Goal: Task Accomplishment & Management: Use online tool/utility

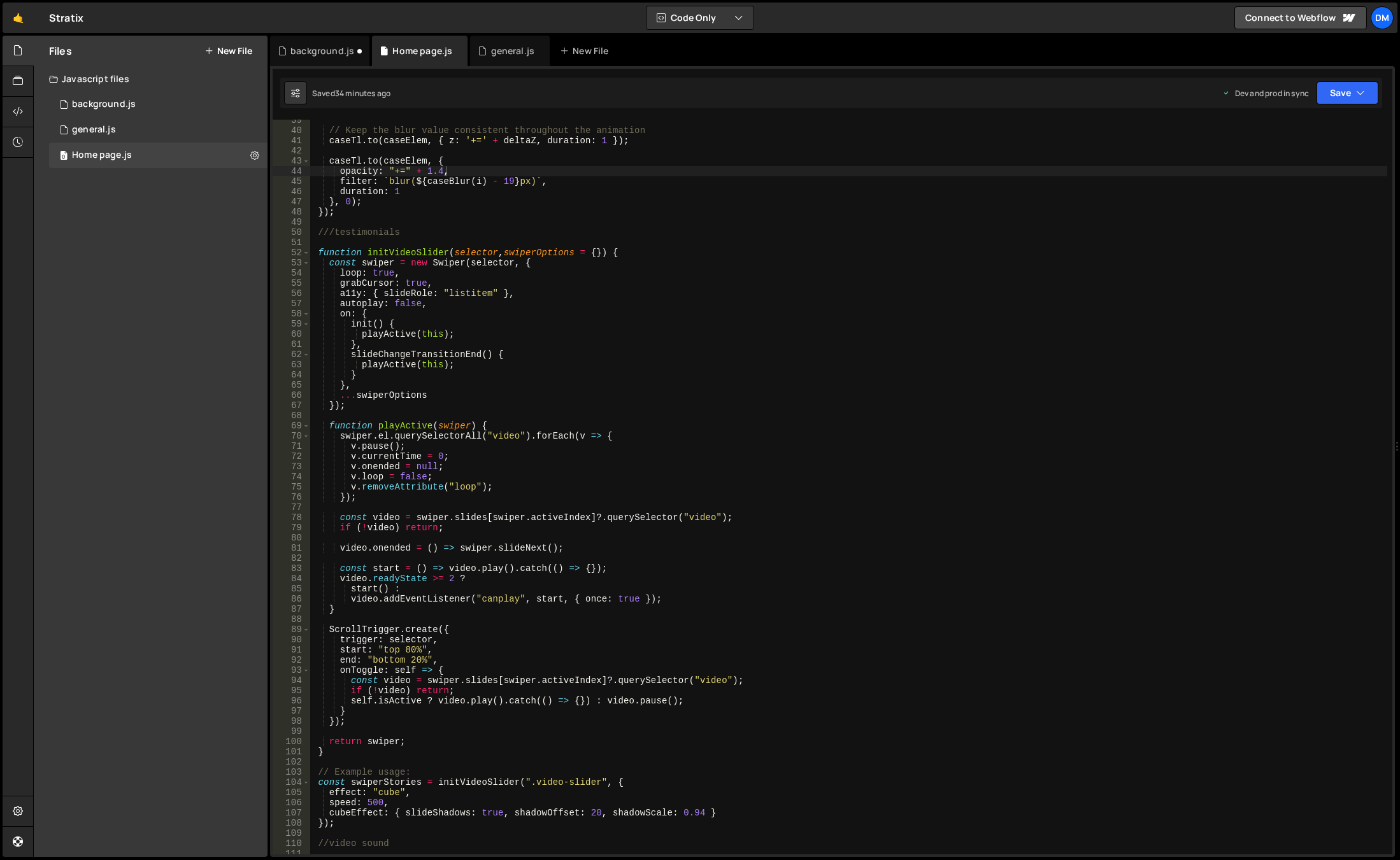
scroll to position [0, 5]
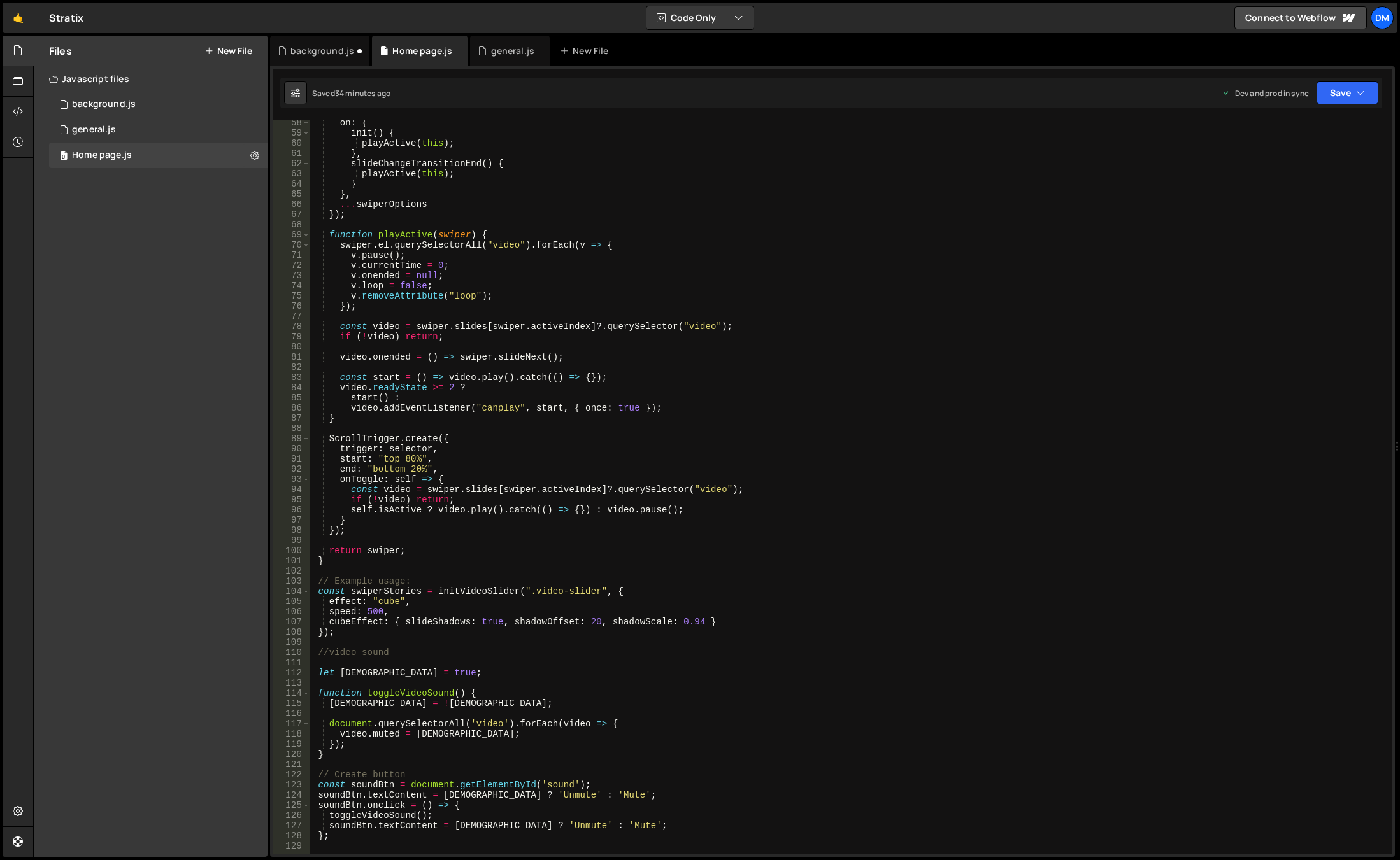
click at [511, 452] on div "on : { init ( ) { playActive ( this ) ; } , slideChangeTransitionEnd ( ) { play…" at bounding box center [848, 495] width 1077 height 755
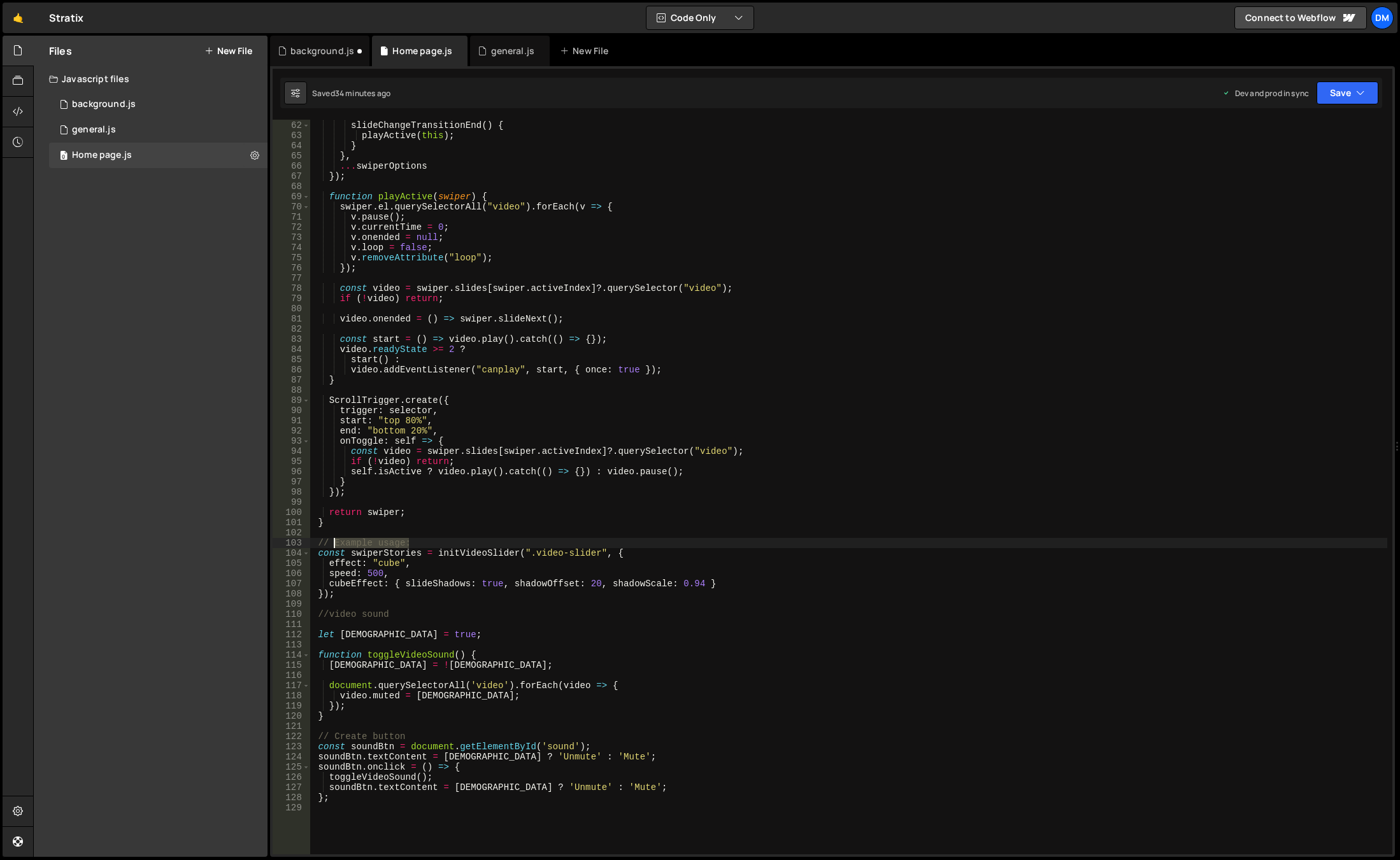
drag, startPoint x: 437, startPoint y: 538, endPoint x: 333, endPoint y: 540, distance: 104.0
click at [333, 540] on div "} , slideChangeTransitionEnd ( ) { playActive ( this ) ; } } , ... swiperOption…" at bounding box center [848, 488] width 1077 height 755
click at [825, 549] on div "} , slideChangeTransitionEnd ( ) { playActive ( this ) ; } } , ... swiperOption…" at bounding box center [848, 488] width 1077 height 755
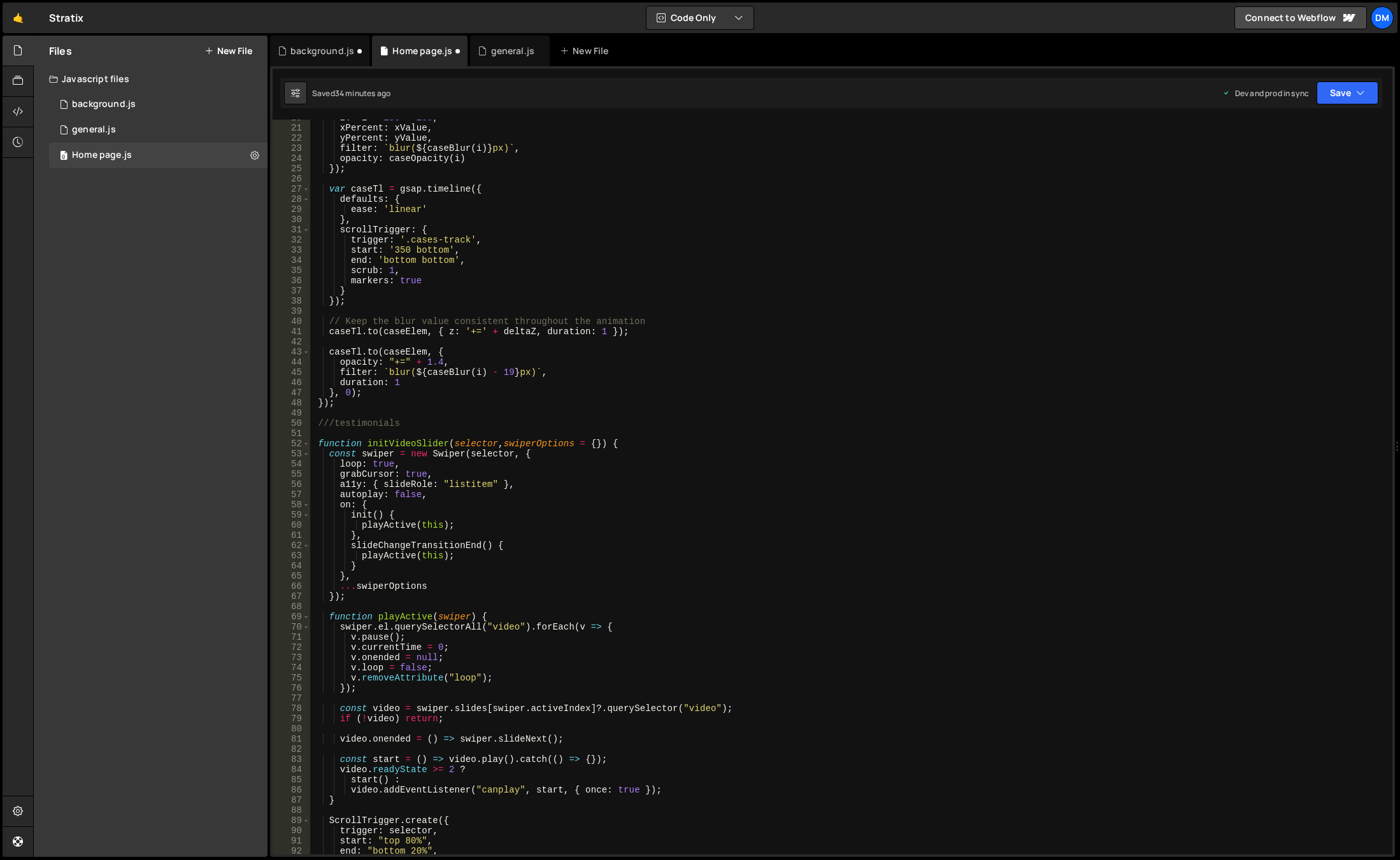
scroll to position [200, 0]
click at [370, 426] on div "z : - i * 180 - 100 , xPercent : xValue , yPercent : yValue , filter : ` blur( …" at bounding box center [848, 490] width 1077 height 755
type textarea "///Sliders"
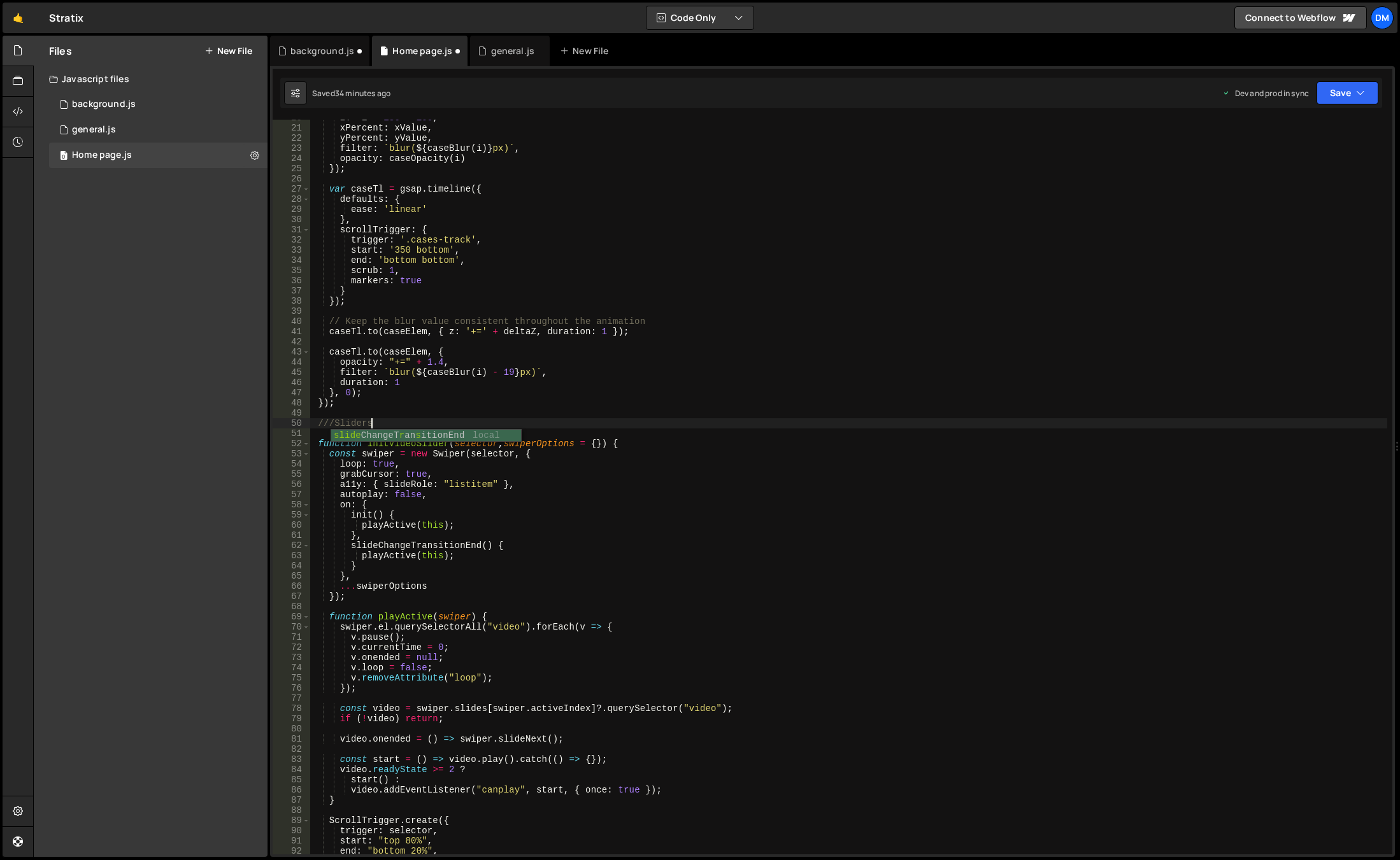
click at [375, 414] on div "z : - i * 180 - 100 , xPercent : xValue , yPercent : yValue , filter : ` blur( …" at bounding box center [848, 490] width 1077 height 755
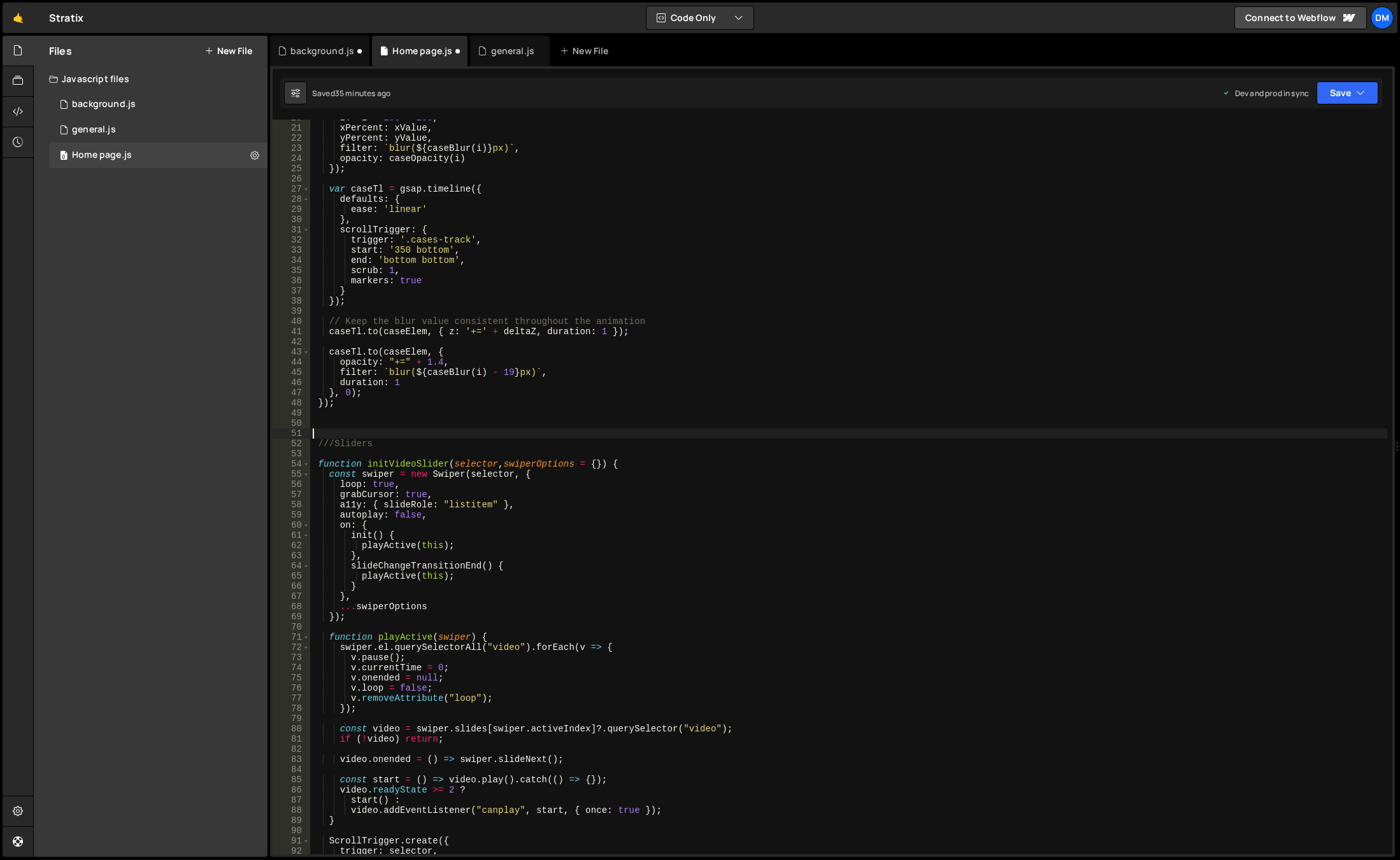
click at [357, 457] on div "z : - i * 180 - 100 , xPercent : xValue , yPercent : yValue , filter : ` blur( …" at bounding box center [848, 490] width 1077 height 755
type textarea "///Sliders"
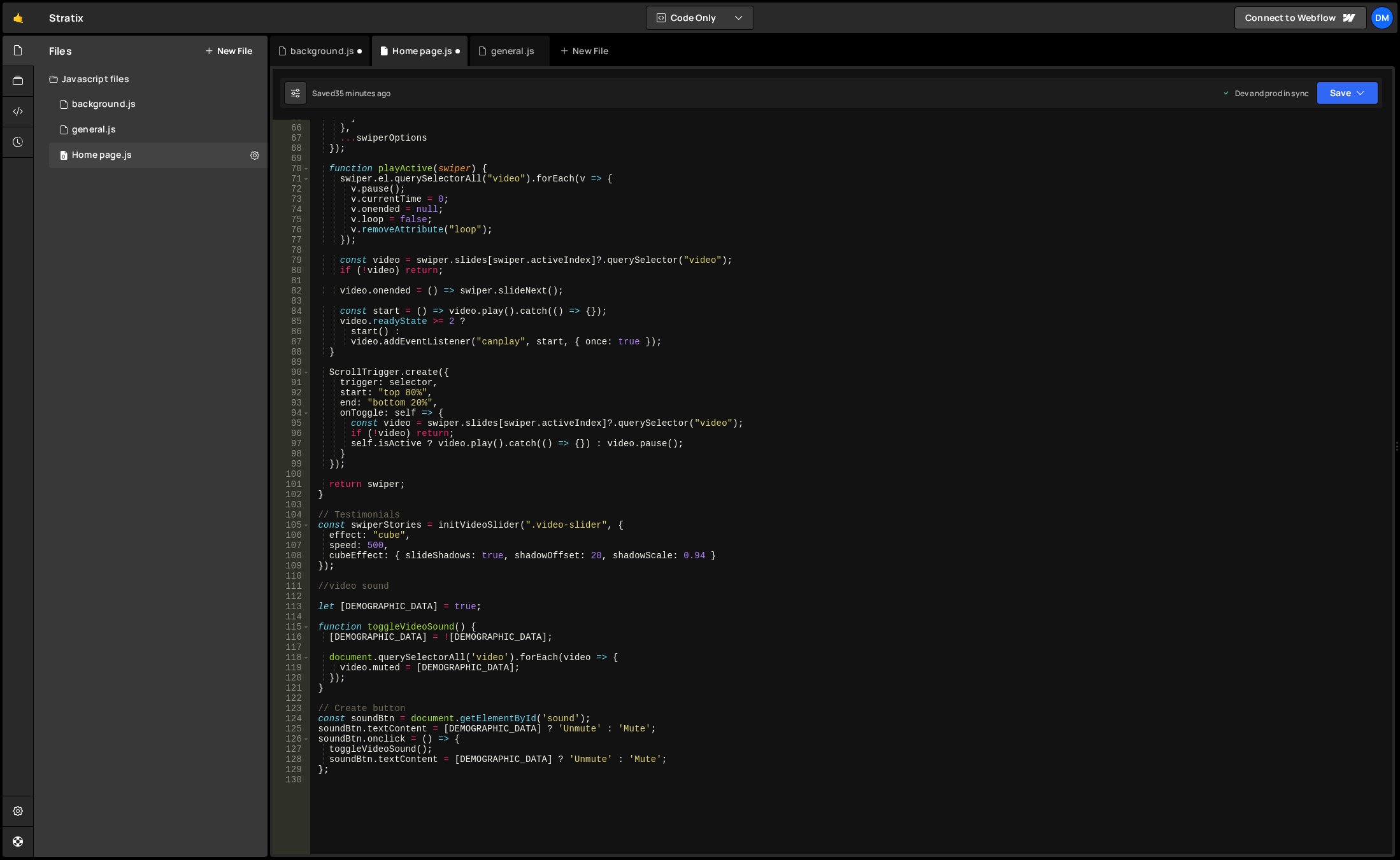
scroll to position [698, 0]
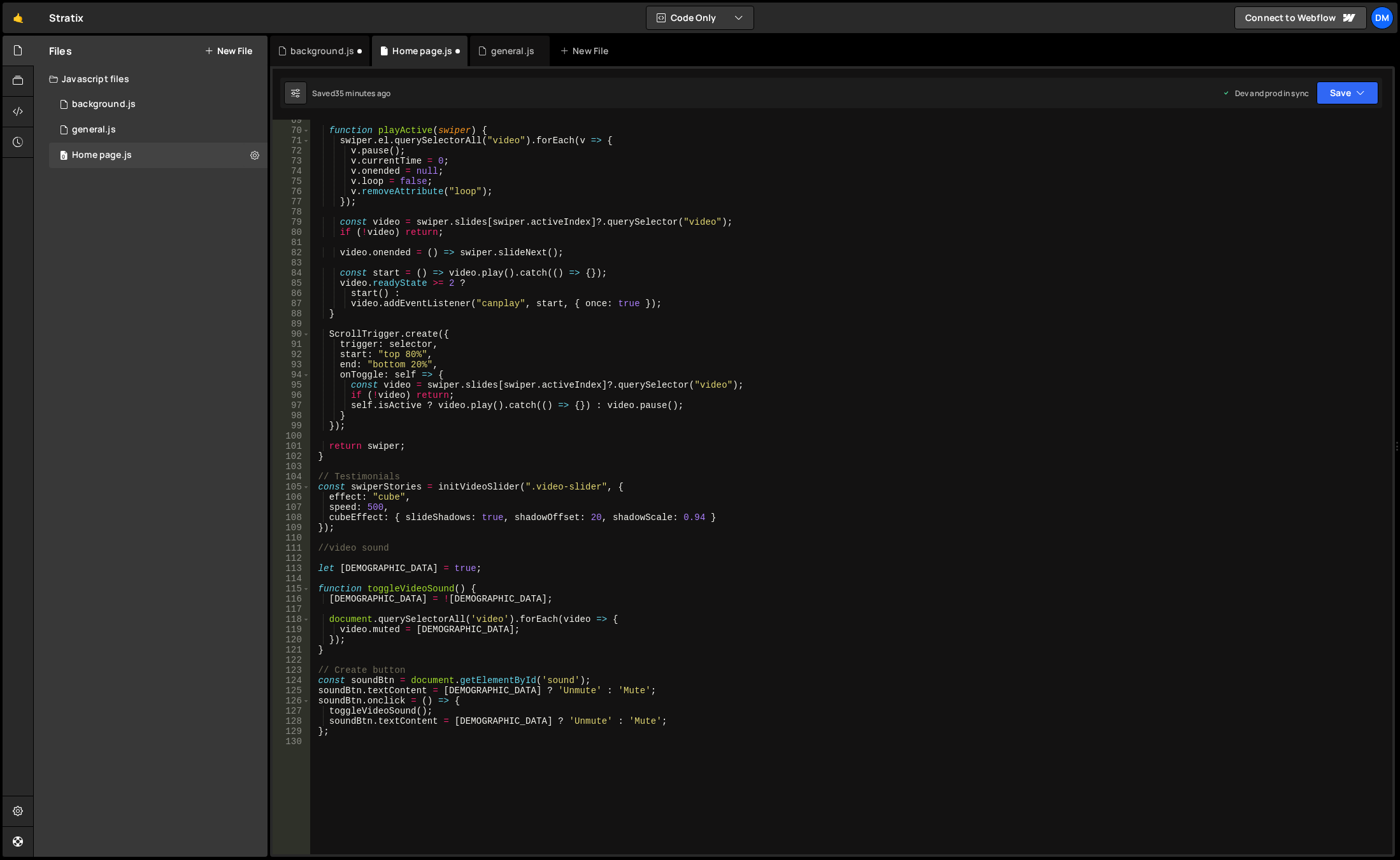
click at [435, 562] on div "function playActive ( swiper ) { swiper . el . querySelectorAll ( "video" ) . f…" at bounding box center [848, 493] width 1077 height 755
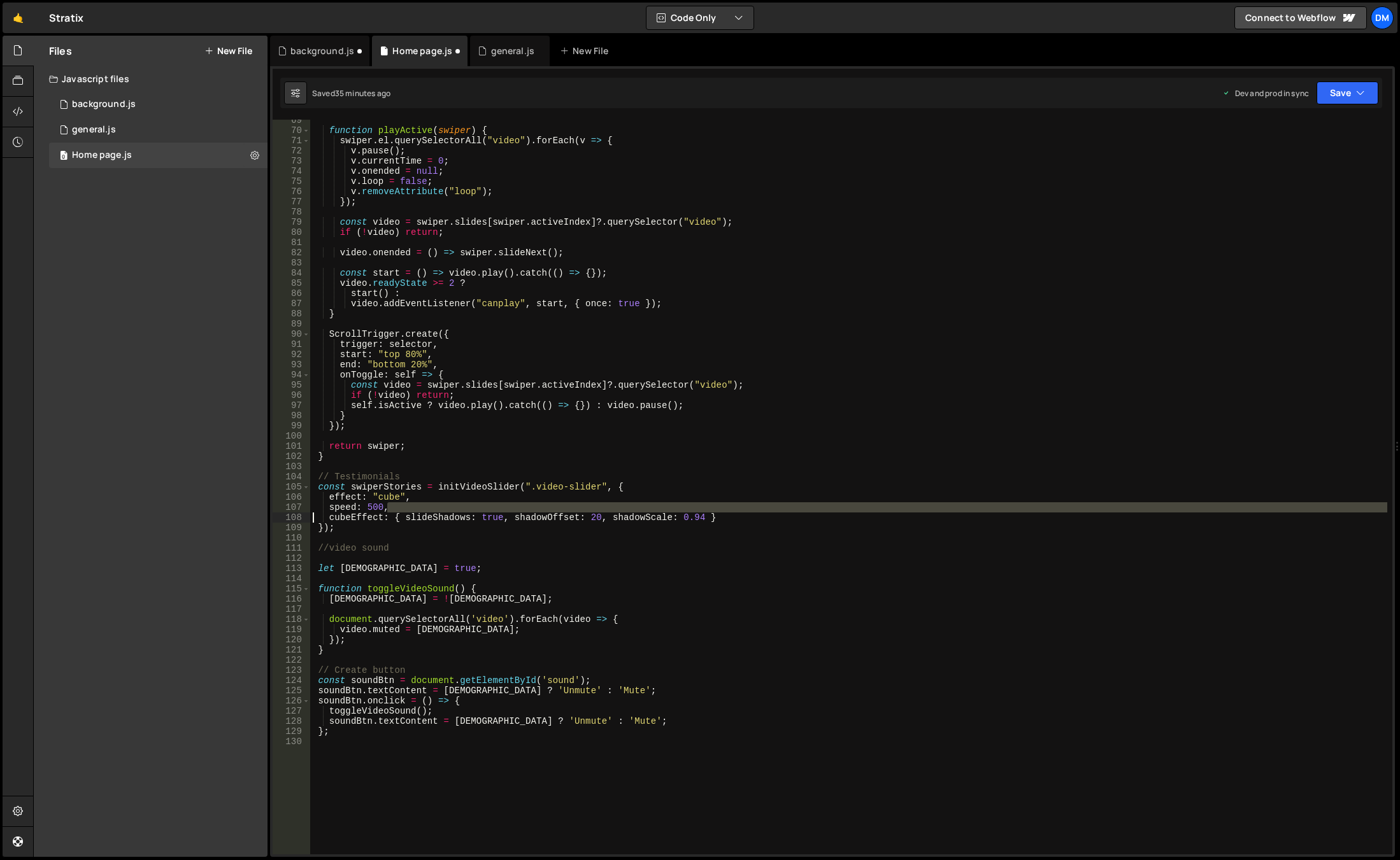
drag, startPoint x: 735, startPoint y: 512, endPoint x: 301, endPoint y: 522, distance: 434.1
click at [301, 522] on div "69 70 71 72 73 74 75 76 77 78 79 80 81 82 83 84 85 86 87 88 89 90 91 92 93 94 9…" at bounding box center [832, 487] width 1119 height 735
click at [780, 516] on div "function playActive ( swiper ) { swiper . el . querySelectorAll ( "video" ) . f…" at bounding box center [848, 493] width 1077 height 755
type textarea "cubeEffect: { slideShadows: true, shadowOffset: 20, shadowScale: 0.94 }"
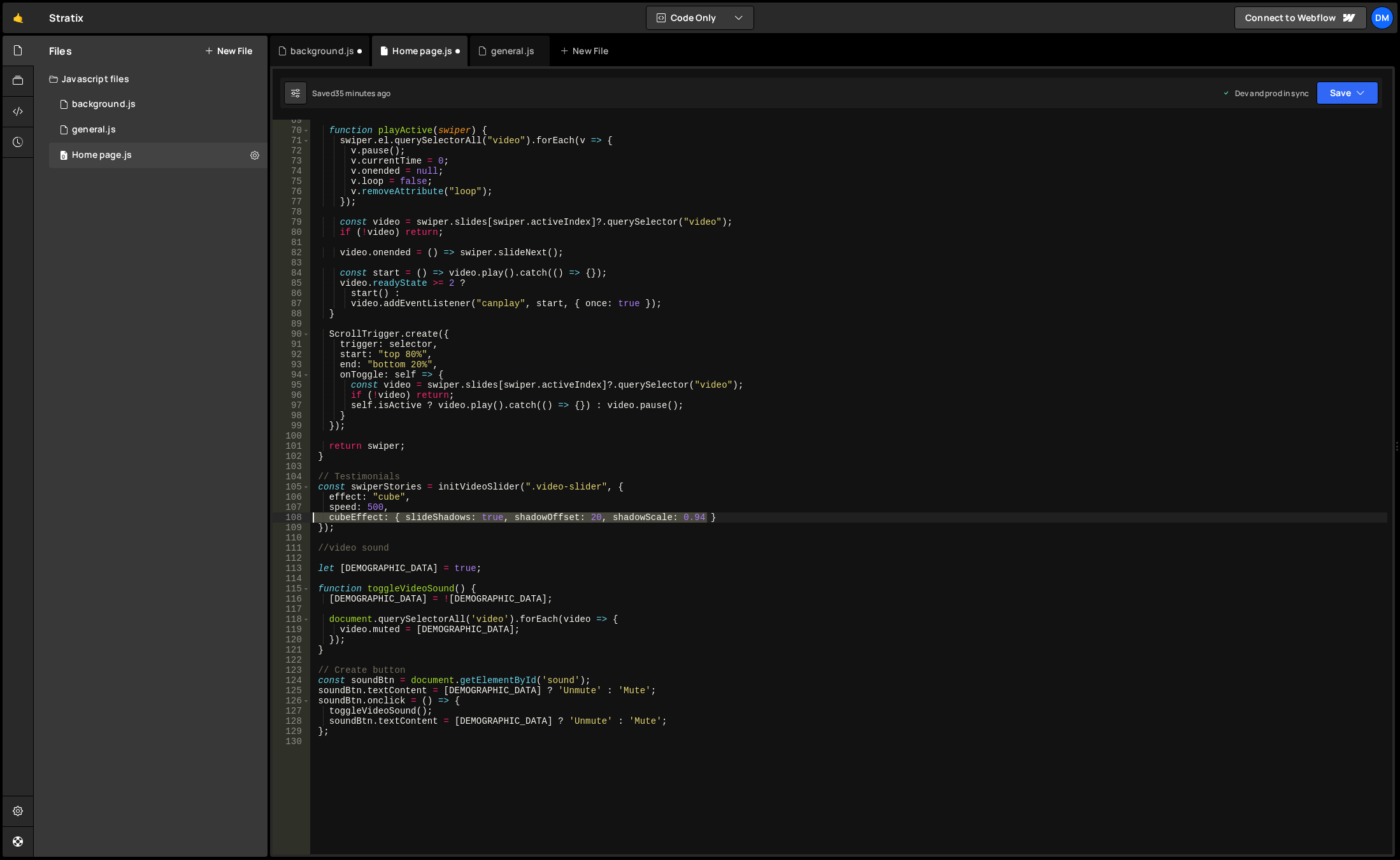
drag, startPoint x: 717, startPoint y: 516, endPoint x: 293, endPoint y: 517, distance: 424.0
click at [293, 517] on div "cubeEffect: { slideShadows: true, shadowOffset: 20, shadowScale: 0.94 } 69 70 7…" at bounding box center [832, 487] width 1119 height 735
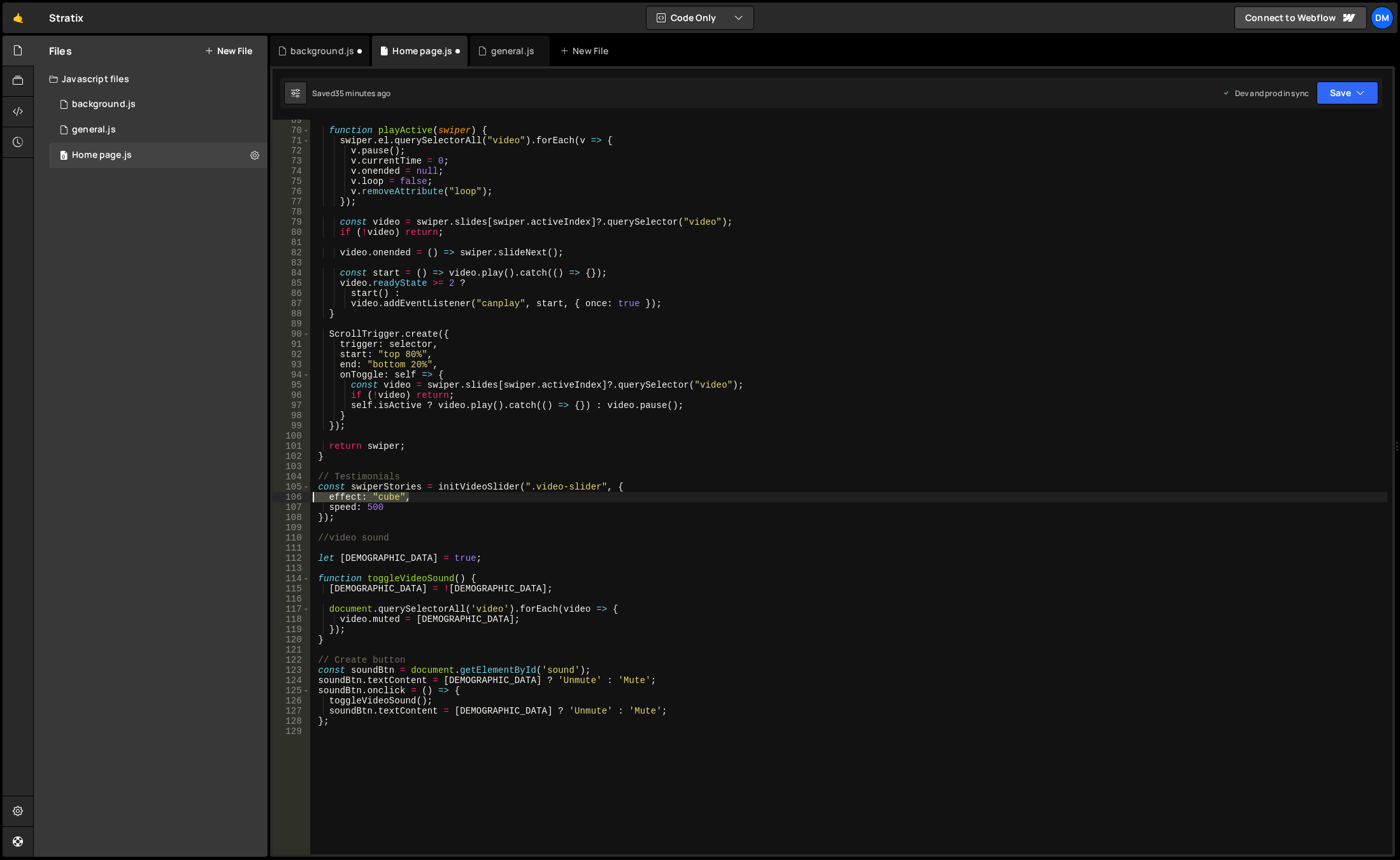
drag, startPoint x: 429, startPoint y: 497, endPoint x: 240, endPoint y: 497, distance: 189.0
click at [240, 497] on div "Files New File Javascript files 0 background.js 0 0 general.js 0 0 Home page.js…" at bounding box center [717, 446] width 1367 height 822
type textarea "effect: "cube","
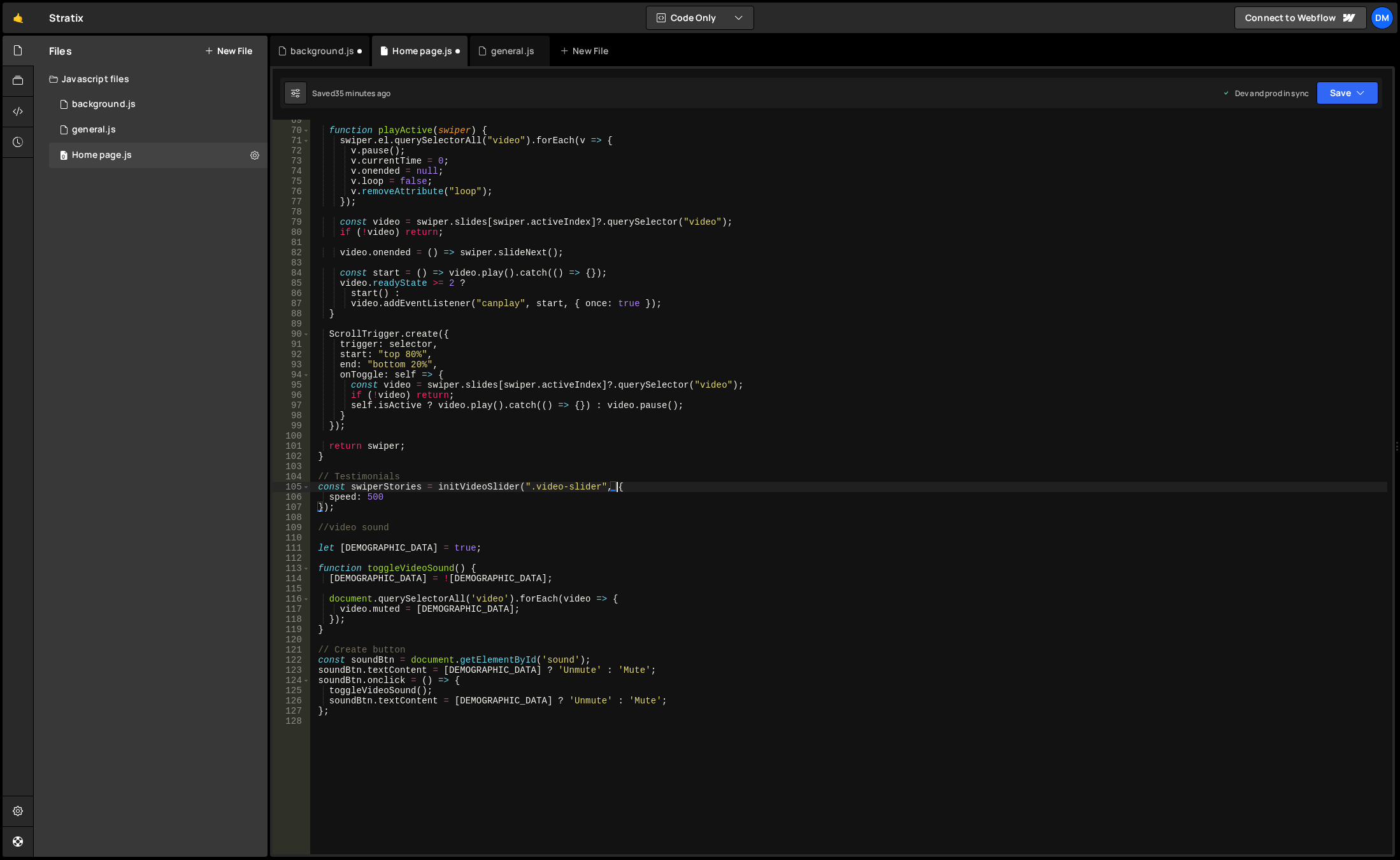
click at [1341, 80] on div "Saved 35 minutes ago Dev and prod in sync Upgrade to Edit Save Save to Staging …" at bounding box center [831, 93] width 1102 height 31
click at [1339, 95] on button "Save" at bounding box center [1347, 92] width 61 height 23
click at [1309, 125] on div "Save to Staging S" at bounding box center [1304, 124] width 132 height 13
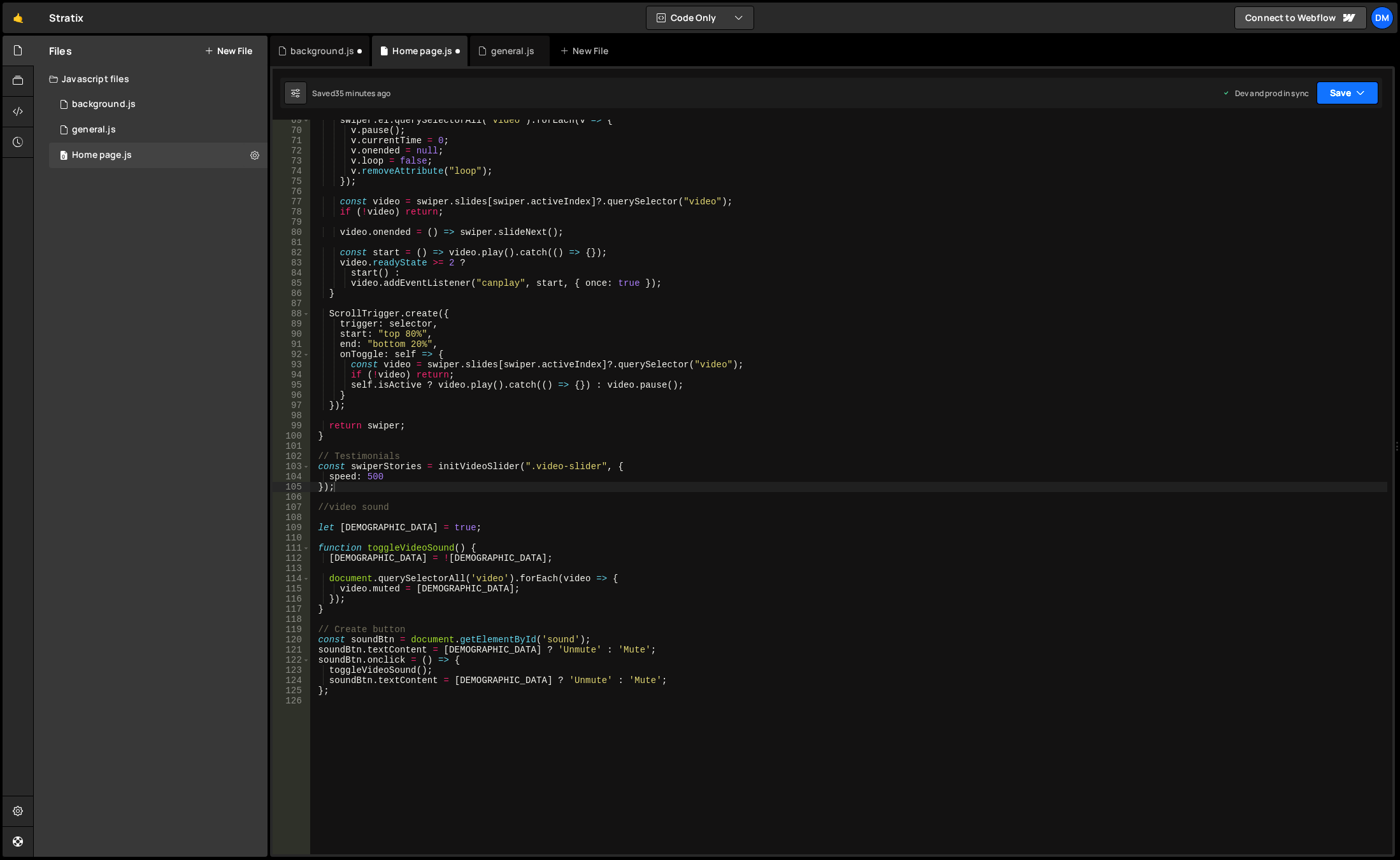
click at [1341, 90] on button "Save" at bounding box center [1347, 92] width 61 height 23
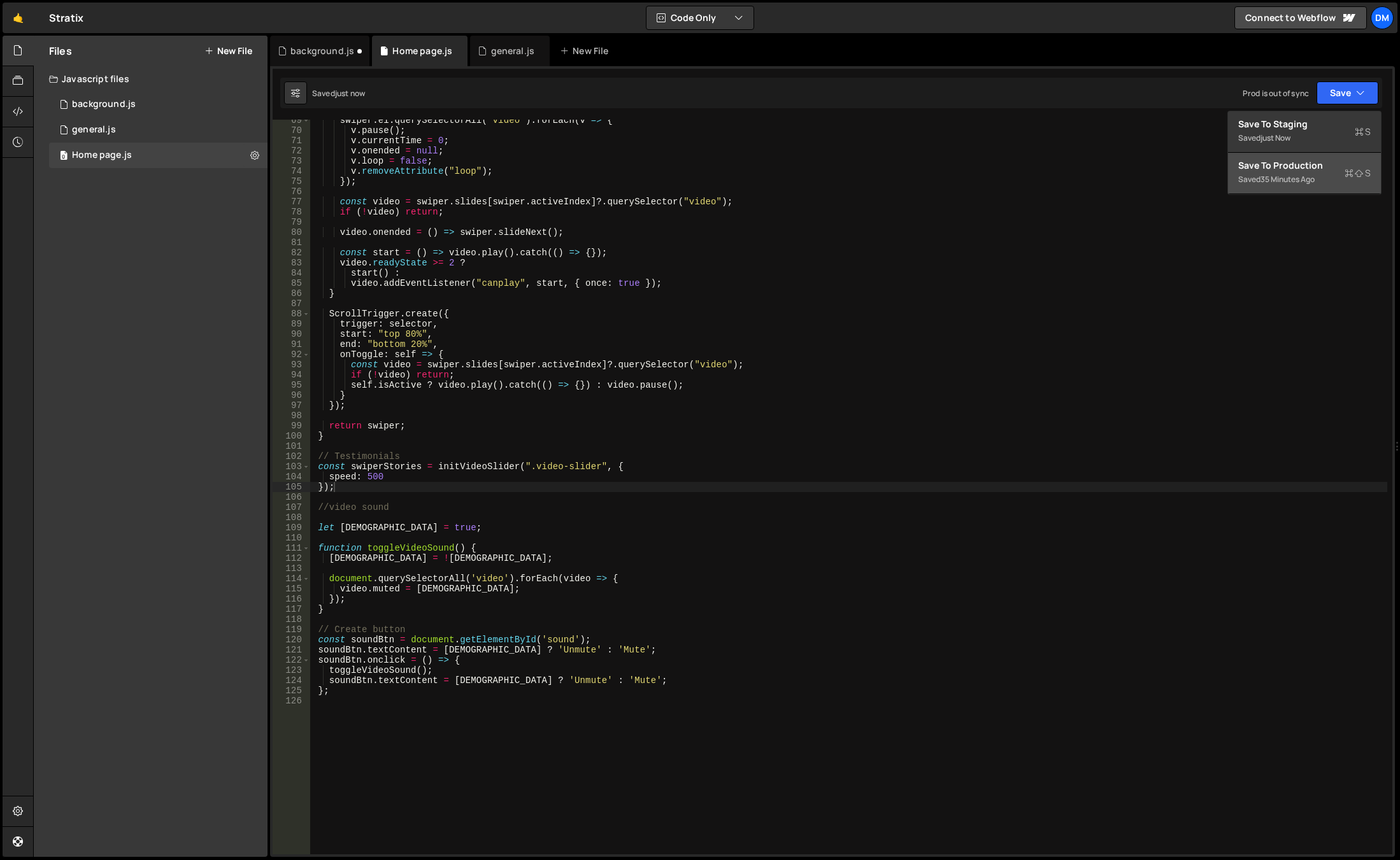
click at [1281, 174] on div "Saved 35 minutes ago" at bounding box center [1304, 179] width 132 height 15
click at [429, 476] on div "swiper . el . querySelectorAll ( "video" ) . forEach ( v => { v . pause ( ) ; v…" at bounding box center [848, 493] width 1077 height 755
type textarea "speed: 500,"
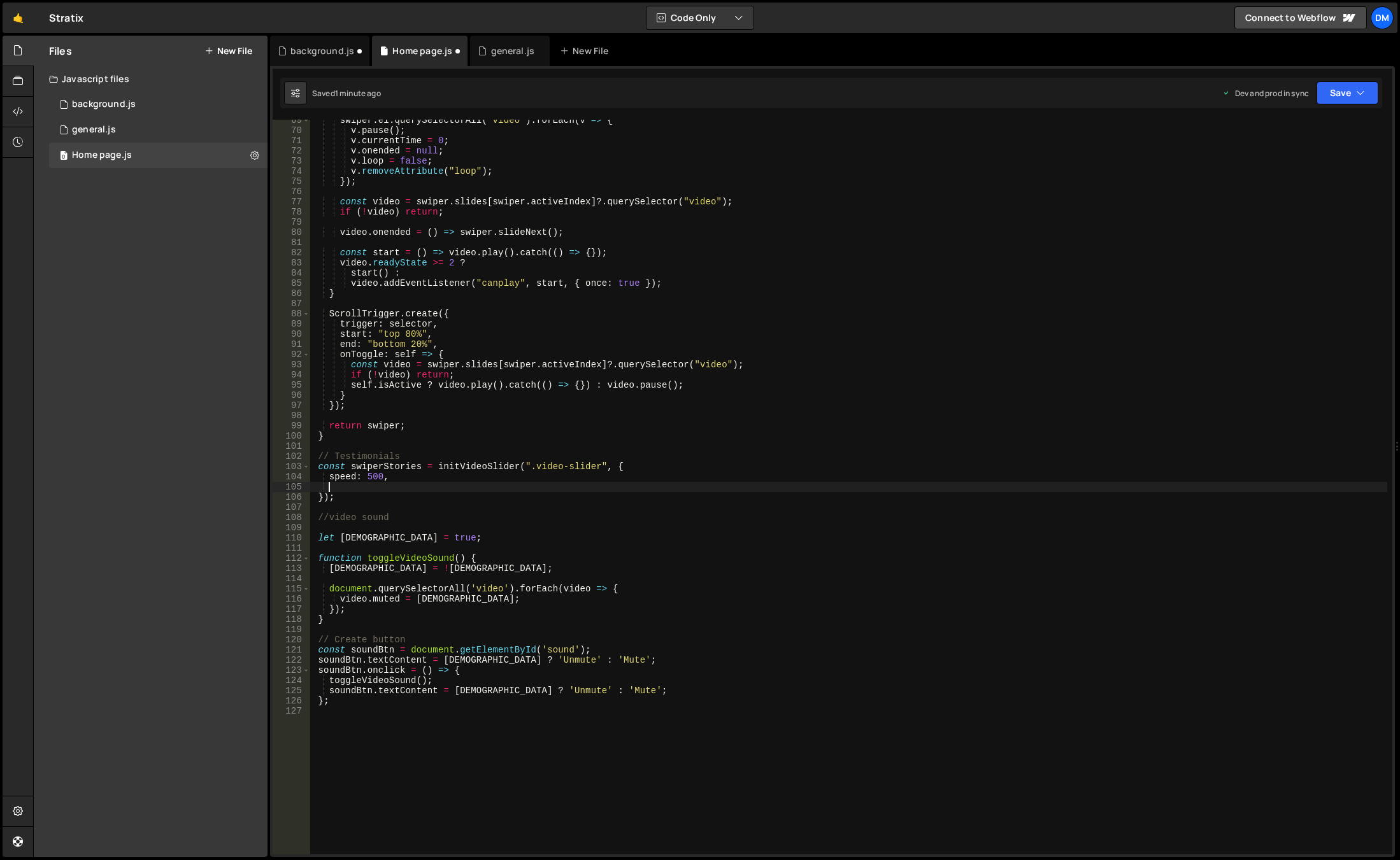
scroll to position [0, 1]
paste textarea "spaceBetween: 40,"
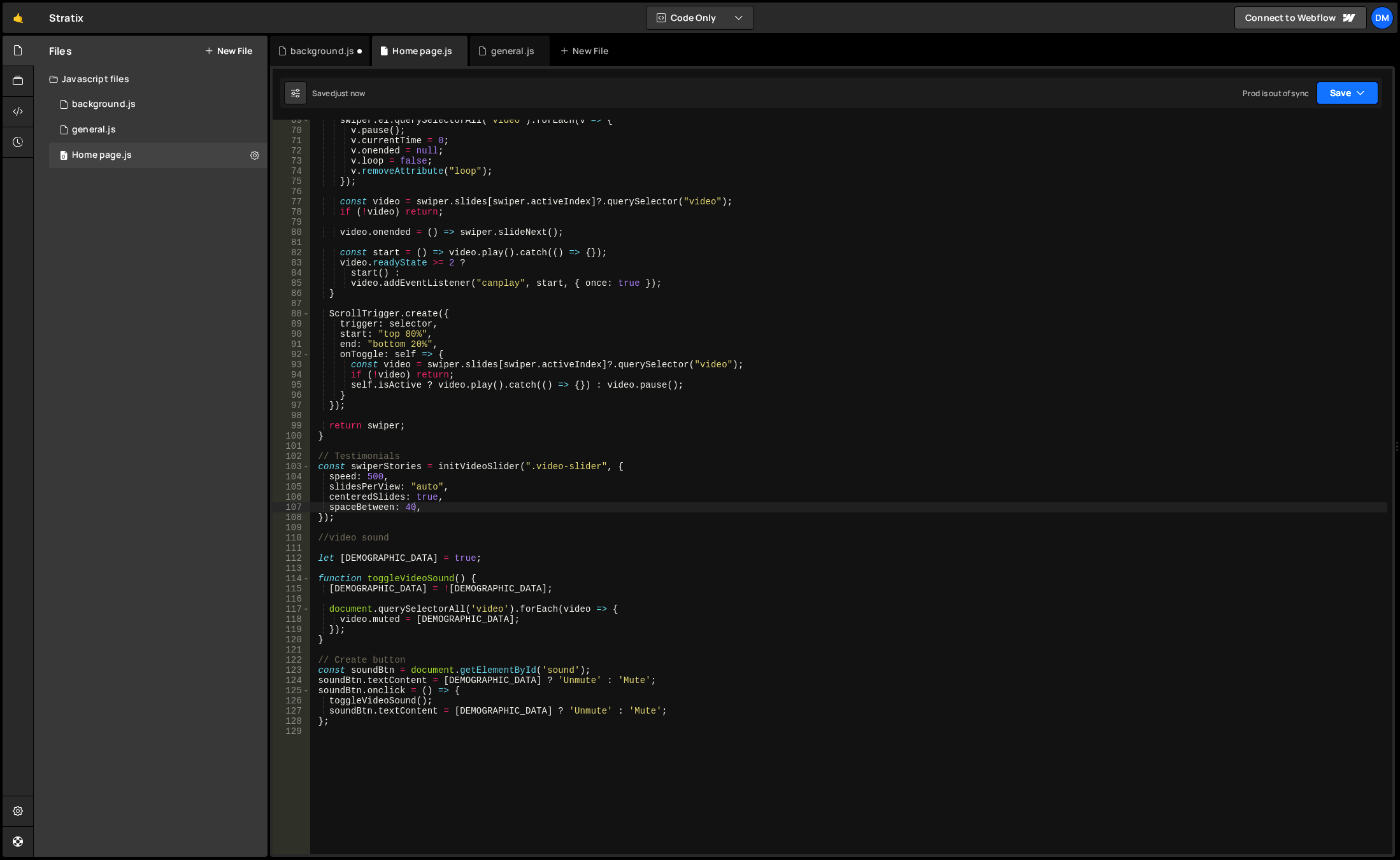
drag, startPoint x: 1350, startPoint y: 95, endPoint x: 1318, endPoint y: 120, distance: 40.6
click at [1350, 95] on button "Save" at bounding box center [1347, 92] width 61 height 23
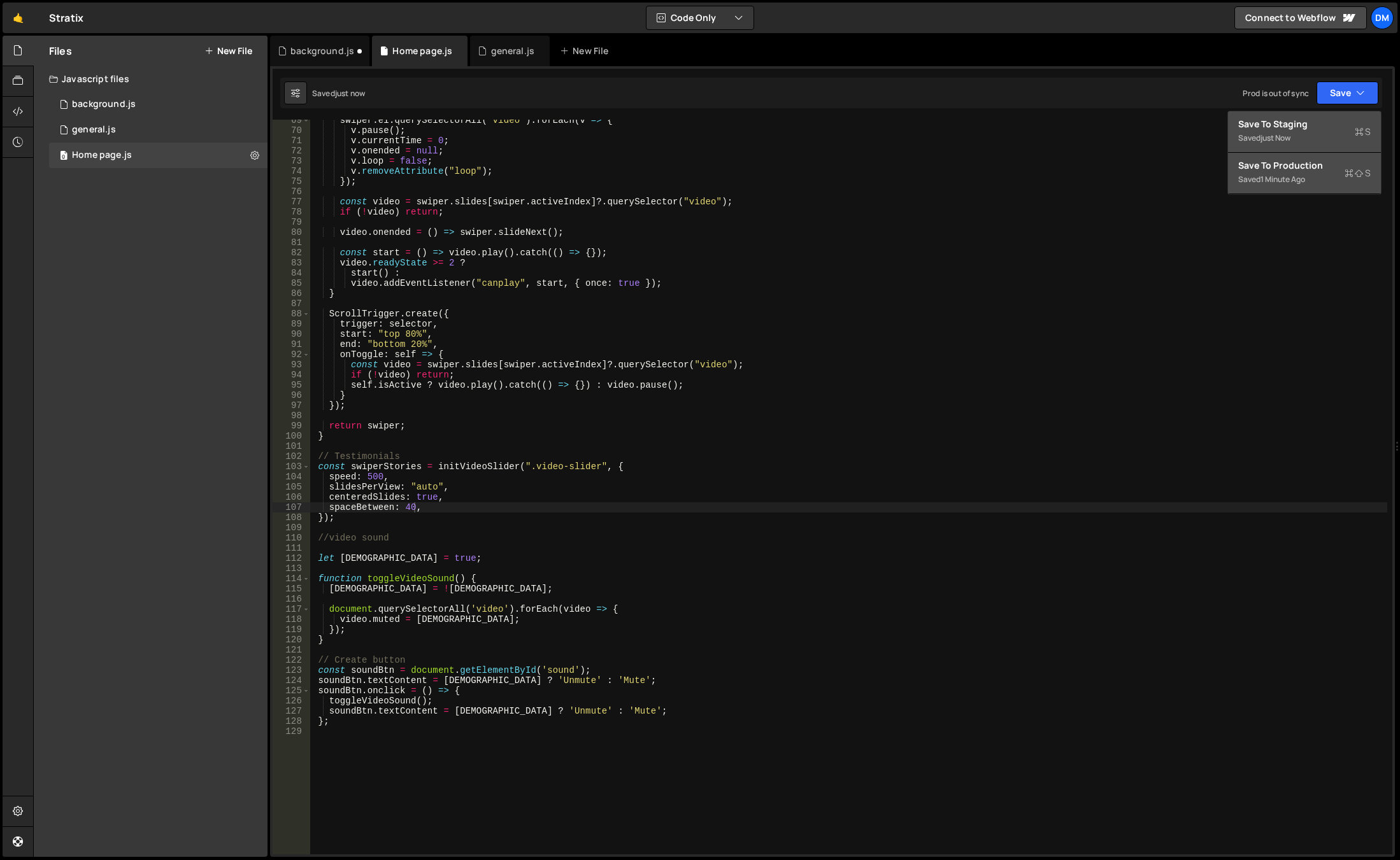
click at [1304, 128] on div "Save to Staging S" at bounding box center [1304, 124] width 132 height 13
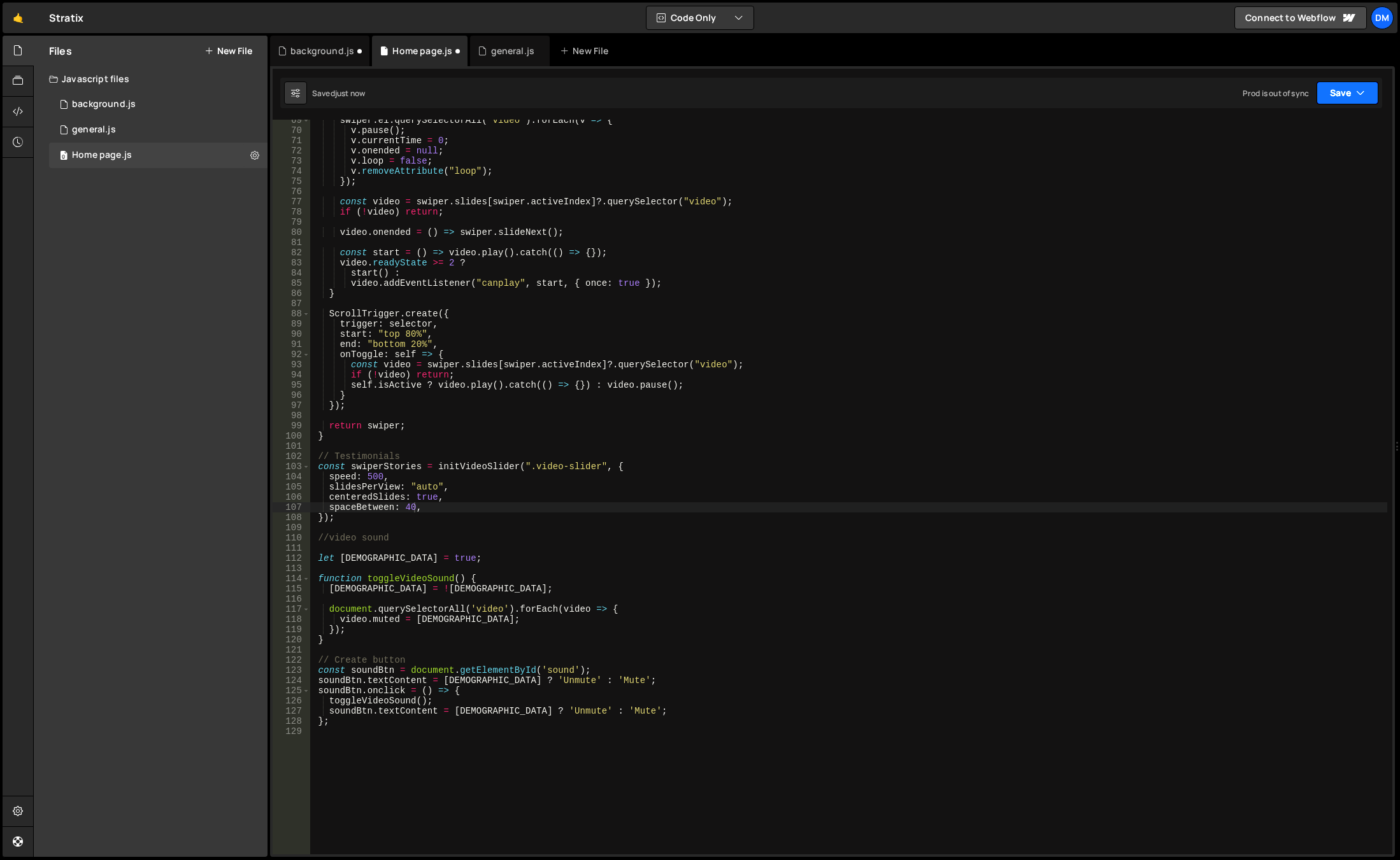
click at [1345, 88] on button "Save" at bounding box center [1347, 92] width 61 height 23
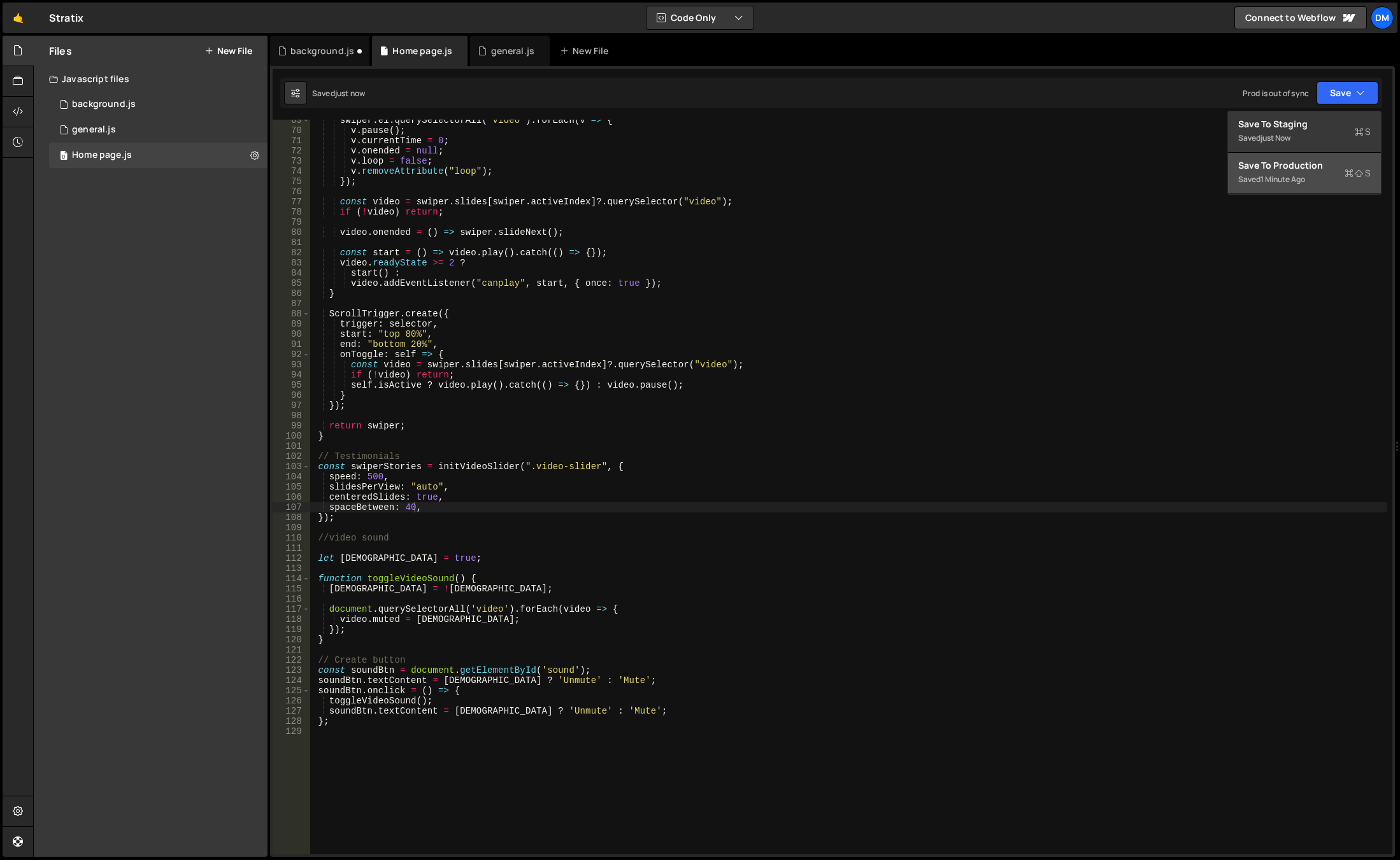
click at [1306, 154] on button "Save to Production S Saved 1 minute ago" at bounding box center [1305, 173] width 153 height 42
drag, startPoint x: 997, startPoint y: 333, endPoint x: 825, endPoint y: 391, distance: 181.5
click at [997, 333] on div "swiper . el . querySelectorAll ( "video" ) . forEach ( v => { v . pause ( ) ; v…" at bounding box center [848, 493] width 1077 height 755
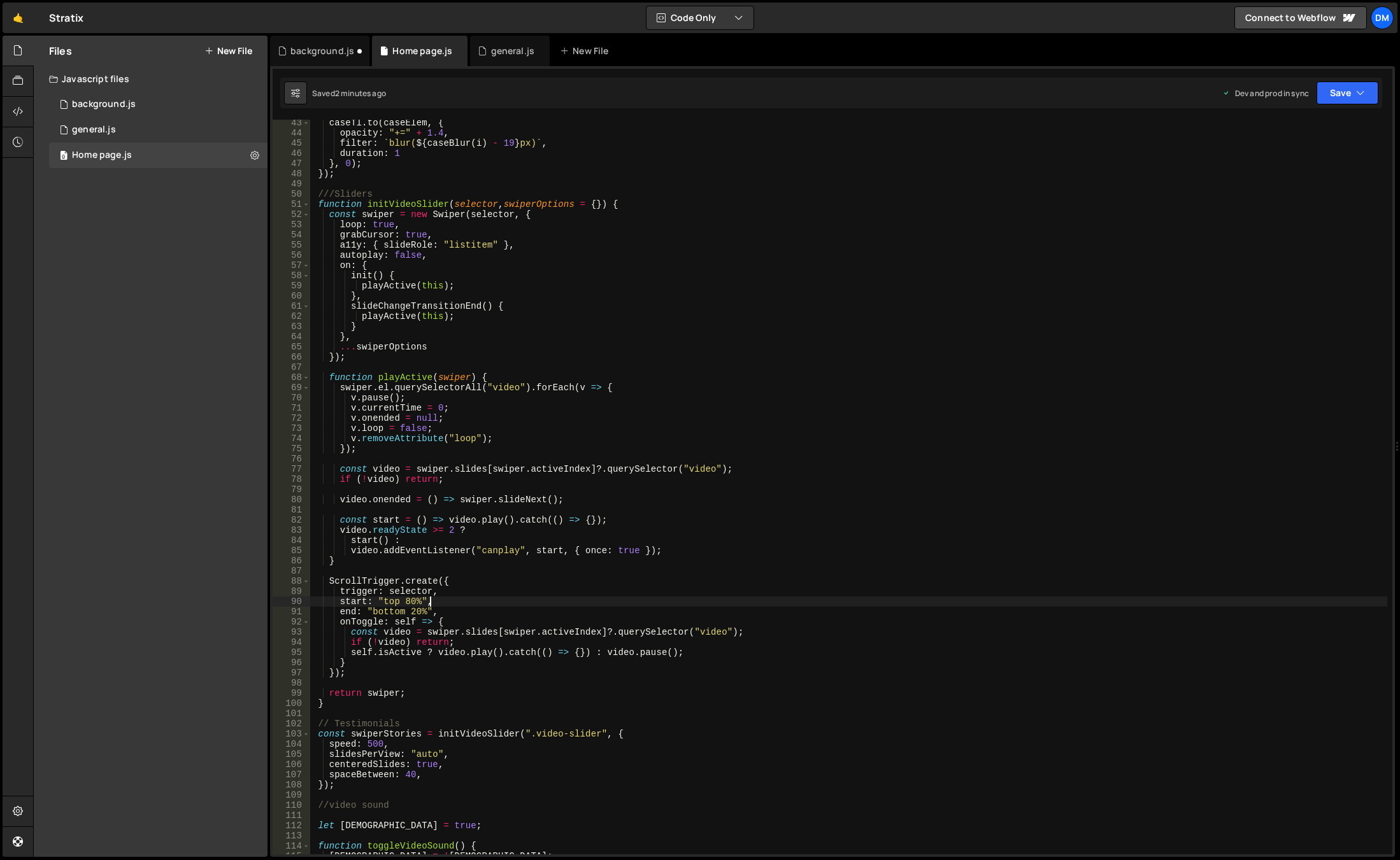
scroll to position [468, 0]
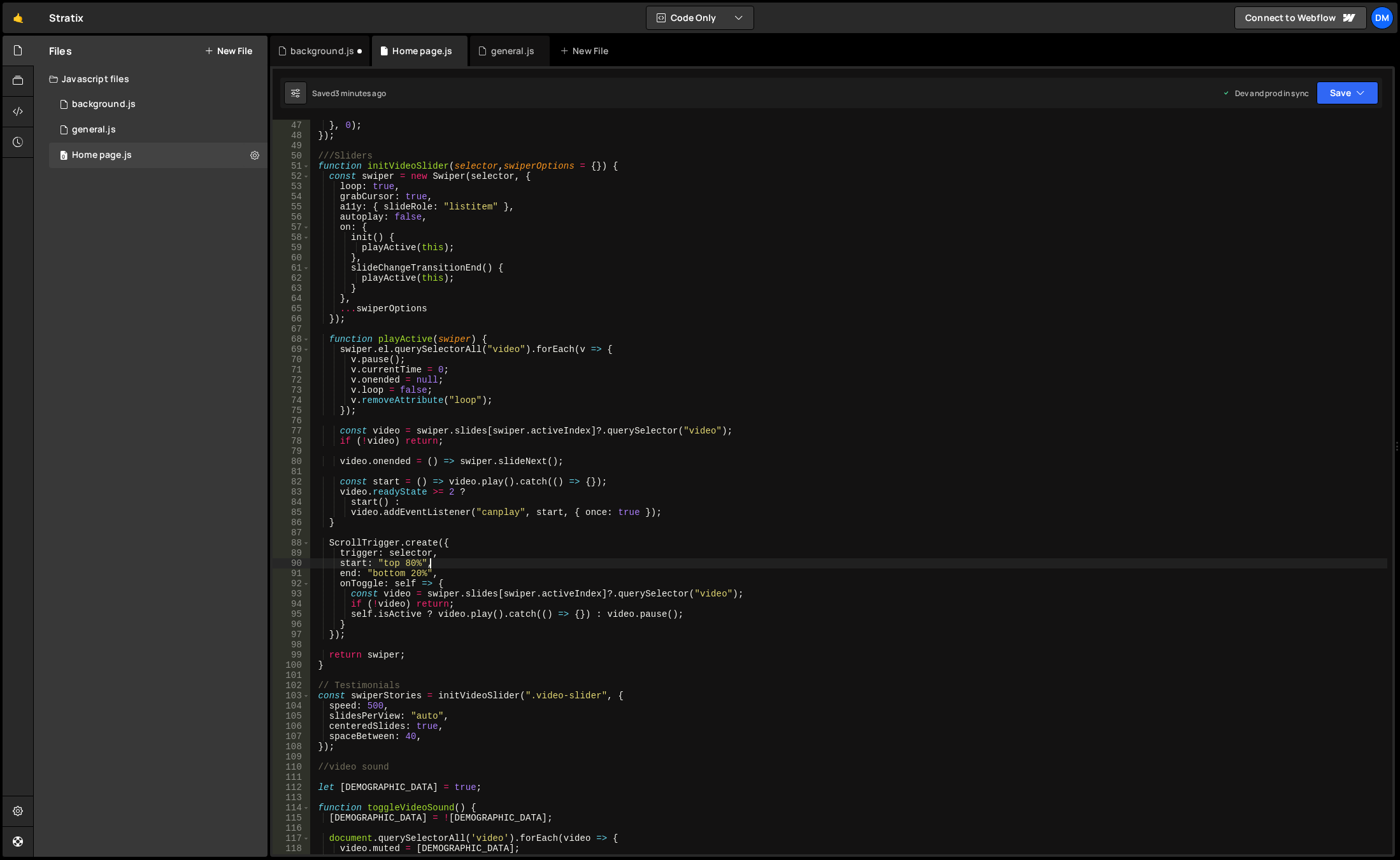
click at [459, 376] on div "duration : 1 } , 0 ) ; }) ; ///Sliders function initVideoSlider ( selector , sw…" at bounding box center [848, 488] width 1077 height 755
drag, startPoint x: 449, startPoint y: 390, endPoint x: 299, endPoint y: 388, distance: 150.0
click at [299, 388] on div "v.onended = null; 46 47 48 49 50 51 52 53 54 55 56 57 58 59 60 61 62 63 64 65 6…" at bounding box center [832, 487] width 1119 height 735
click at [508, 389] on div "duration : 1 } , 0 ) ; }) ; ///Sliders function initVideoSlider ( selector , sw…" at bounding box center [848, 487] width 1077 height 735
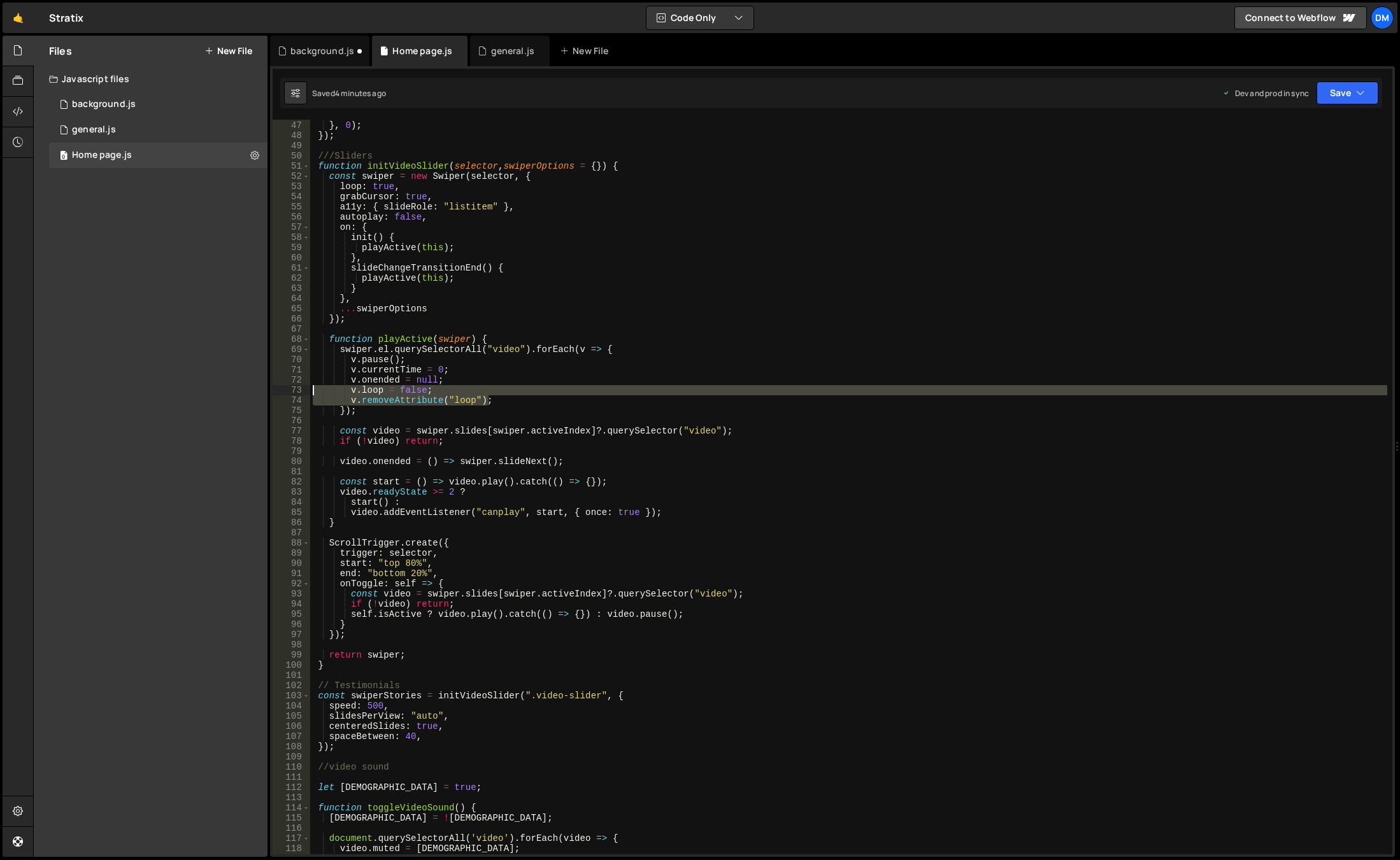
drag, startPoint x: 505, startPoint y: 400, endPoint x: 312, endPoint y: 392, distance: 193.2
click at [312, 392] on div "duration : 1 } , 0 ) ; }) ; ///Sliders function initVideoSlider ( selector , sw…" at bounding box center [848, 488] width 1077 height 755
click at [520, 386] on div "duration : 1 } , 0 ) ; }) ; ///Sliders function initVideoSlider ( selector , sw…" at bounding box center [848, 487] width 1077 height 735
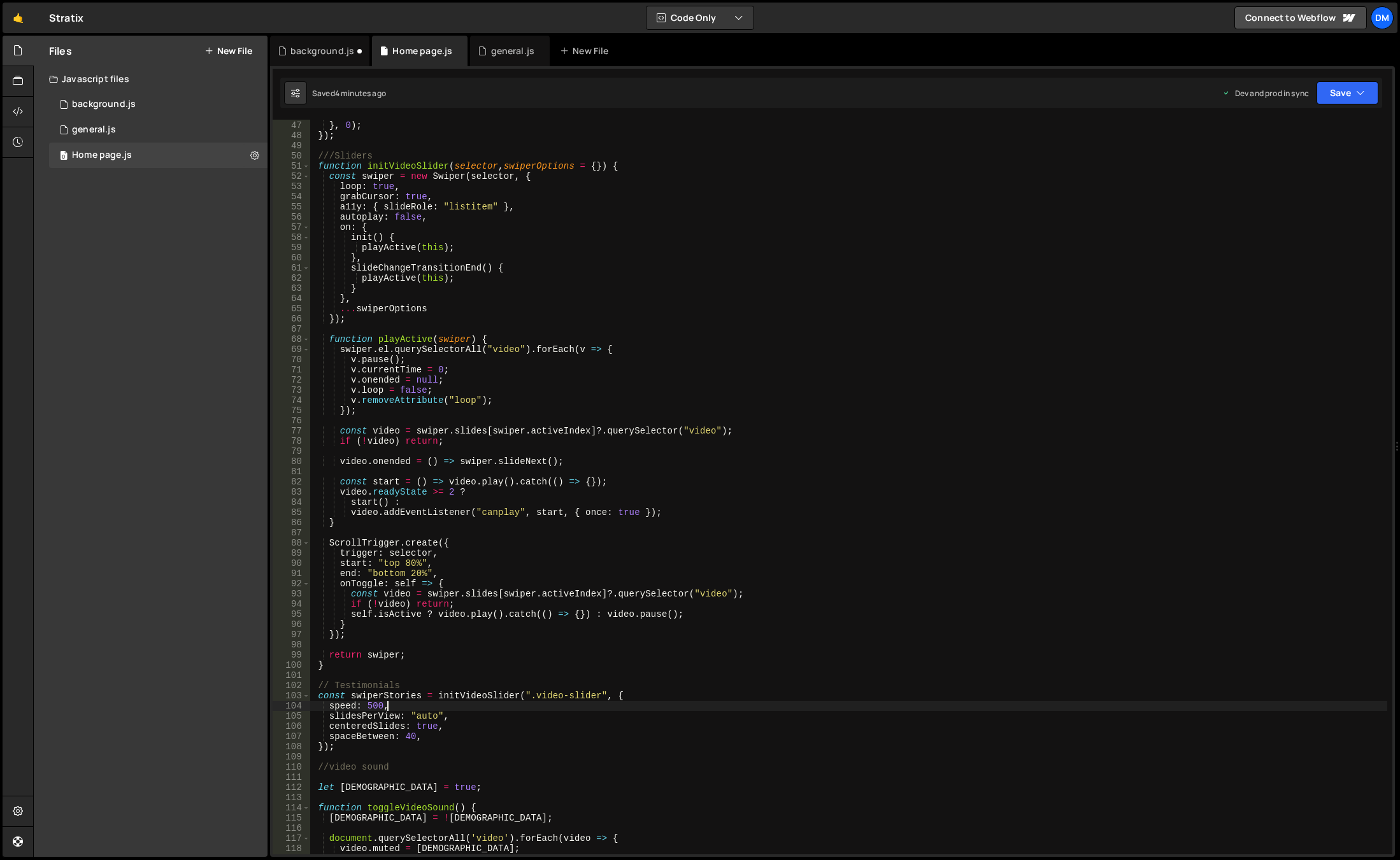
click at [411, 706] on div "duration : 1 } , 0 ) ; }) ; ///Sliders function initVideoSlider ( selector , sw…" at bounding box center [848, 488] width 1077 height 755
type textarea "speed: 500,"
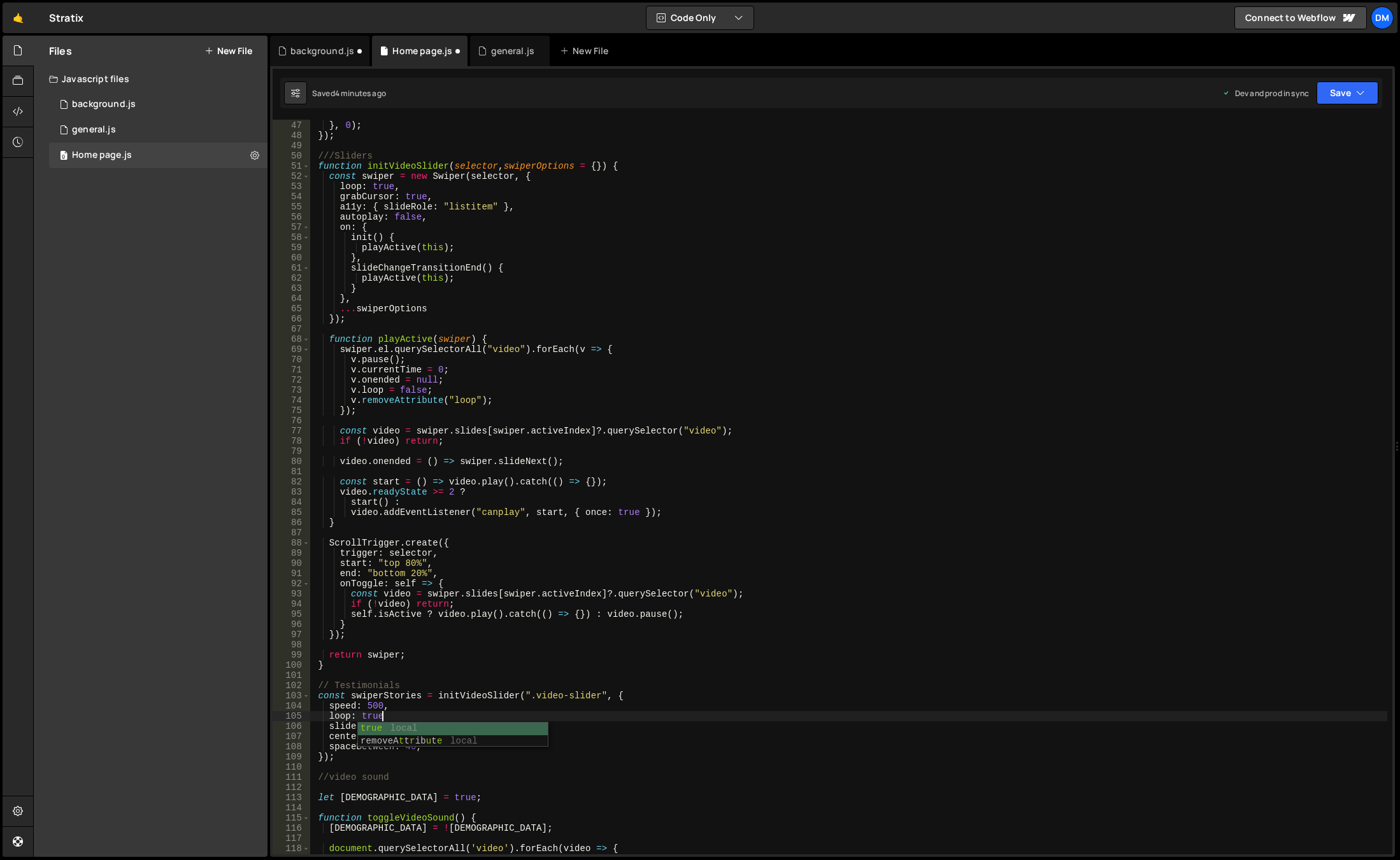
scroll to position [0, 5]
drag, startPoint x: 589, startPoint y: 543, endPoint x: 879, endPoint y: 326, distance: 362.2
click at [590, 543] on div "duration : 1 } , 0 ) ; }) ; ///Sliders function initVideoSlider ( selector , sw…" at bounding box center [848, 488] width 1077 height 755
click at [1346, 99] on button "Save" at bounding box center [1347, 92] width 61 height 23
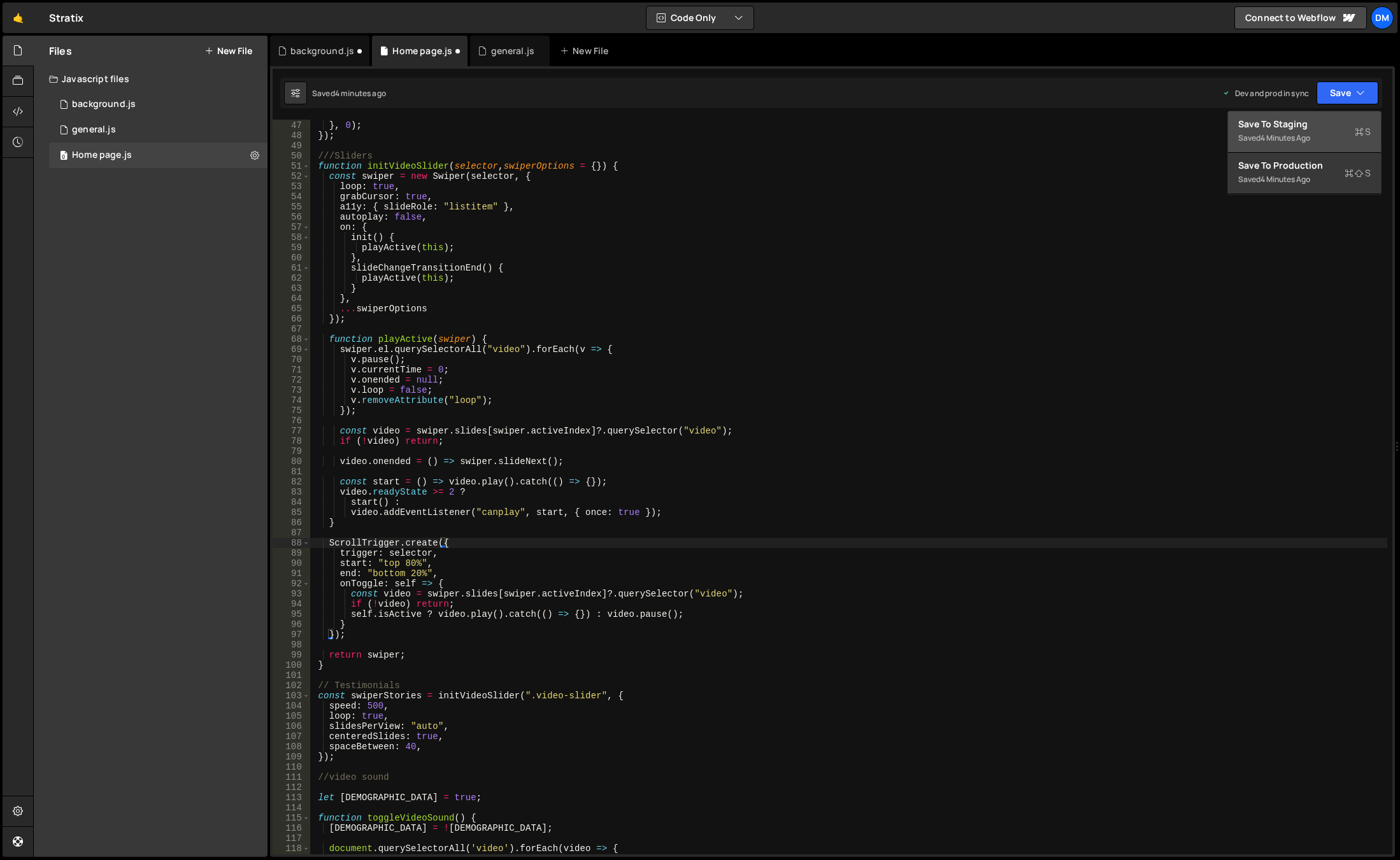
click at [1311, 123] on div "Save to Staging S" at bounding box center [1304, 124] width 132 height 13
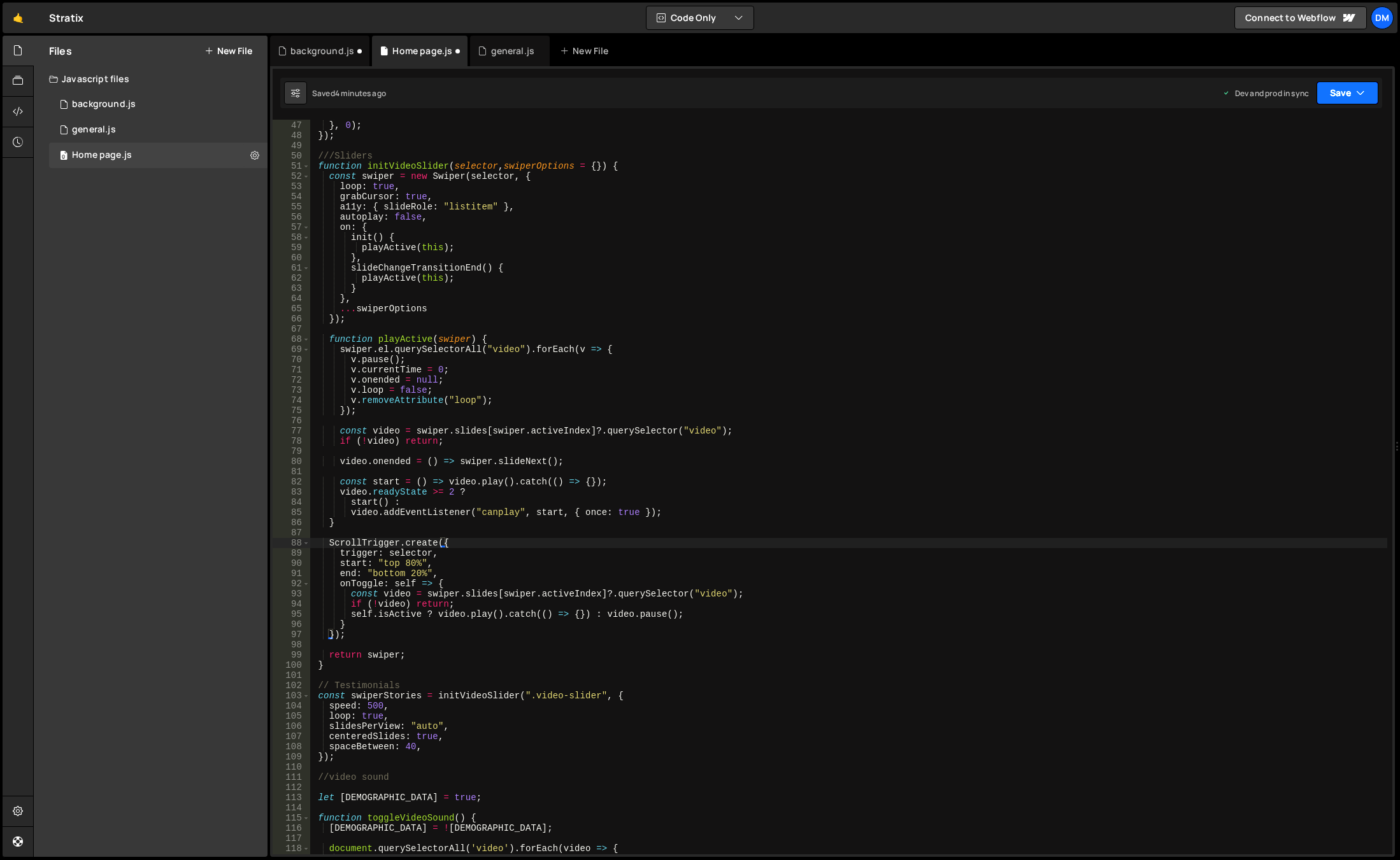
click at [1332, 92] on button "Save" at bounding box center [1347, 92] width 61 height 23
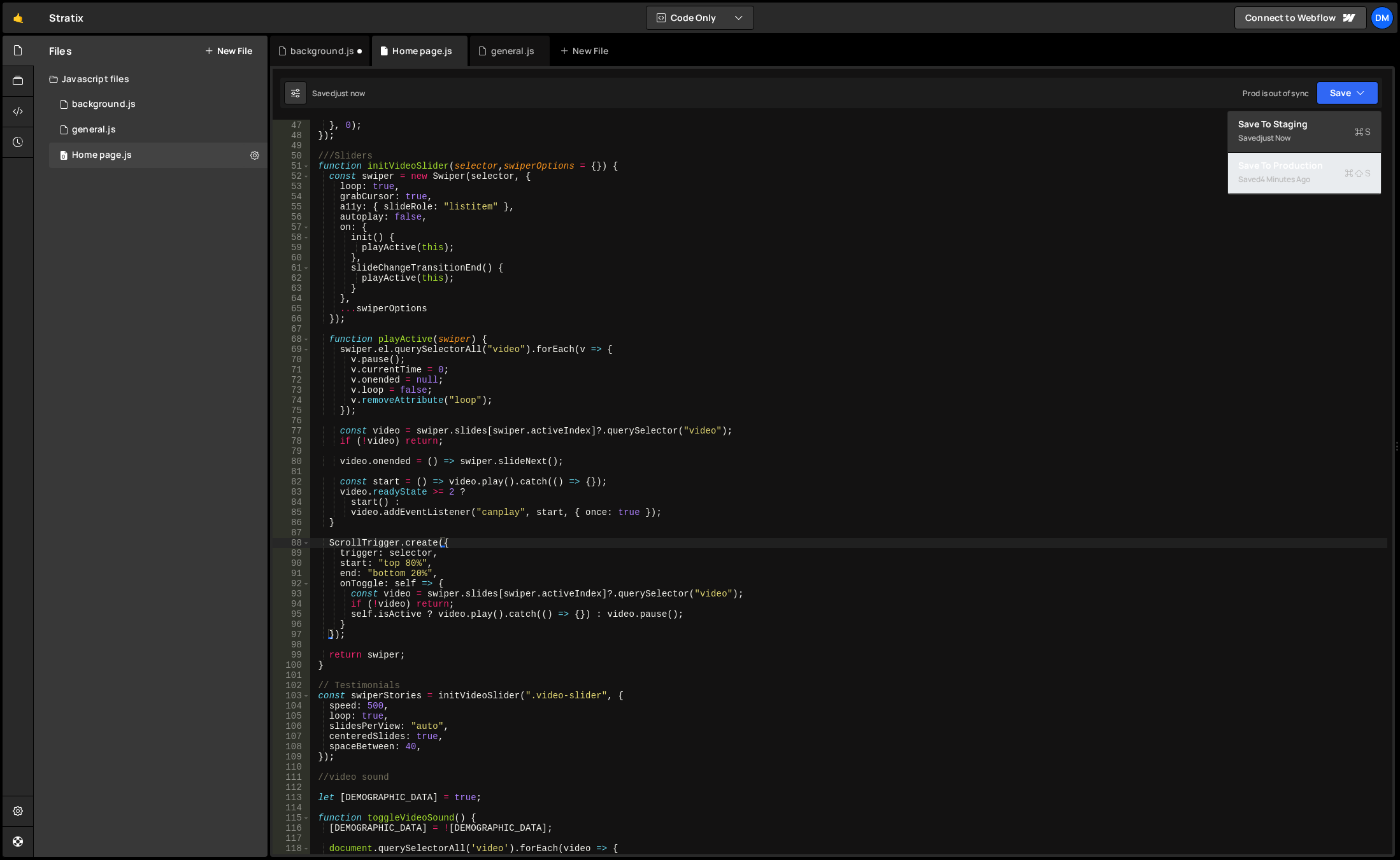
click at [1286, 177] on div "4 minutes ago" at bounding box center [1285, 180] width 50 height 11
click at [419, 725] on div "duration : 1 } , 0 ) ; }) ; ///Sliders function initVideoSlider ( selector , sw…" at bounding box center [848, 488] width 1077 height 755
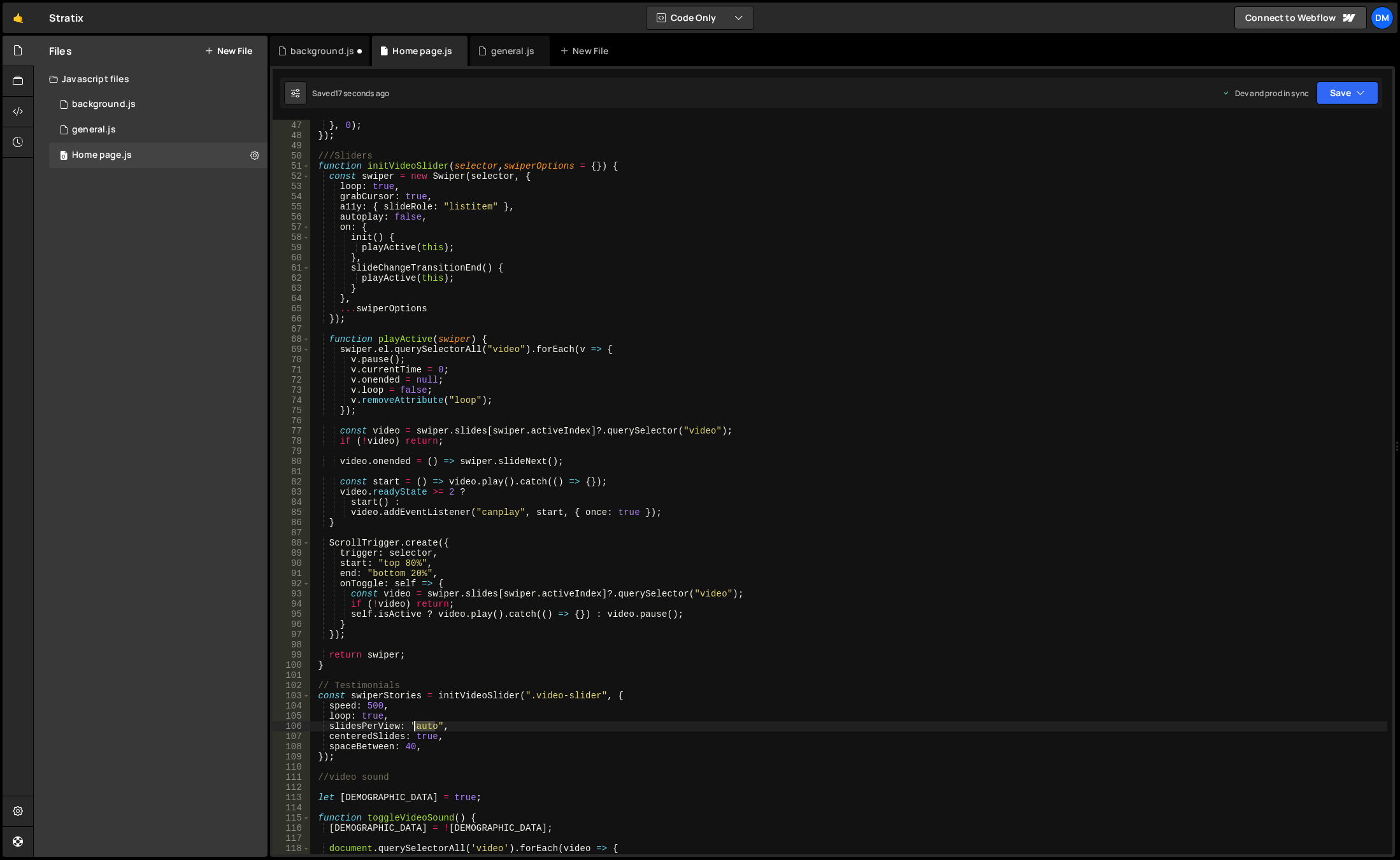
click at [419, 725] on div "duration : 1 } , 0 ) ; }) ; ///Sliders function initVideoSlider ( selector , sw…" at bounding box center [848, 488] width 1077 height 755
click at [1021, 508] on div "duration : 1 } , 0 ) ; }) ; ///Sliders function initVideoSlider ( selector , sw…" at bounding box center [848, 488] width 1077 height 755
drag, startPoint x: 1337, startPoint y: 92, endPoint x: 1331, endPoint y: 114, distance: 22.8
click at [1337, 92] on button "Save" at bounding box center [1347, 92] width 61 height 23
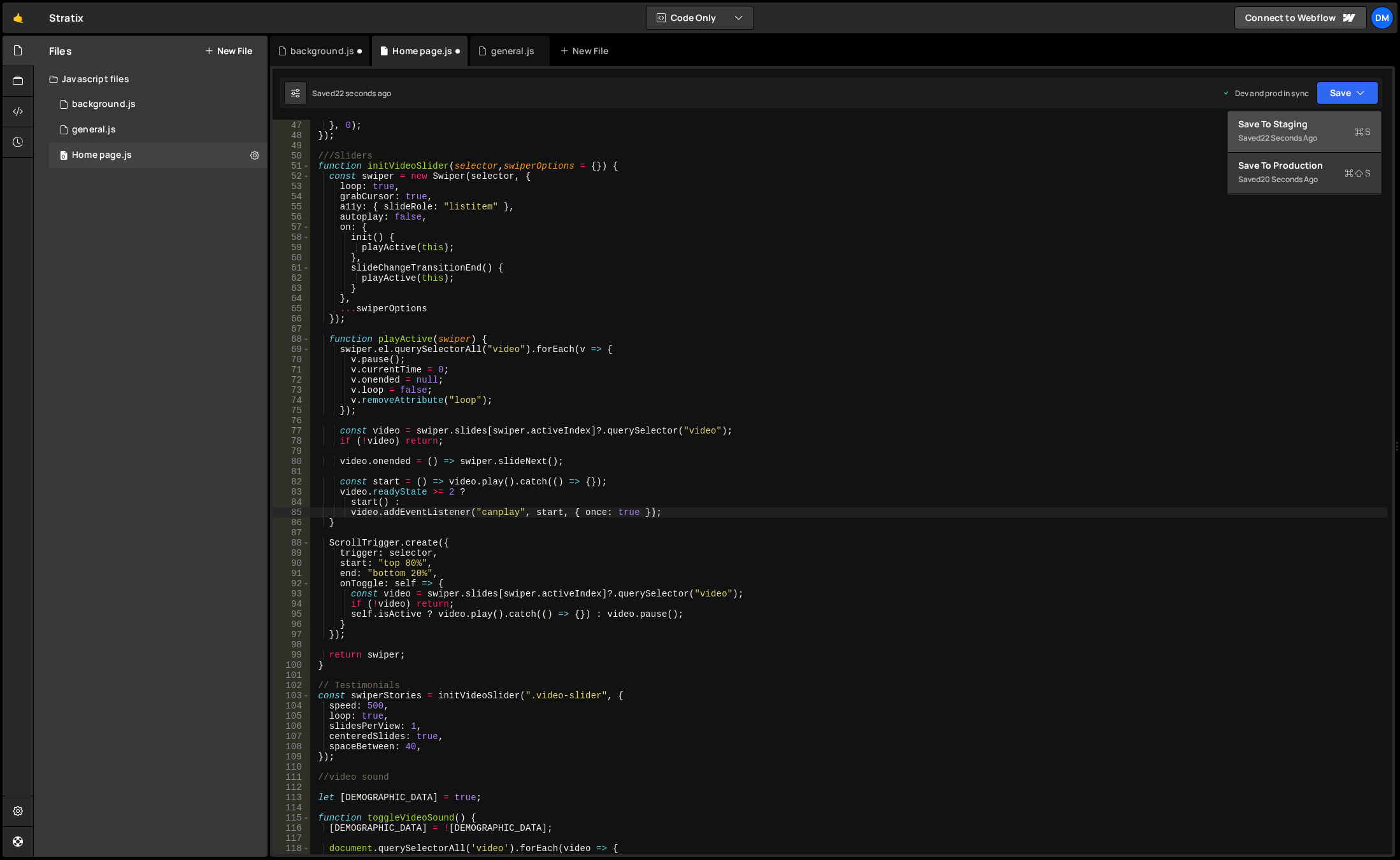
click at [1322, 120] on div "Save to Staging S" at bounding box center [1304, 124] width 132 height 13
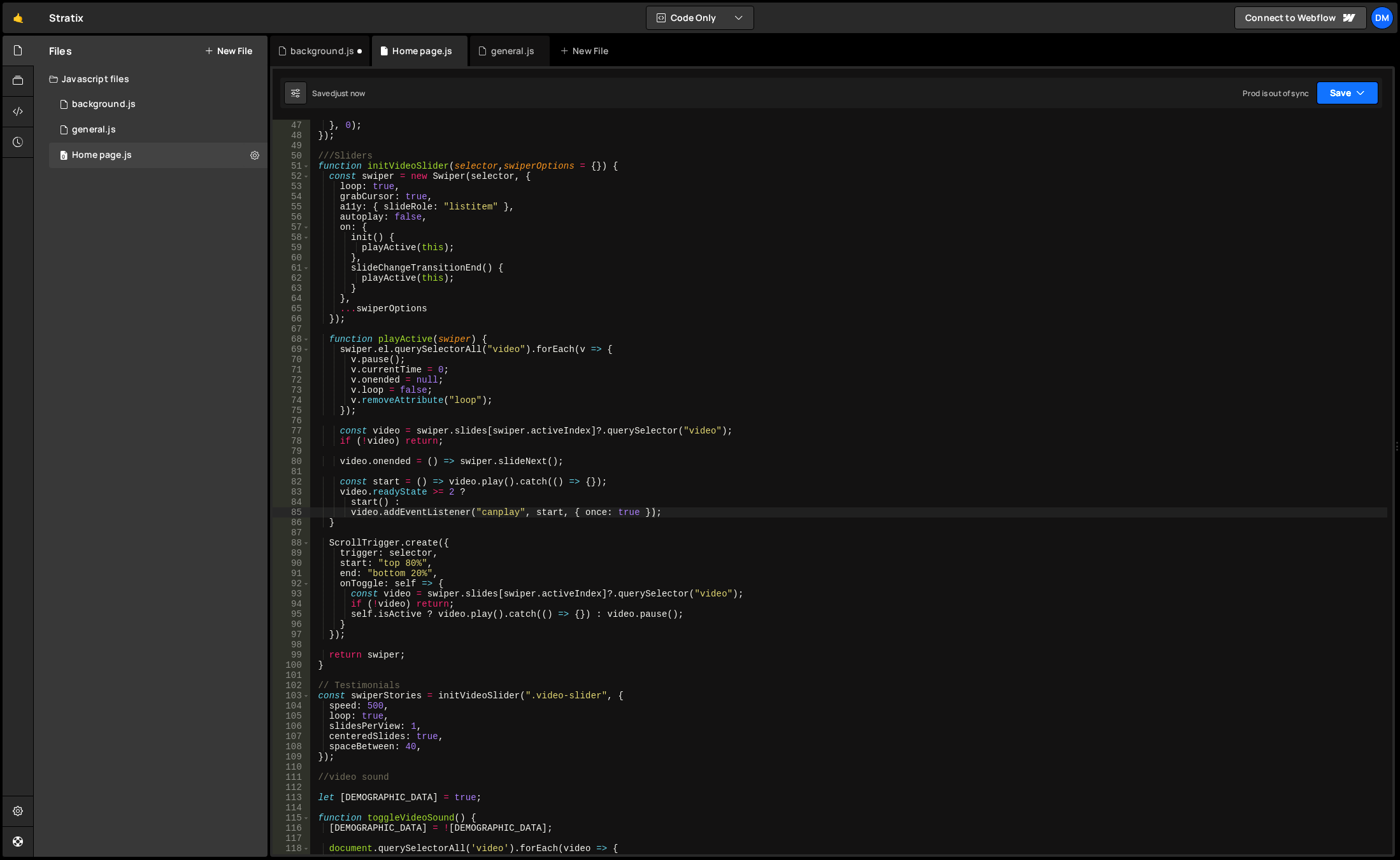
click at [1350, 84] on button "Save" at bounding box center [1347, 92] width 61 height 23
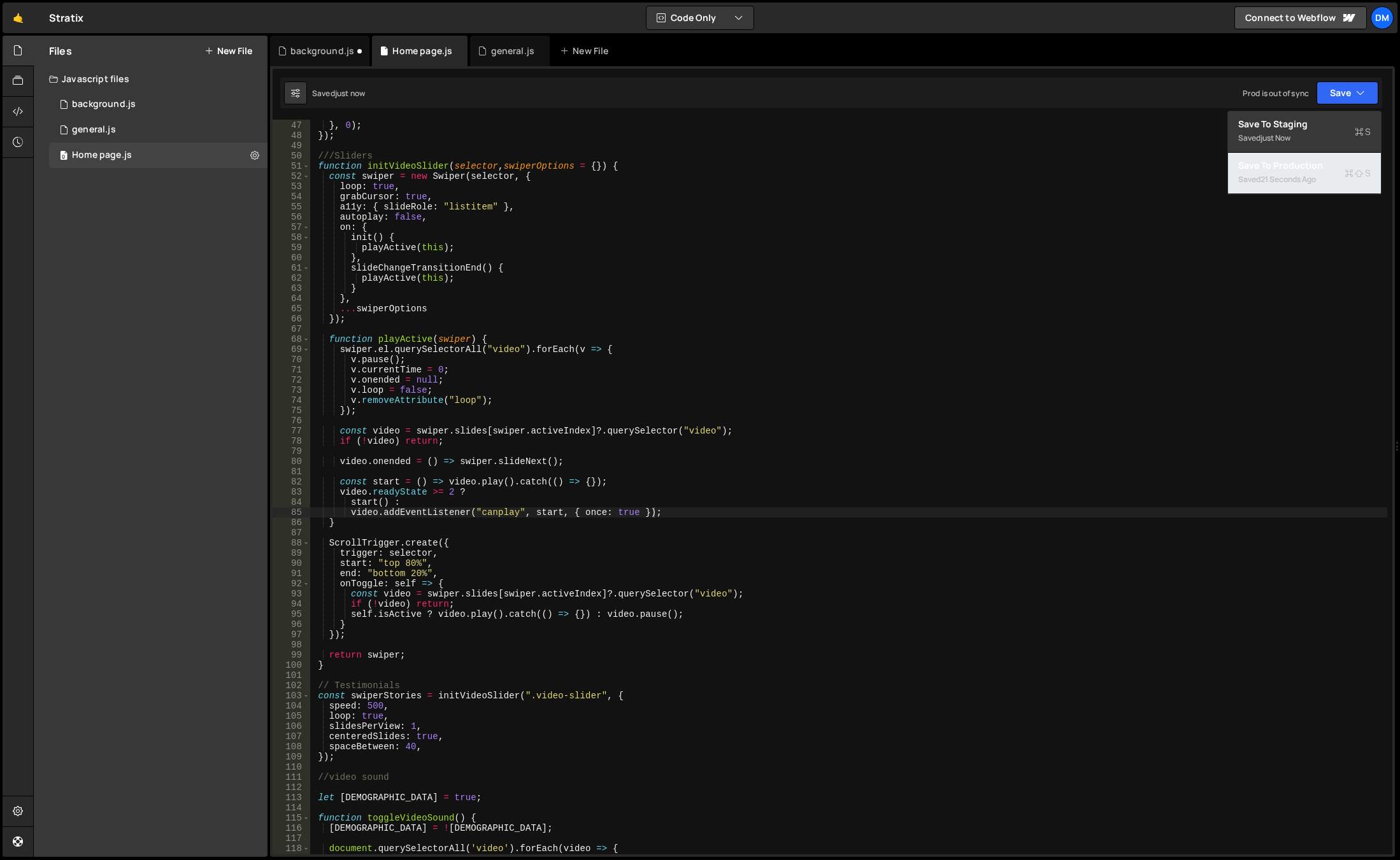
click at [1279, 183] on div "21 seconds ago" at bounding box center [1288, 180] width 55 height 11
type textarea "spaceBetween: 40,"
click at [452, 746] on div "duration : 1 } , 0 ) ; }) ; ///Sliders function initVideoSlider ( selector , sw…" at bounding box center [848, 488] width 1077 height 755
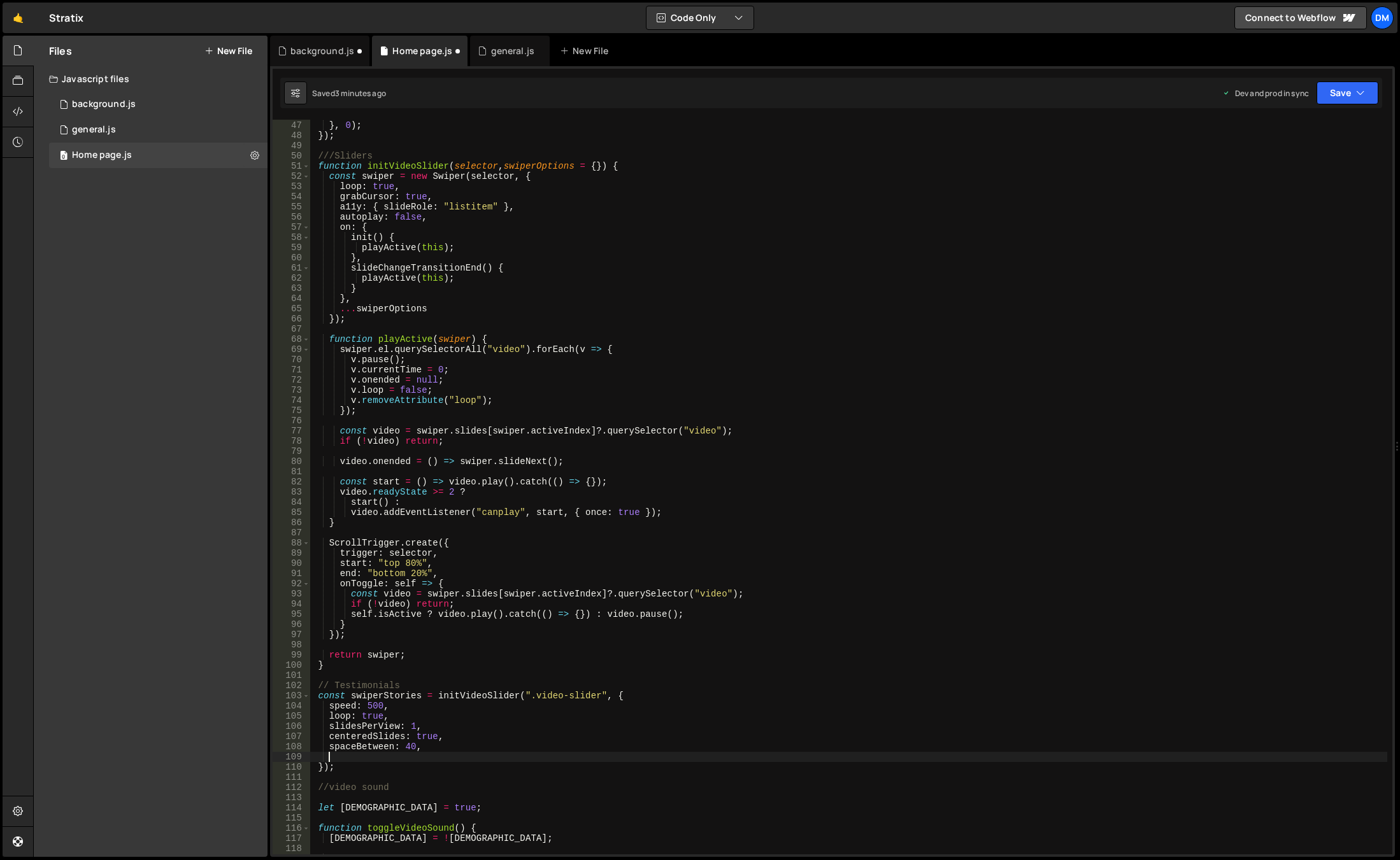
paste textarea "loopAdditionalSlides"
drag, startPoint x: 386, startPoint y: 712, endPoint x: 267, endPoint y: 716, distance: 119.1
click at [267, 716] on div "Files New File Javascript files 0 background.js 0 0 general.js 0 0 Home page.js…" at bounding box center [717, 446] width 1367 height 822
type textarea "loop: true,"
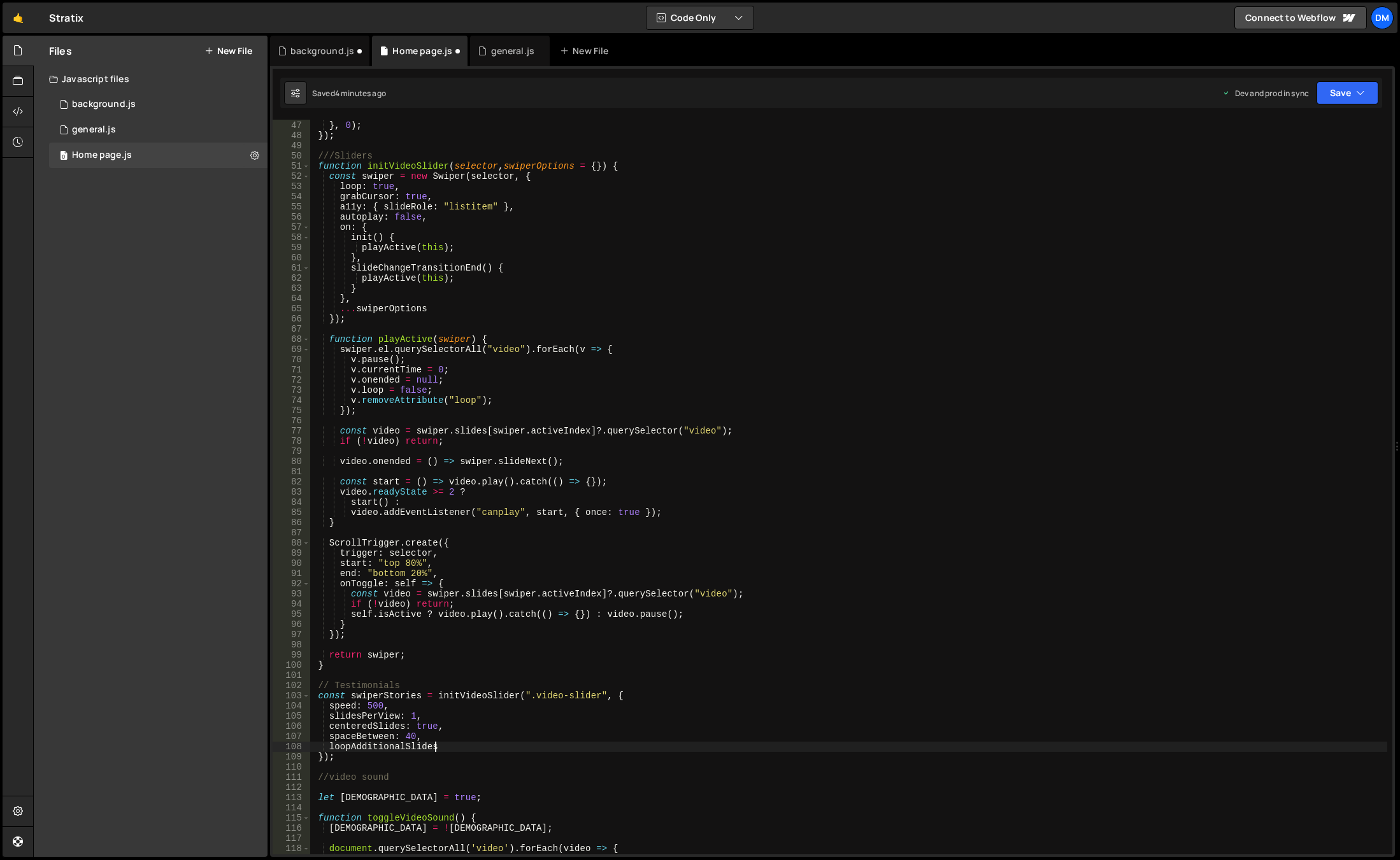
click at [497, 746] on div "duration : 1 } , 0 ) ; }) ; ///Sliders function initVideoSlider ( selector , sw…" at bounding box center [848, 488] width 1077 height 755
click at [715, 666] on div "duration : 1 } , 0 ) ; }) ; ///Sliders function initVideoSlider ( selector , sw…" at bounding box center [848, 488] width 1077 height 755
click at [1353, 98] on button "Save" at bounding box center [1347, 92] width 61 height 23
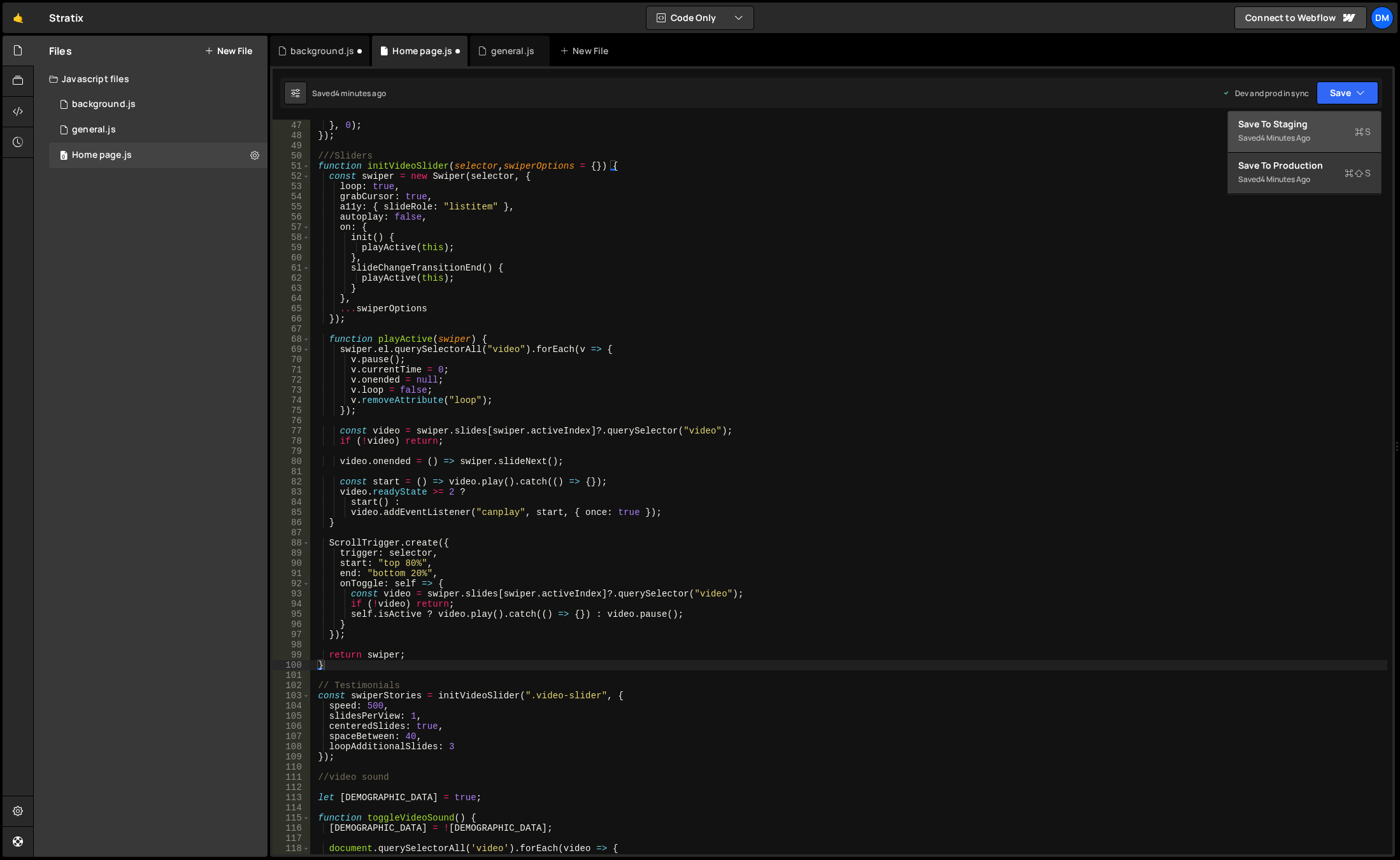
click at [1316, 121] on div "Save to Staging S" at bounding box center [1304, 124] width 132 height 13
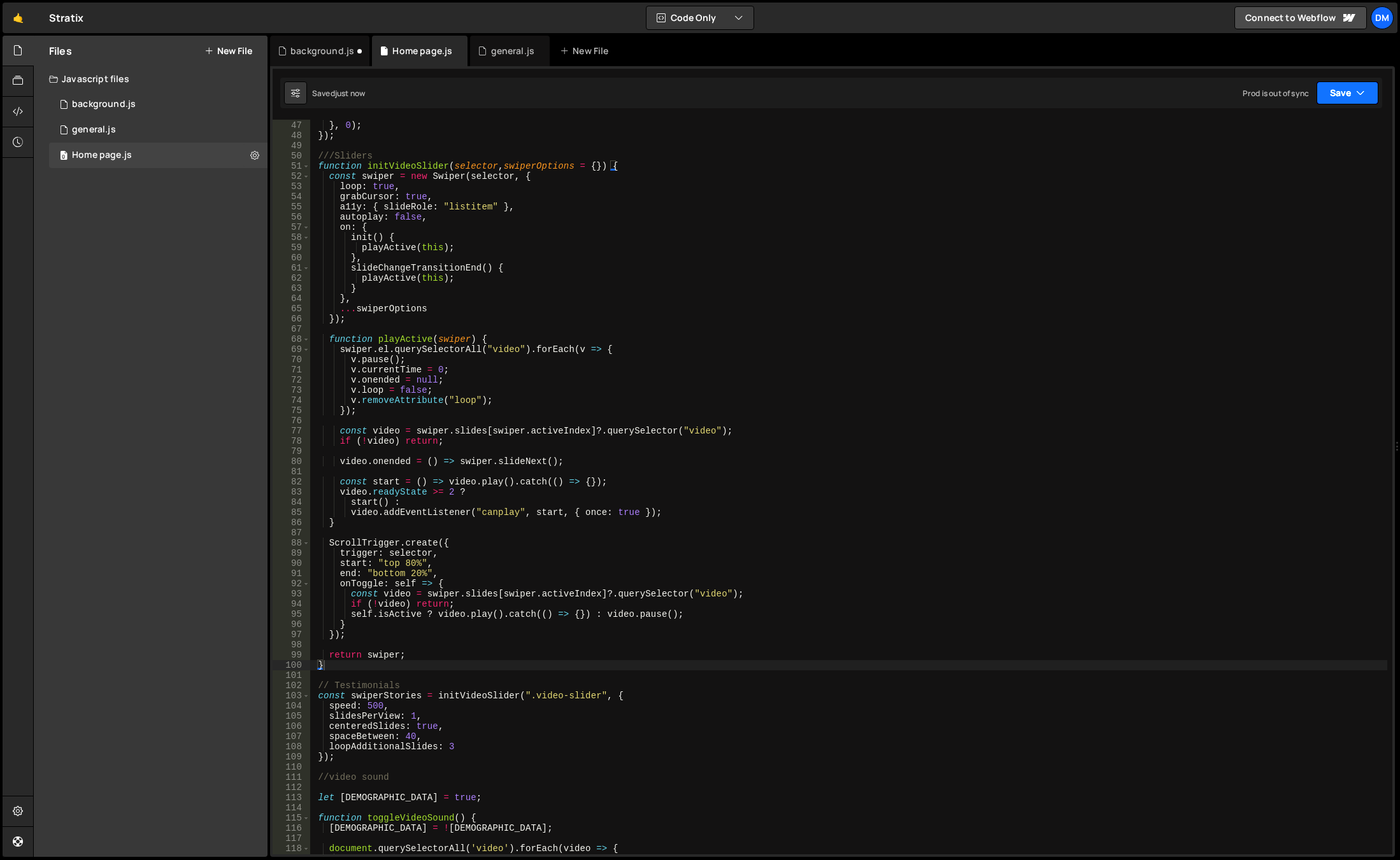
click at [1345, 98] on button "Save" at bounding box center [1347, 92] width 61 height 23
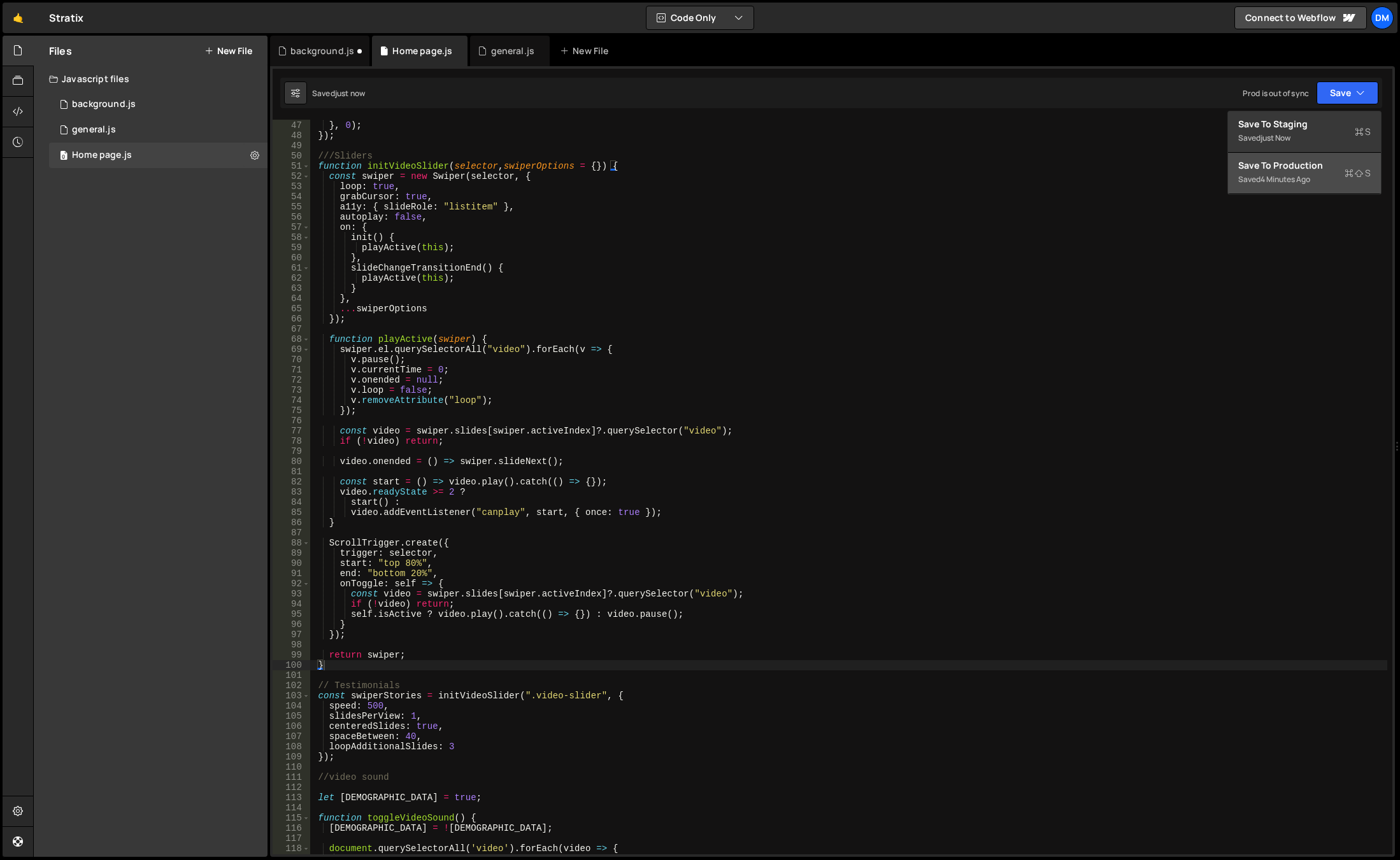
click at [1283, 167] on div "Save to Production S" at bounding box center [1304, 166] width 132 height 13
click at [1009, 436] on div "duration : 1 } , 0 ) ; }) ; ///Sliders function initVideoSlider ( selector , sw…" at bounding box center [848, 488] width 1077 height 755
click at [411, 708] on div "duration : 1 } , 0 ) ; }) ; ///Sliders function initVideoSlider ( selector , sw…" at bounding box center [848, 488] width 1077 height 755
click at [631, 698] on div "duration : 1 } , 0 ) ; }) ; ///Sliders function initVideoSlider ( selector , sw…" at bounding box center [848, 488] width 1077 height 755
click at [467, 706] on div "duration : 1 } , 0 ) ; }) ; ///Sliders function initVideoSlider ( selector , sw…" at bounding box center [848, 488] width 1077 height 755
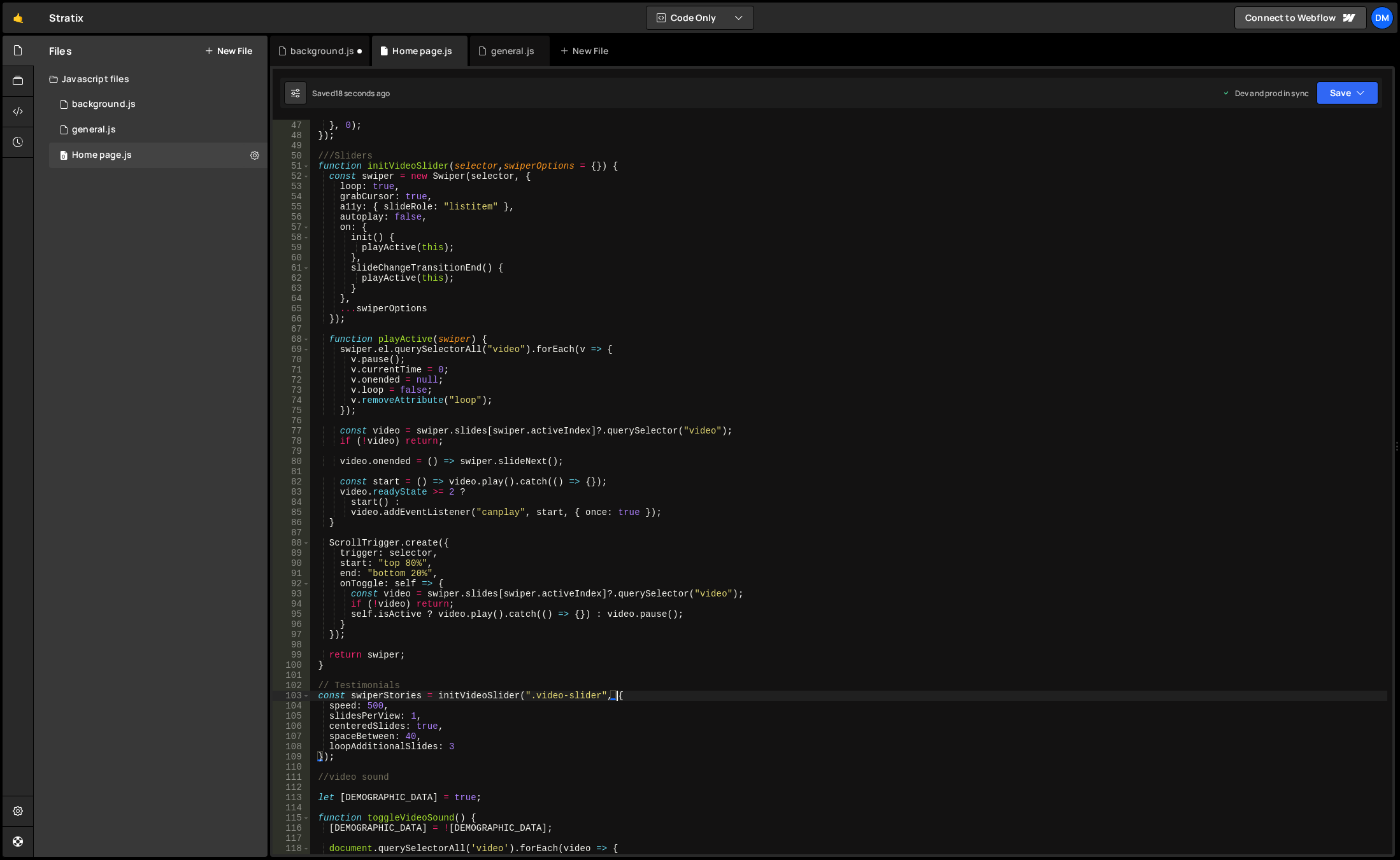
type textarea "speed: 500,"
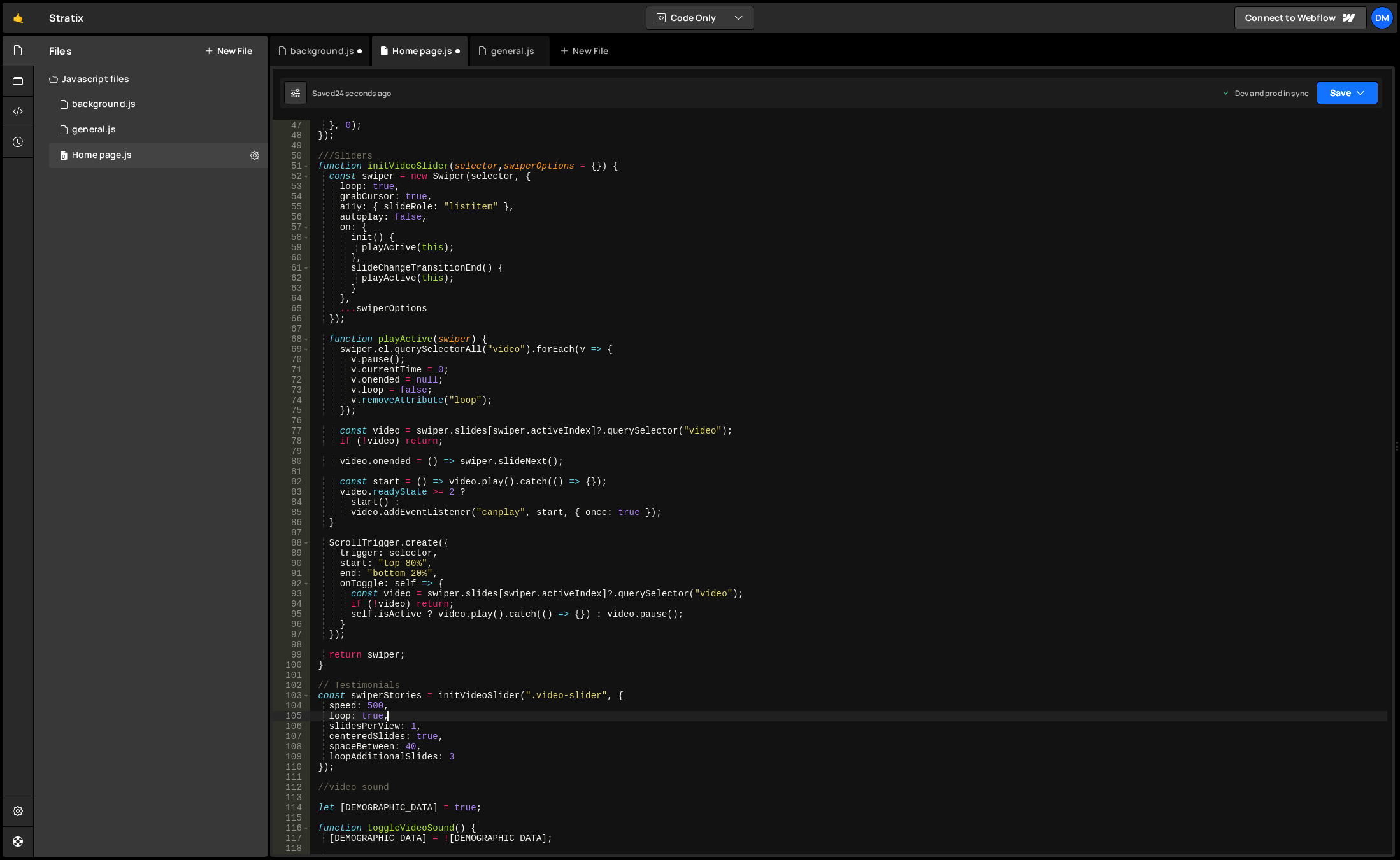
click at [1342, 91] on button "Save" at bounding box center [1347, 92] width 61 height 23
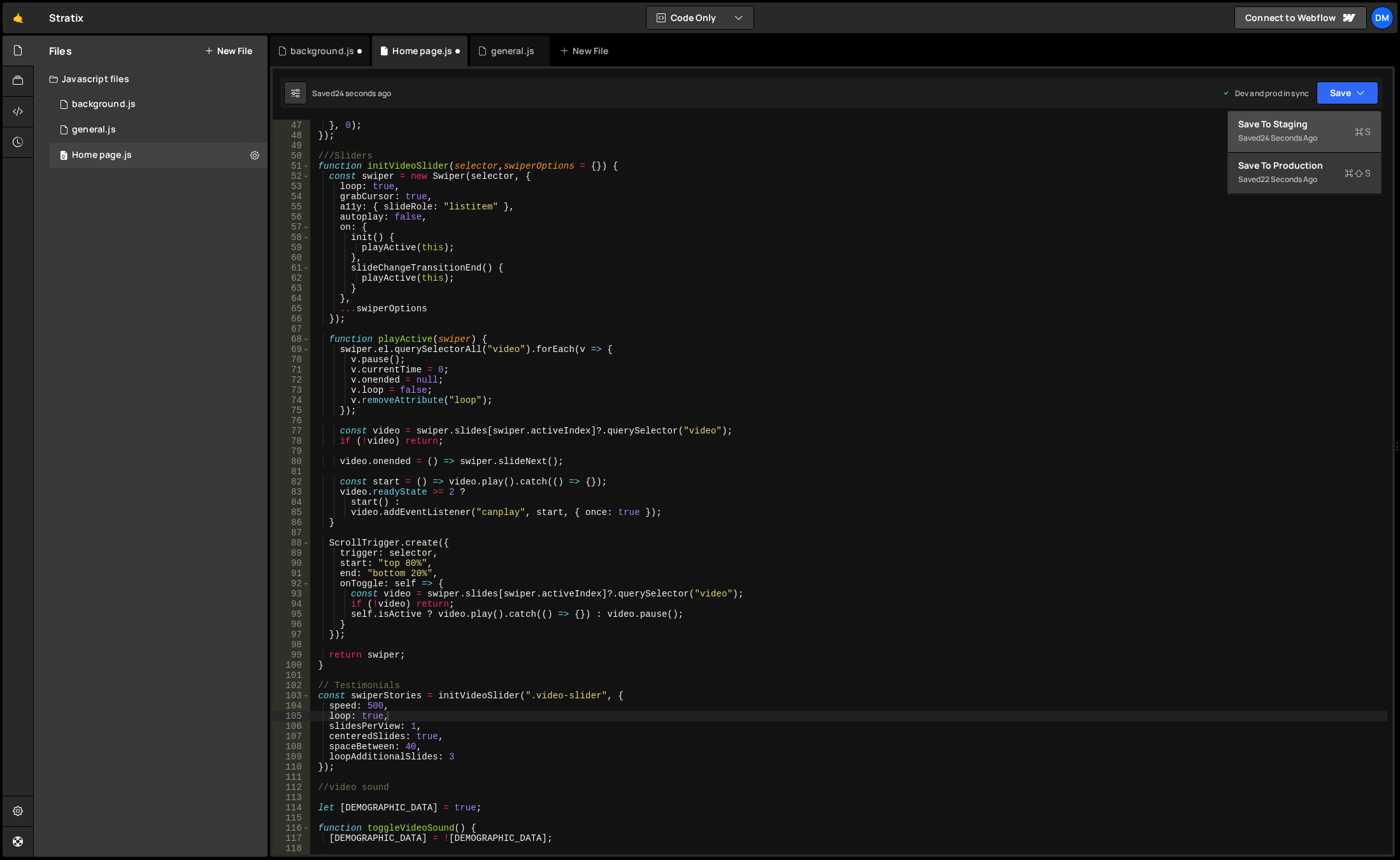
click at [1323, 119] on div "Save to Staging S" at bounding box center [1304, 124] width 132 height 13
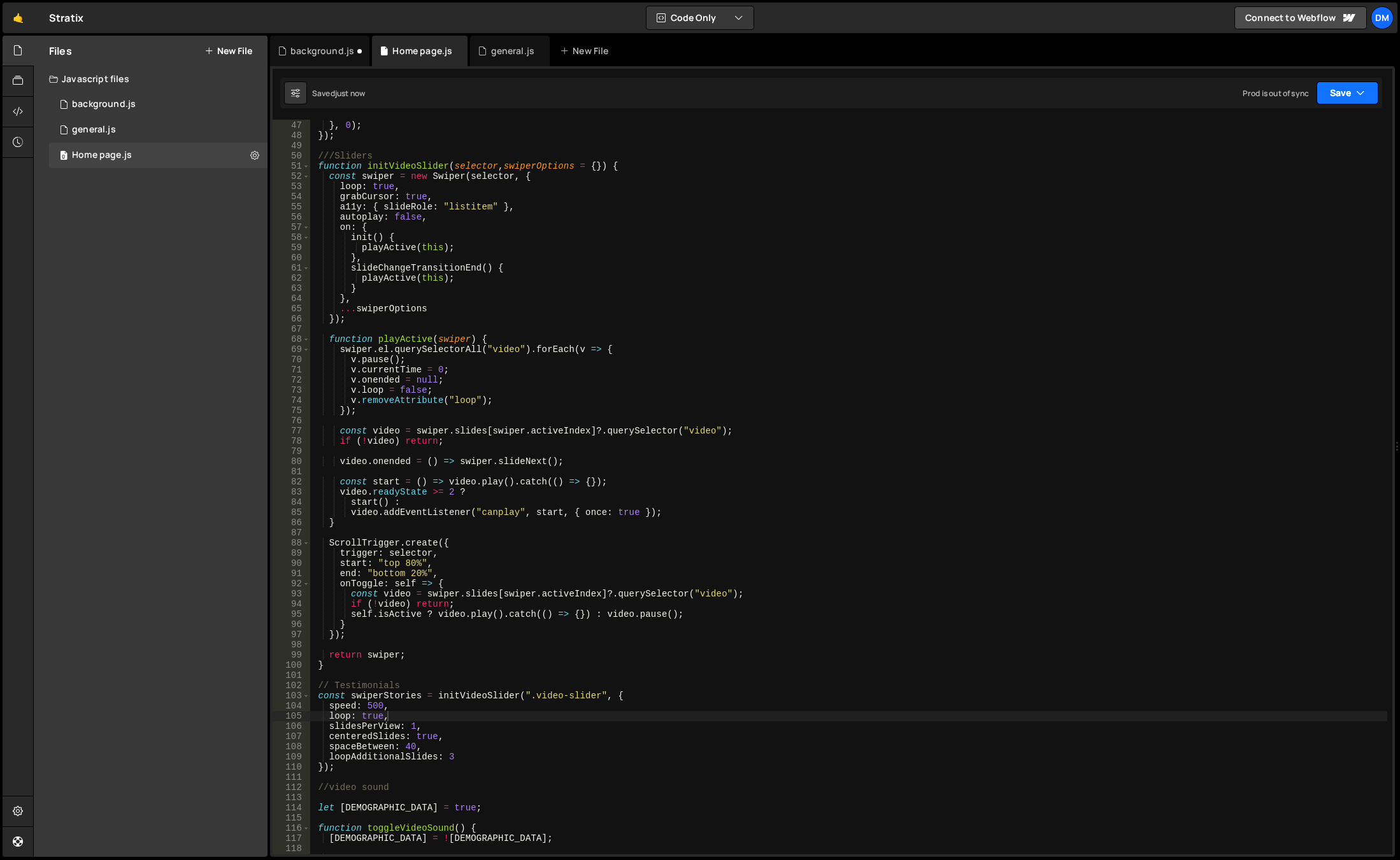
click at [1344, 91] on button "Save" at bounding box center [1347, 92] width 61 height 23
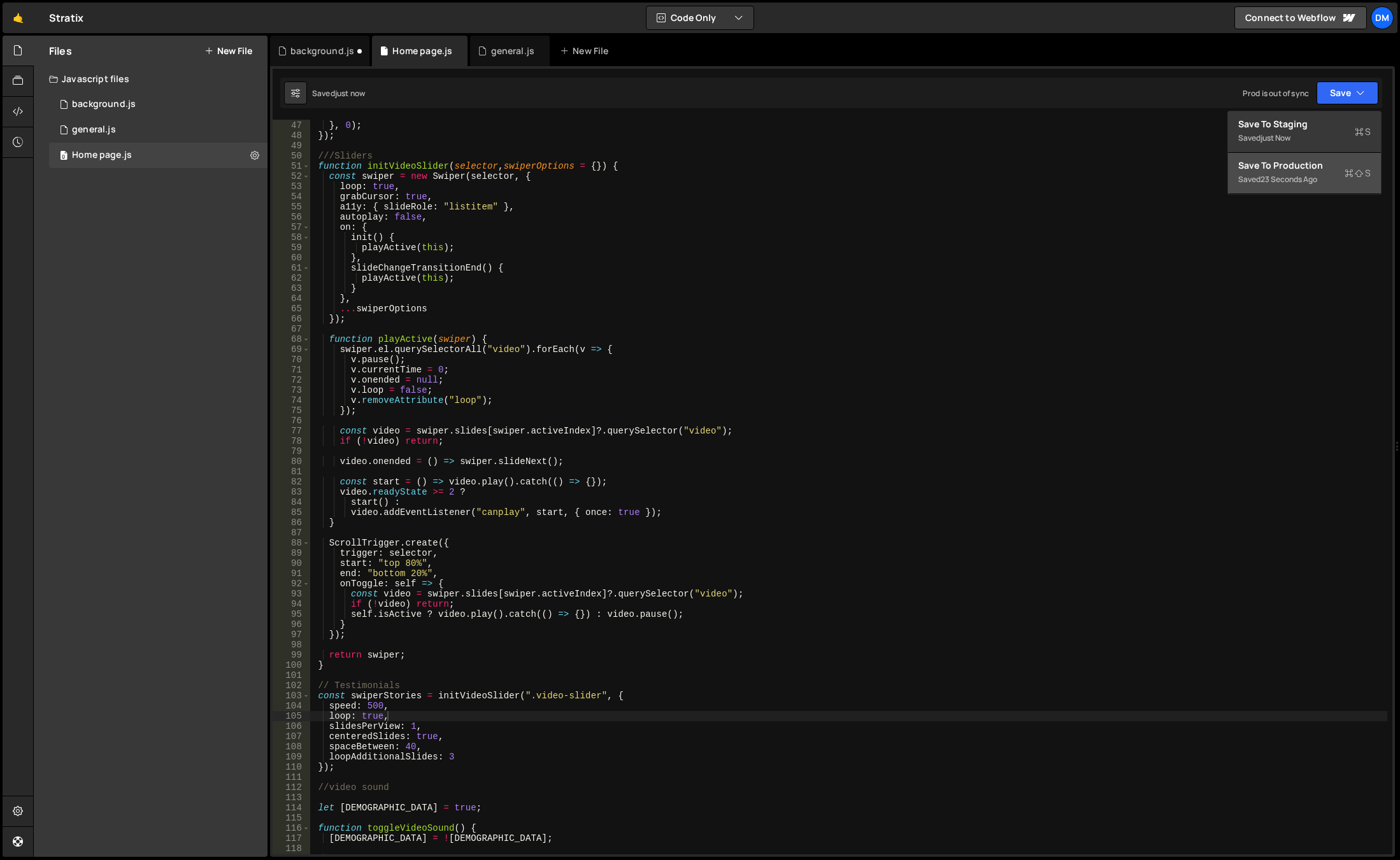
click at [1250, 170] on div "Save to Production S" at bounding box center [1304, 166] width 132 height 13
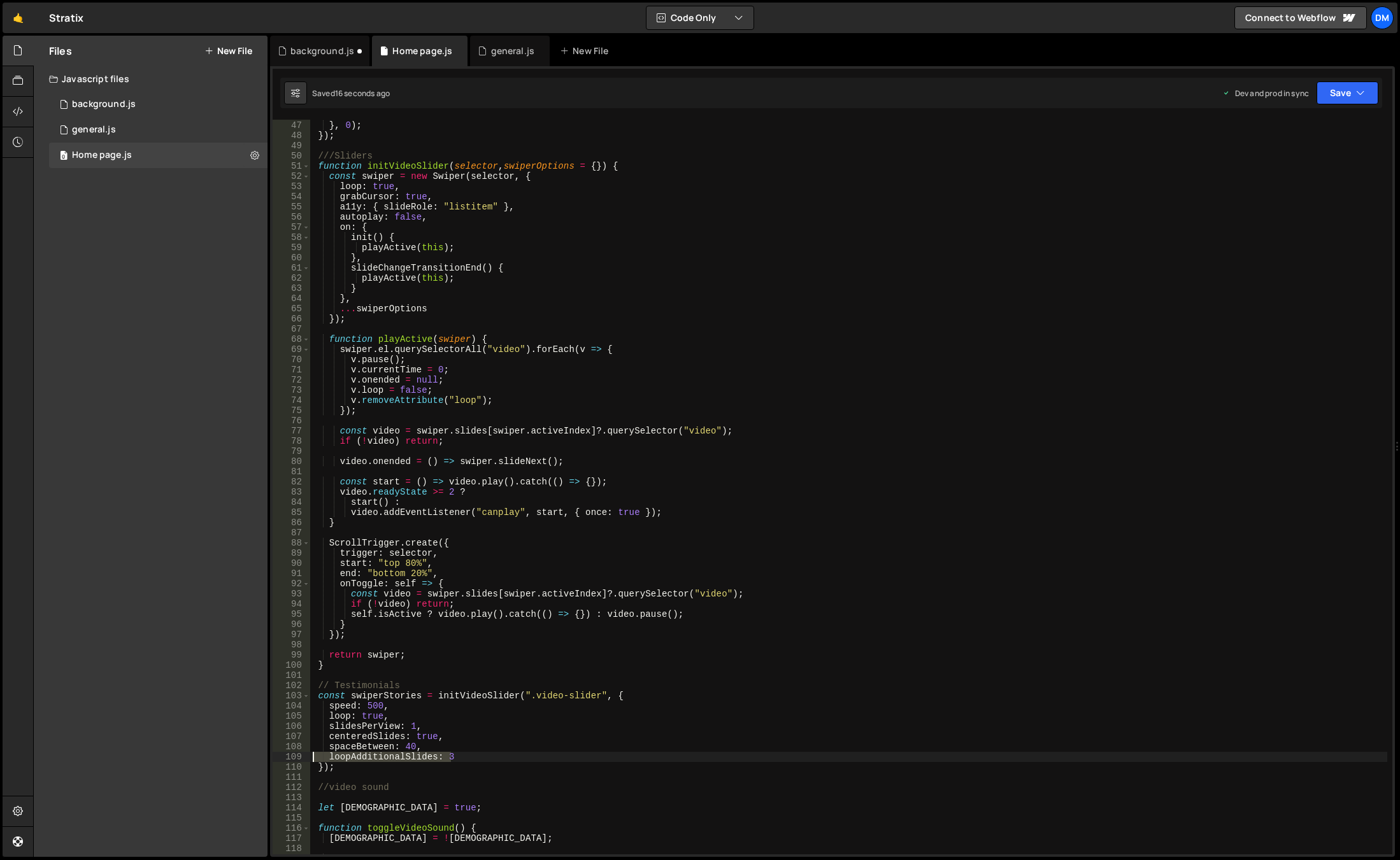
drag, startPoint x: 467, startPoint y: 756, endPoint x: 241, endPoint y: 755, distance: 226.0
click at [241, 755] on div "Files New File Javascript files 0 background.js 0 0 general.js 0 0 Home page.js…" at bounding box center [717, 446] width 1367 height 822
click at [1342, 95] on button "Save" at bounding box center [1347, 92] width 61 height 23
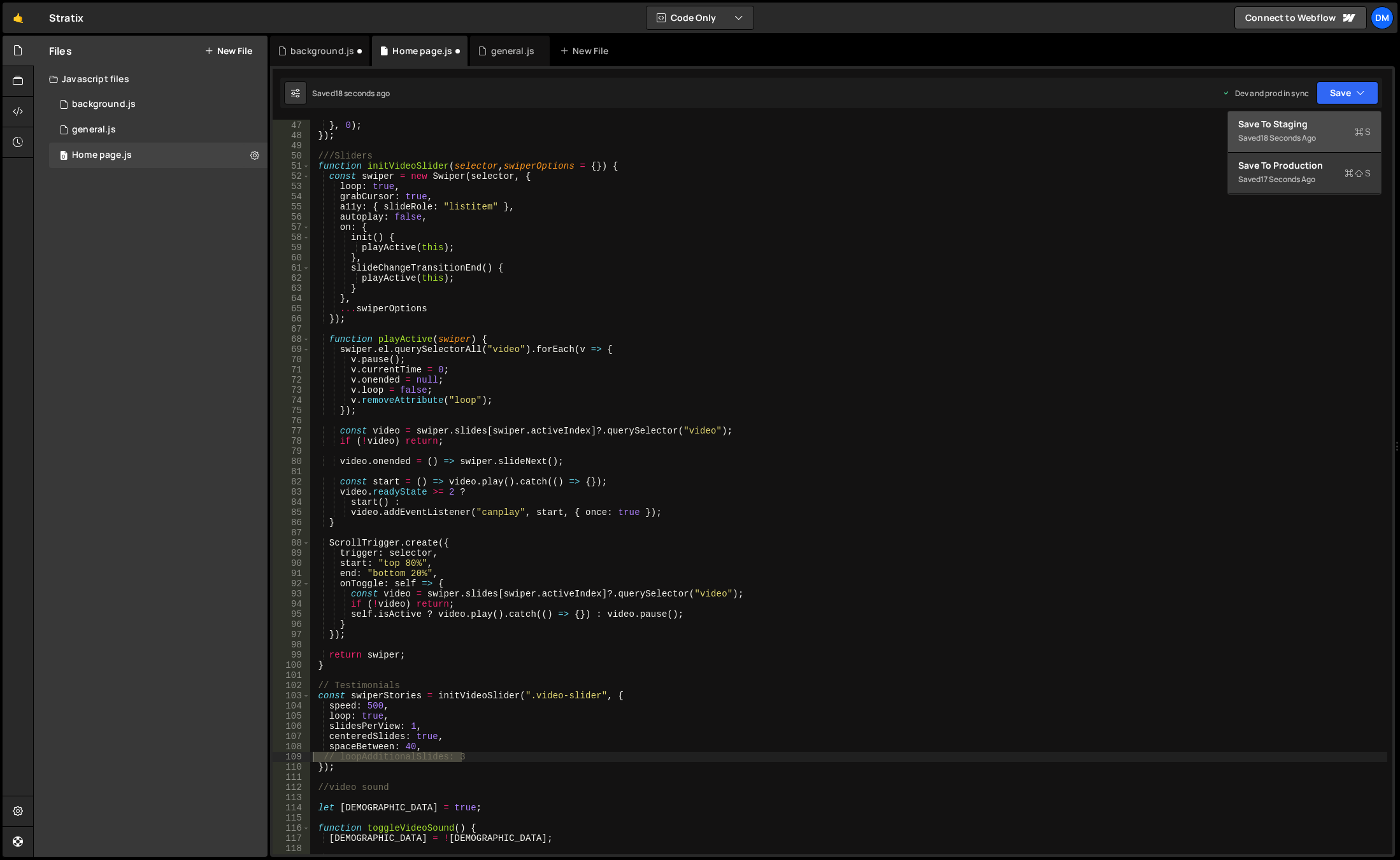
click at [1320, 125] on div "Save to Staging S" at bounding box center [1304, 124] width 132 height 13
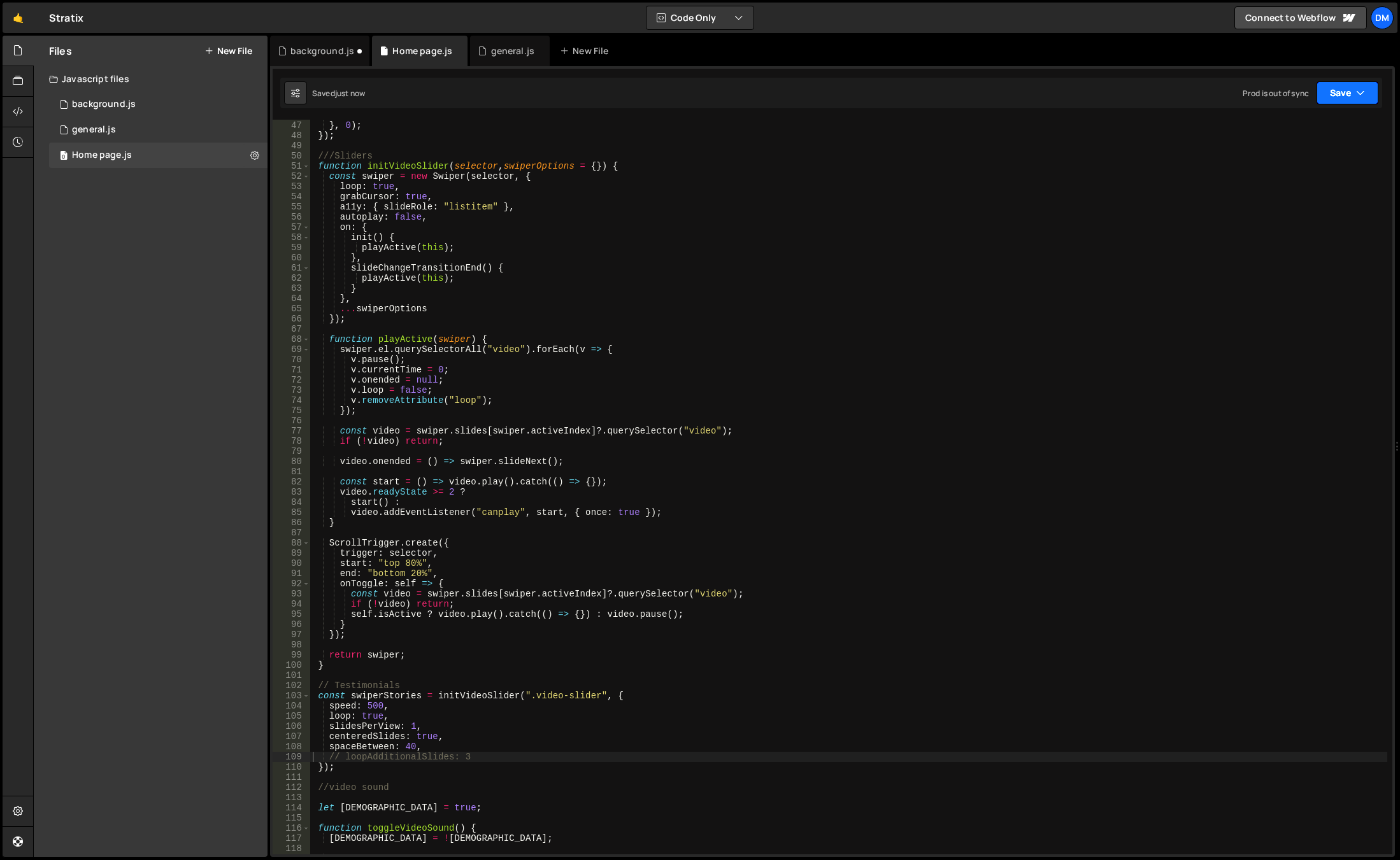
click at [1339, 87] on button "Save" at bounding box center [1347, 92] width 61 height 23
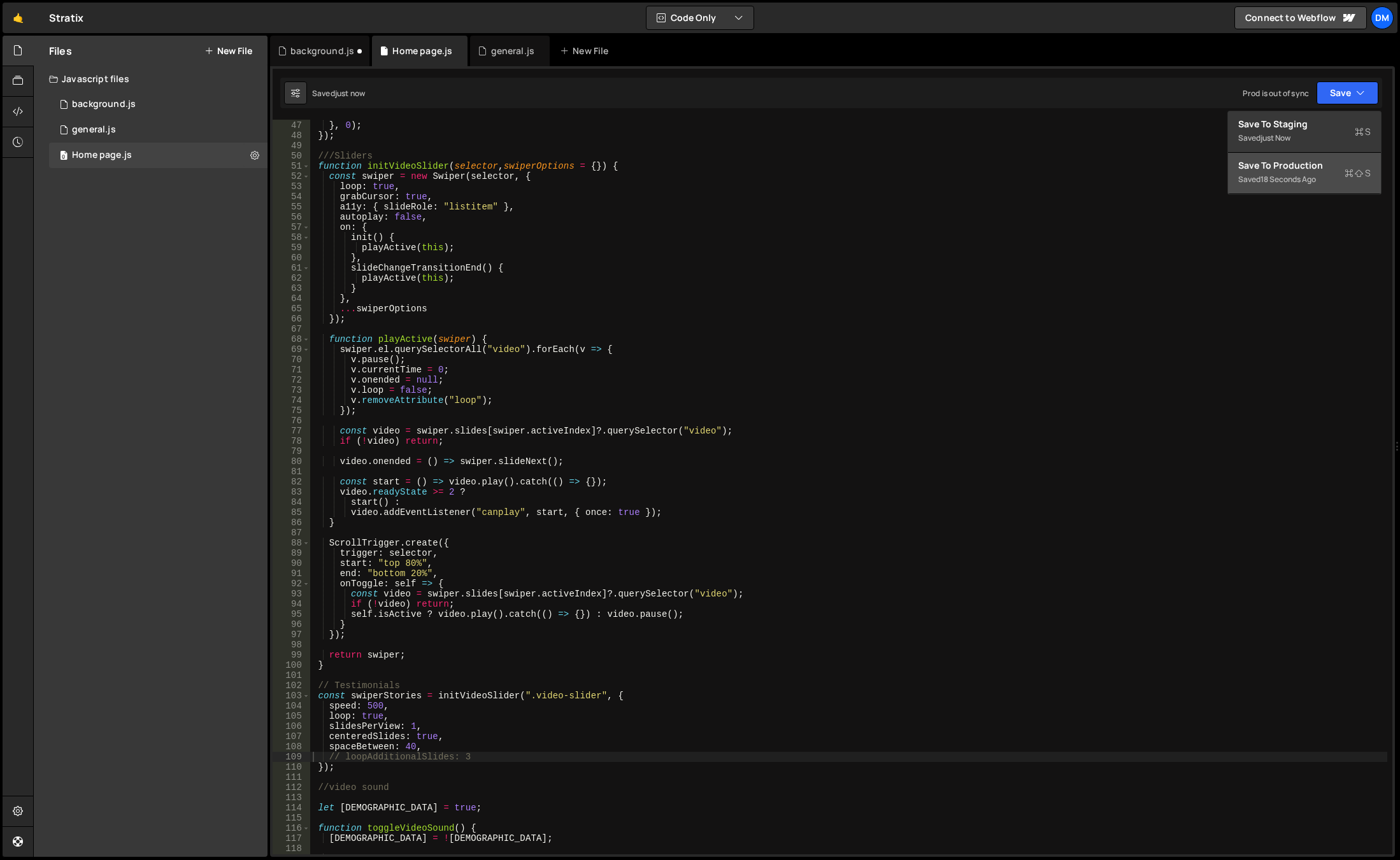
click at [1296, 165] on div "Save to Production S" at bounding box center [1304, 166] width 132 height 13
click at [486, 760] on div "duration : 1 } , 0 ) ; }) ; ///Sliders function initVideoSlider ( selector , sw…" at bounding box center [848, 488] width 1077 height 755
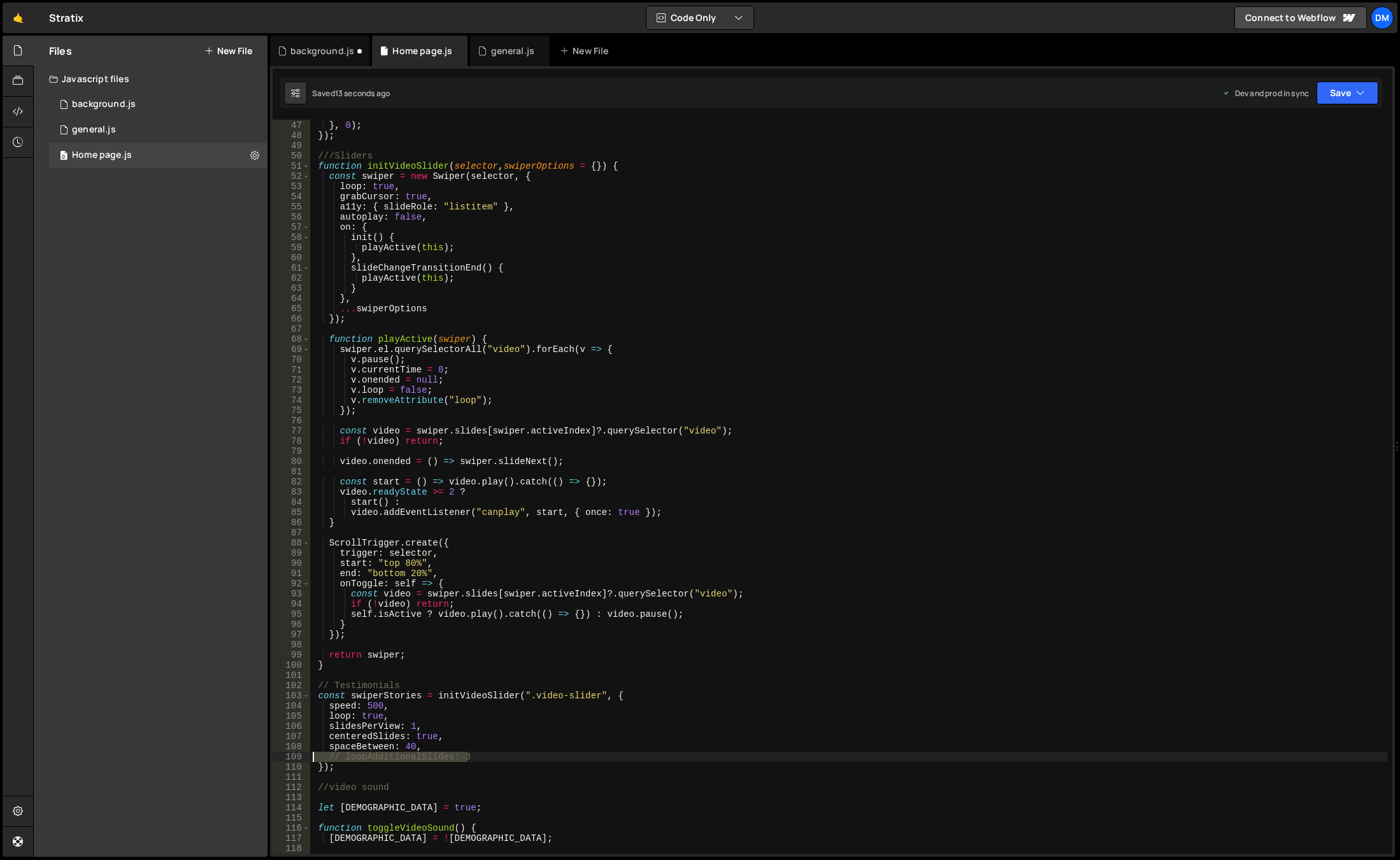
drag, startPoint x: 486, startPoint y: 760, endPoint x: 270, endPoint y: 757, distance: 216.0
click at [270, 757] on div "1 2 3 4 5 6 7 8 9 10 11 12 13 14 15 16 17 18 19 20 21 22 23 24 25 26 27 28 29 3…" at bounding box center [832, 461] width 1125 height 791
click at [440, 754] on div "duration : 1 } , 0 ) ; }) ; ///Sliders function initVideoSlider ( selector , sw…" at bounding box center [848, 488] width 1077 height 755
click at [474, 758] on div "duration : 1 } , 0 ) ; }) ; ///Sliders function initVideoSlider ( selector , sw…" at bounding box center [848, 488] width 1077 height 755
drag, startPoint x: 830, startPoint y: 572, endPoint x: 870, endPoint y: 511, distance: 72.9
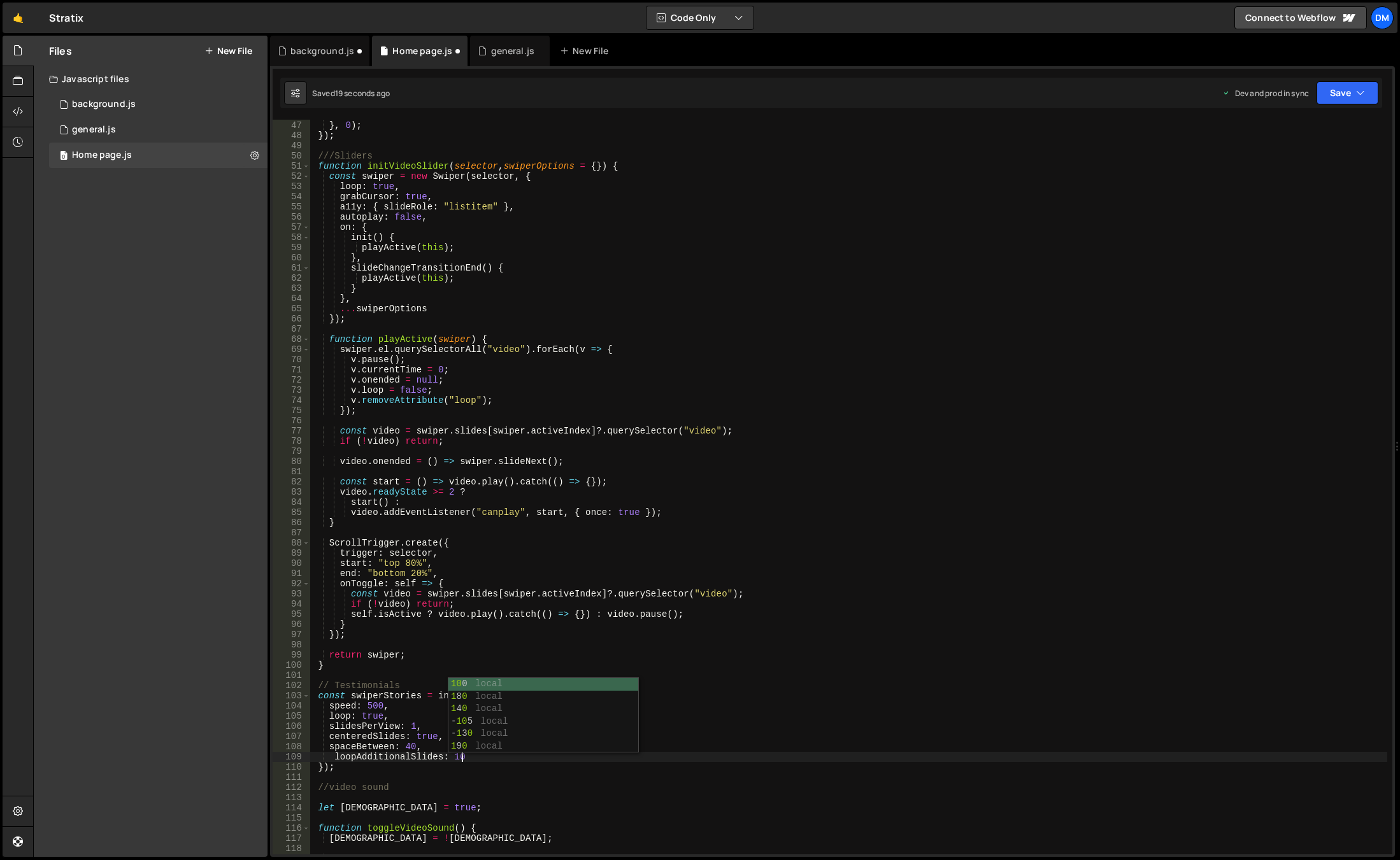
click at [830, 571] on div "duration : 1 } , 0 ) ; }) ; ///Sliders function initVideoSlider ( selector , sw…" at bounding box center [848, 488] width 1077 height 755
click at [1332, 89] on button "Save" at bounding box center [1347, 92] width 61 height 23
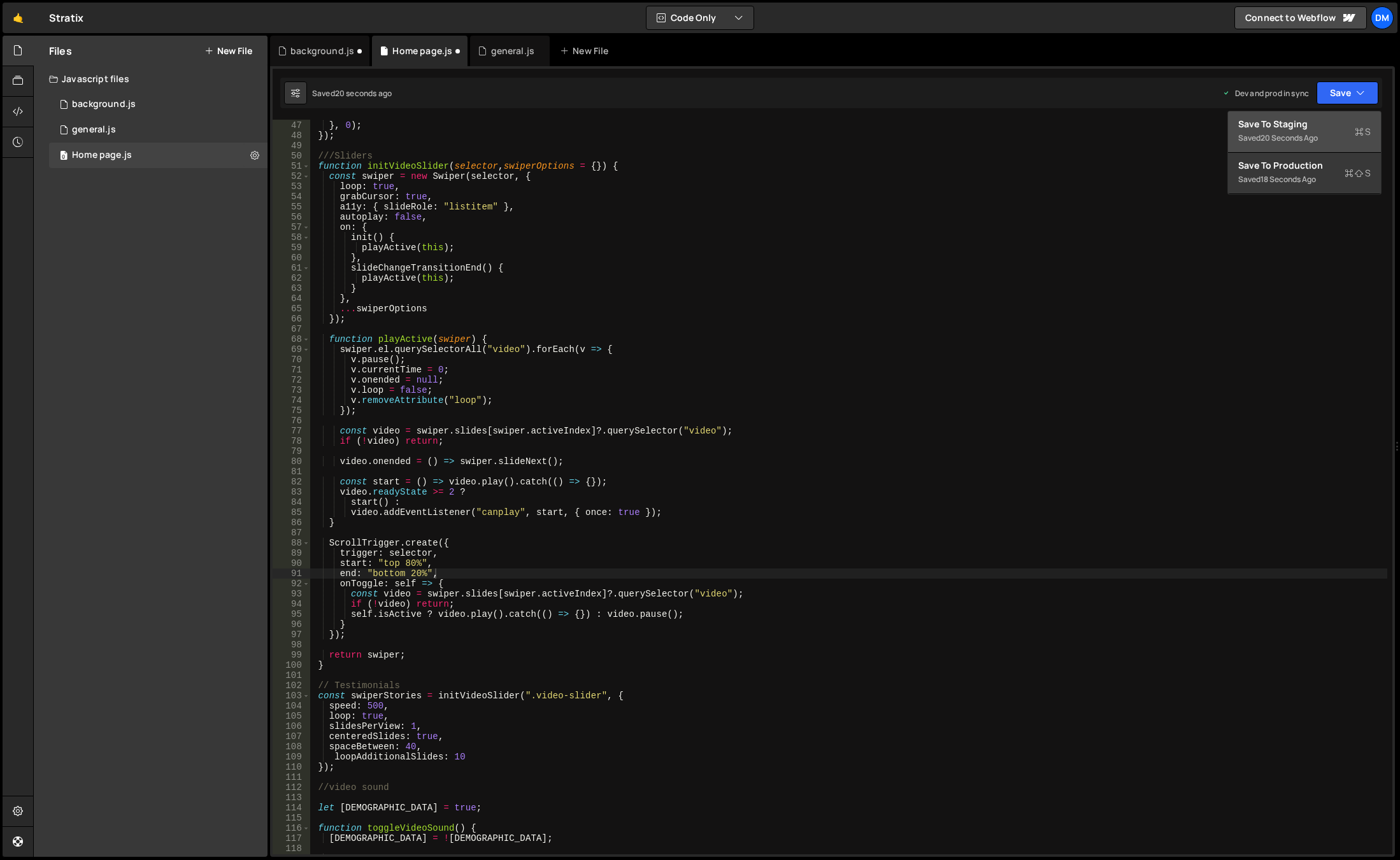
click at [1311, 120] on div "Save to Staging S" at bounding box center [1304, 124] width 132 height 13
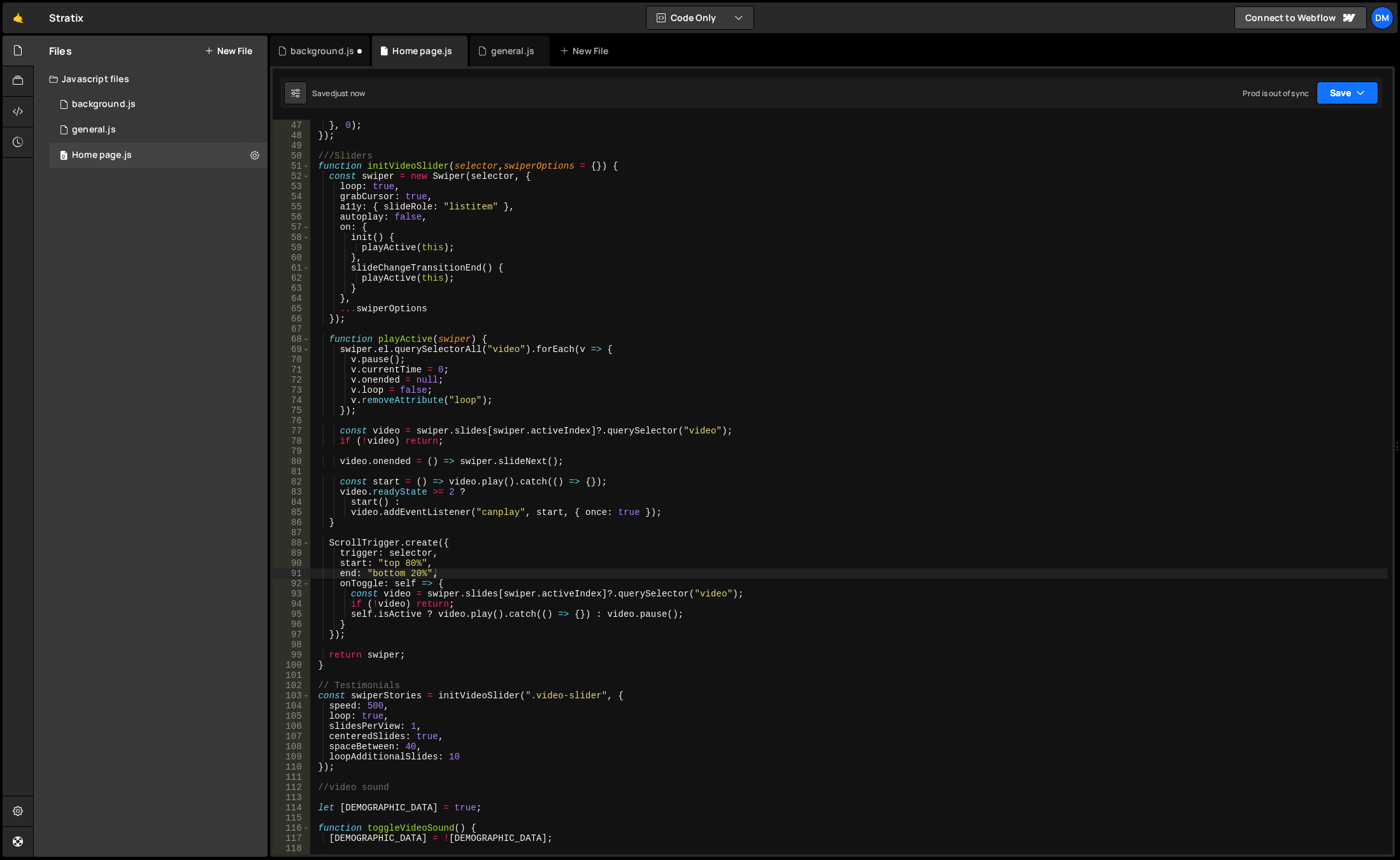
click at [1332, 91] on button "Save" at bounding box center [1347, 92] width 61 height 23
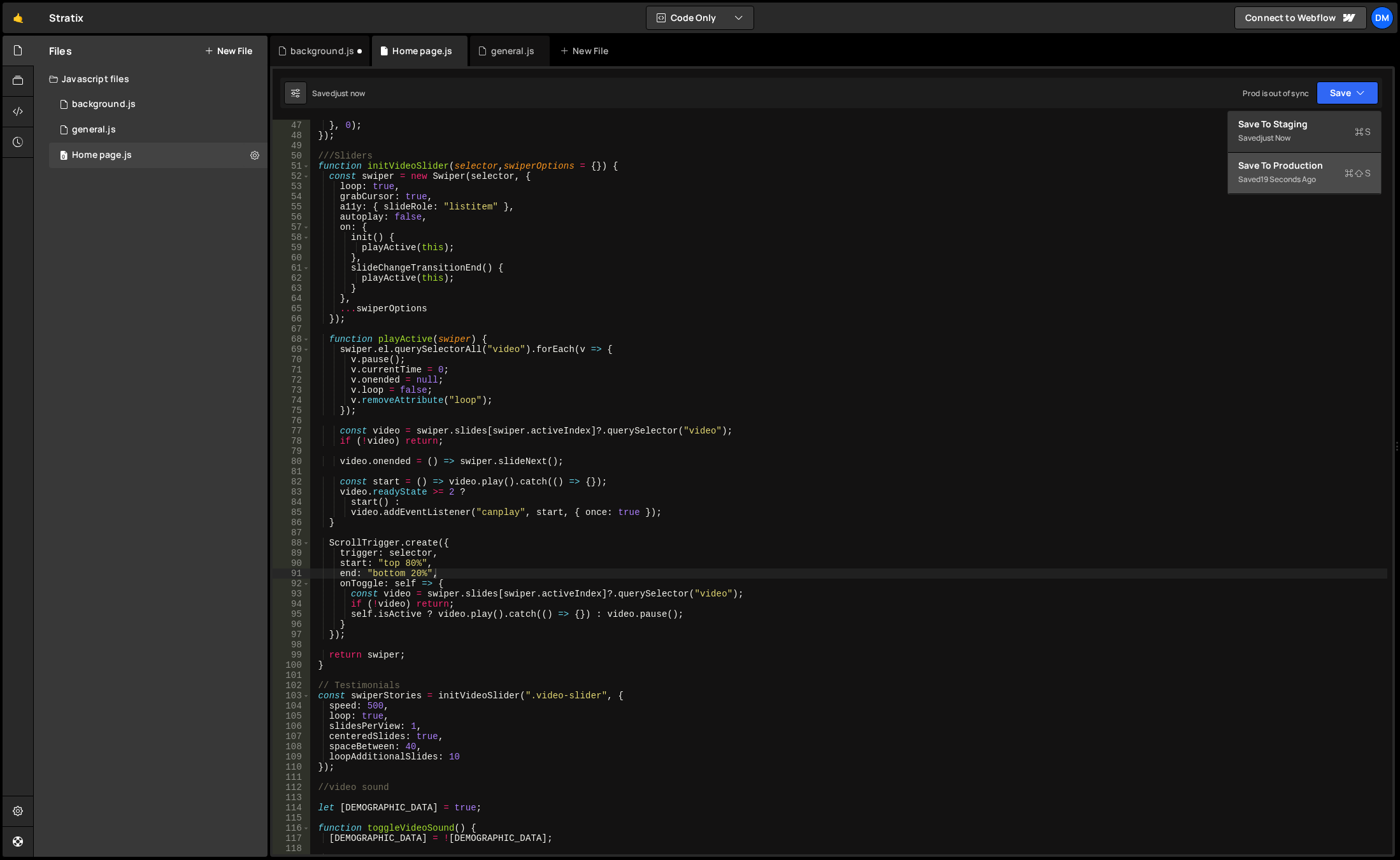
click at [1278, 170] on div "Save to Production S" at bounding box center [1304, 166] width 132 height 13
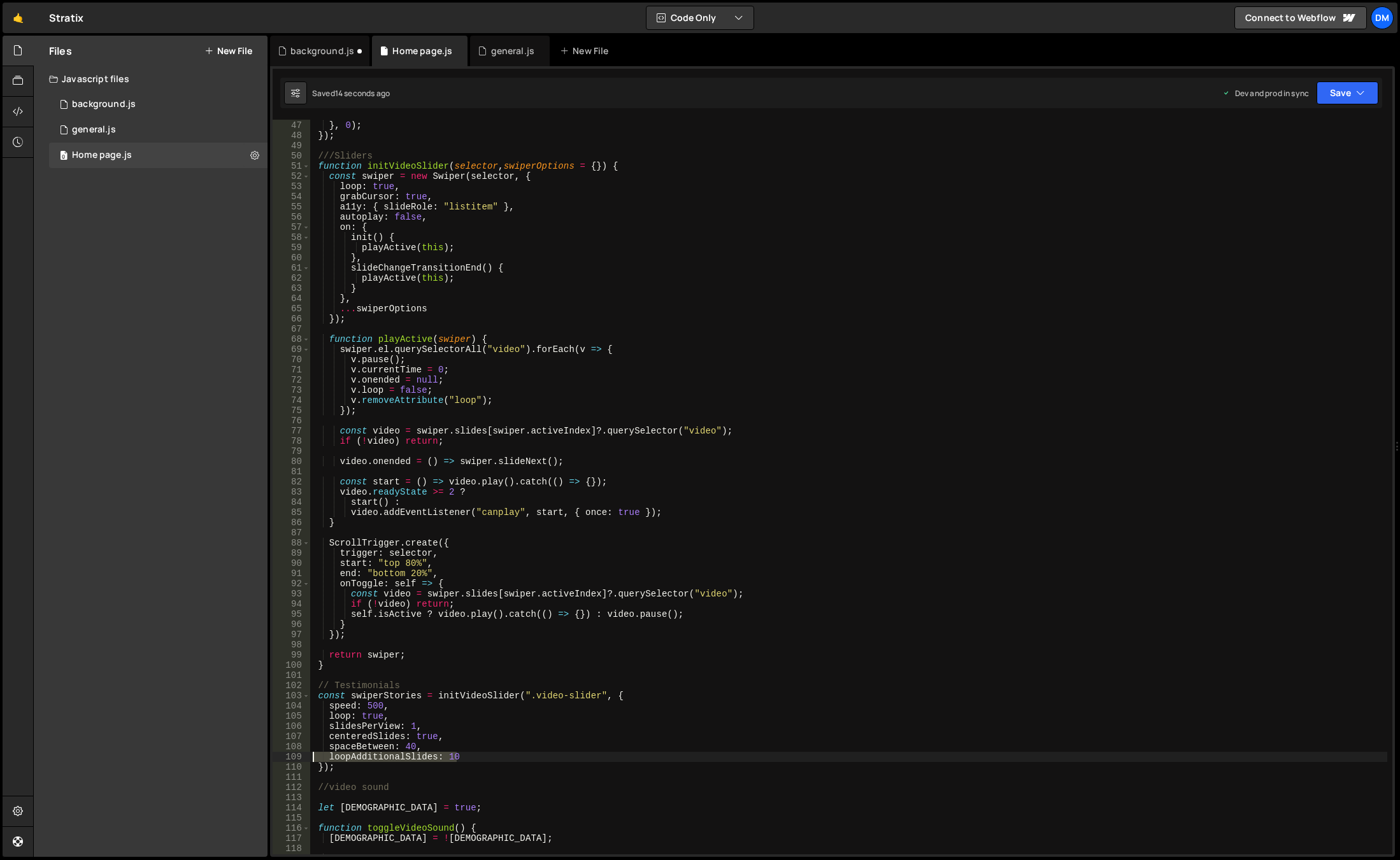
drag, startPoint x: 430, startPoint y: 756, endPoint x: 225, endPoint y: 750, distance: 205.1
click at [227, 751] on div "Files New File Javascript files 0 background.js 0 0 general.js 0 0 Home page.js…" at bounding box center [717, 446] width 1367 height 822
drag, startPoint x: 538, startPoint y: 707, endPoint x: 531, endPoint y: 709, distance: 7.3
click at [538, 707] on div "duration : 1 } , 0 ) ; }) ; ///Sliders function initVideoSlider ( selector , sw…" at bounding box center [848, 488] width 1077 height 755
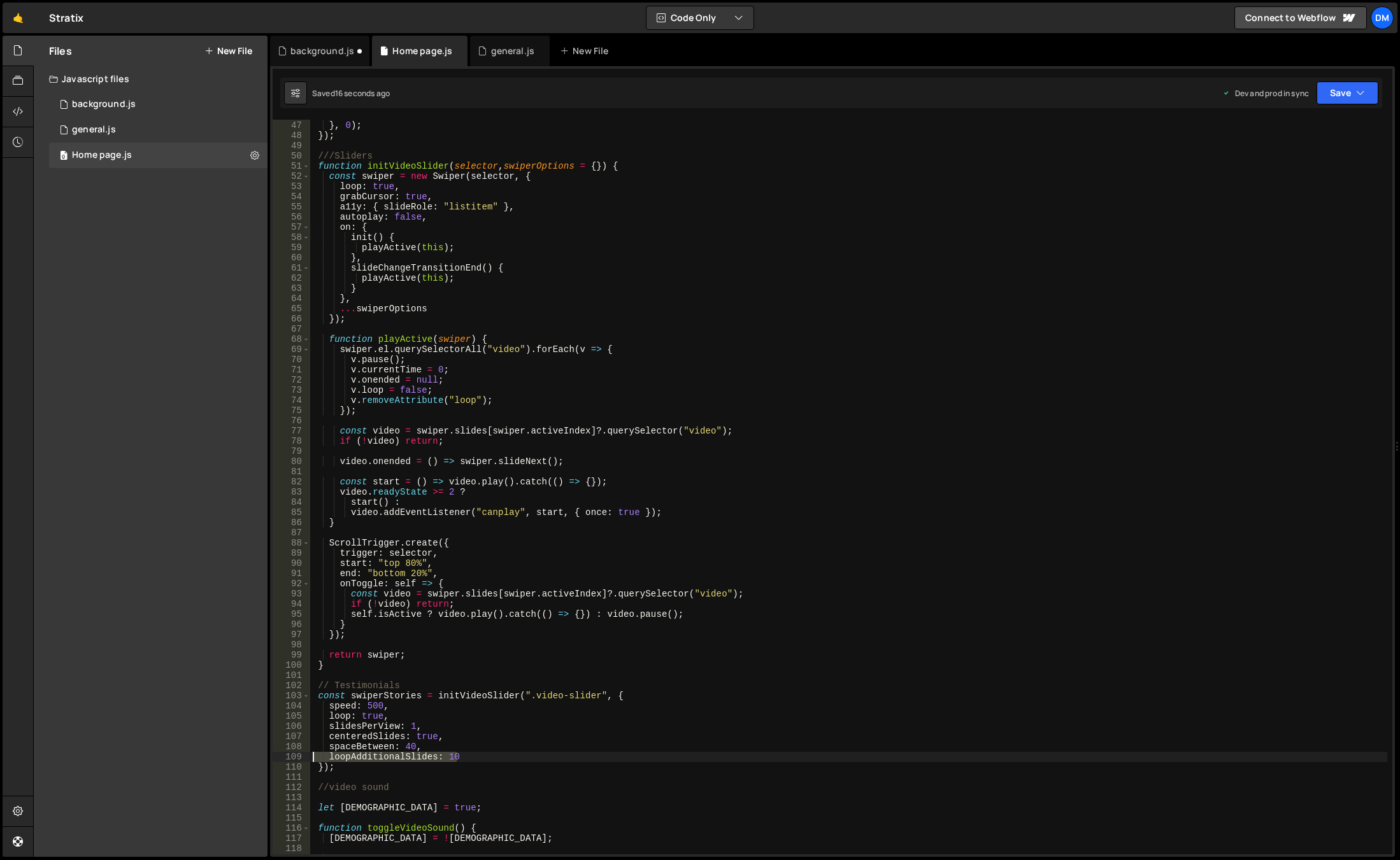
drag, startPoint x: 479, startPoint y: 758, endPoint x: 280, endPoint y: 758, distance: 199.0
click at [280, 758] on div "speed: 500, 46 47 48 49 50 51 52 53 54 55 56 57 58 59 60 61 62 63 64 65 66 67 6…" at bounding box center [832, 487] width 1119 height 735
type textarea "loopAdditionalSlides: 10"
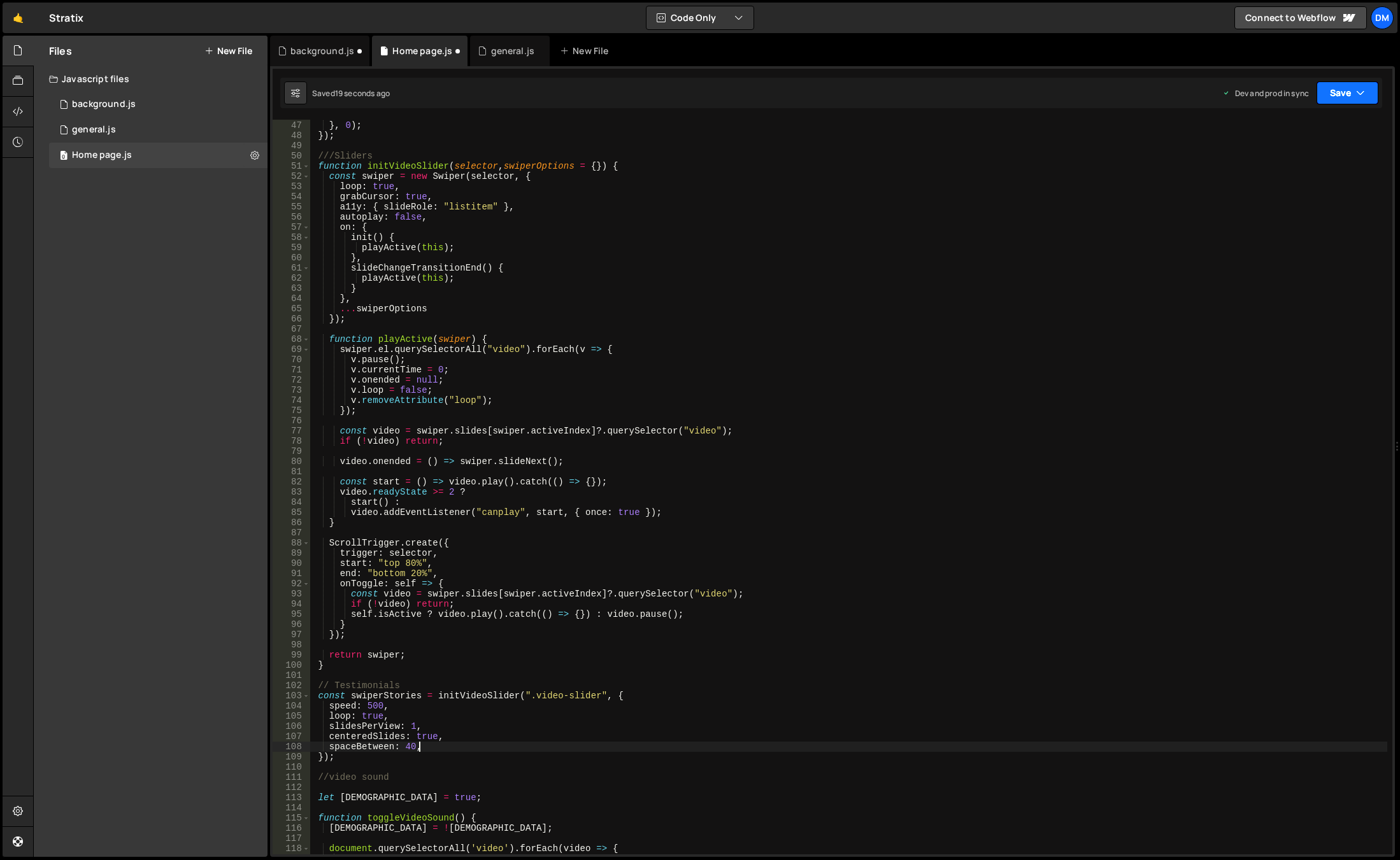
click at [1329, 91] on button "Save" at bounding box center [1347, 92] width 61 height 23
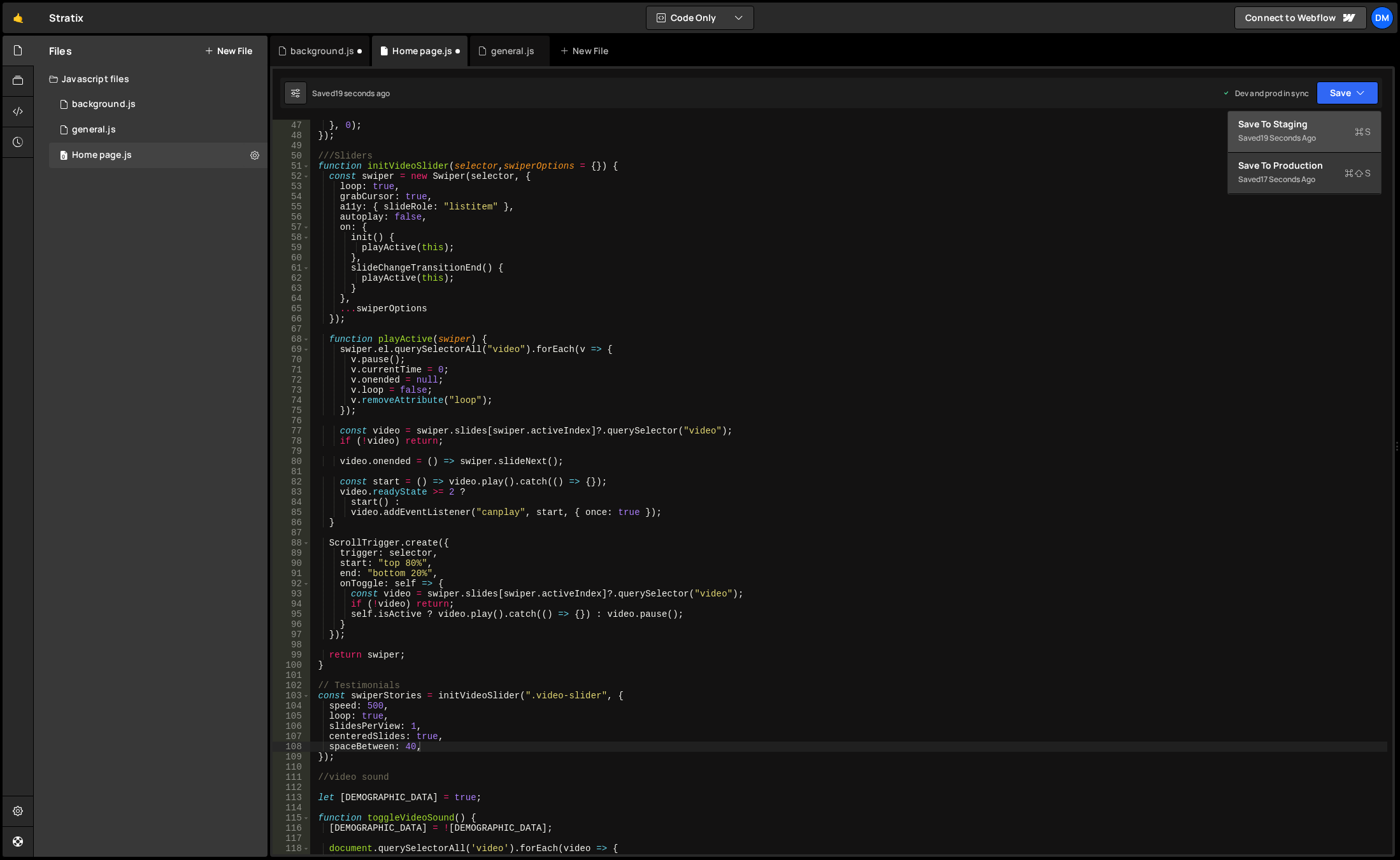
click at [1331, 128] on div "Save to Staging S" at bounding box center [1304, 124] width 132 height 13
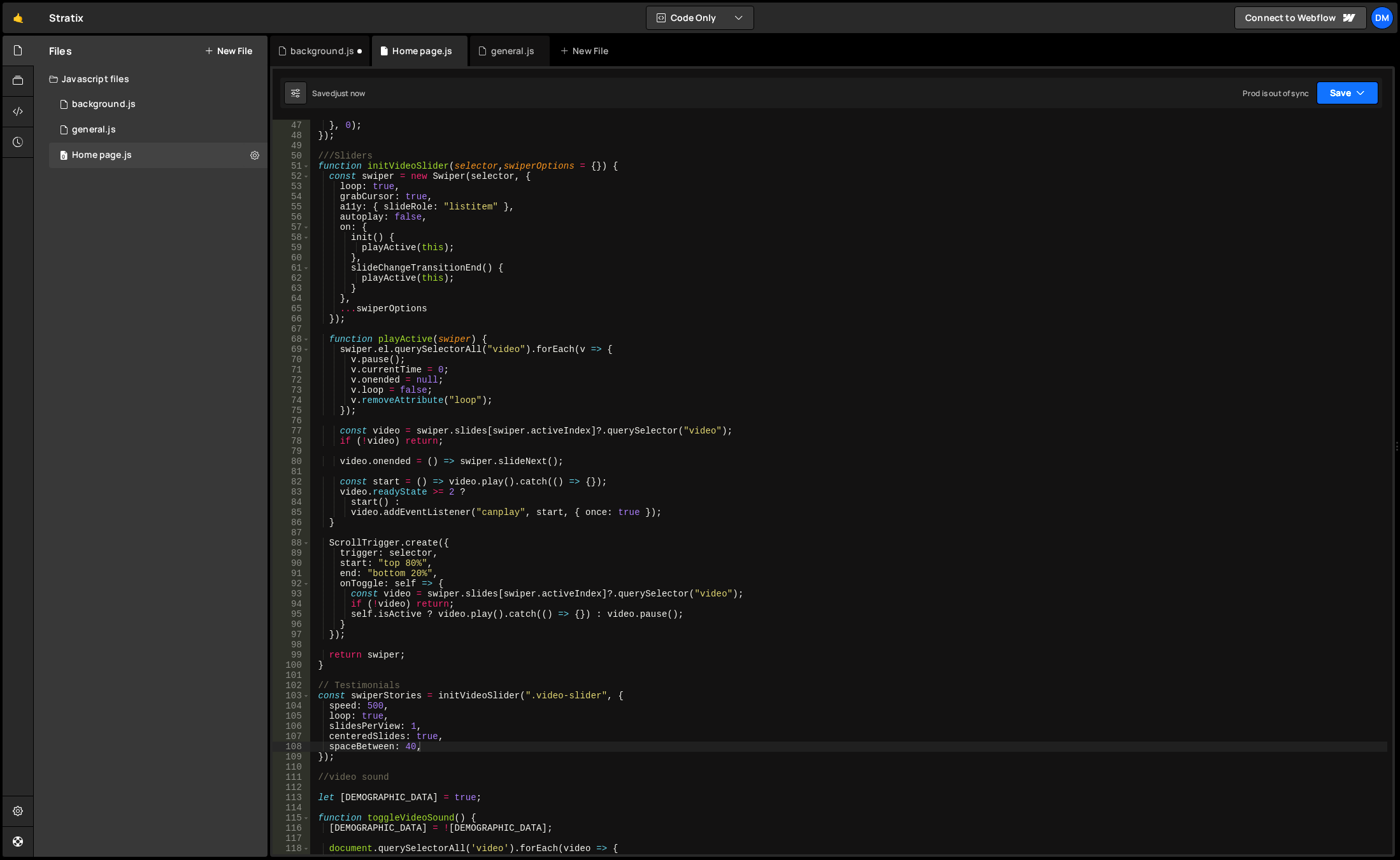
click at [1348, 99] on button "Save" at bounding box center [1347, 92] width 61 height 23
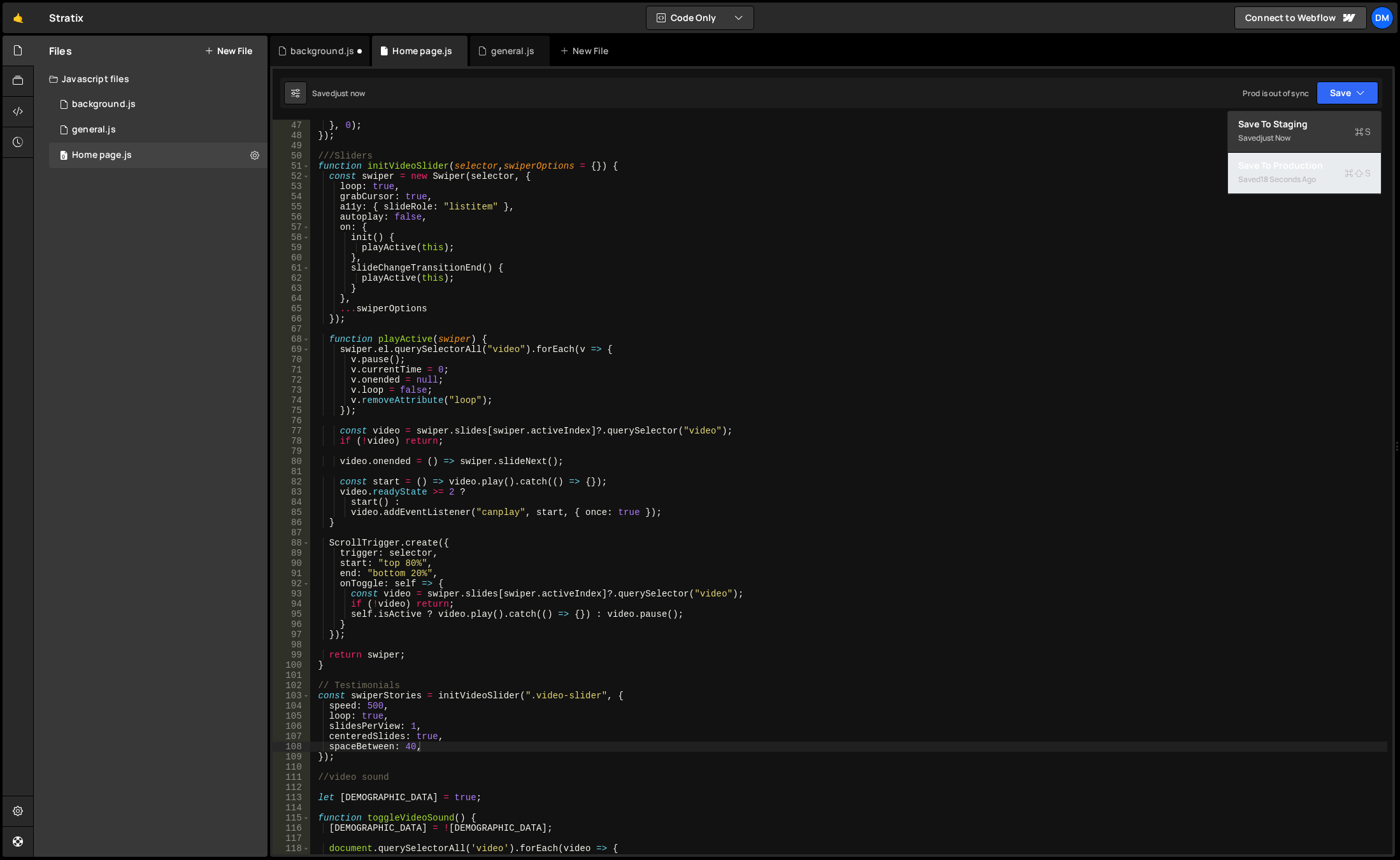
click at [1290, 173] on div "Saved 18 seconds ago" at bounding box center [1304, 179] width 132 height 15
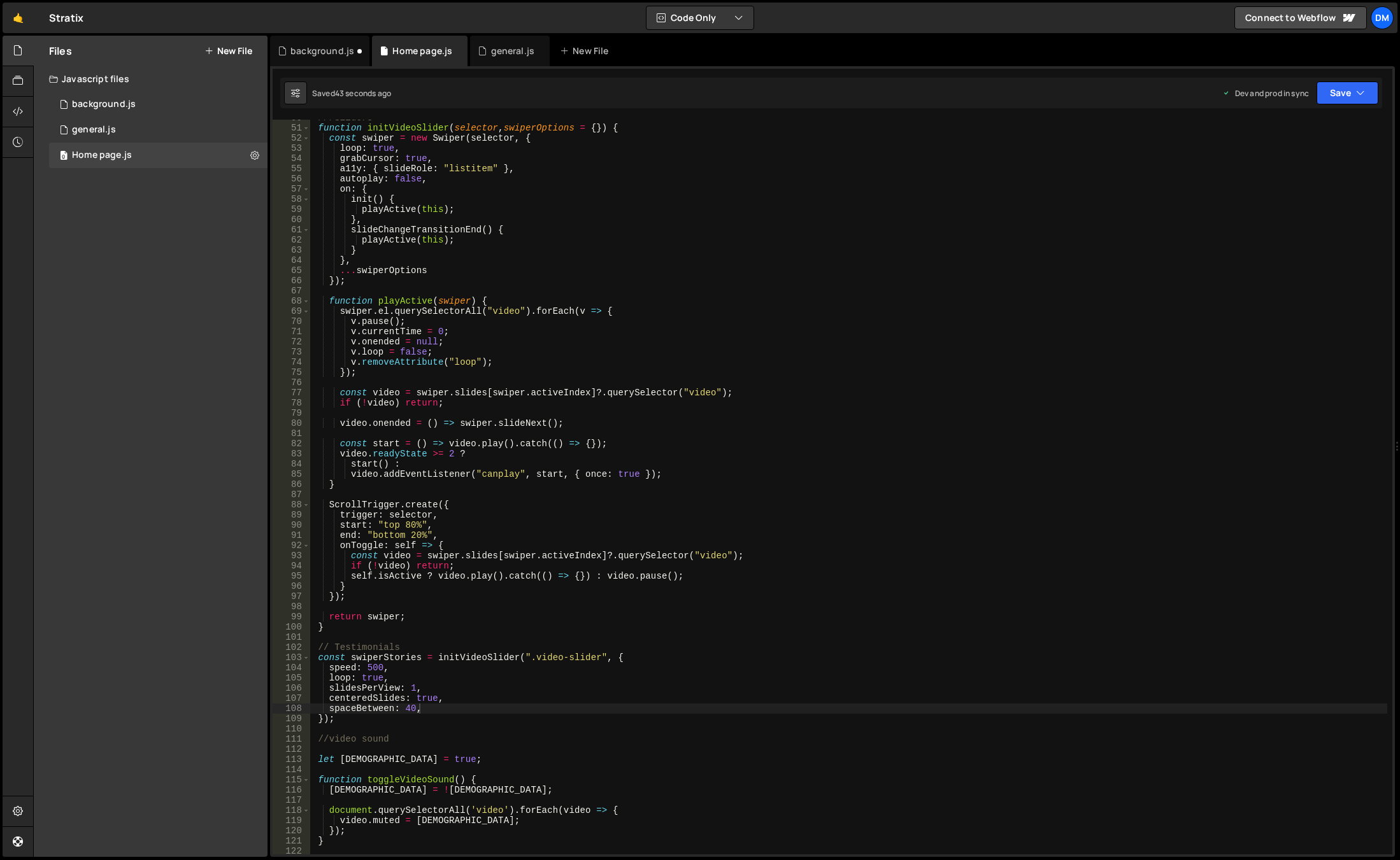
scroll to position [621, 0]
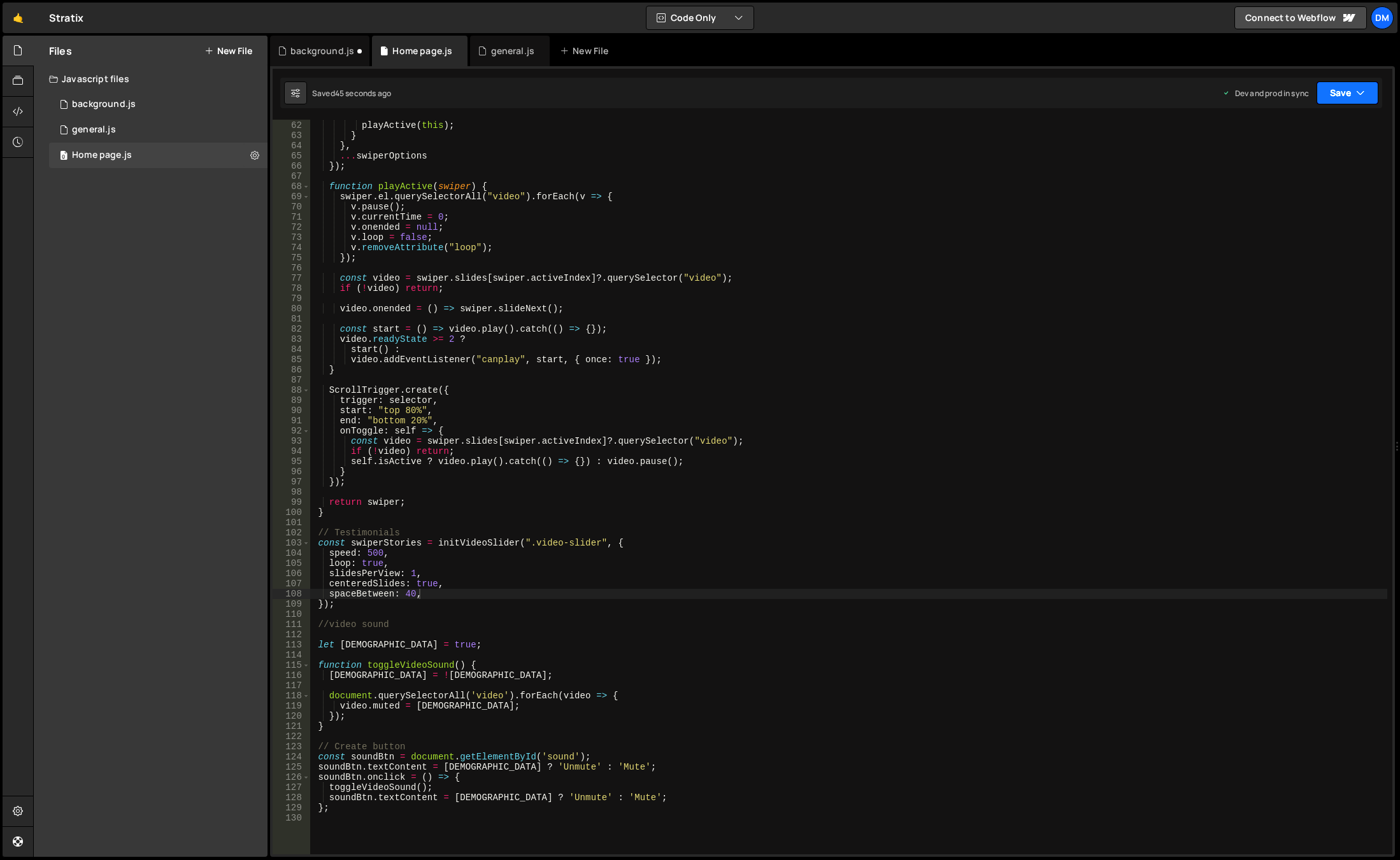
click at [1324, 98] on button "Save" at bounding box center [1347, 92] width 61 height 23
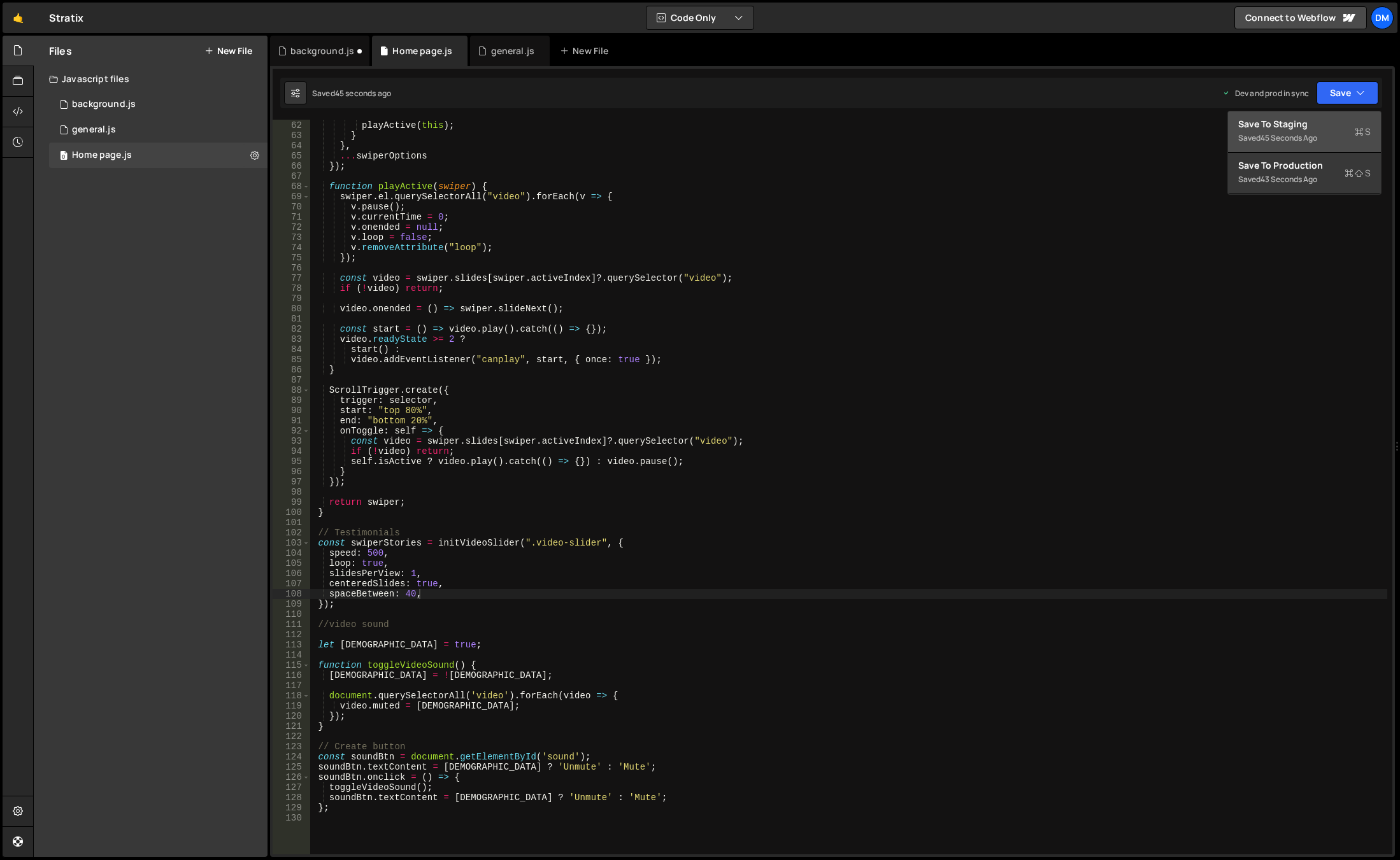
click at [1299, 136] on div "45 seconds ago" at bounding box center [1289, 138] width 57 height 11
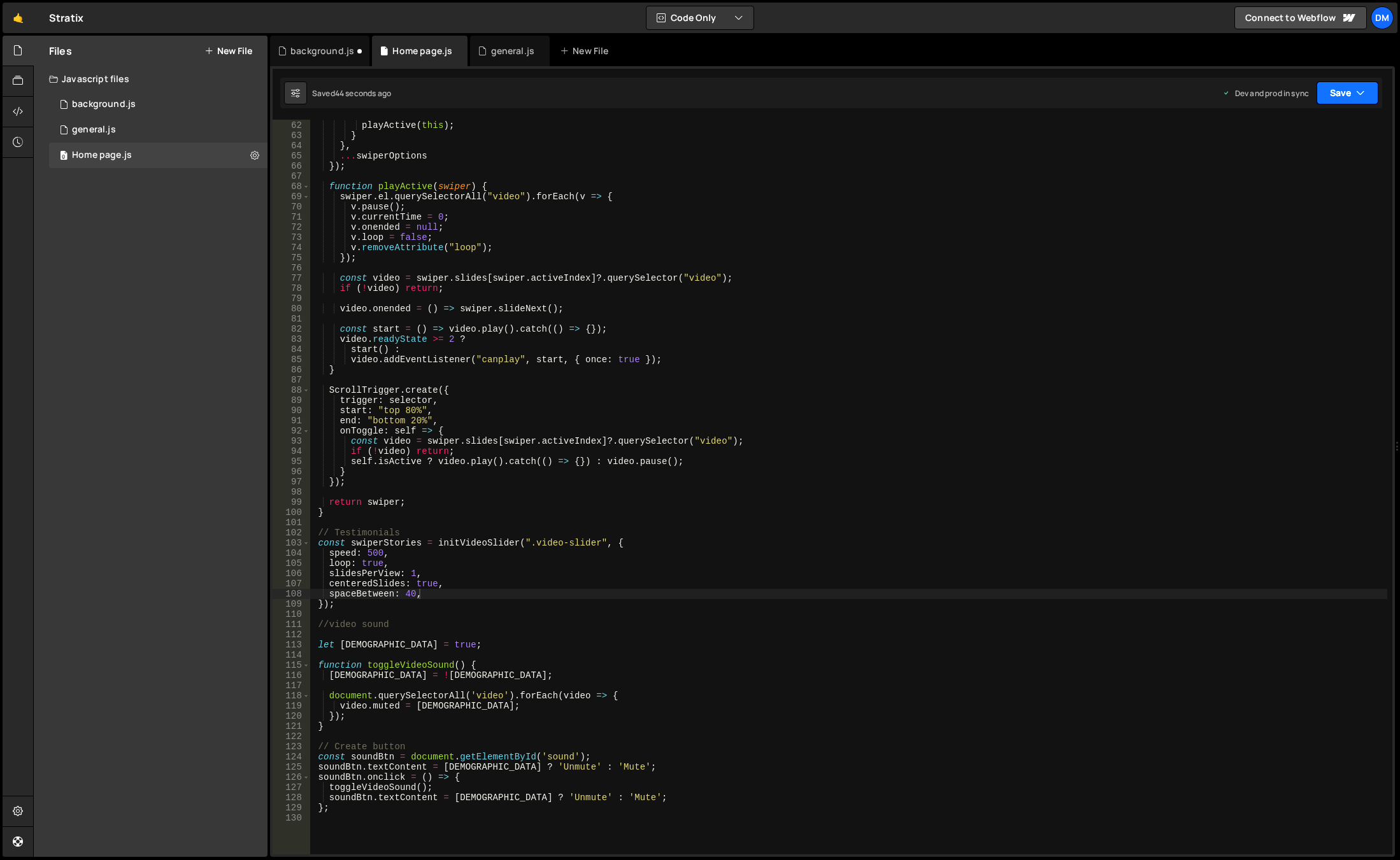
drag, startPoint x: 1331, startPoint y: 98, endPoint x: 1324, endPoint y: 131, distance: 33.7
click at [1331, 98] on button "Save" at bounding box center [1347, 92] width 61 height 23
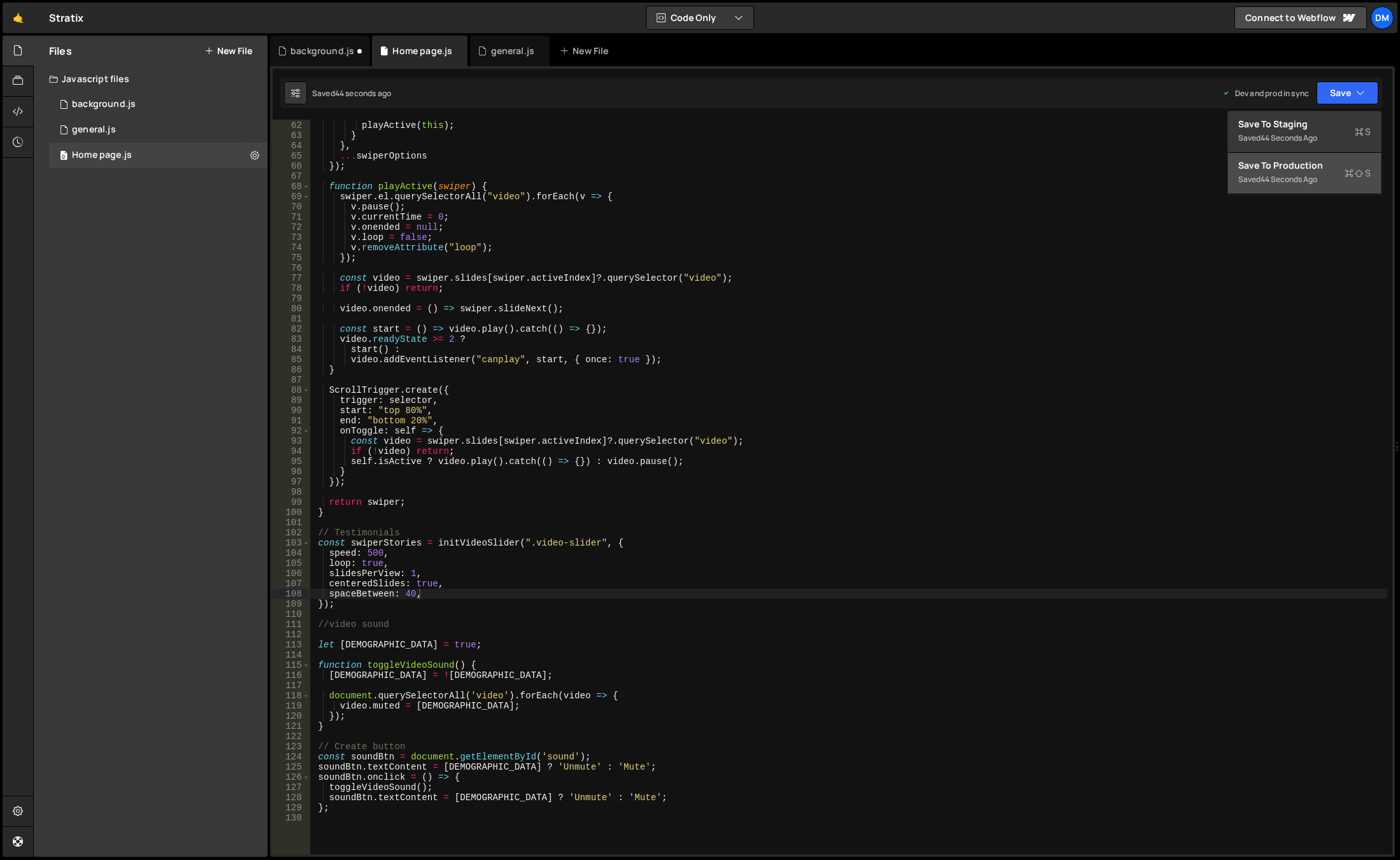
click at [1291, 179] on div "44 seconds ago" at bounding box center [1289, 180] width 57 height 11
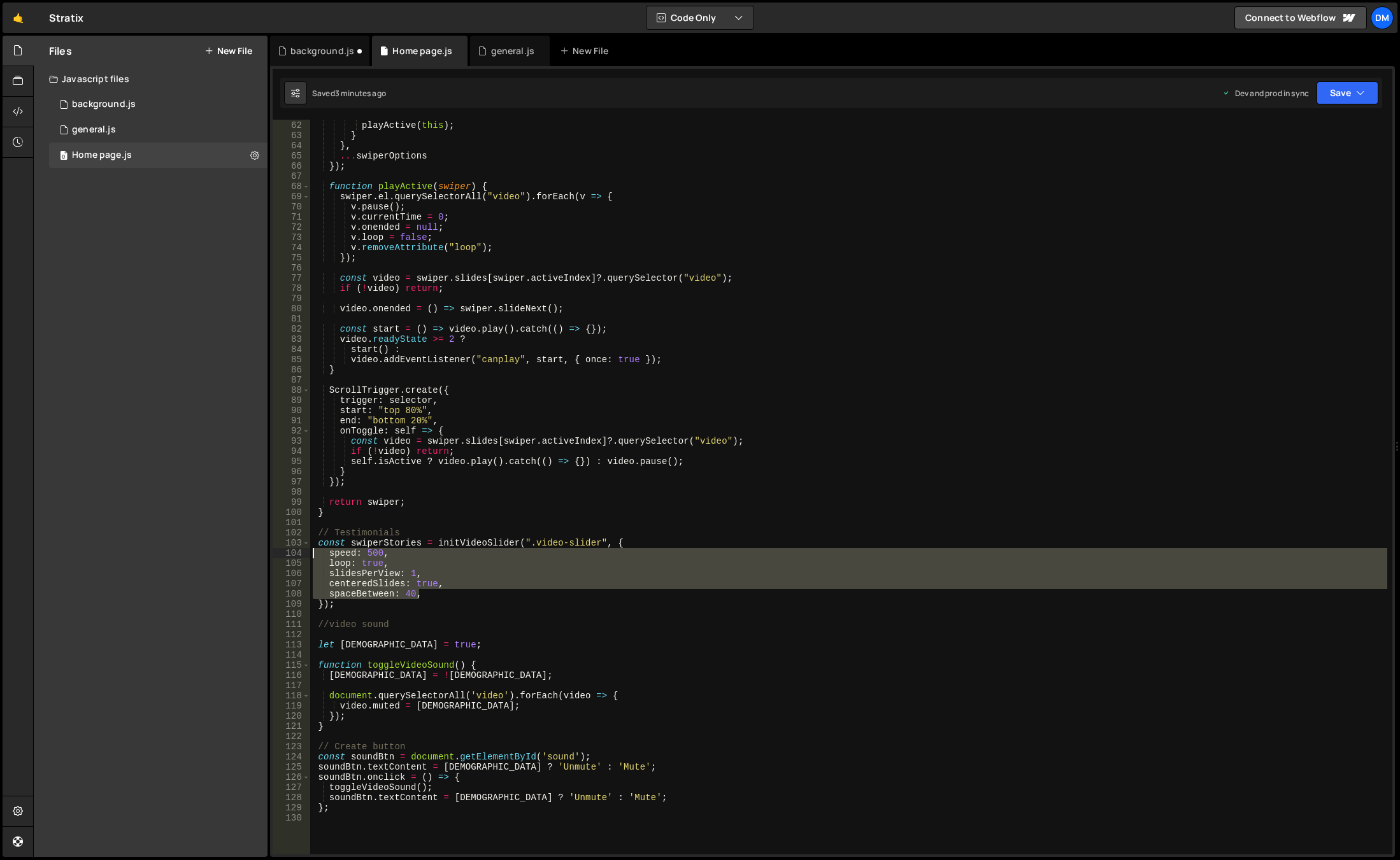
drag, startPoint x: 443, startPoint y: 594, endPoint x: 302, endPoint y: 553, distance: 146.8
click at [302, 553] on div "spaceBetween: 40, 61 62 63 64 65 66 67 68 69 70 71 72 73 74 75 76 77 78 79 80 8…" at bounding box center [832, 487] width 1119 height 735
paste textarea "}"
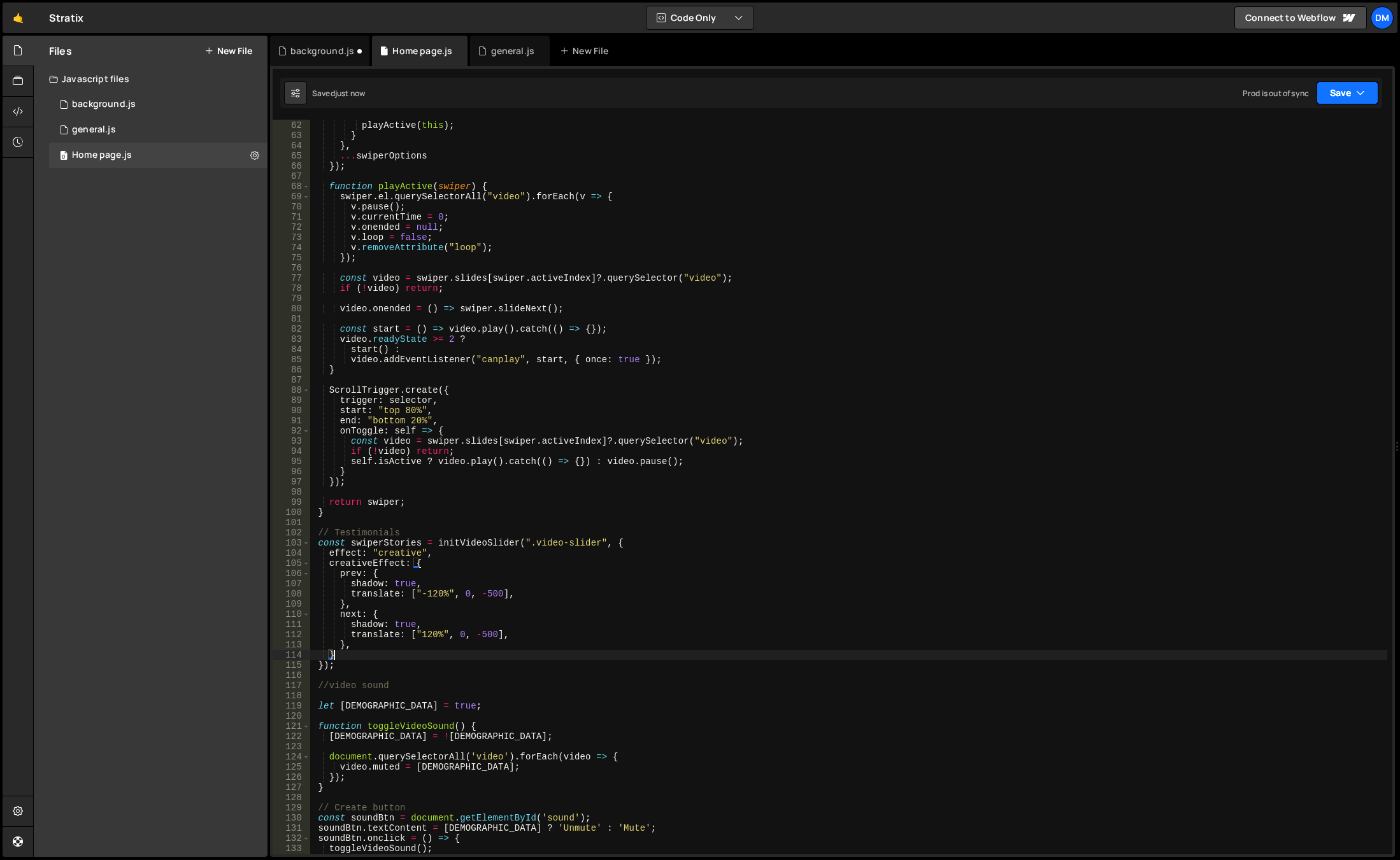
drag, startPoint x: 1361, startPoint y: 92, endPoint x: 1353, endPoint y: 99, distance: 10.6
click at [1357, 95] on icon "button" at bounding box center [1360, 93] width 9 height 13
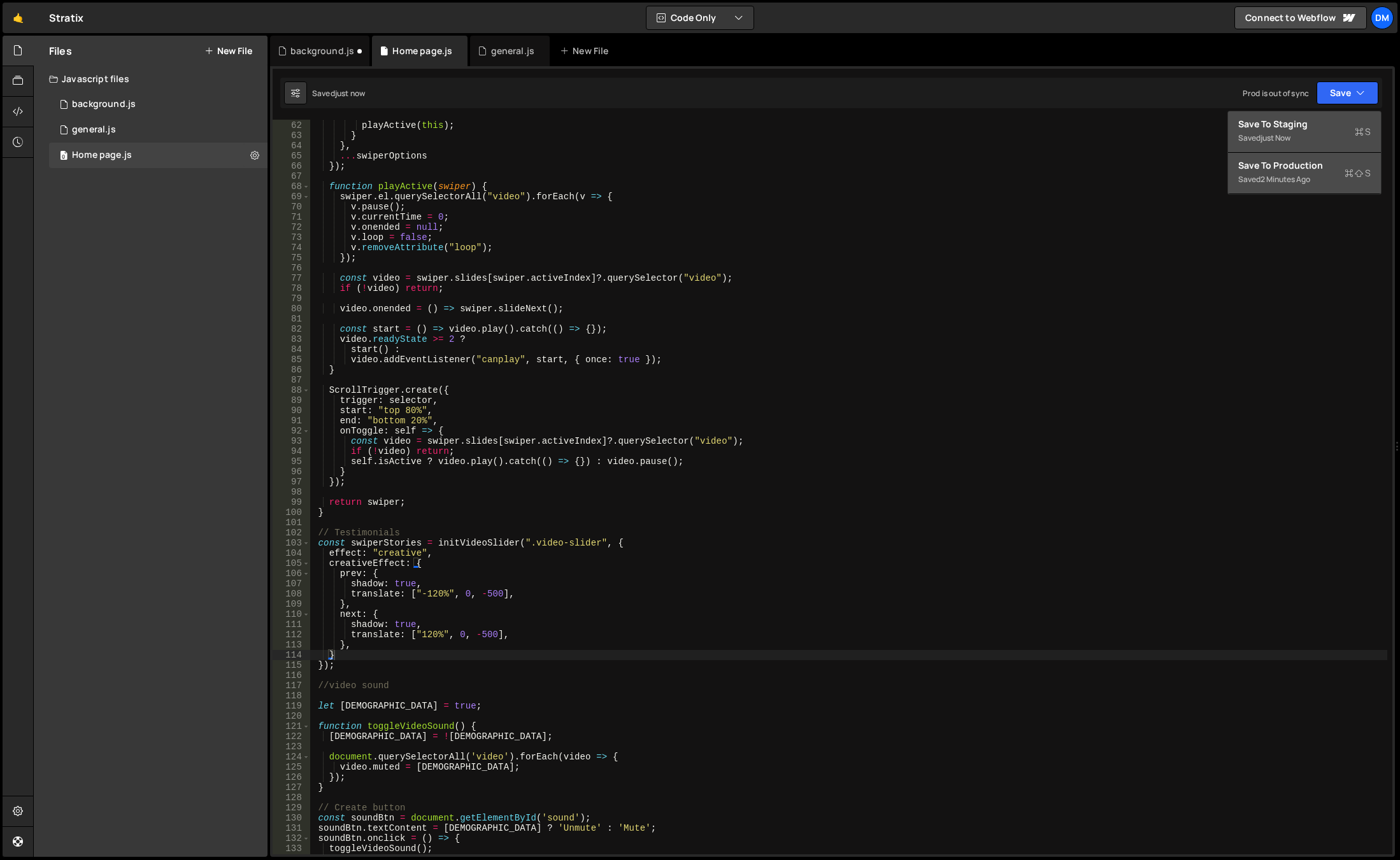
click at [1300, 126] on div "Save to Staging S" at bounding box center [1304, 124] width 132 height 13
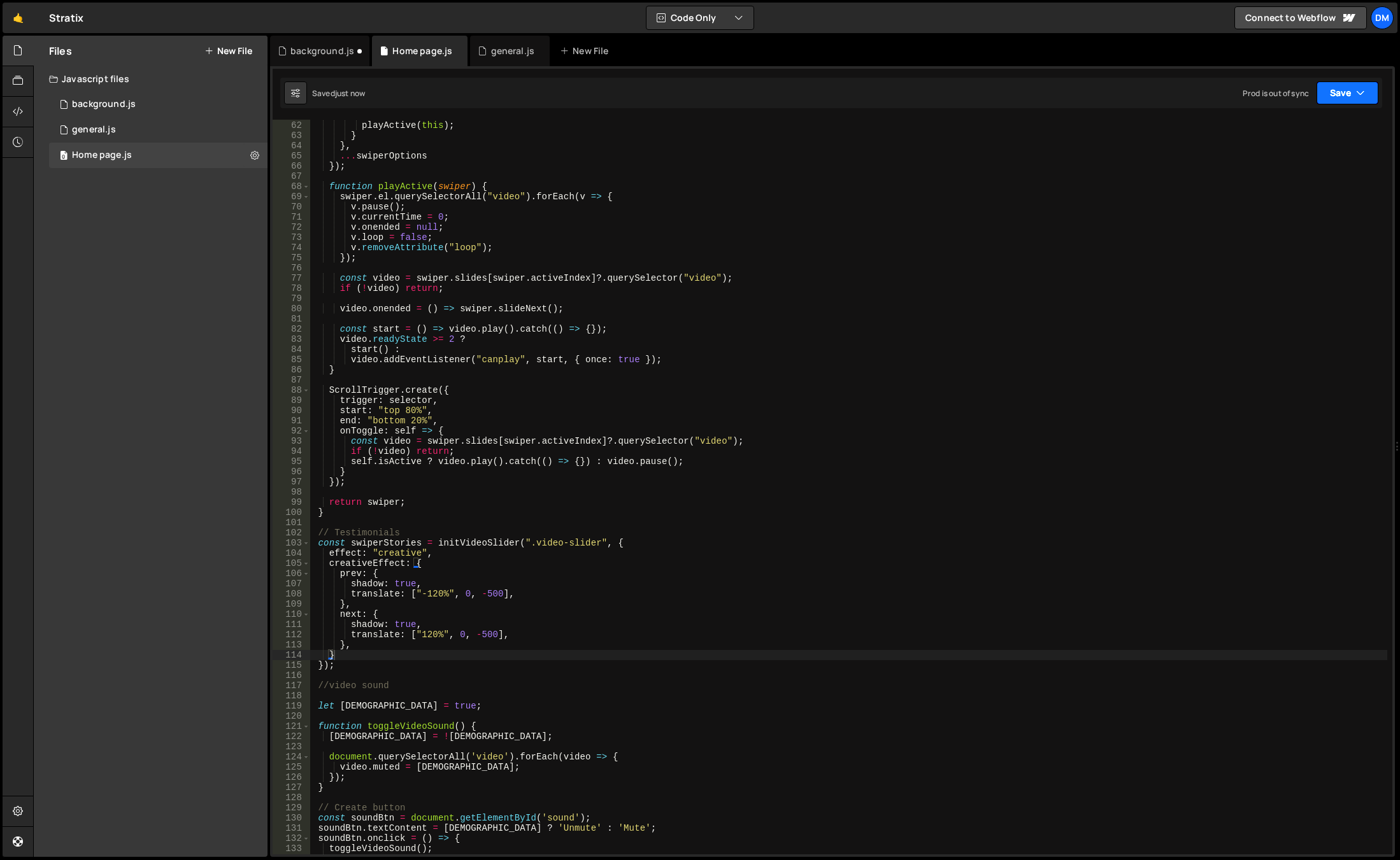
click at [1346, 81] on button "Save" at bounding box center [1347, 92] width 61 height 23
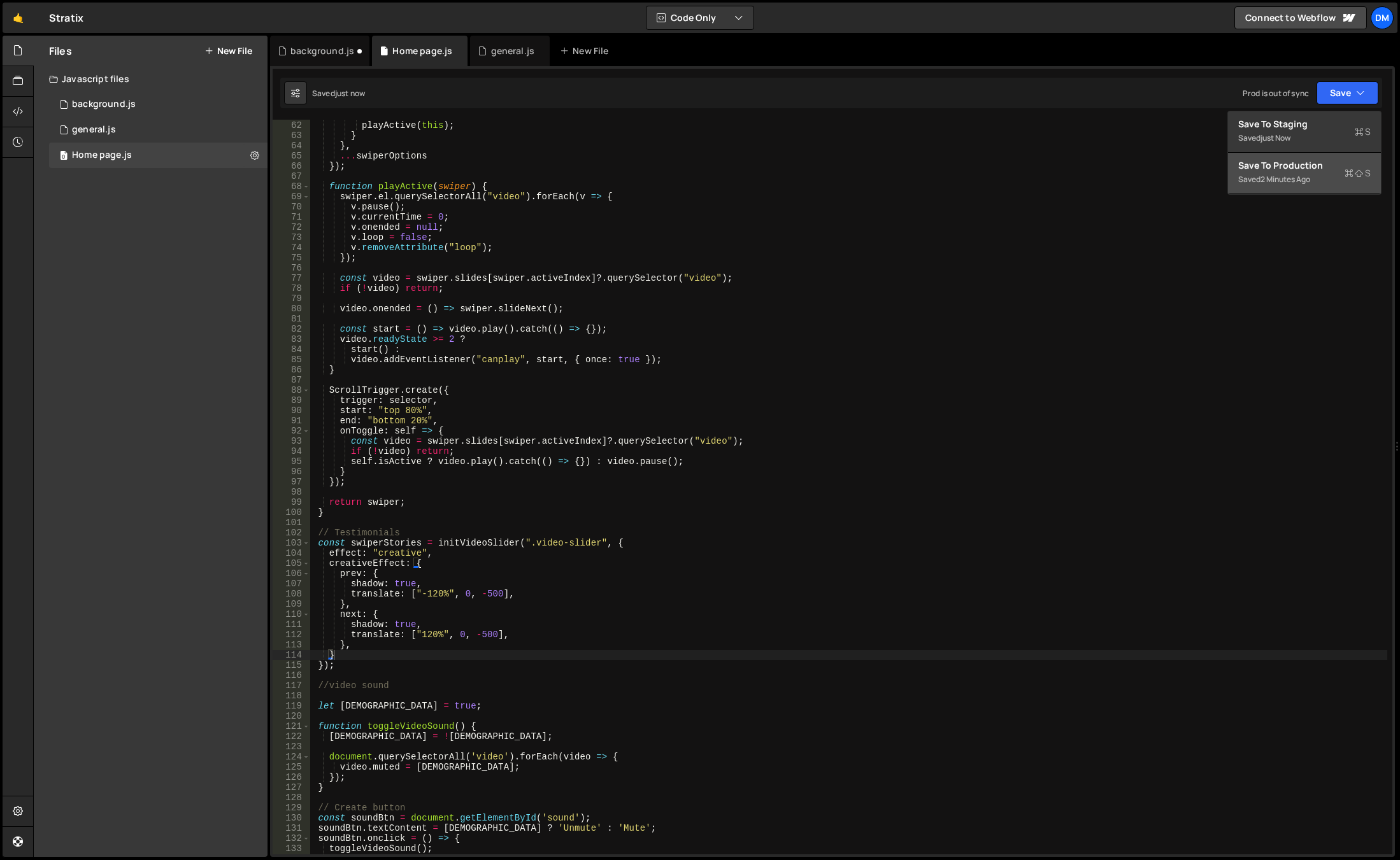
click at [1284, 170] on div "Save to Production S" at bounding box center [1304, 166] width 132 height 13
click at [434, 563] on div "slideChangeTransitionEnd ( ) { playActive ( this ) ; } } , ... swiperOptions })…" at bounding box center [848, 488] width 1077 height 755
click at [413, 562] on div "slideChangeTransitionEnd ( ) { playActive ( this ) ; } } , ... swiperOptions })…" at bounding box center [848, 488] width 1077 height 755
click at [342, 655] on div "slideChangeTransitionEnd ( ) { playActive ( this ) ; } } , ... swiperOptions })…" at bounding box center [848, 488] width 1077 height 755
type textarea "},"
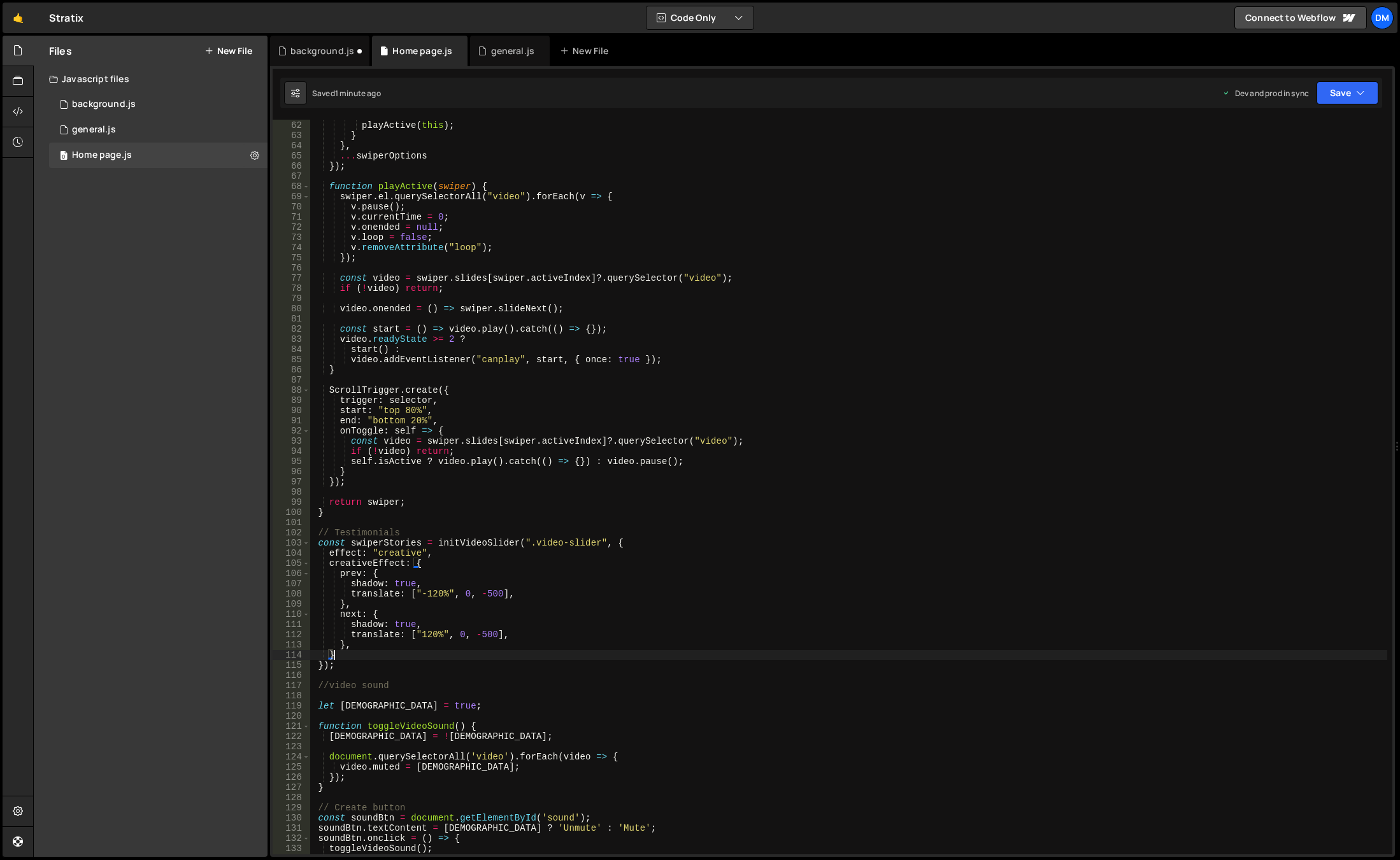
scroll to position [0, 1]
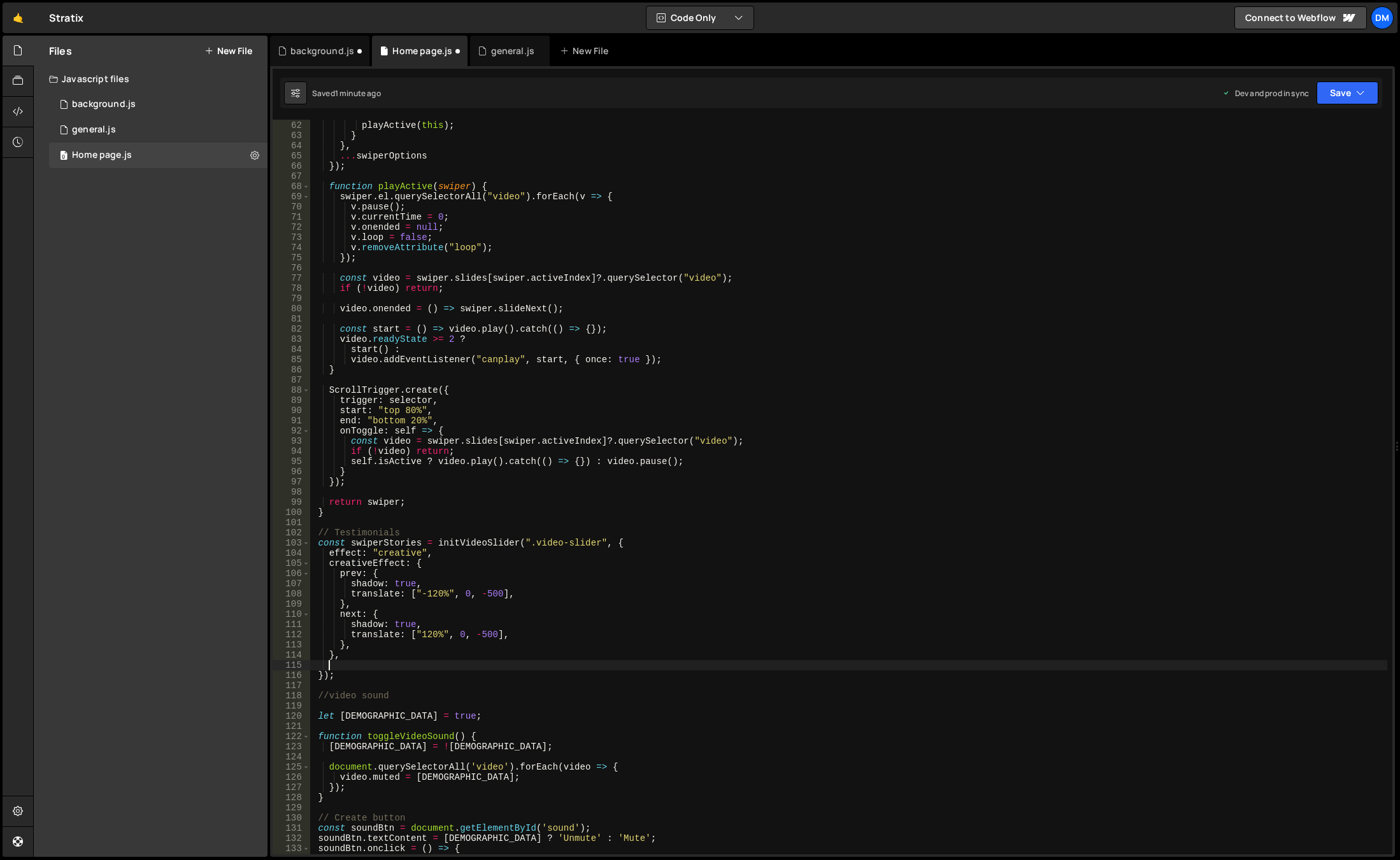
paste textarea "loopAdditionalSlides"
click at [907, 531] on div "slideChangeTransitionEnd ( ) { playActive ( this ) ; } } , ... swiperOptions })…" at bounding box center [848, 488] width 1077 height 755
click at [1353, 101] on button "Save" at bounding box center [1347, 92] width 61 height 23
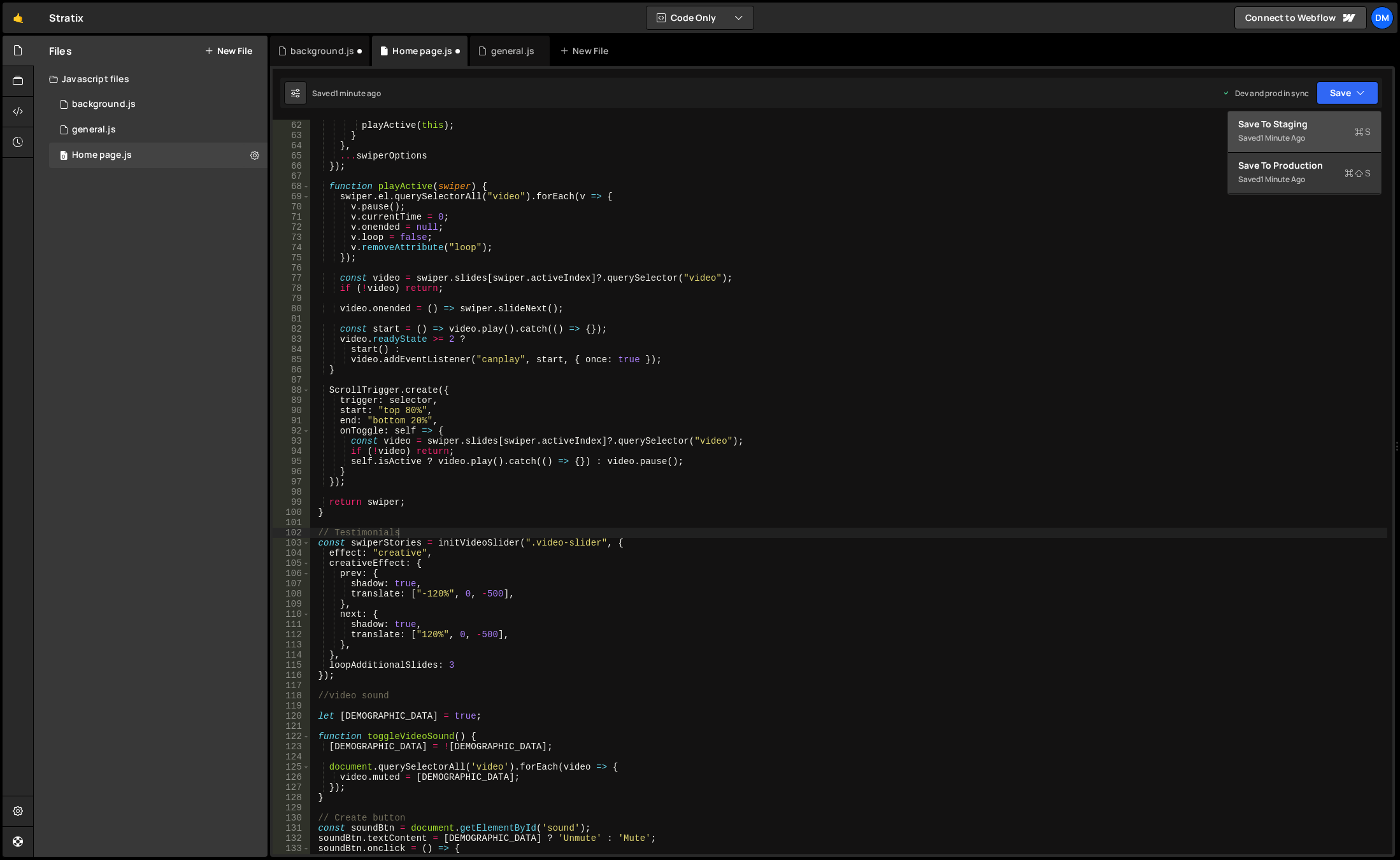
click at [1317, 132] on div "Saved 1 minute ago" at bounding box center [1304, 138] width 132 height 15
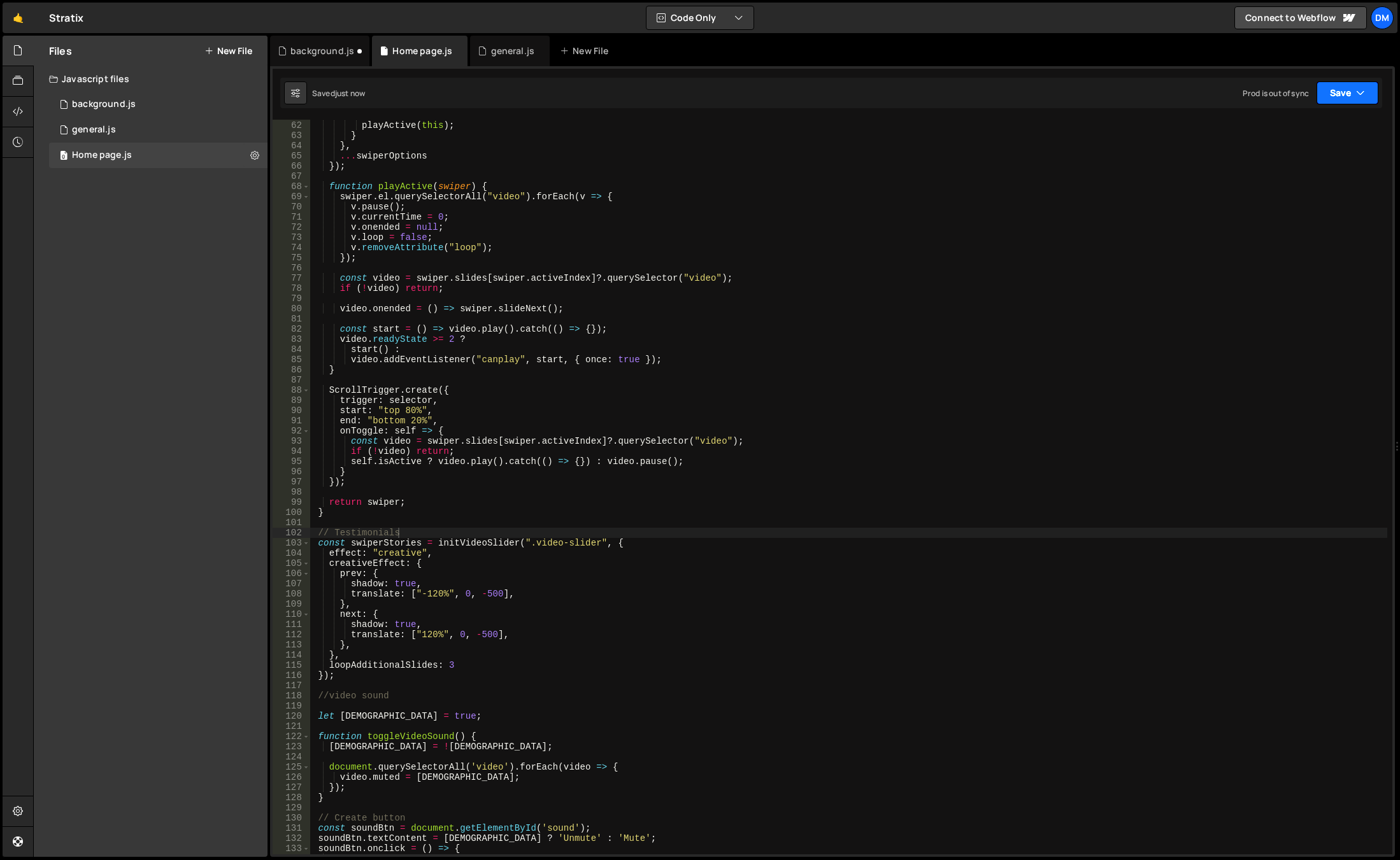
click at [1344, 102] on button "Save" at bounding box center [1347, 92] width 61 height 23
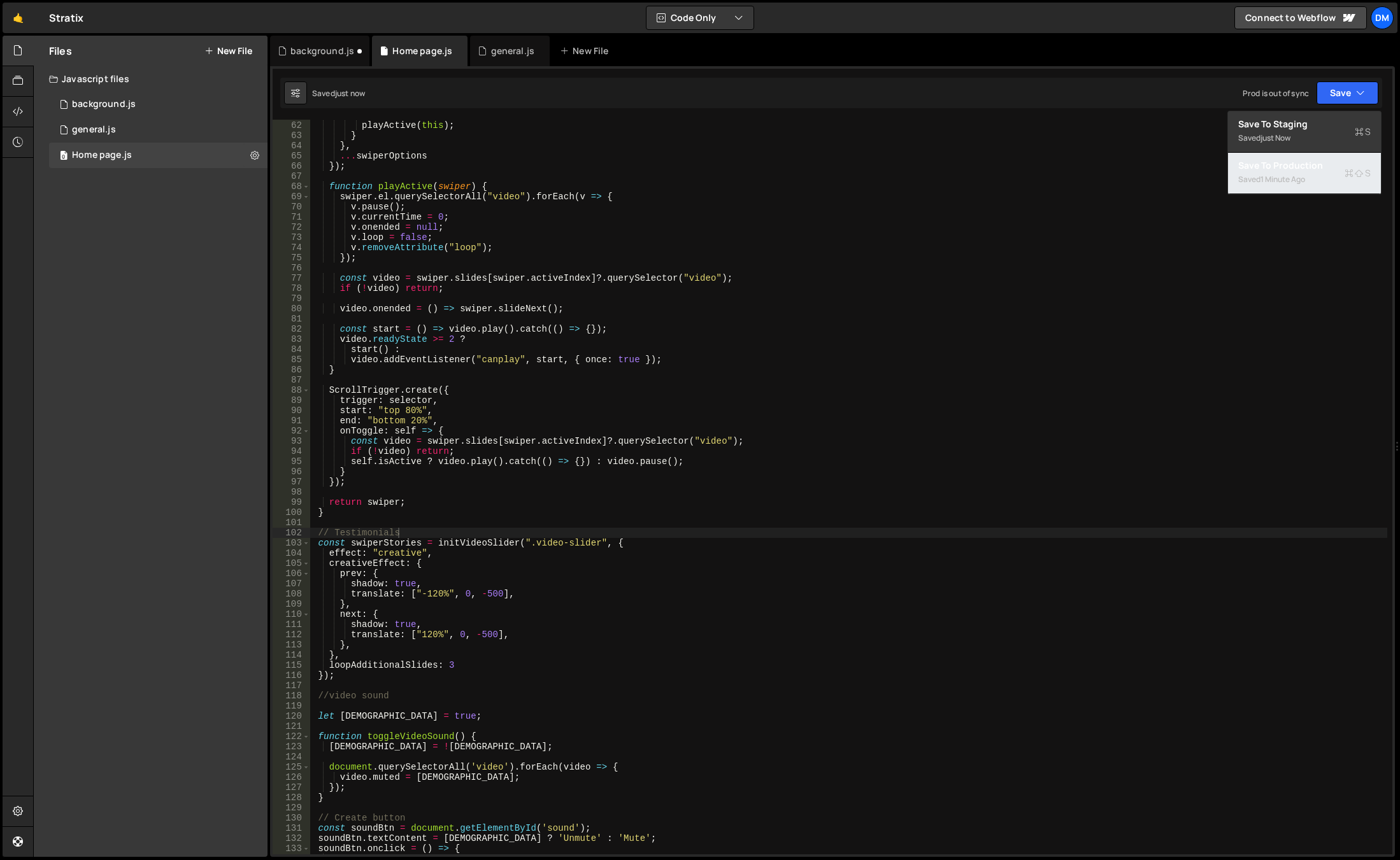
drag, startPoint x: 1285, startPoint y: 168, endPoint x: 1276, endPoint y: 175, distance: 11.4
click at [1285, 169] on div "Save to Production S" at bounding box center [1304, 166] width 132 height 13
type textarea "loopAdditionalSlides: 3"
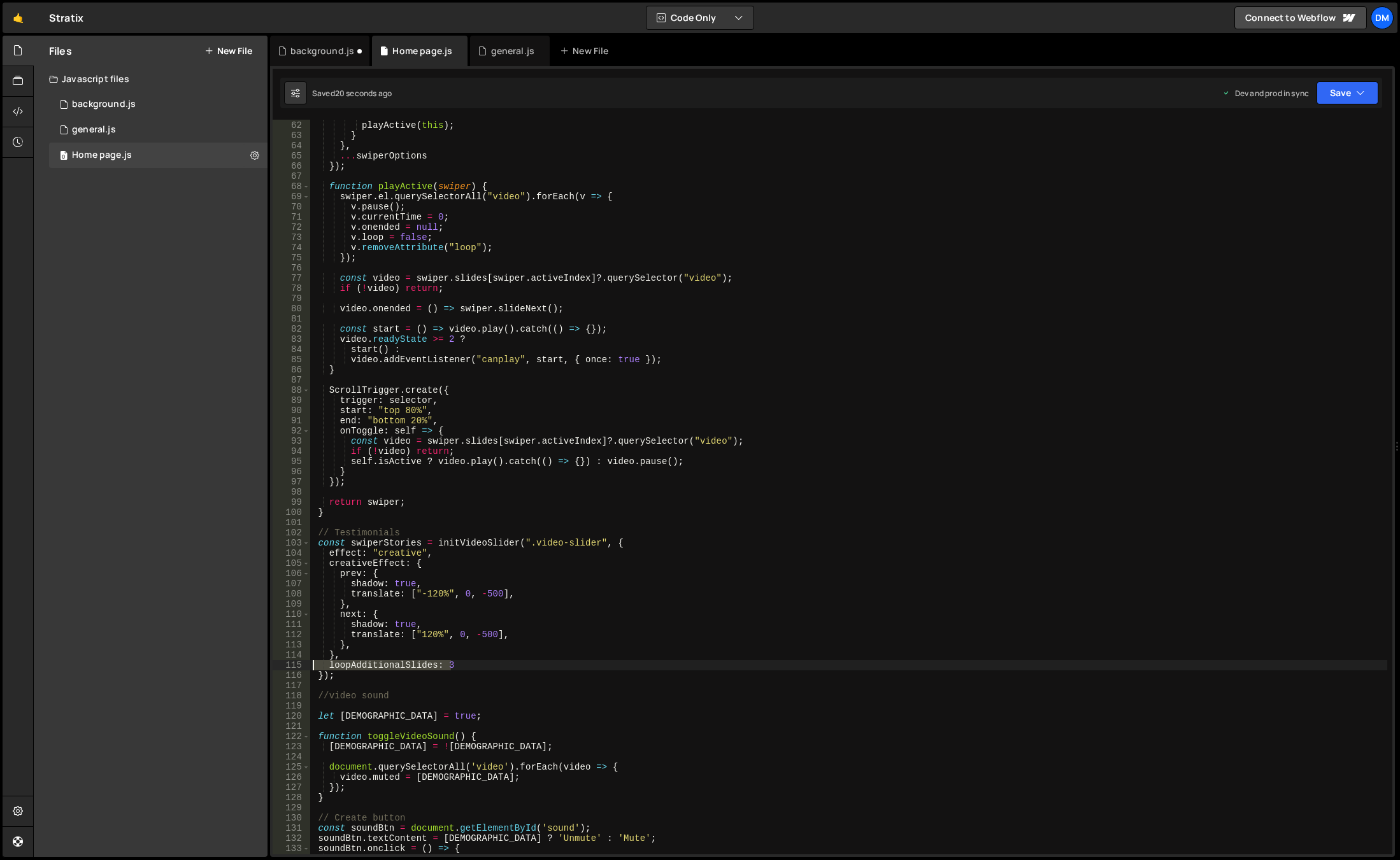
drag, startPoint x: 464, startPoint y: 667, endPoint x: 302, endPoint y: 665, distance: 162.0
click at [302, 665] on div "loopAdditionalSlides: 3 61 62 63 64 65 66 67 68 69 70 71 72 73 74 75 76 77 78 7…" at bounding box center [832, 487] width 1119 height 735
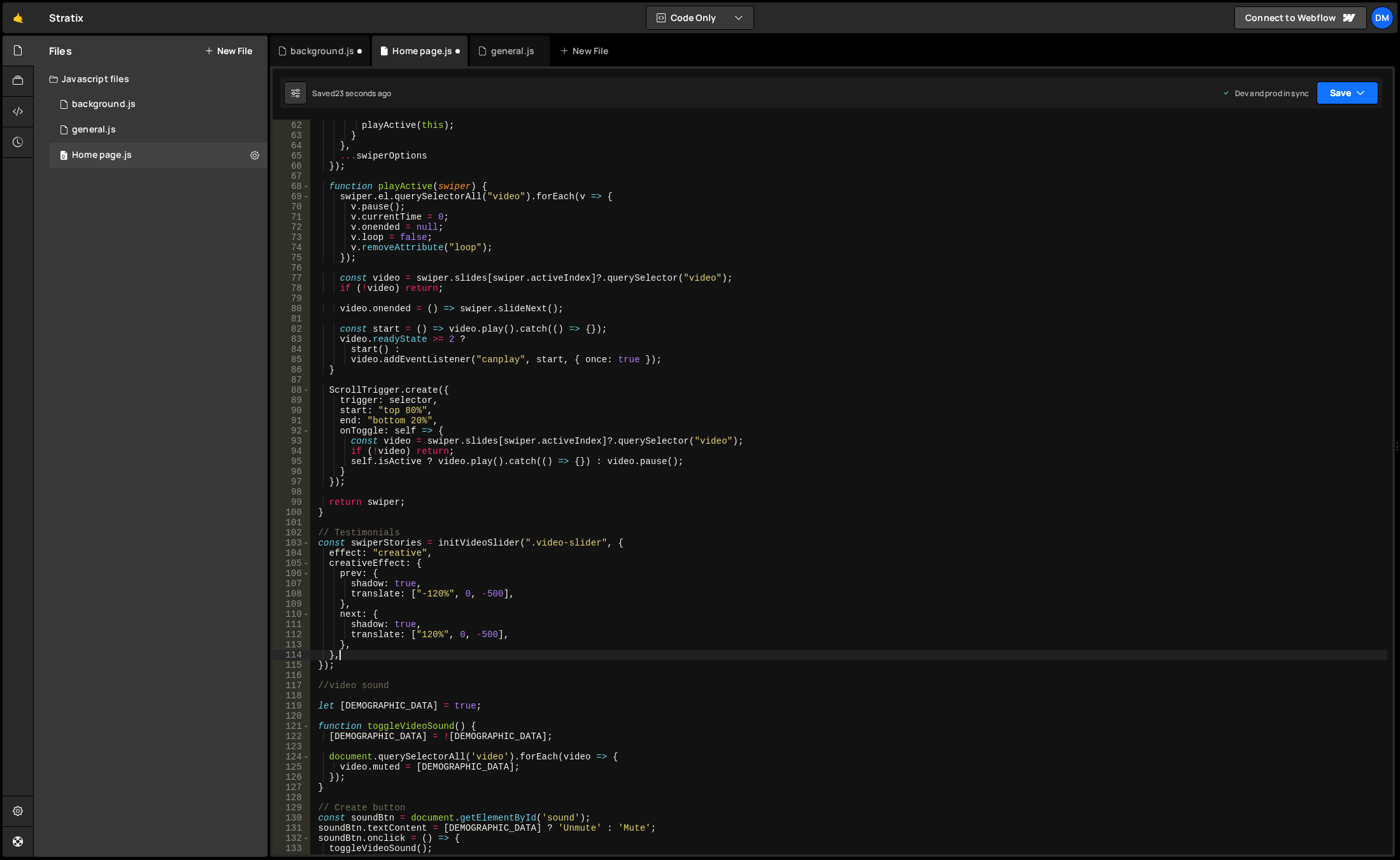
click at [1353, 94] on button "Save" at bounding box center [1347, 92] width 61 height 23
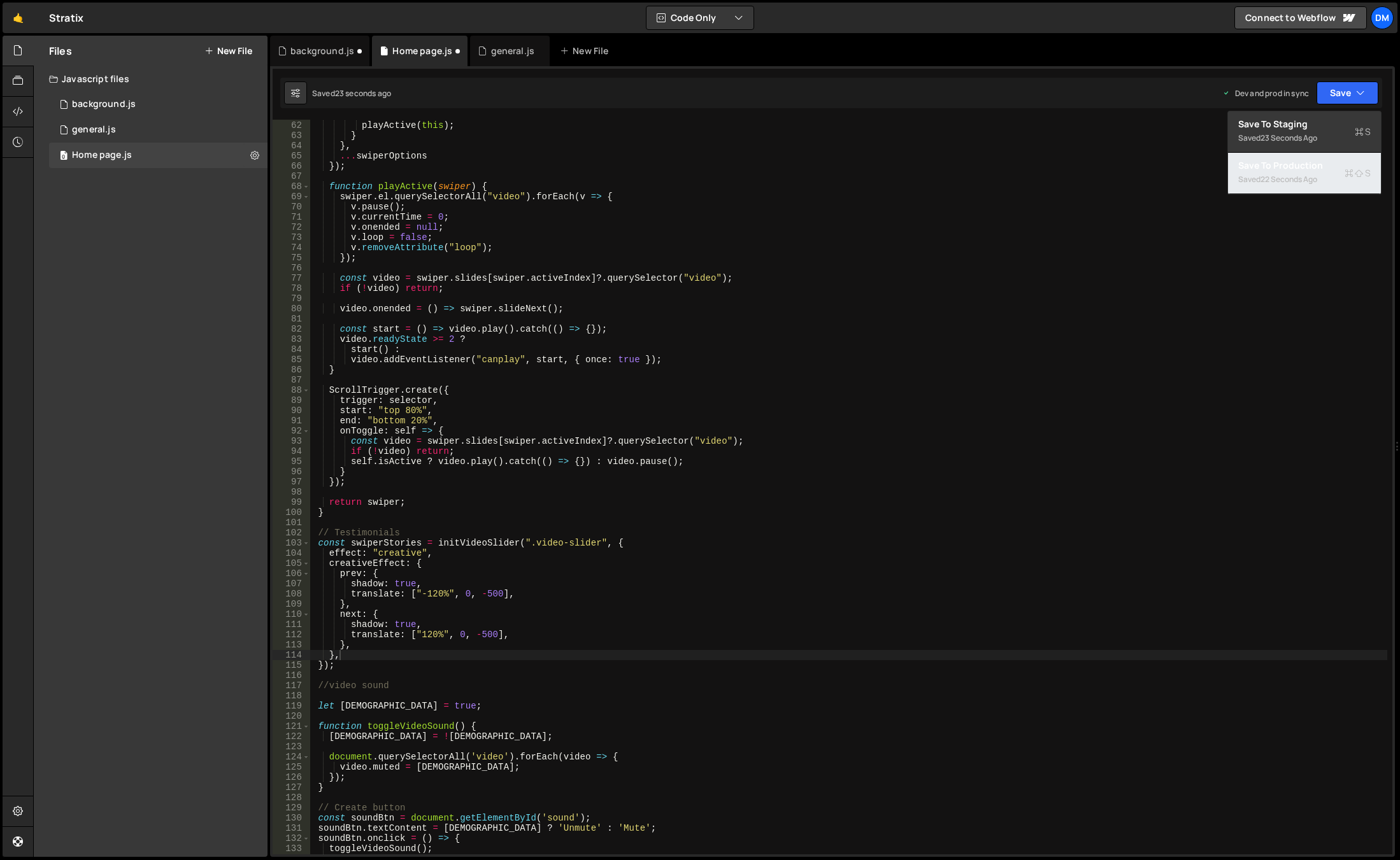
click at [1288, 177] on div "22 seconds ago" at bounding box center [1289, 180] width 57 height 11
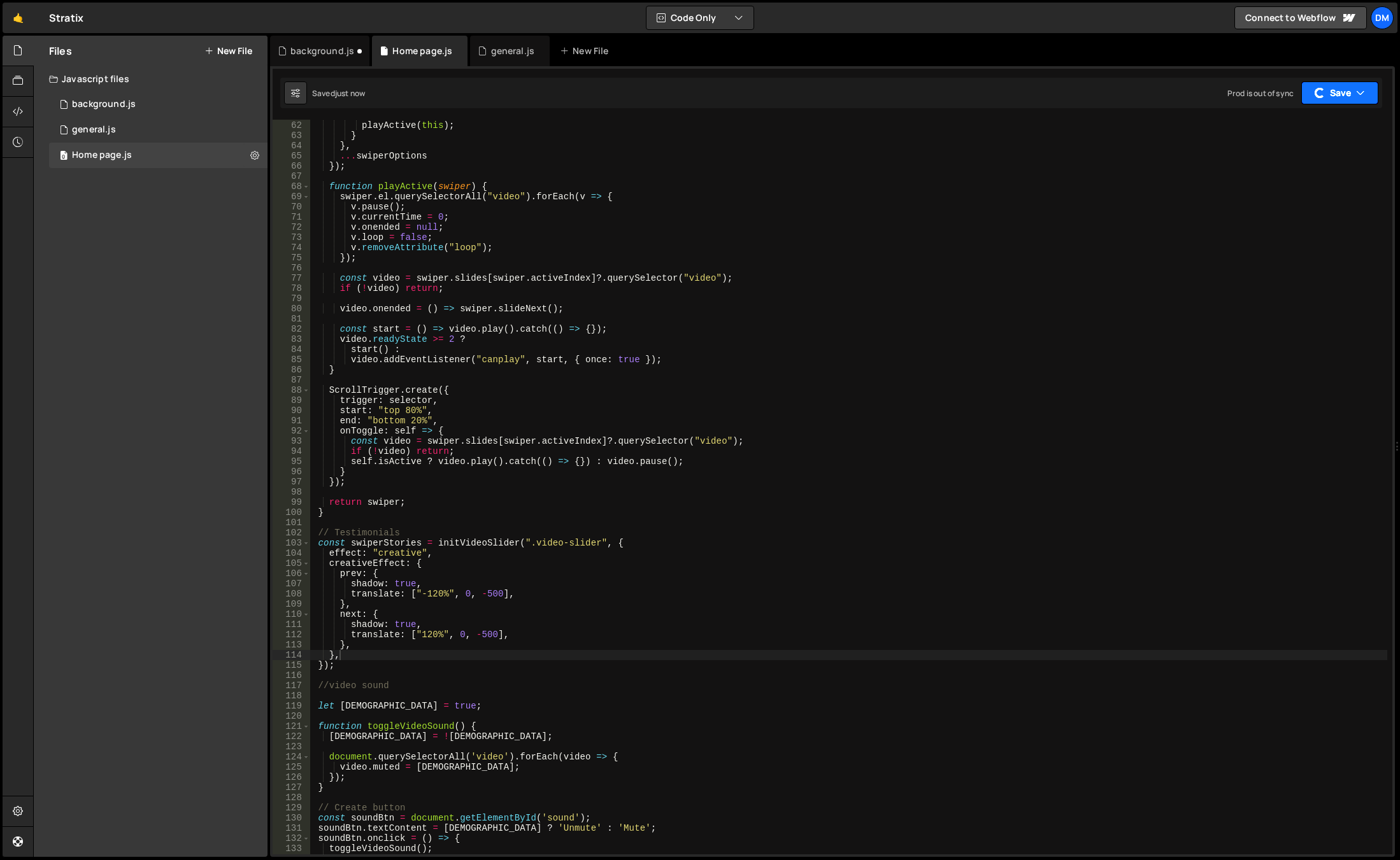
click at [1334, 98] on button "Save" at bounding box center [1339, 92] width 77 height 23
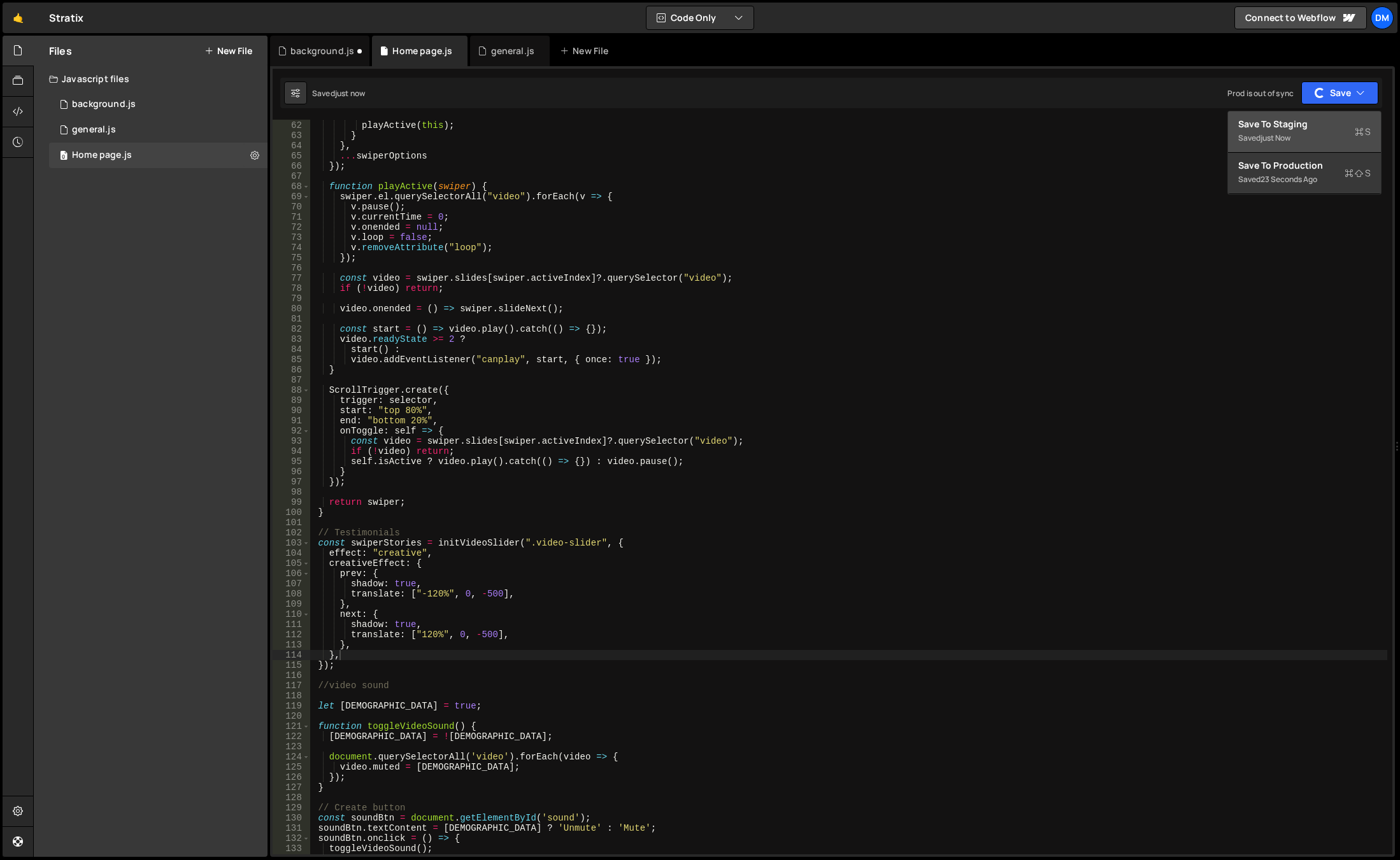
click at [1304, 143] on div "Saved just now" at bounding box center [1304, 138] width 132 height 15
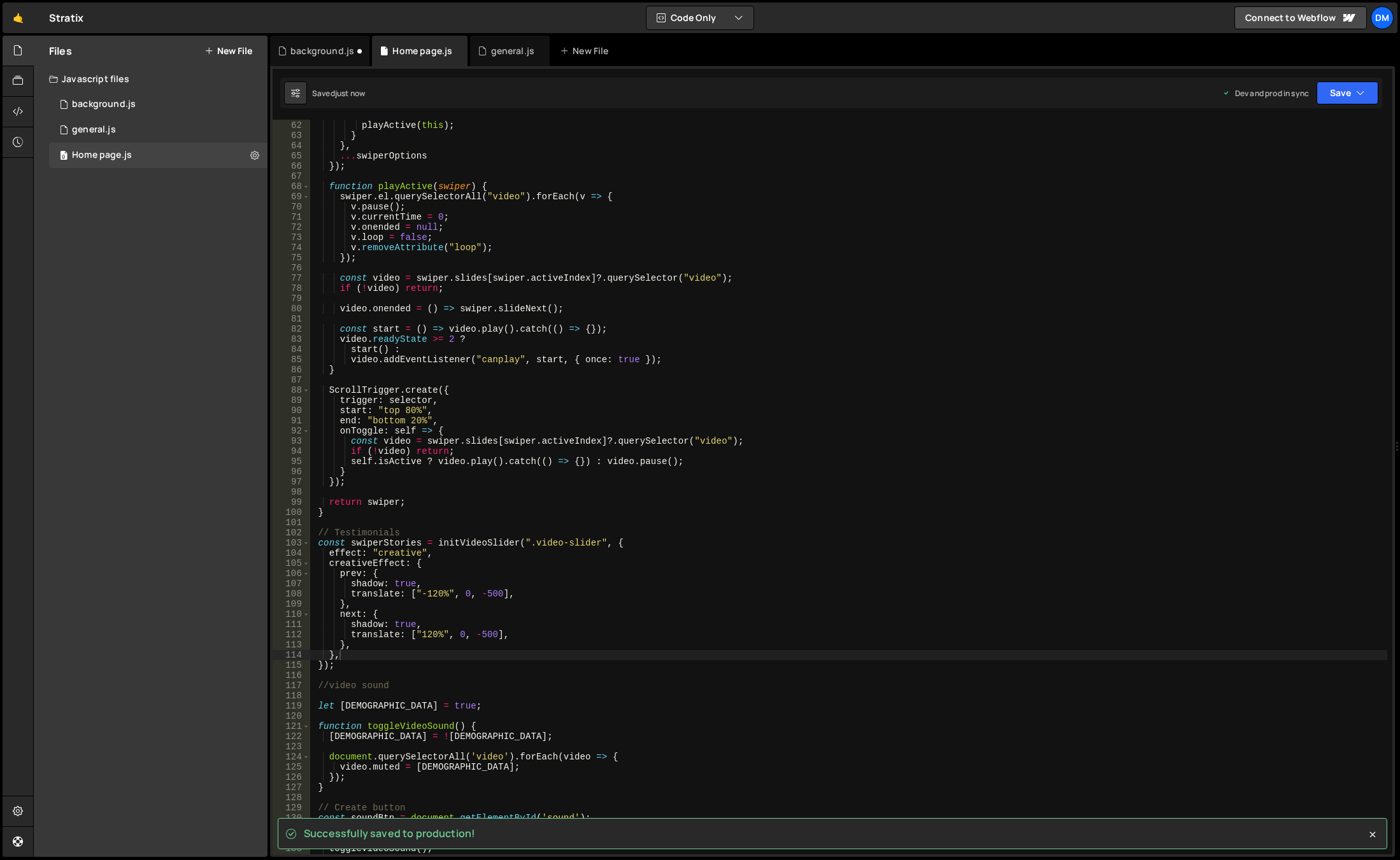
type textarea "effect: "creative","
click at [470, 554] on div "slideChangeTransitionEnd ( ) { playActive ( this ) ; } } , ... swiperOptions })…" at bounding box center [848, 488] width 1077 height 755
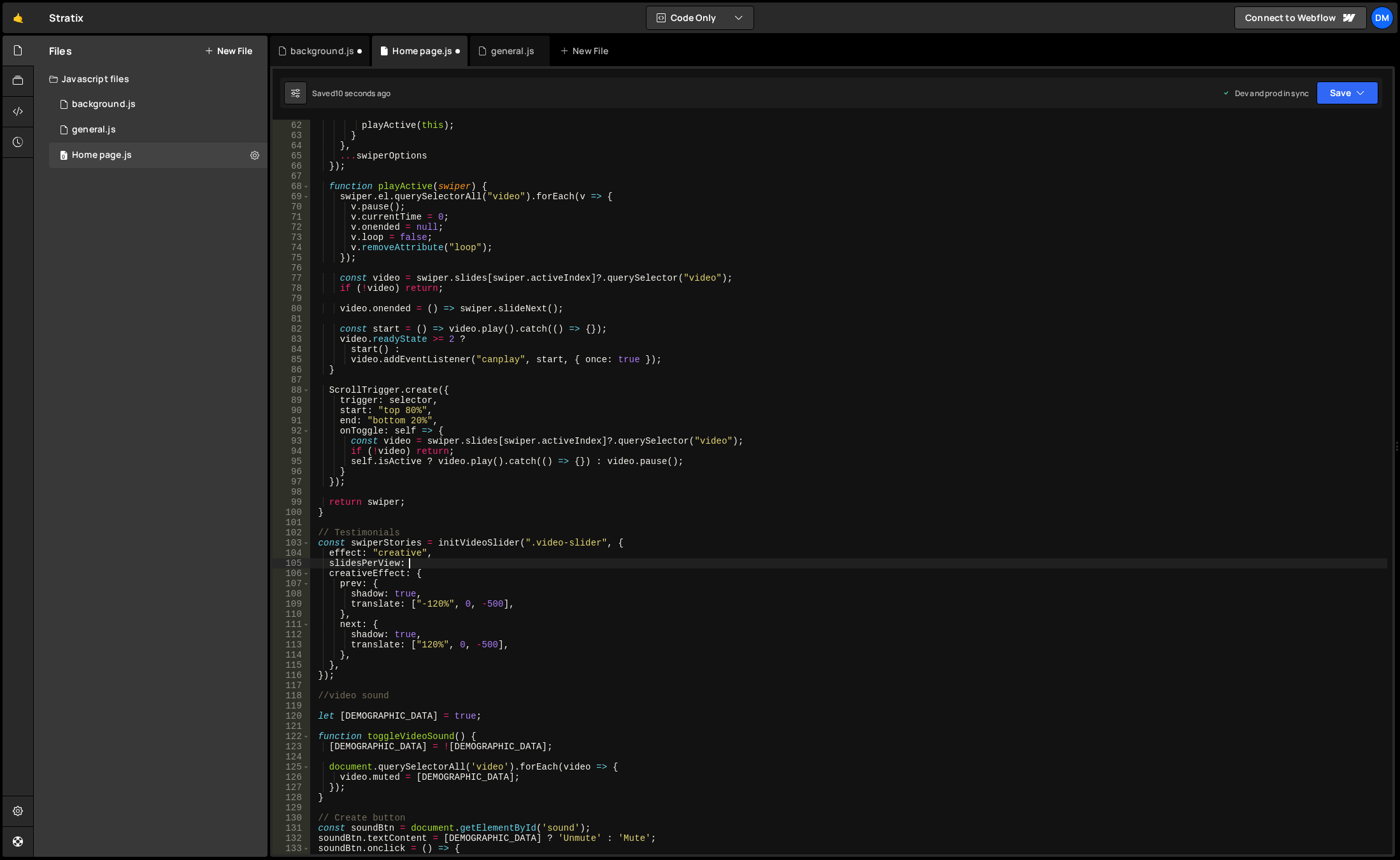
scroll to position [0, 6]
type textarea "slidesPerView: 3,"
drag, startPoint x: 1324, startPoint y: 94, endPoint x: 1349, endPoint y: 113, distance: 31.4
click at [1324, 94] on button "Save" at bounding box center [1347, 92] width 61 height 23
click at [1323, 128] on div "Save to Staging S" at bounding box center [1304, 124] width 132 height 13
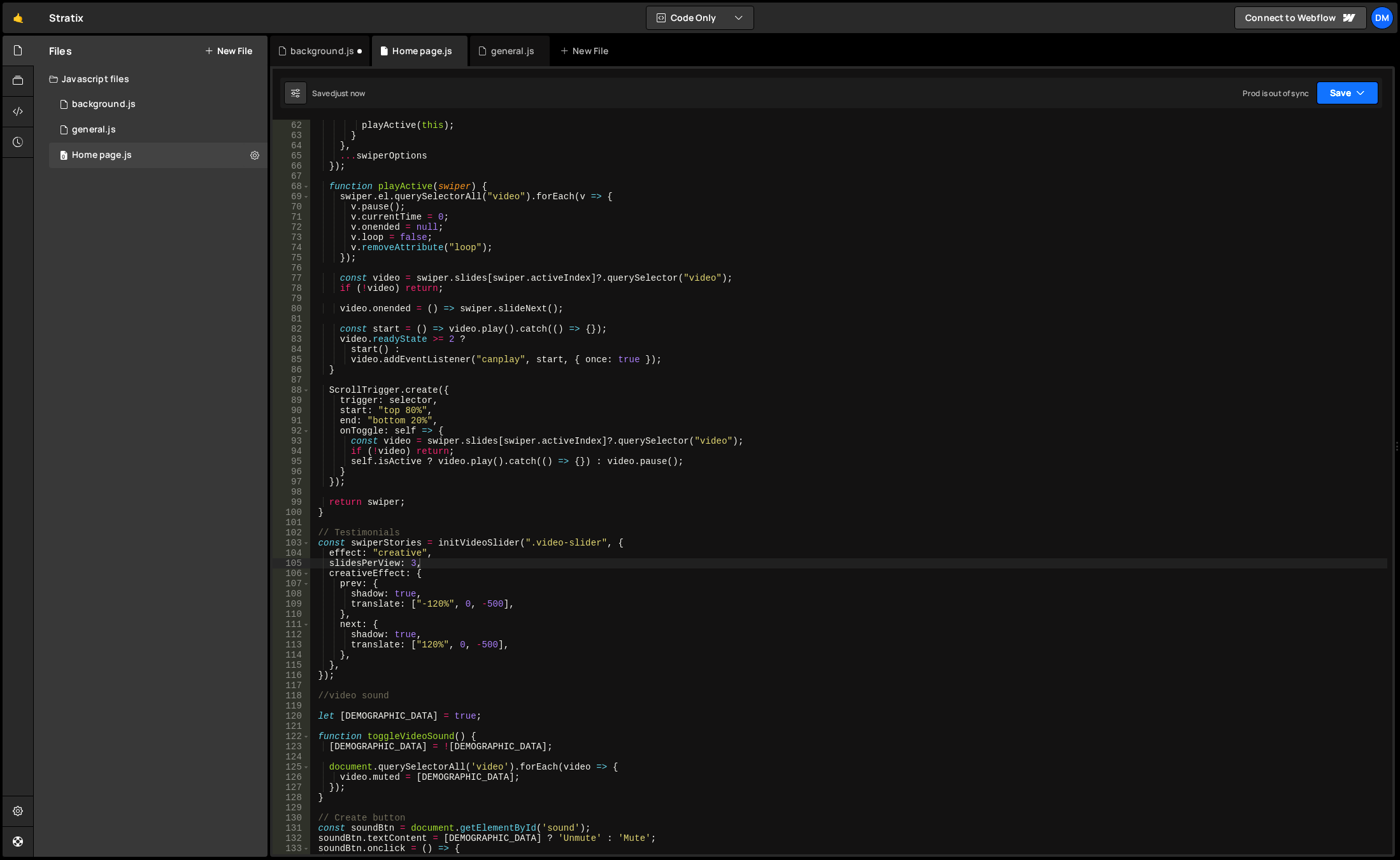
click at [1348, 95] on button "Save" at bounding box center [1347, 92] width 61 height 23
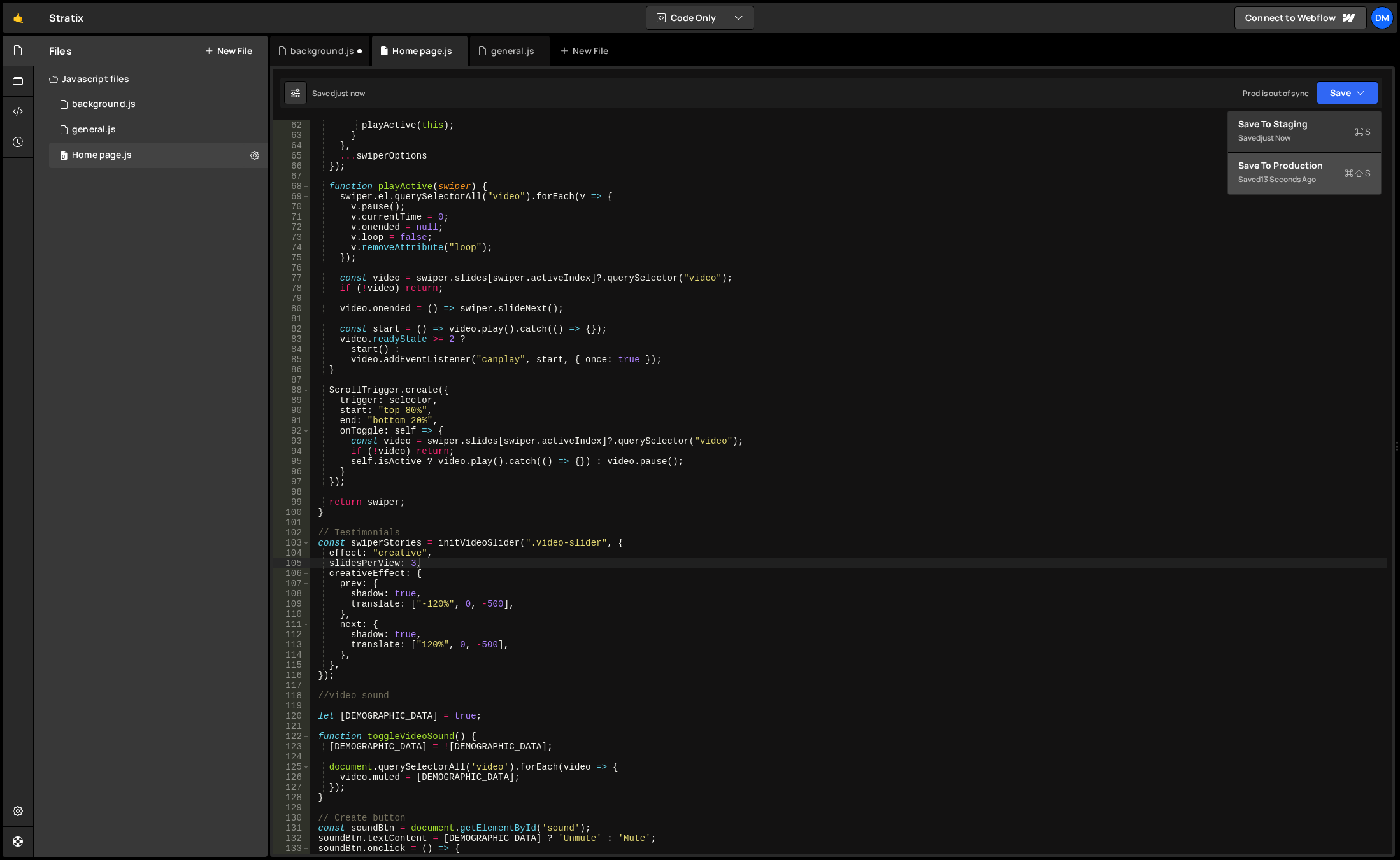
click at [1283, 167] on div "Save to Production S" at bounding box center [1304, 166] width 132 height 13
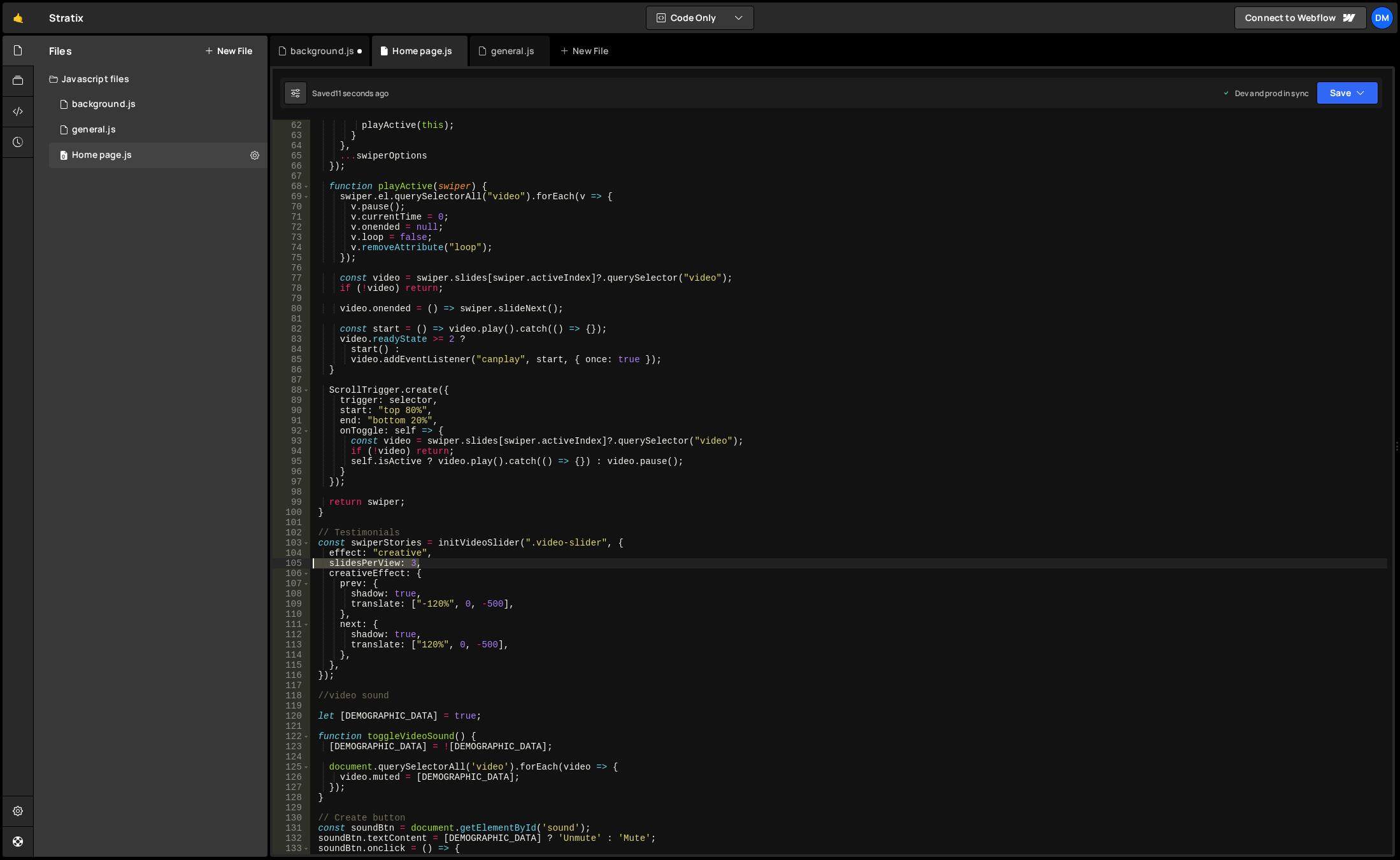
drag, startPoint x: 429, startPoint y: 564, endPoint x: 230, endPoint y: 561, distance: 199.0
click at [230, 561] on div "Files New File Javascript files 0 background.js 0 0 general.js 0 0 Home page.js…" at bounding box center [717, 446] width 1367 height 822
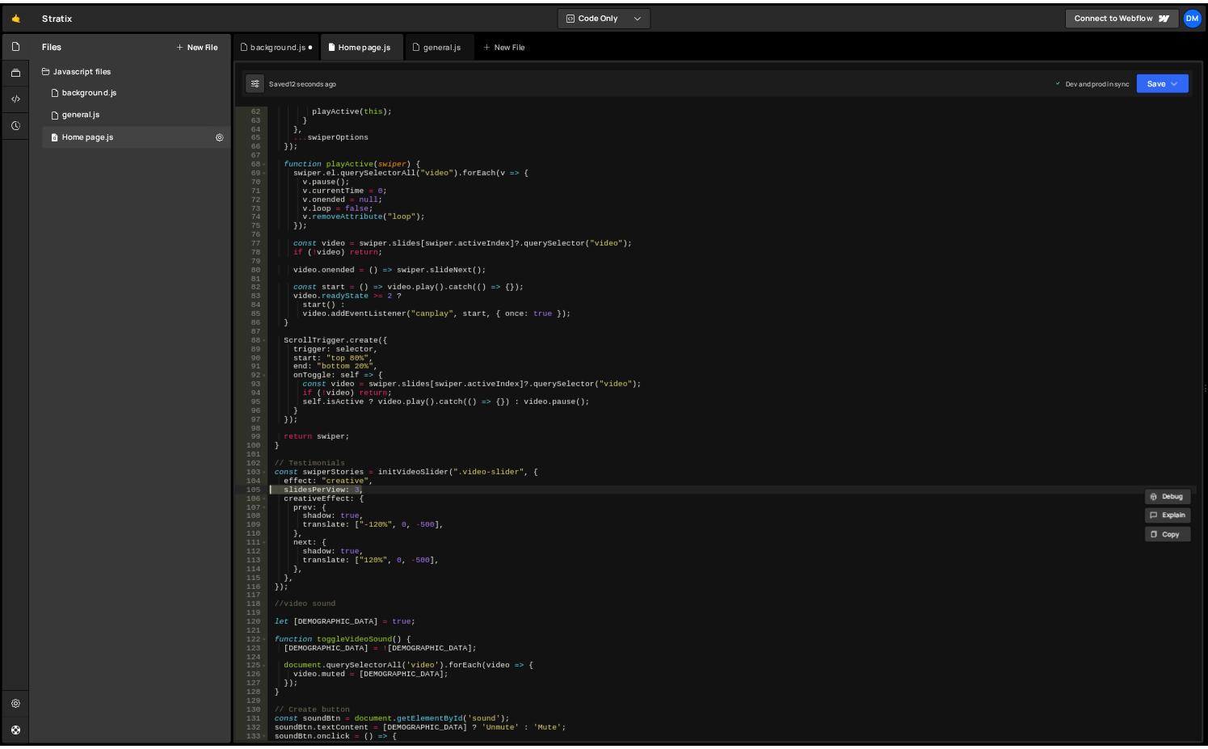
scroll to position [0, 0]
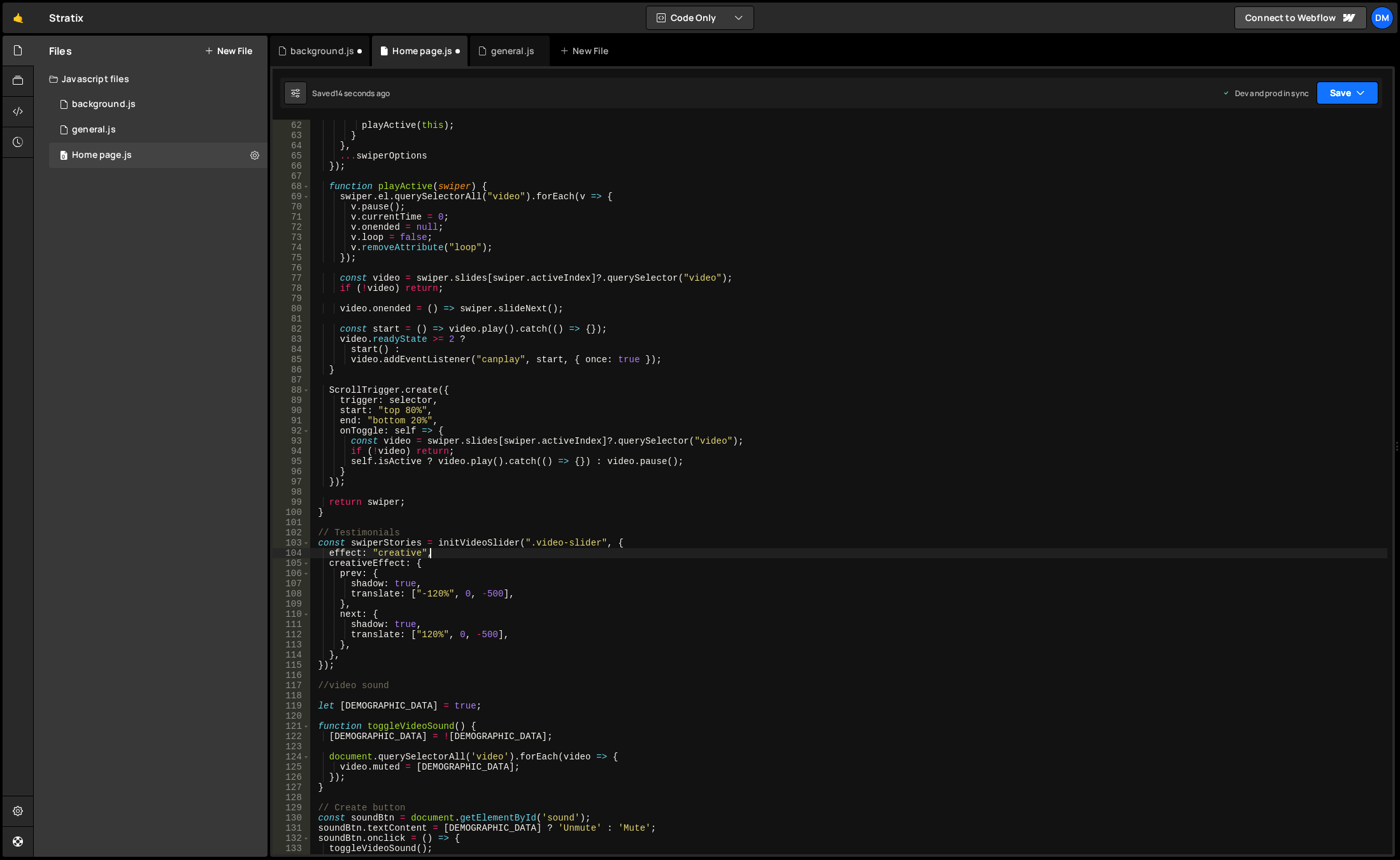
drag, startPoint x: 1316, startPoint y: 99, endPoint x: 1322, endPoint y: 116, distance: 18.0
click at [1316, 99] on button "Save" at bounding box center [1347, 92] width 61 height 23
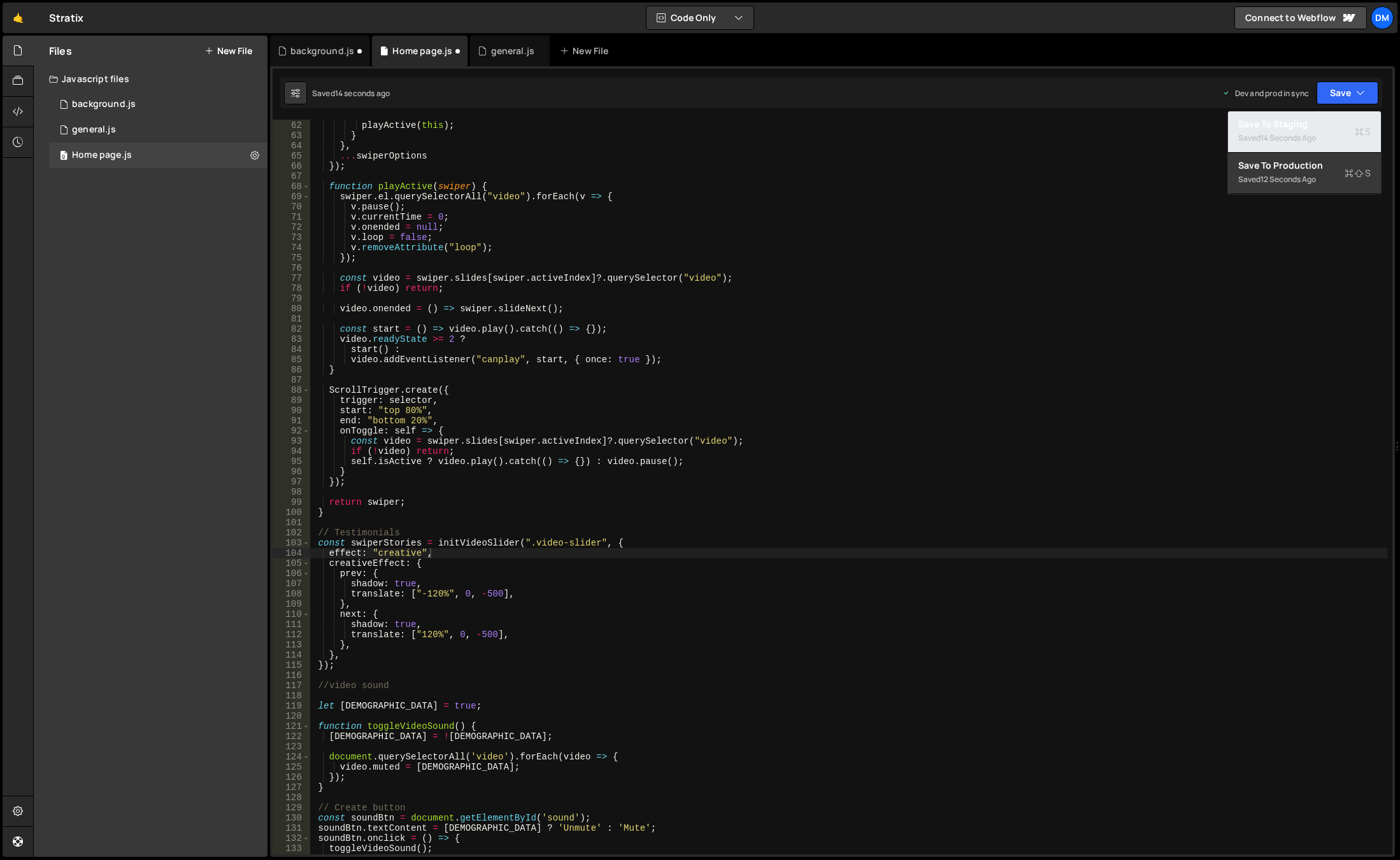
click at [1304, 136] on div "14 seconds ago" at bounding box center [1288, 138] width 55 height 11
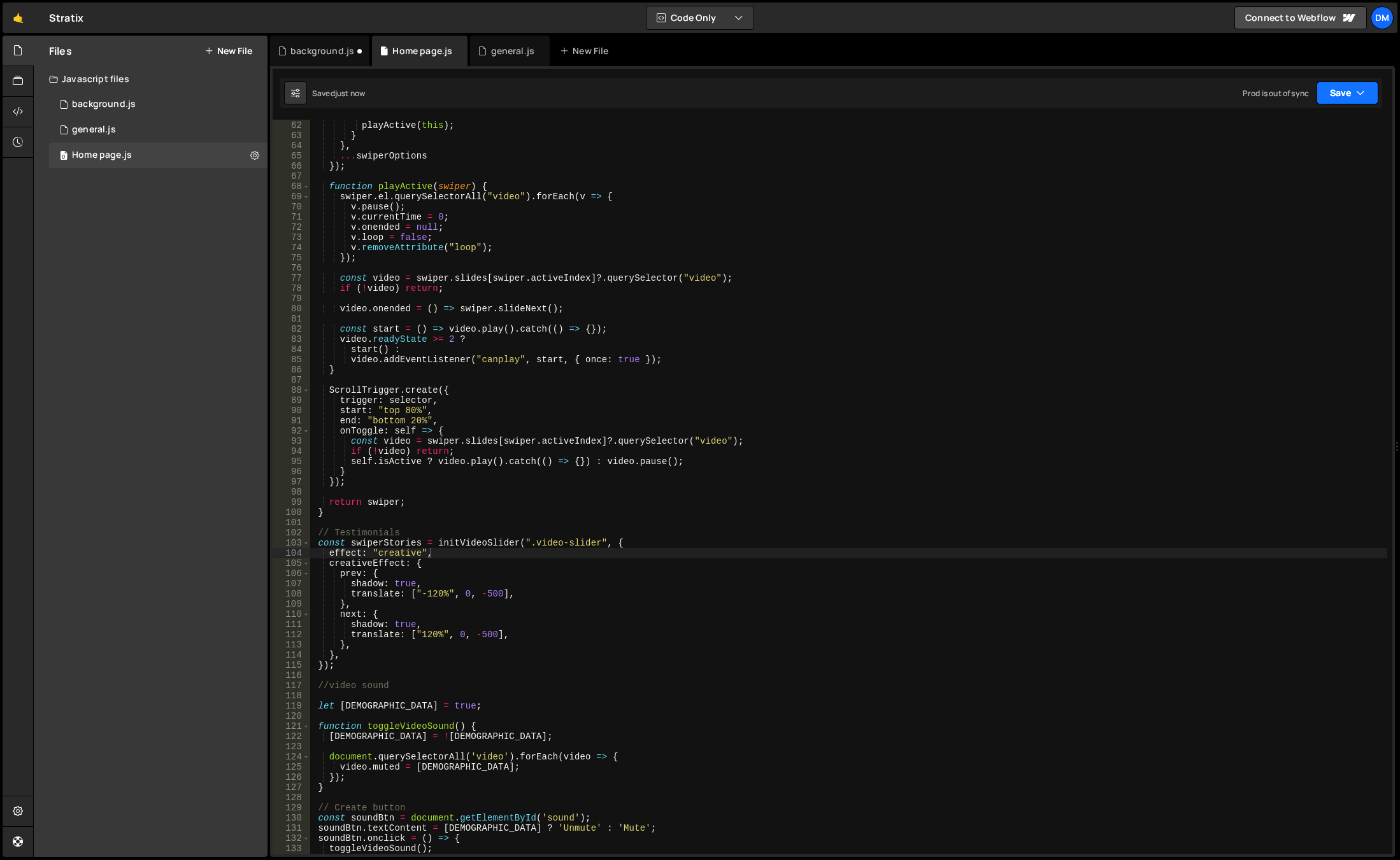
click at [1347, 95] on button "Save" at bounding box center [1347, 92] width 61 height 23
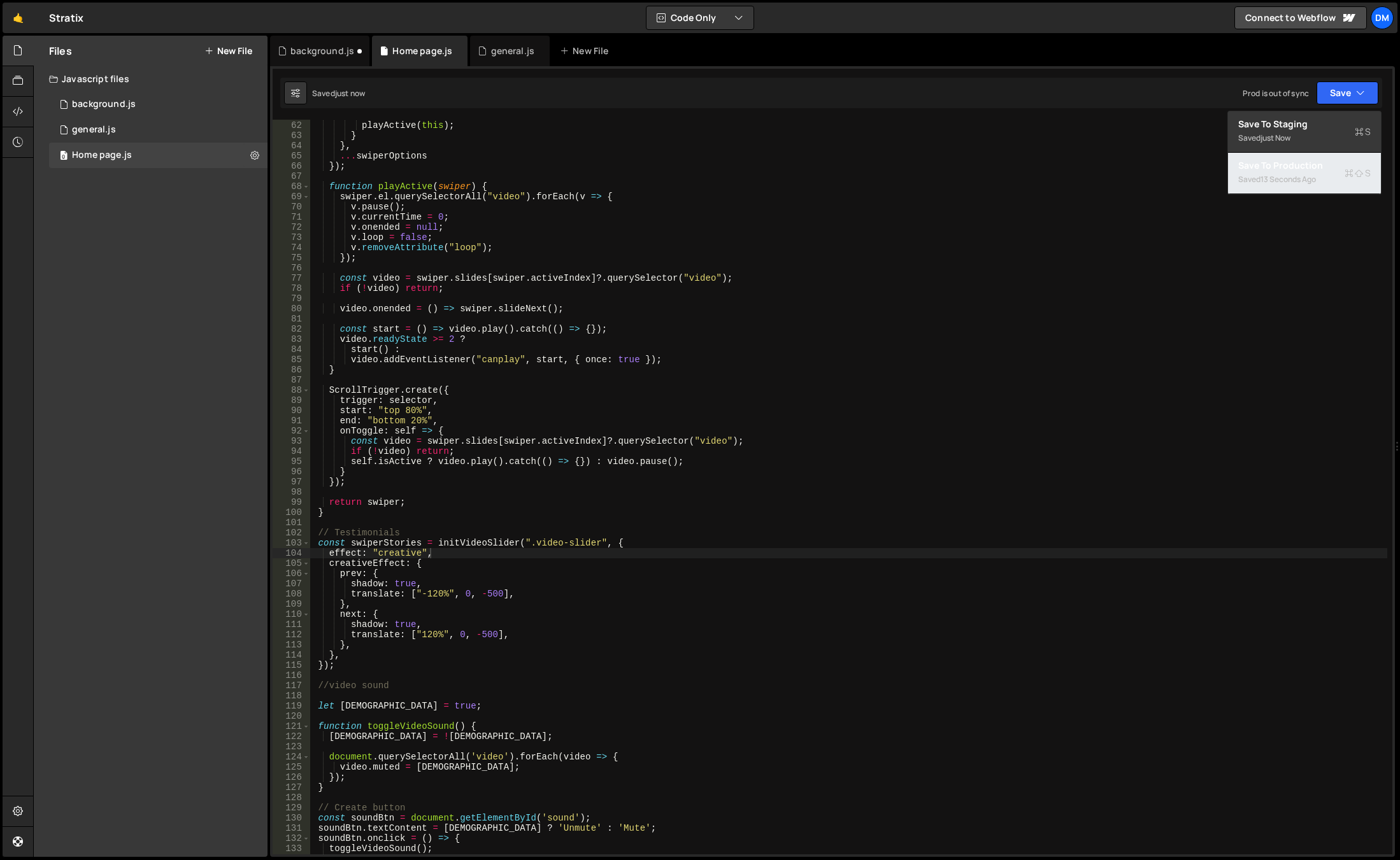
click at [1316, 177] on div "13 seconds ago" at bounding box center [1288, 180] width 55 height 11
click at [737, 682] on div "slideChangeTransitionEnd ( ) { playActive ( this ) ; } } , ... swiperOptions })…" at bounding box center [848, 488] width 1077 height 755
click at [706, 463] on div "slideChangeTransitionEnd ( ) { playActive ( this ) ; } } , ... swiperOptions })…" at bounding box center [848, 488] width 1077 height 755
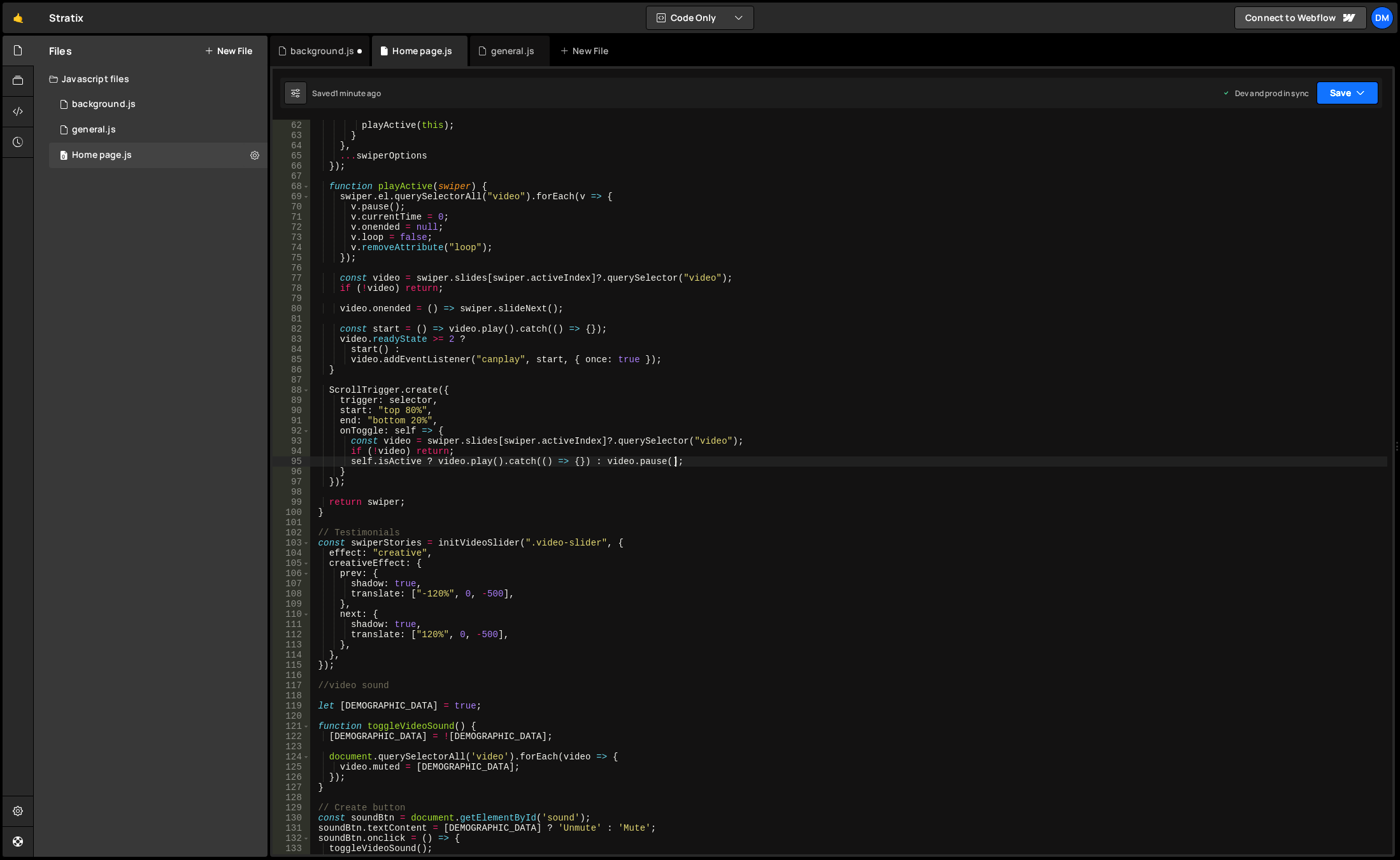
click at [1335, 97] on button "Save" at bounding box center [1347, 92] width 61 height 23
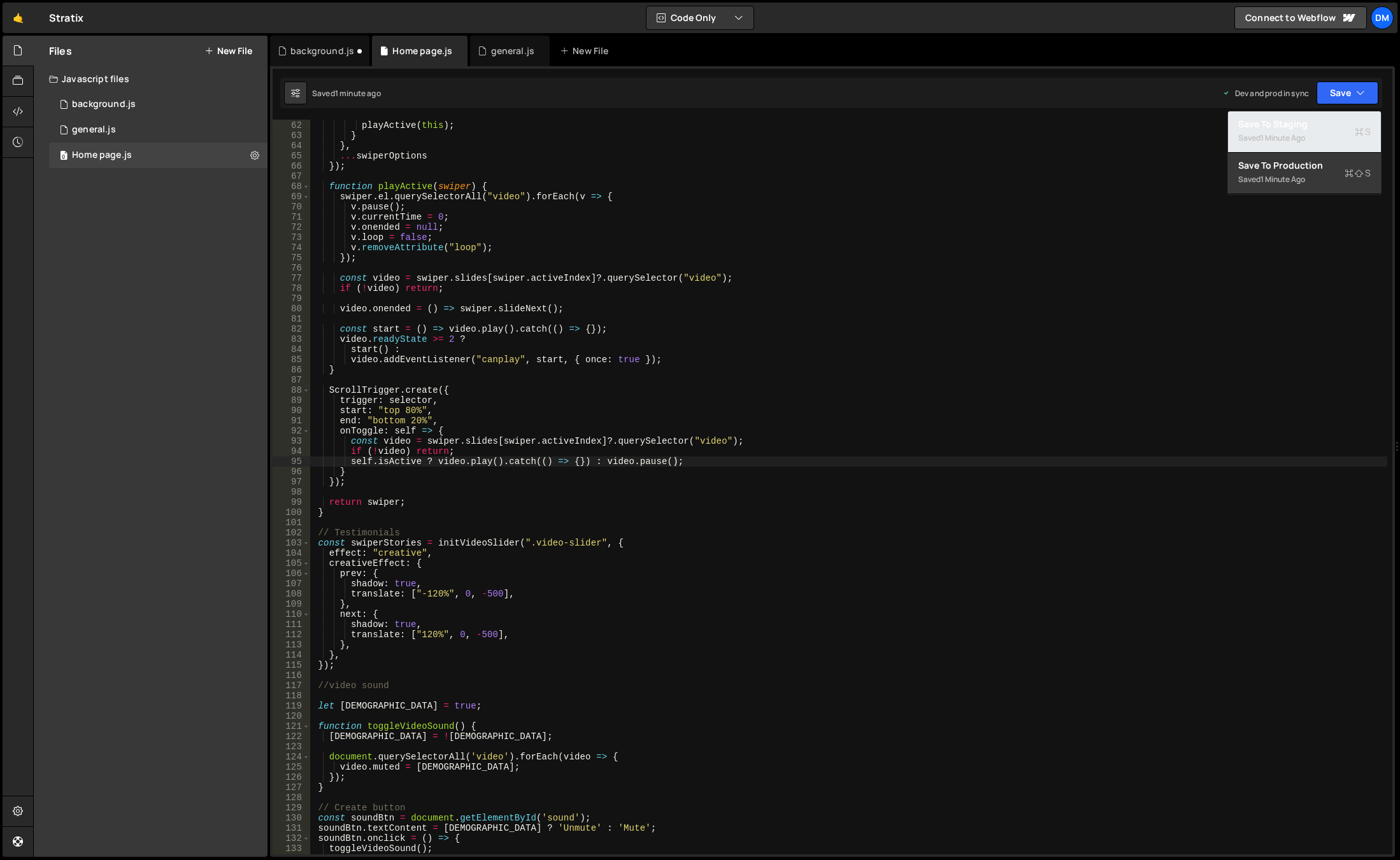
click at [1314, 129] on div "Save to Staging S" at bounding box center [1304, 124] width 132 height 13
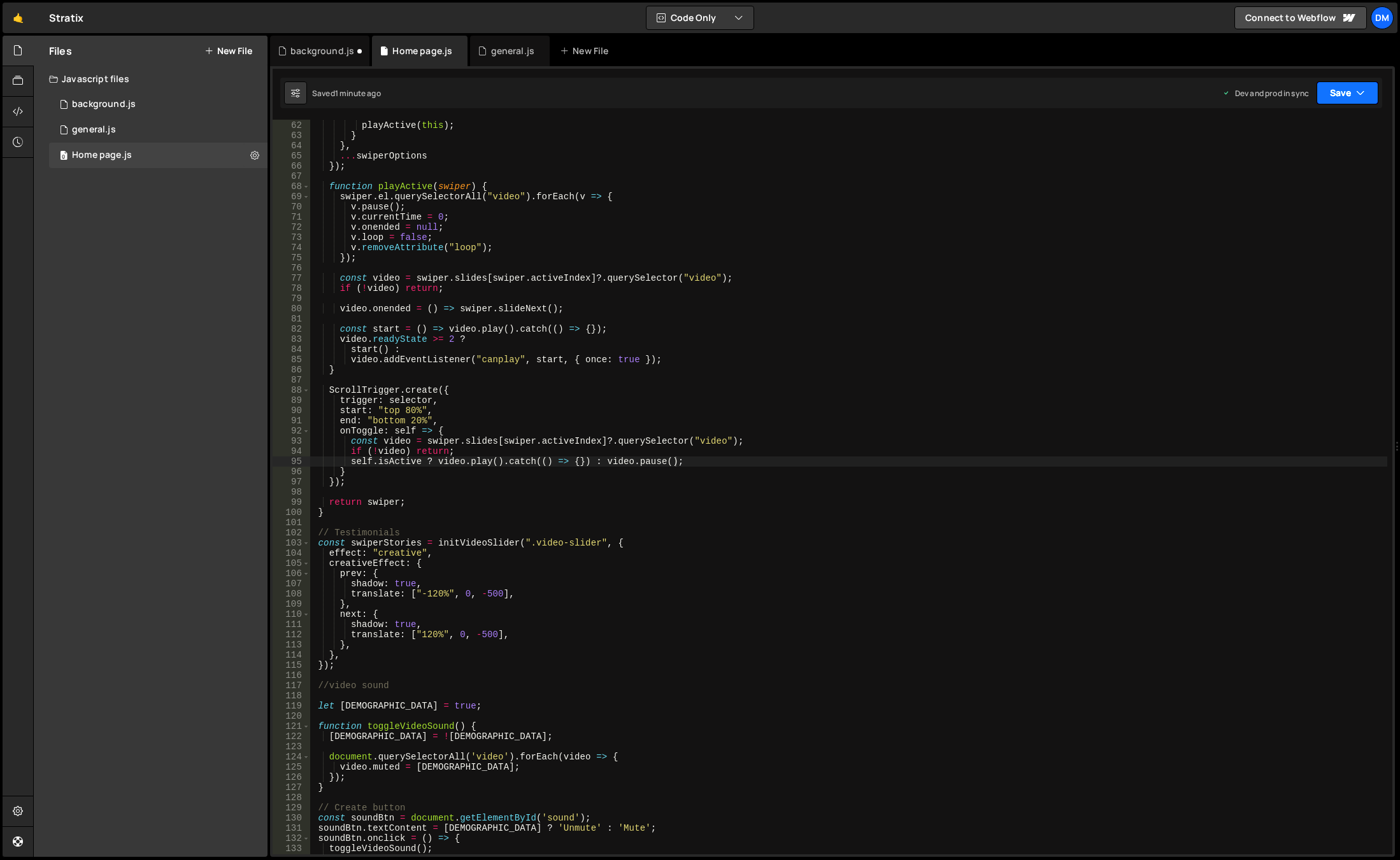
click at [1339, 95] on button "Save" at bounding box center [1347, 92] width 61 height 23
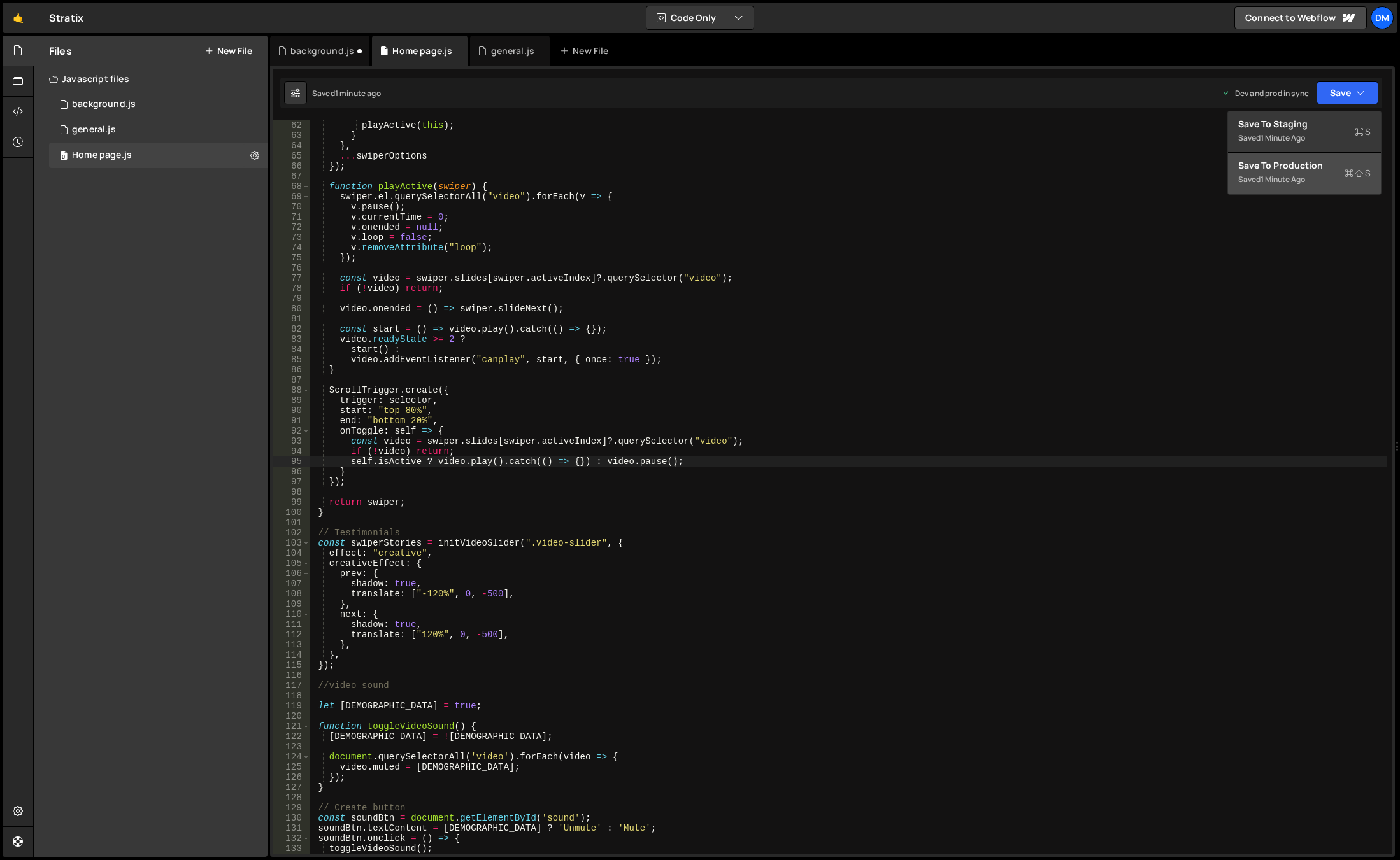
click at [1290, 170] on div "Save to Production S" at bounding box center [1304, 166] width 132 height 13
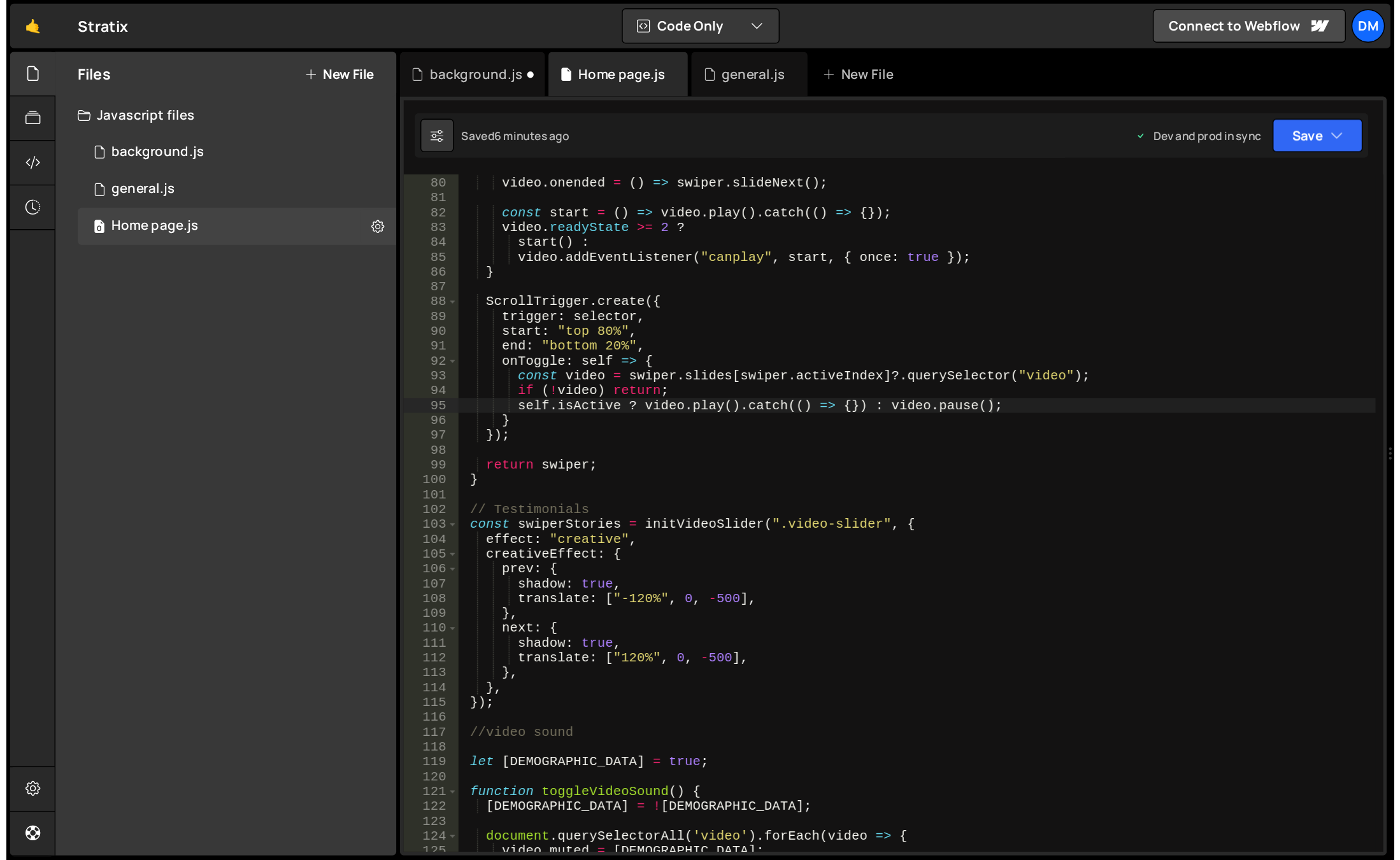
scroll to position [804, 0]
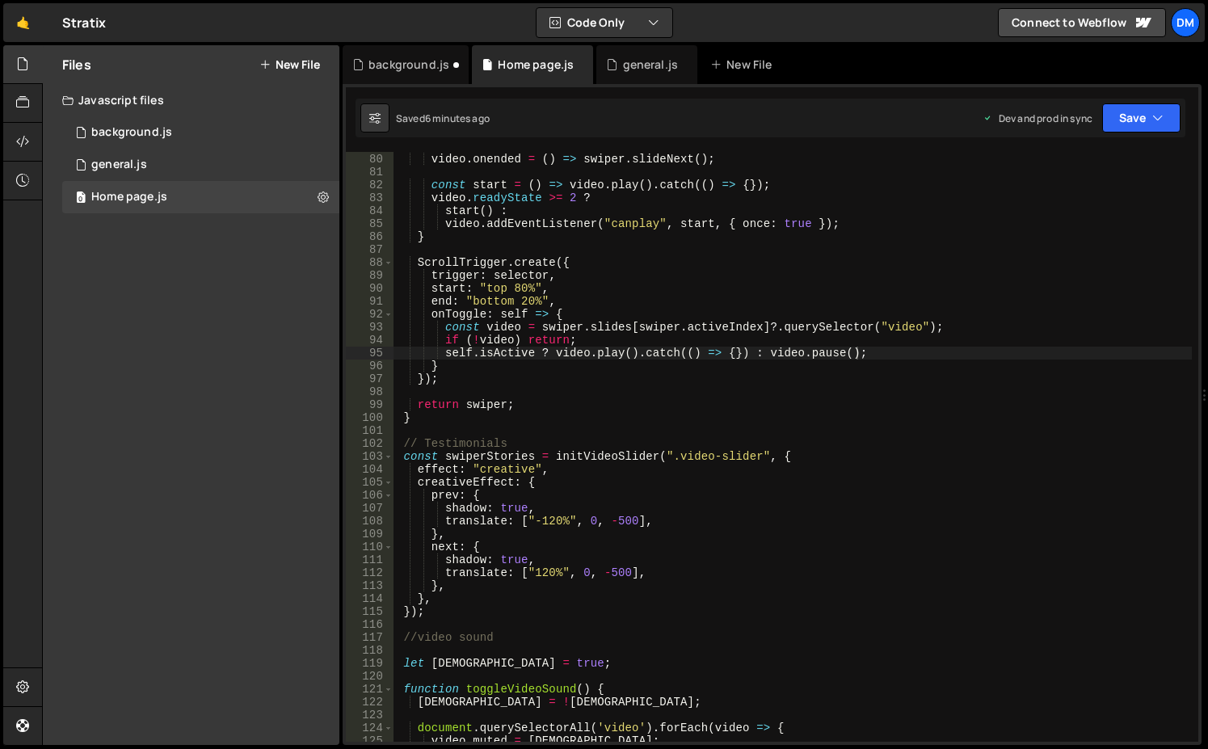
click at [523, 586] on div "video . onended = ( ) => swiper . slideNext ( ) ; const start = ( ) => video . …" at bounding box center [792, 448] width 798 height 616
click at [532, 488] on div "video . onended = ( ) => swiper . slideNext ( ) ; const start = ( ) => video . …" at bounding box center [792, 448] width 798 height 616
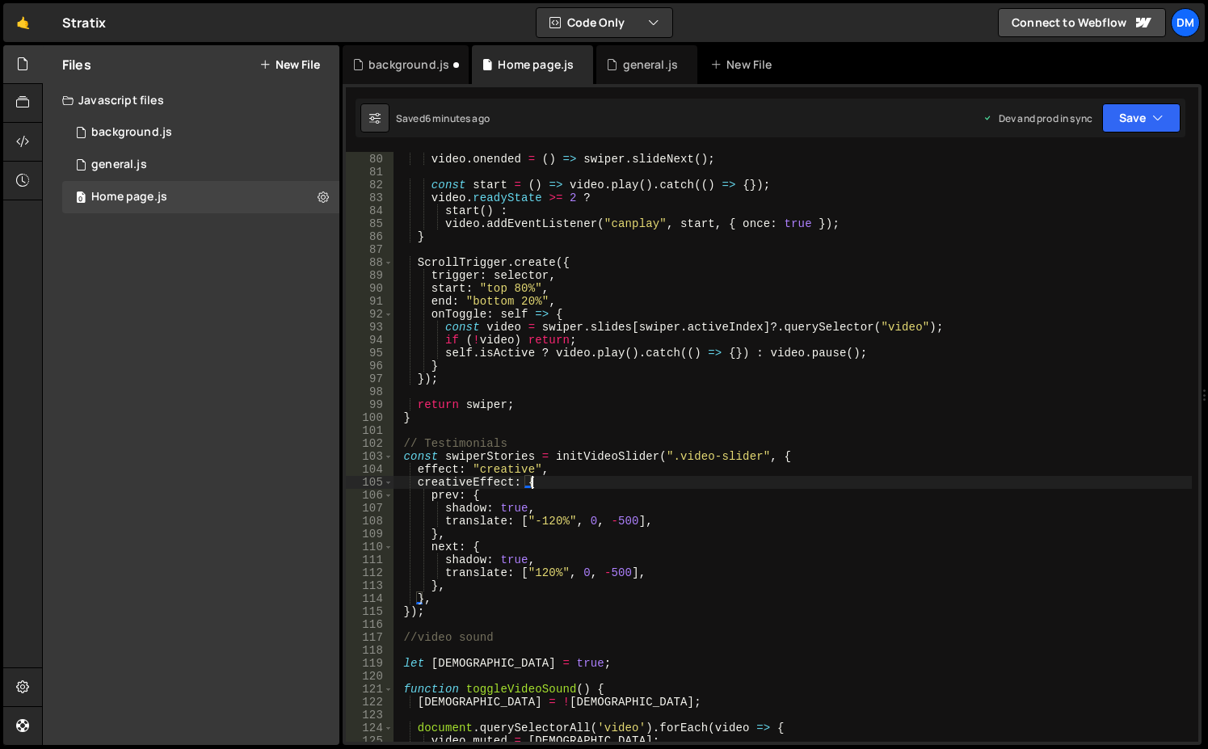
click at [441, 598] on div "video . onended = ( ) => swiper . slideNext ( ) ; const start = ( ) => video . …" at bounding box center [792, 448] width 798 height 616
type textarea "},"
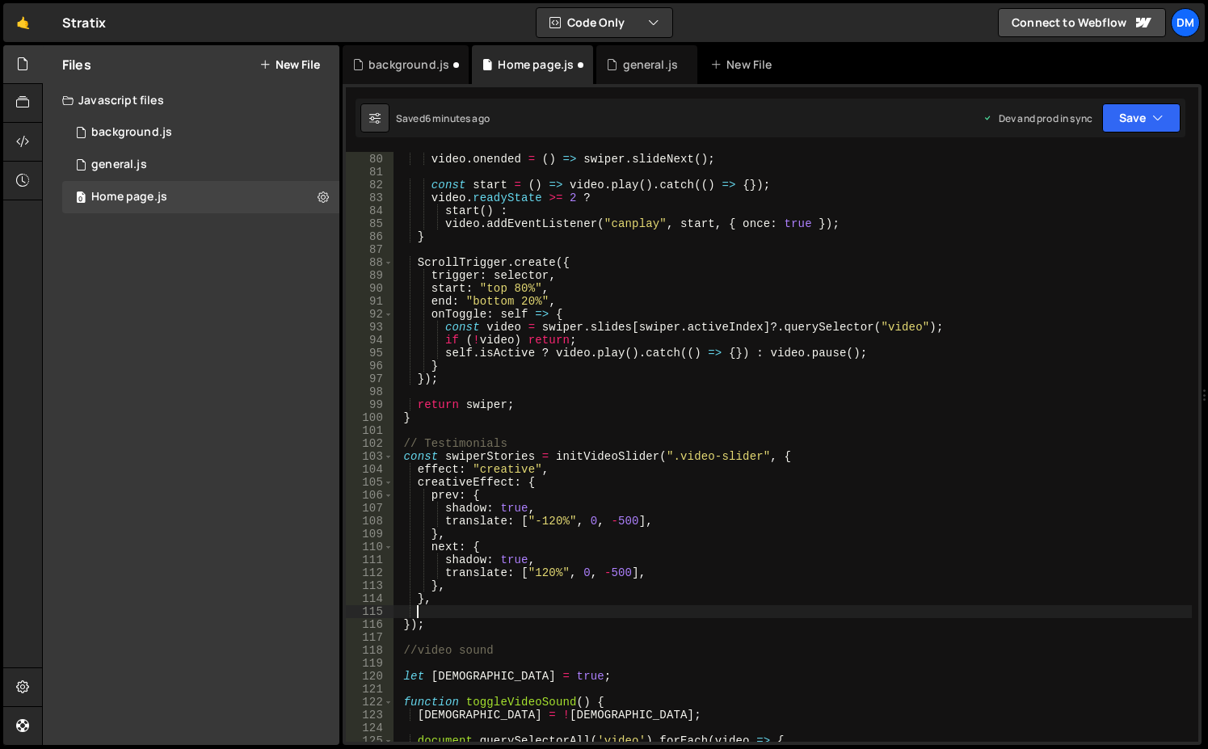
paste textarea "loopedSlides: 3,"
click at [1149, 119] on button "Save" at bounding box center [1141, 117] width 78 height 29
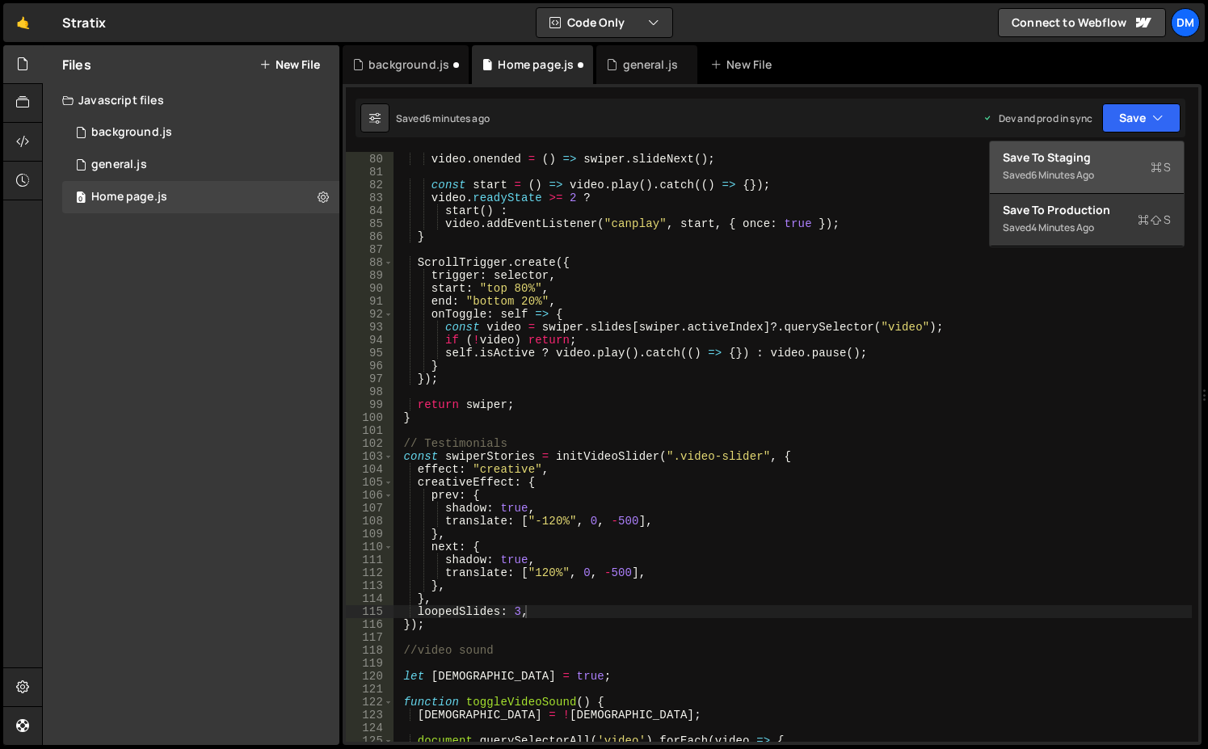
click at [1117, 151] on div "Save to Staging S" at bounding box center [1087, 157] width 168 height 16
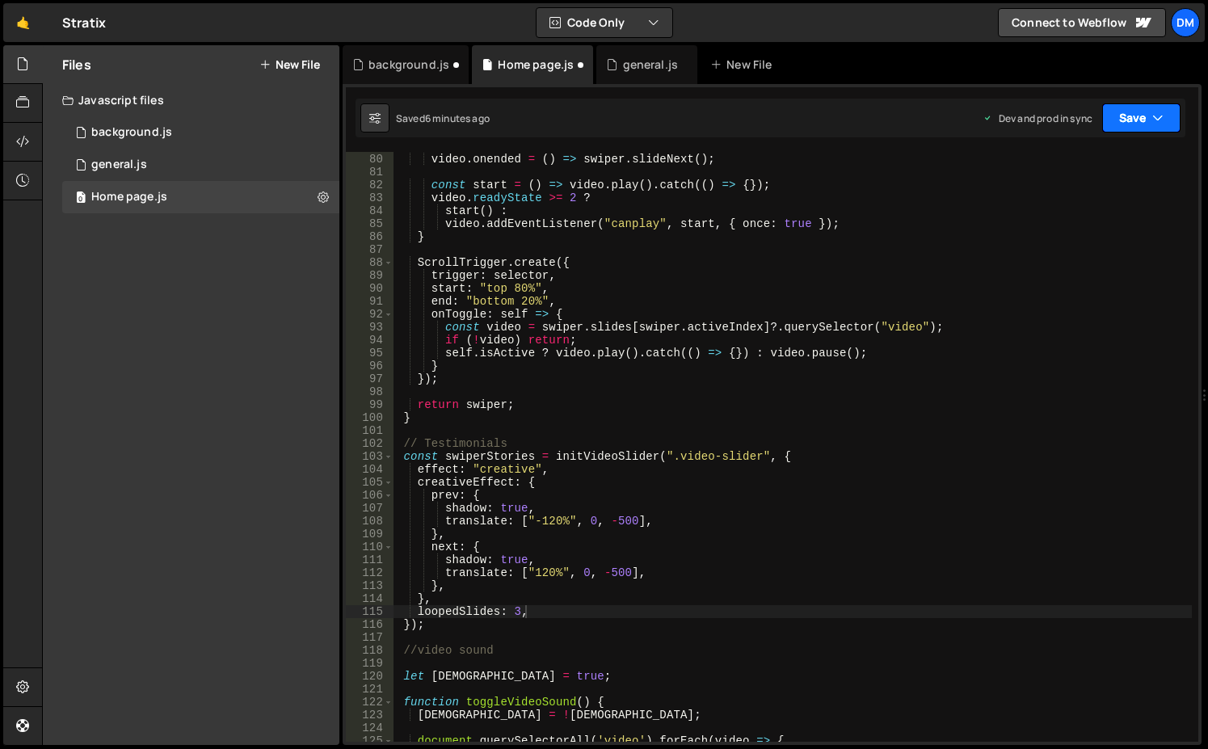
click at [1143, 120] on button "Save" at bounding box center [1141, 117] width 78 height 29
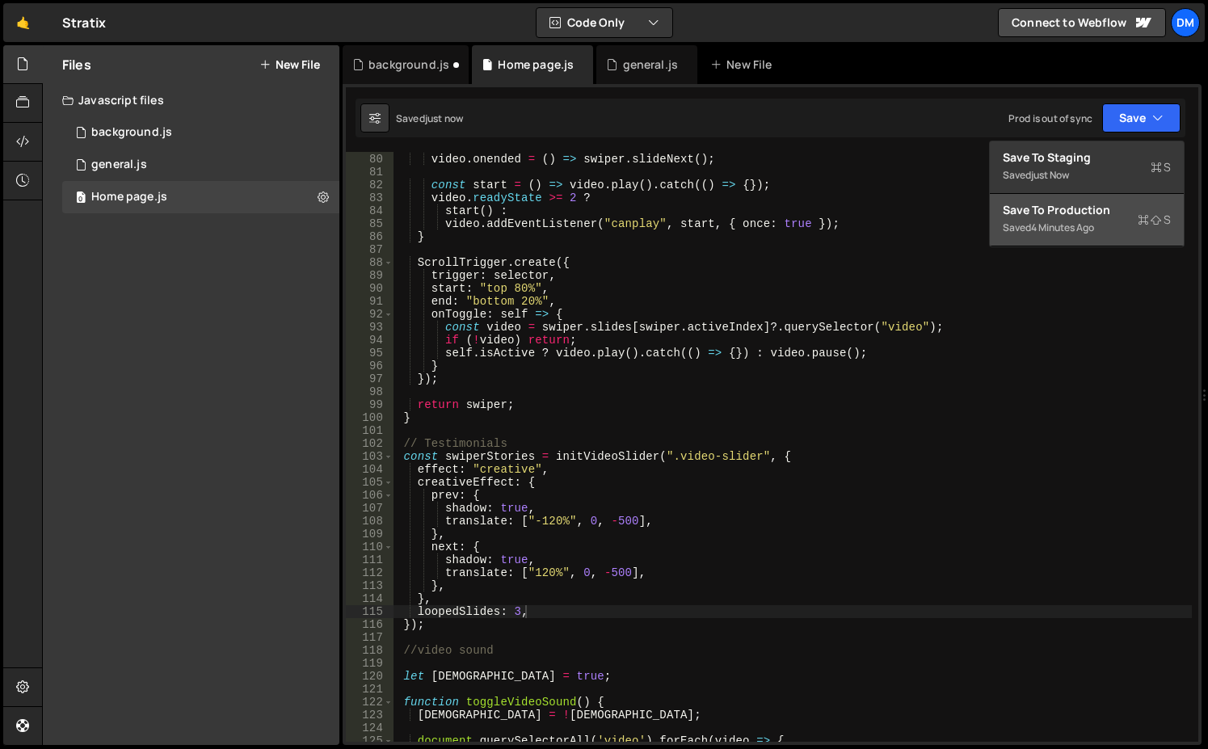
click at [1082, 200] on button "Save to Production S Saved 4 minutes ago" at bounding box center [1087, 220] width 194 height 53
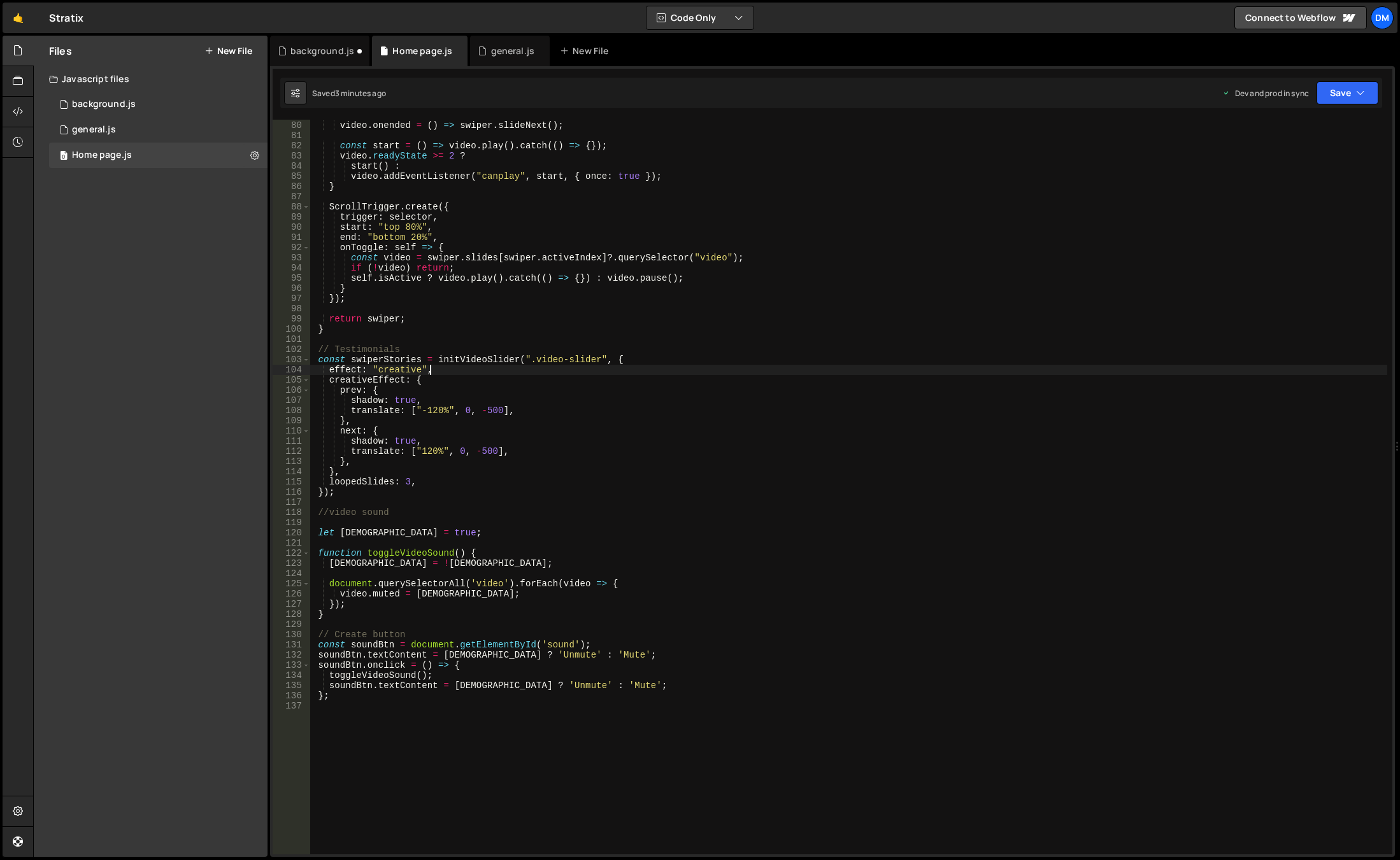
type textarea "effect: "creative","
click at [437, 370] on div "video . onended = ( ) => swiper . slideNext ( ) ; const start = ( ) => video . …" at bounding box center [848, 488] width 1077 height 755
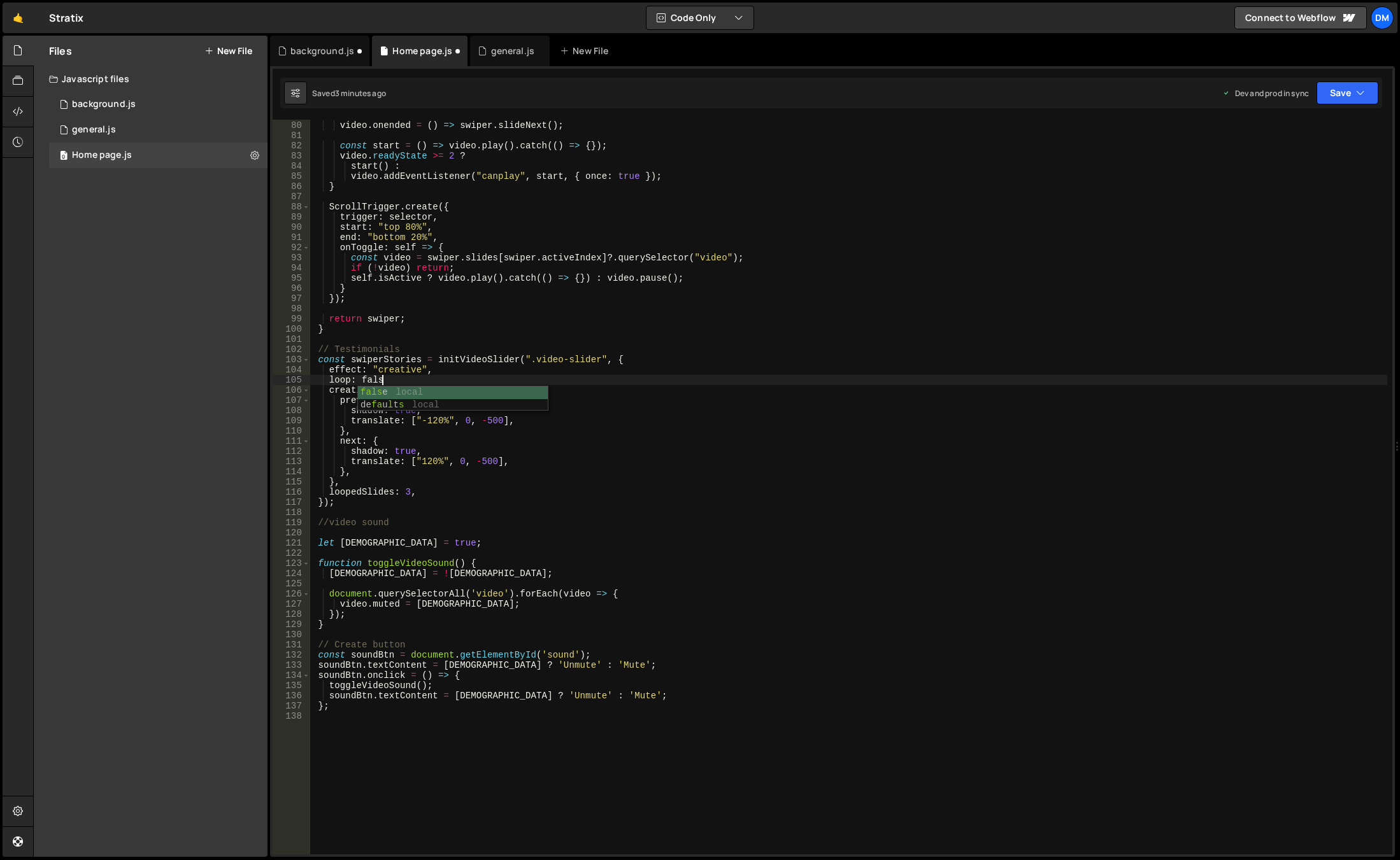
scroll to position [0, 5]
type textarea "loop: false,"
drag, startPoint x: 1351, startPoint y: 94, endPoint x: 1341, endPoint y: 98, distance: 10.8
click at [1351, 94] on button "Save" at bounding box center [1347, 92] width 61 height 23
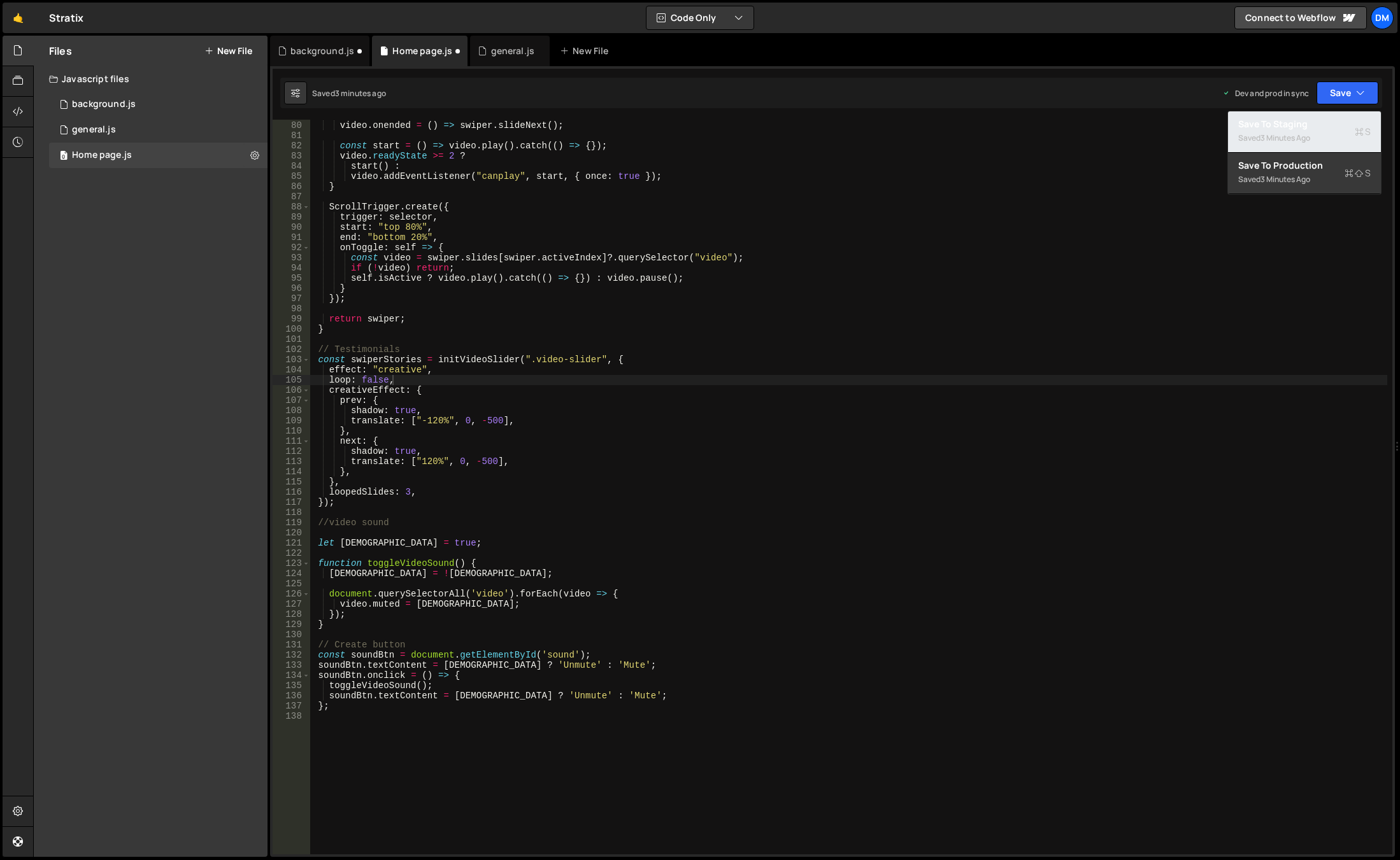
click at [1290, 130] on div "Save to Staging S" at bounding box center [1304, 124] width 132 height 13
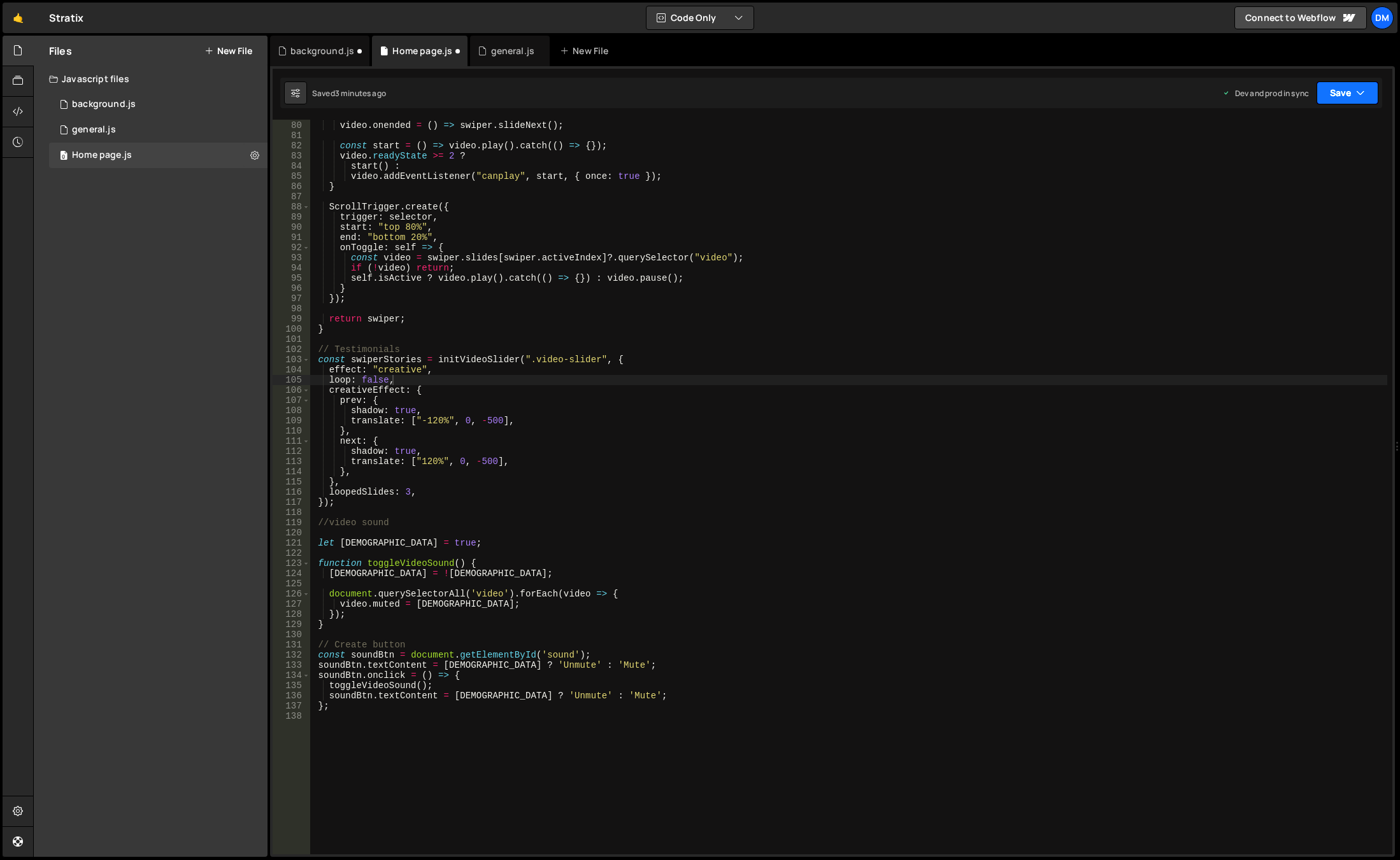
click at [1331, 94] on button "Save" at bounding box center [1347, 92] width 61 height 23
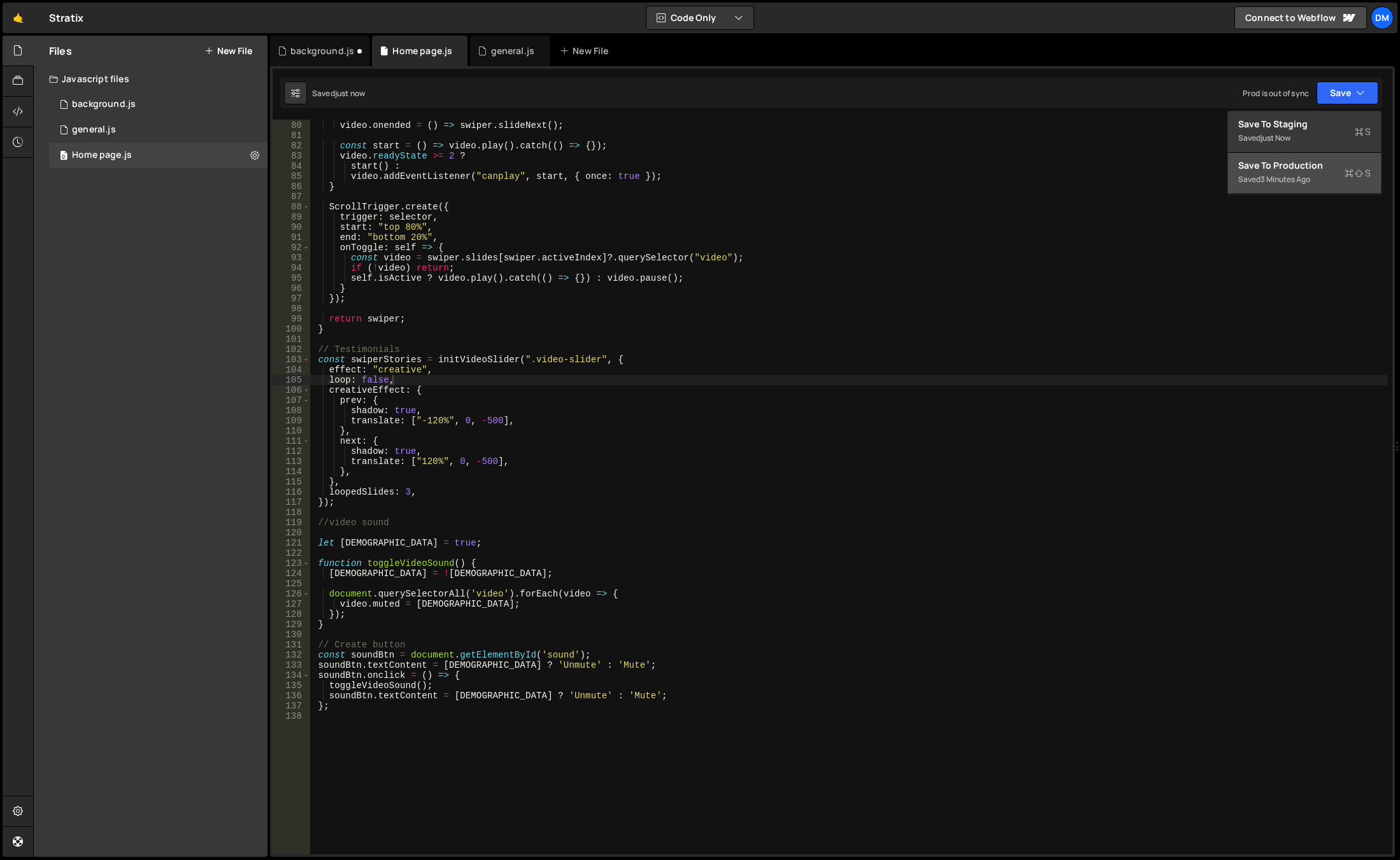
click at [1271, 170] on div "Save to Production S" at bounding box center [1304, 166] width 132 height 13
click at [432, 376] on div "video . onended = ( ) => swiper . slideNext ( ) ; const start = ( ) => video . …" at bounding box center [848, 488] width 1077 height 755
paste textarea "rewind"
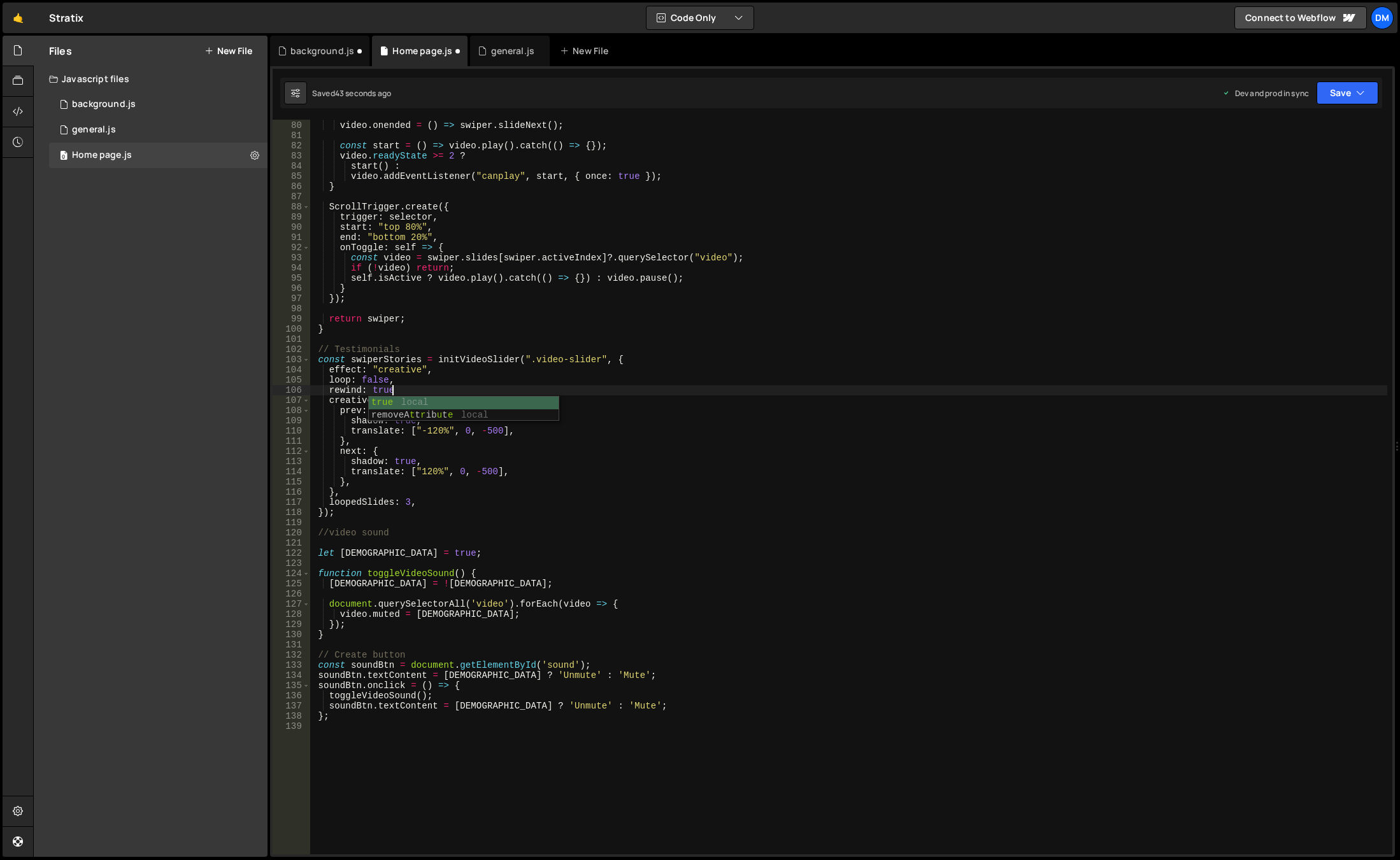
scroll to position [0, 5]
type textarea "rewind: true,"
drag, startPoint x: 1359, startPoint y: 95, endPoint x: 1353, endPoint y: 95, distance: 6.0
click at [1354, 95] on button "Save" at bounding box center [1347, 92] width 61 height 23
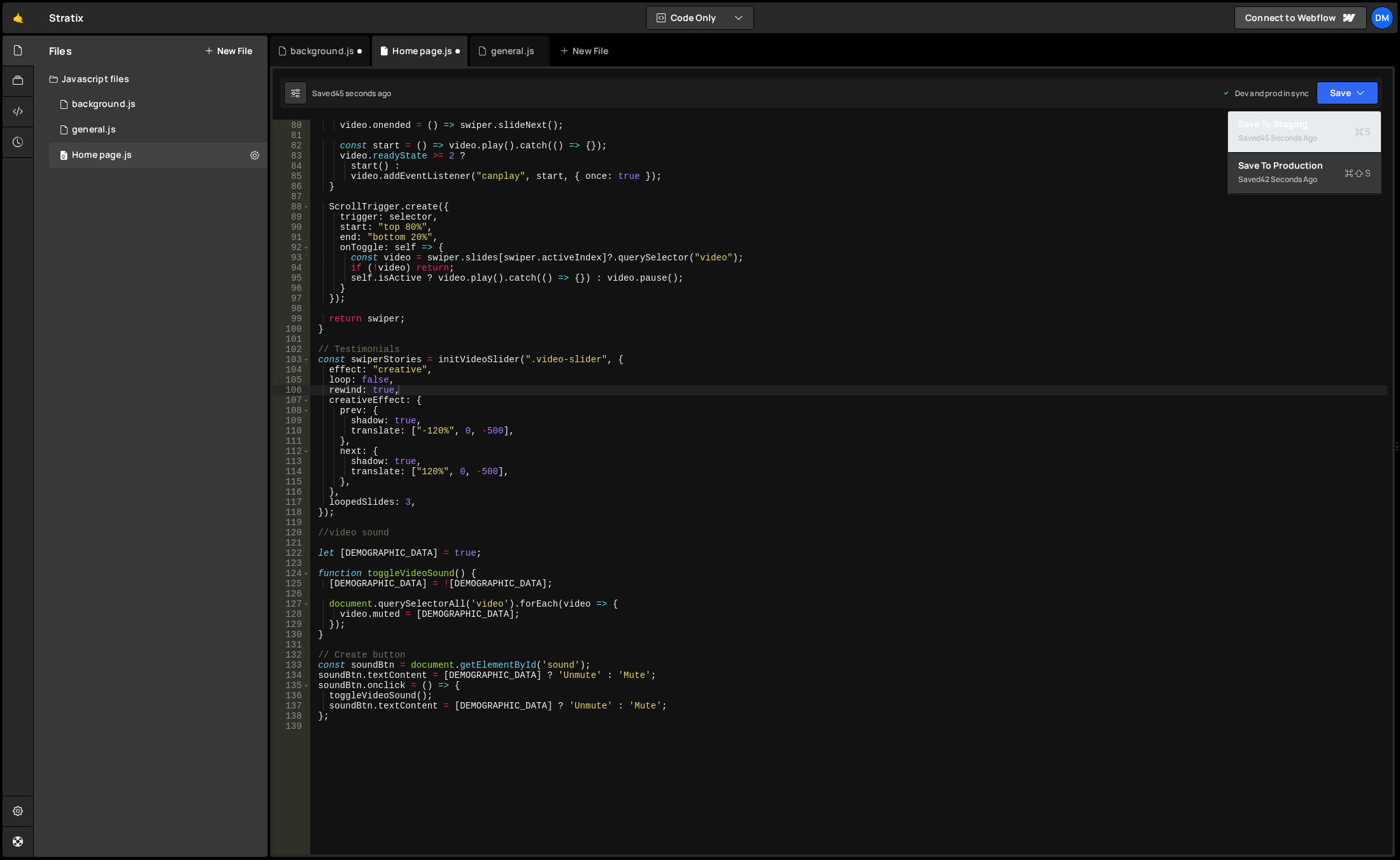
click at [1326, 116] on button "Save to Staging S Saved 45 seconds ago" at bounding box center [1305, 132] width 153 height 42
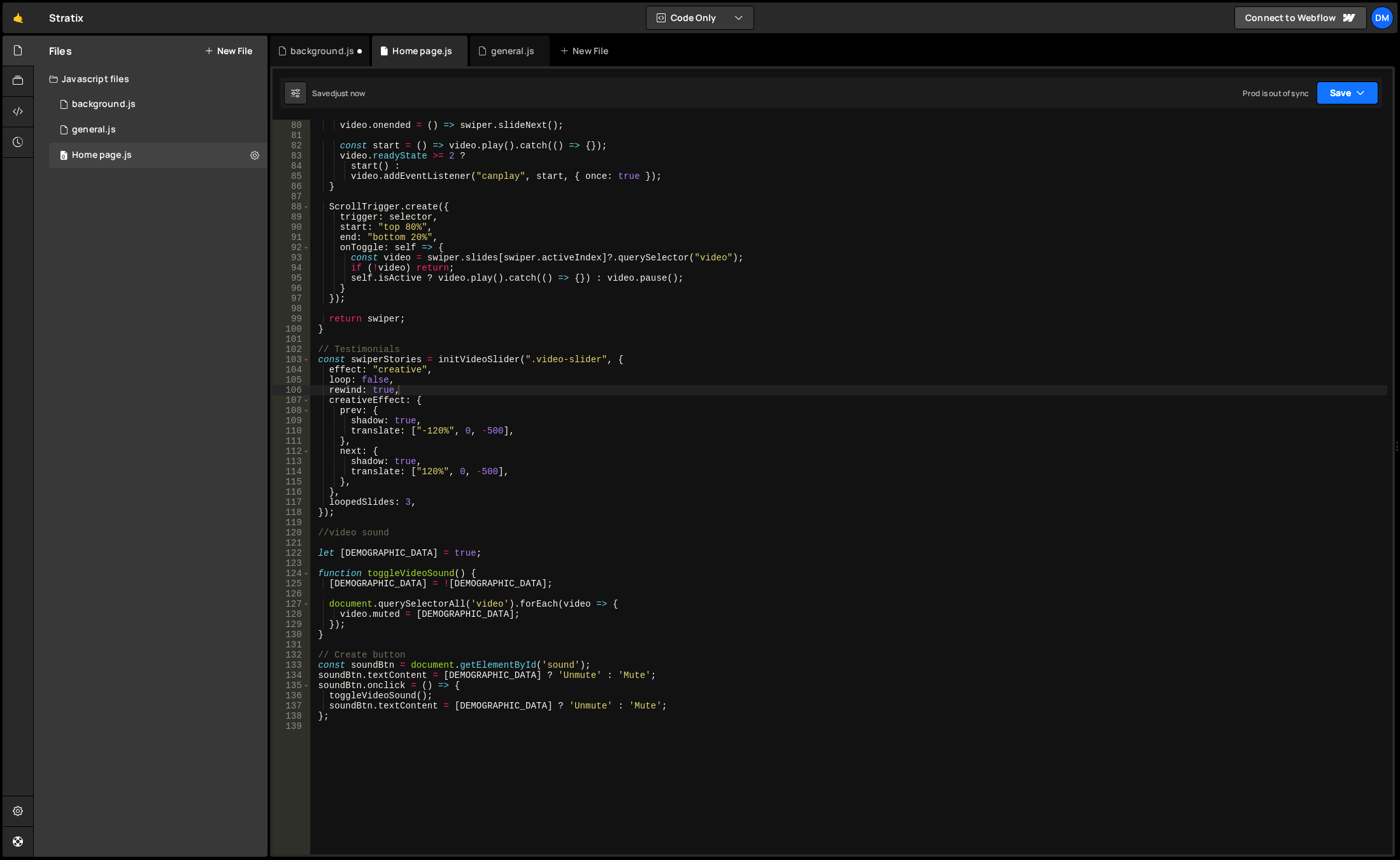
click at [1337, 95] on button "Save" at bounding box center [1347, 92] width 61 height 23
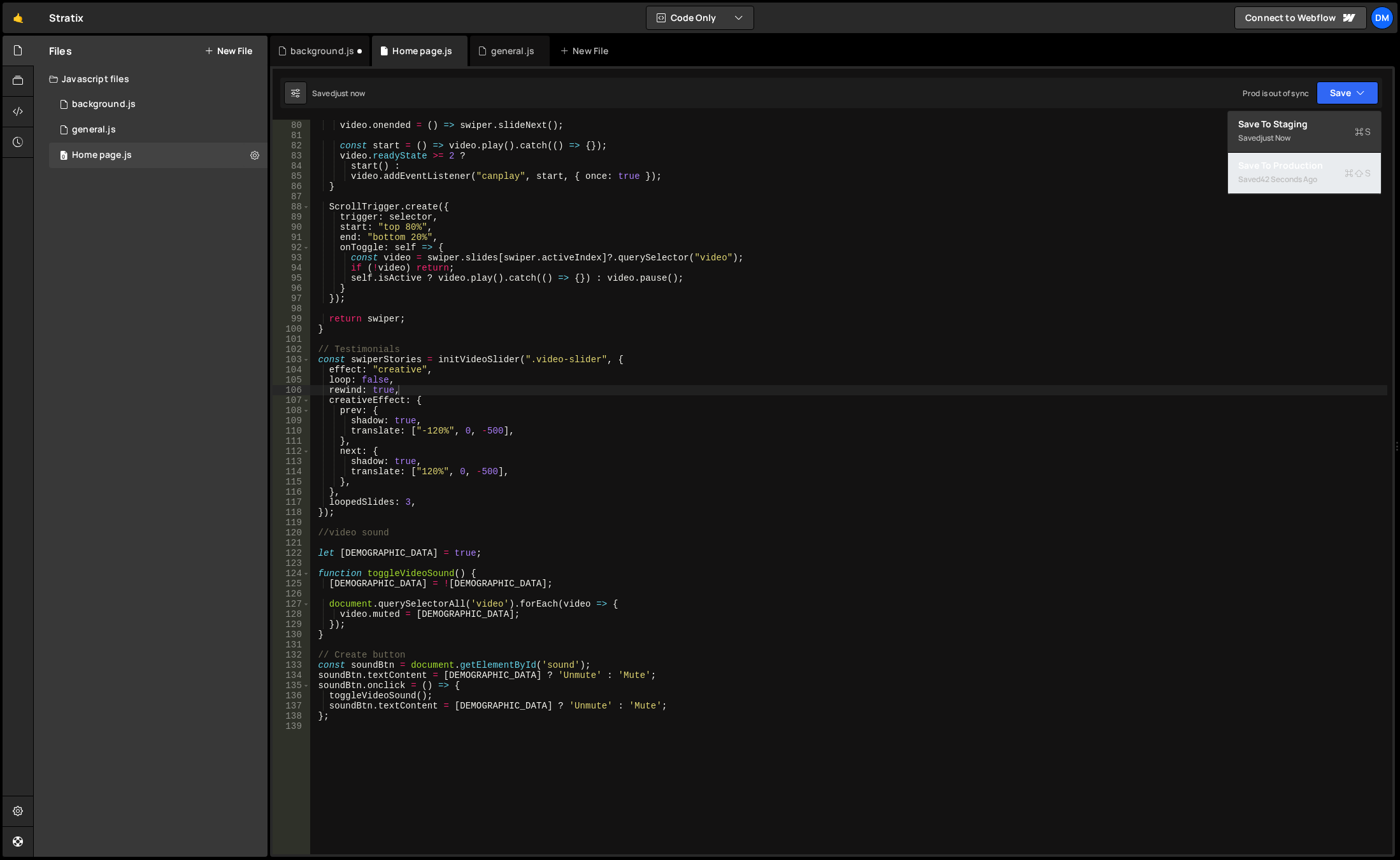
click at [1283, 173] on div "Saved 42 seconds ago" at bounding box center [1304, 179] width 132 height 15
click at [421, 385] on div "video . onended = ( ) => swiper . slideNext ( ) ; const start = ( ) => video . …" at bounding box center [848, 488] width 1077 height 755
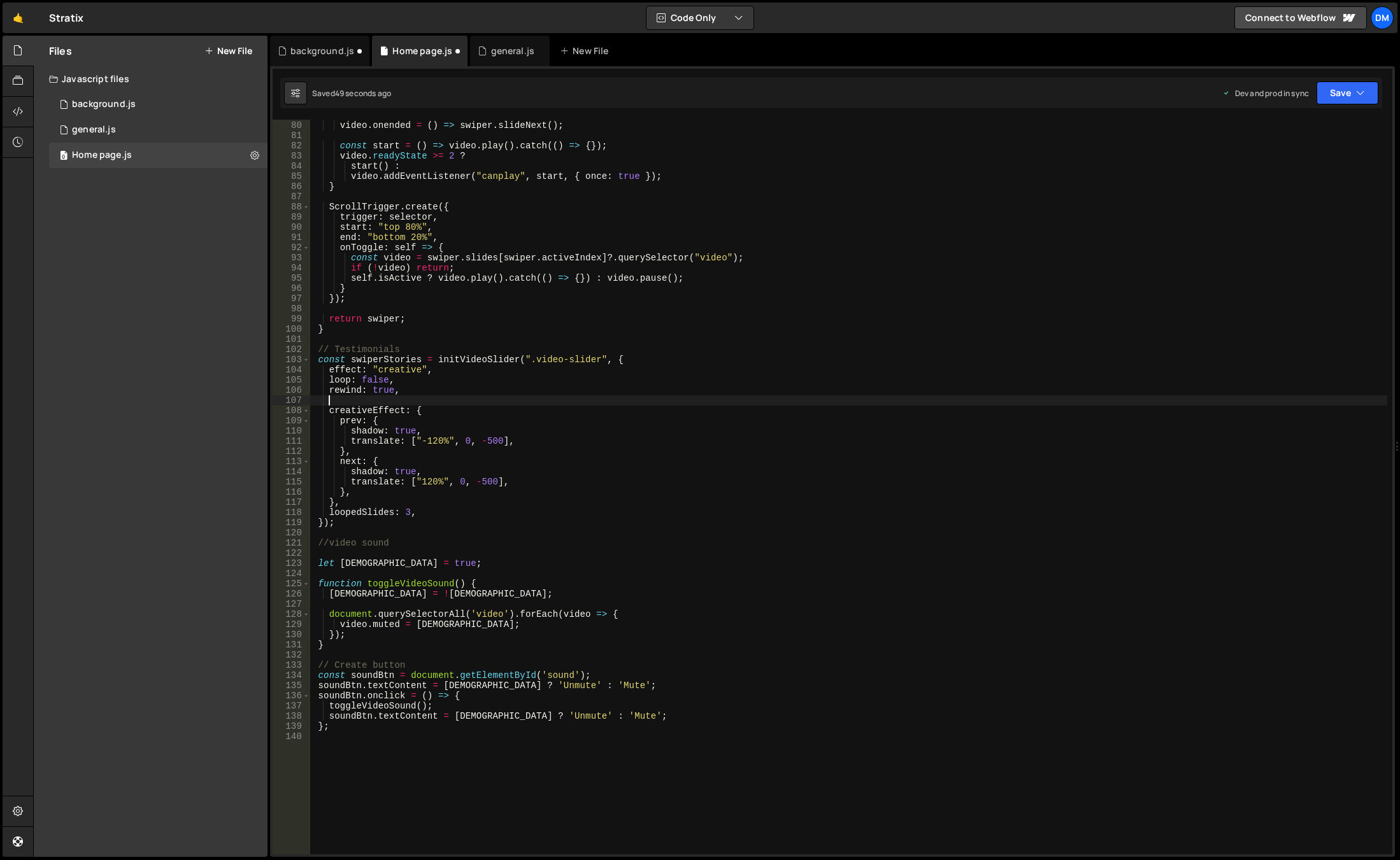
paste textarea "initialSlide: 1"
drag, startPoint x: 1348, startPoint y: 93, endPoint x: 1323, endPoint y: 119, distance: 36.1
click at [1348, 93] on button "Save" at bounding box center [1347, 92] width 61 height 23
click at [1308, 131] on button "Save to Staging S Saved 52 seconds ago" at bounding box center [1305, 132] width 153 height 42
click at [1334, 95] on button "Save" at bounding box center [1347, 92] width 61 height 23
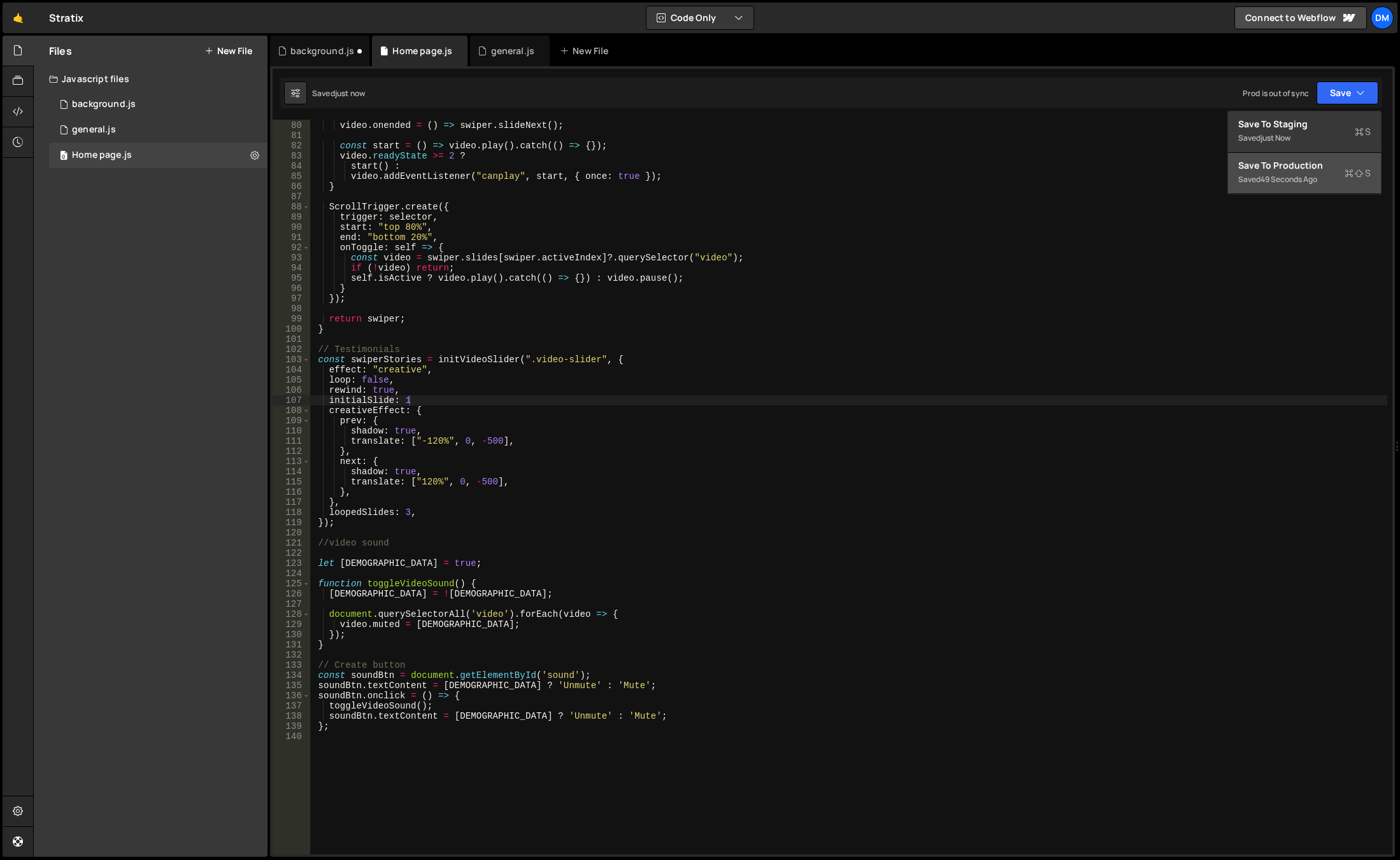
click at [1275, 168] on div "Save to Production S" at bounding box center [1304, 166] width 132 height 13
click at [438, 400] on div "video . onended = ( ) => swiper . slideNext ( ) ; const start = ( ) => video . …" at bounding box center [848, 488] width 1077 height 755
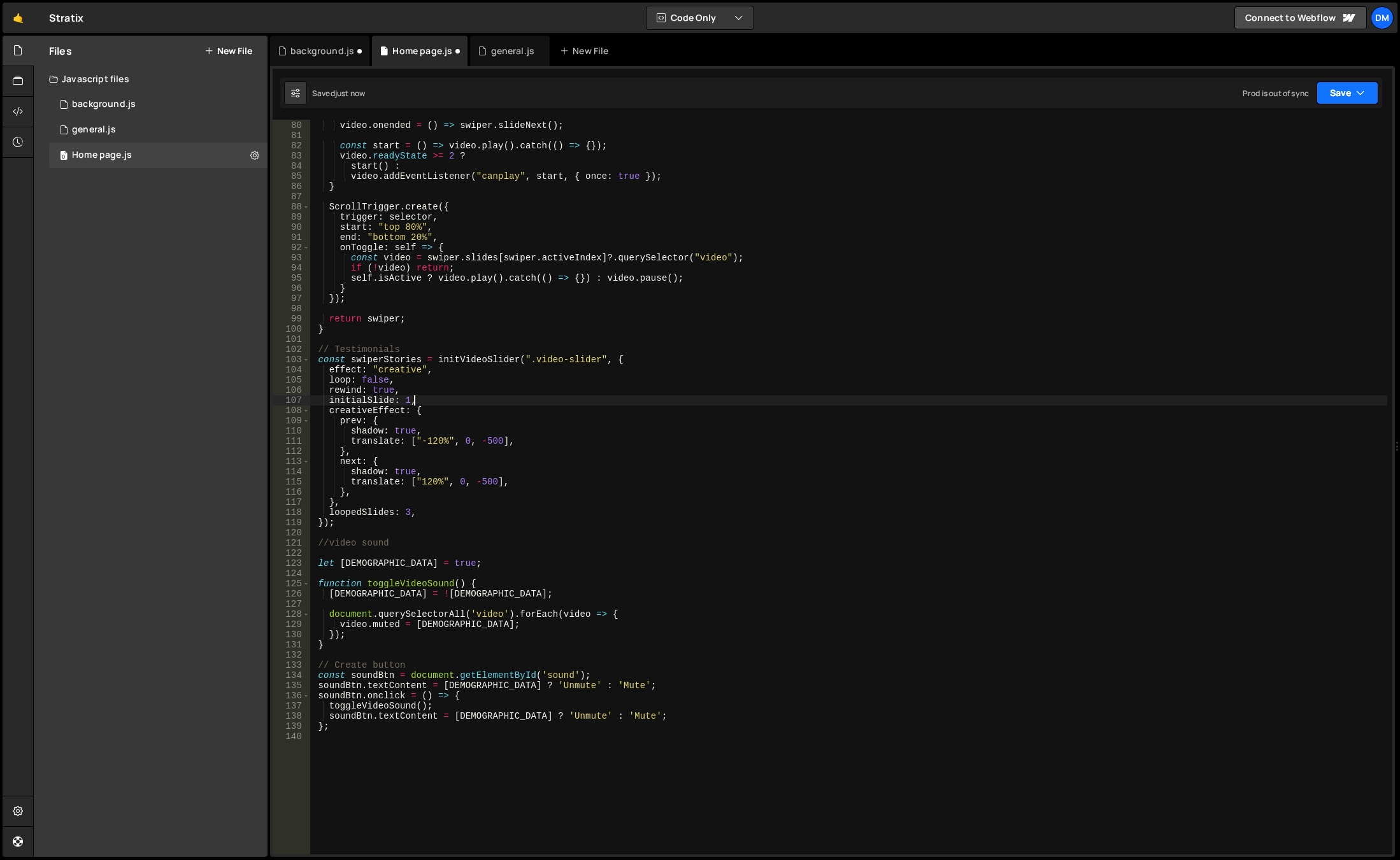
click at [1346, 95] on button "Save" at bounding box center [1347, 92] width 61 height 23
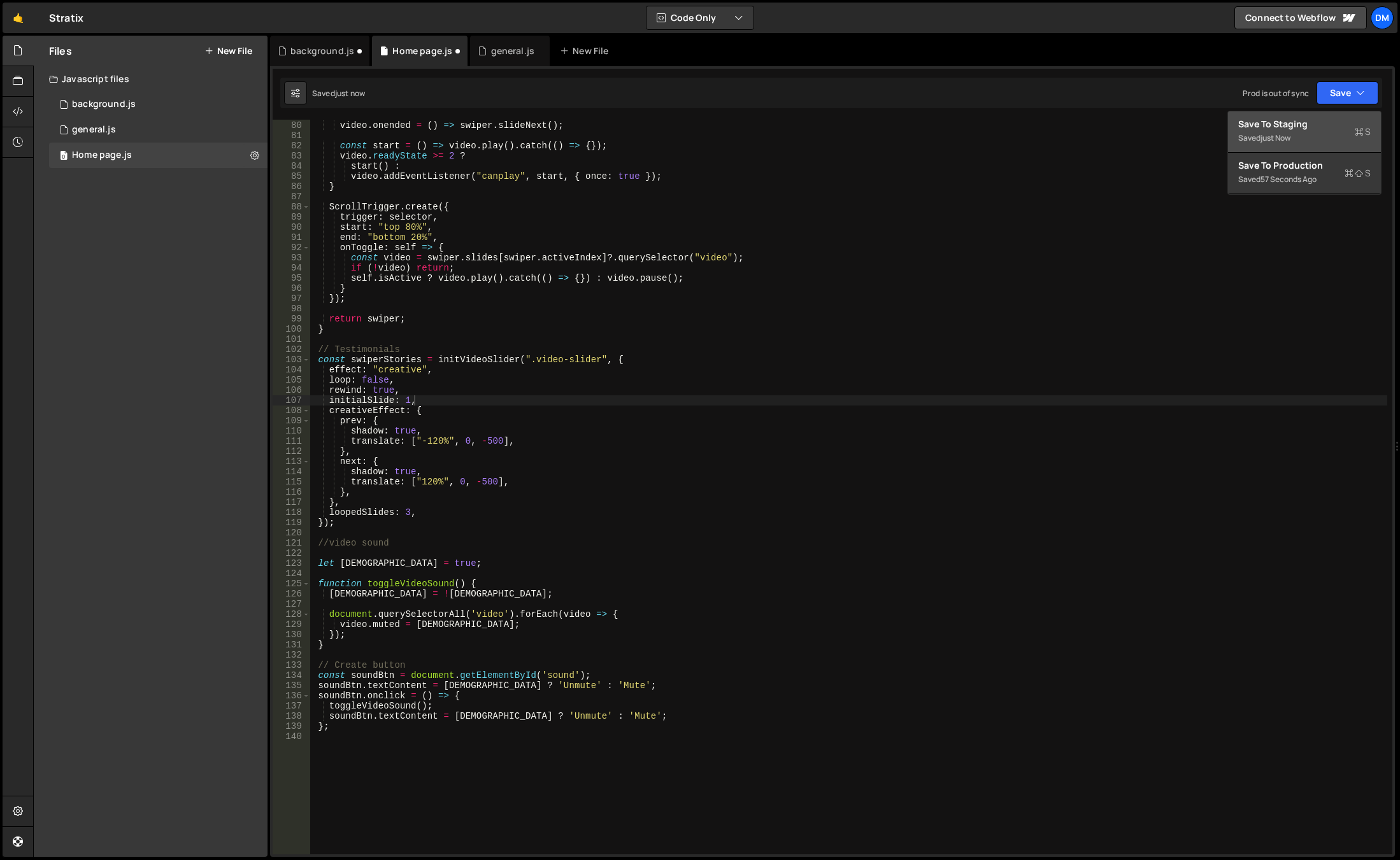
click at [1306, 136] on div "Saved just now" at bounding box center [1304, 138] width 132 height 15
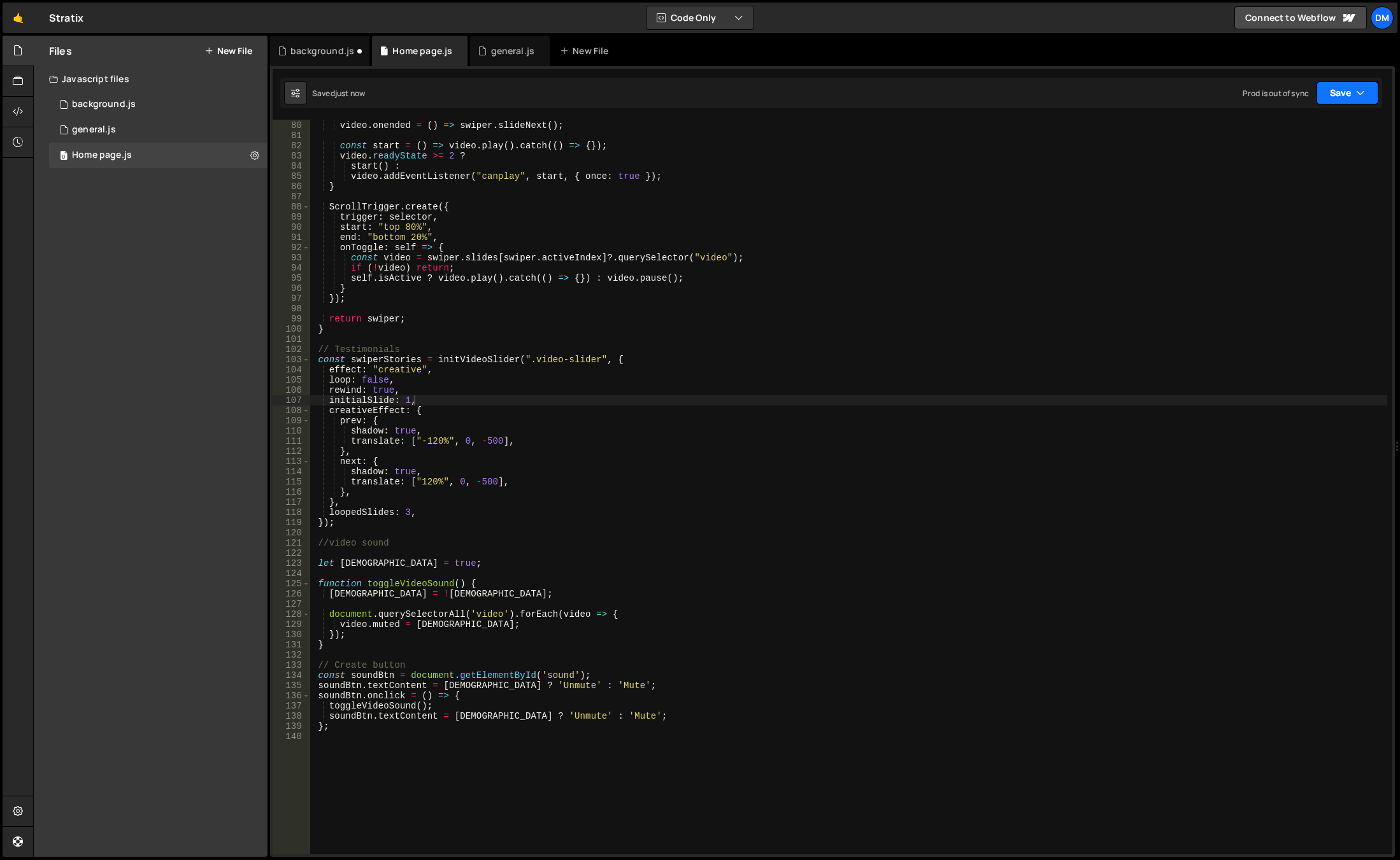
click at [1337, 98] on button "Save" at bounding box center [1347, 92] width 61 height 23
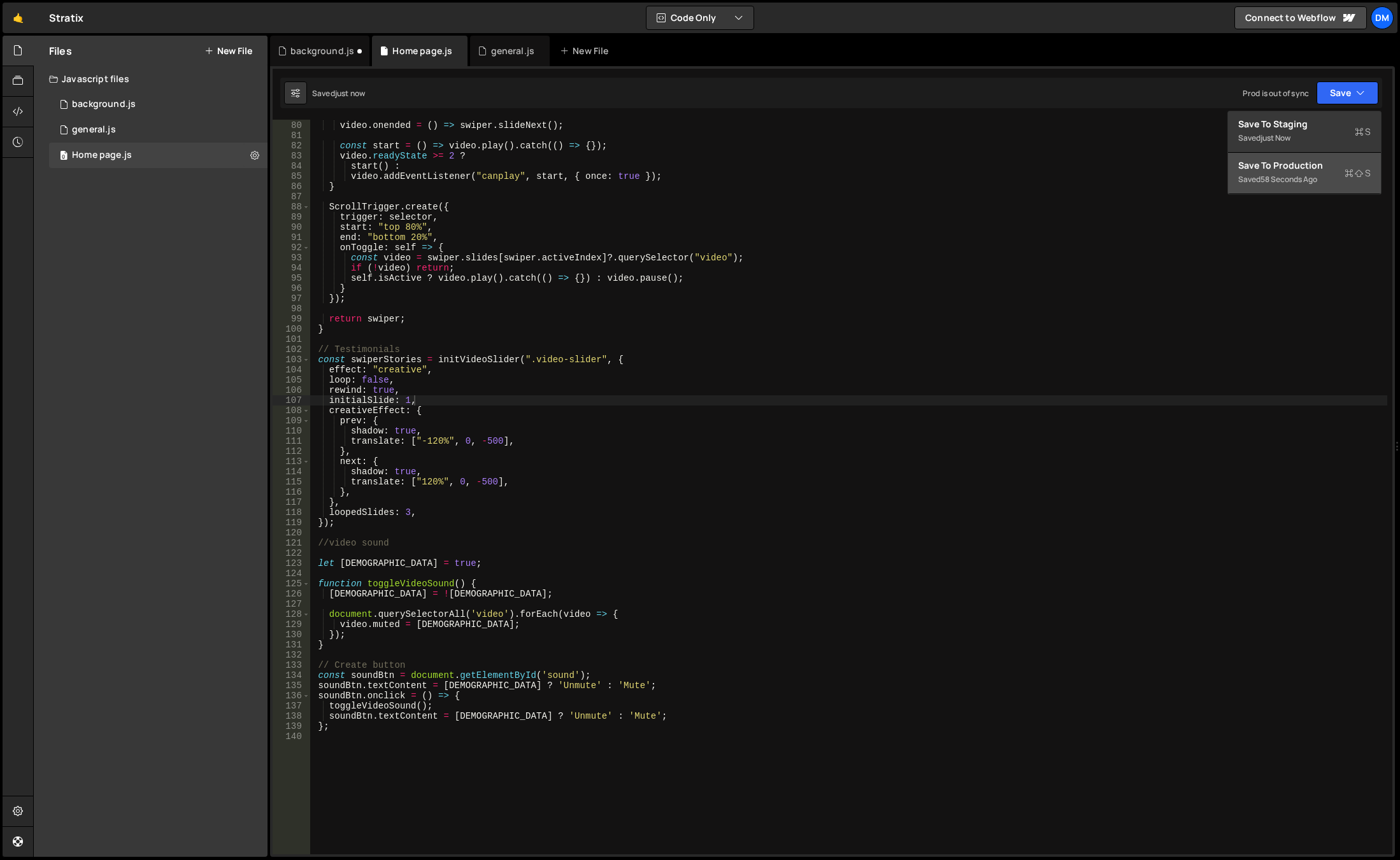
click at [1287, 165] on div "Save to Production S" at bounding box center [1304, 166] width 132 height 13
click at [728, 582] on div "video . onended = ( ) => swiper . slideNext ( ) ; const start = ( ) => video . …" at bounding box center [848, 488] width 1077 height 755
click at [435, 511] on div "video . onended = ( ) => swiper . slideNext ( ) ; const start = ( ) => video . …" at bounding box center [848, 488] width 1077 height 755
type textarea "loopedSlides: 3,"
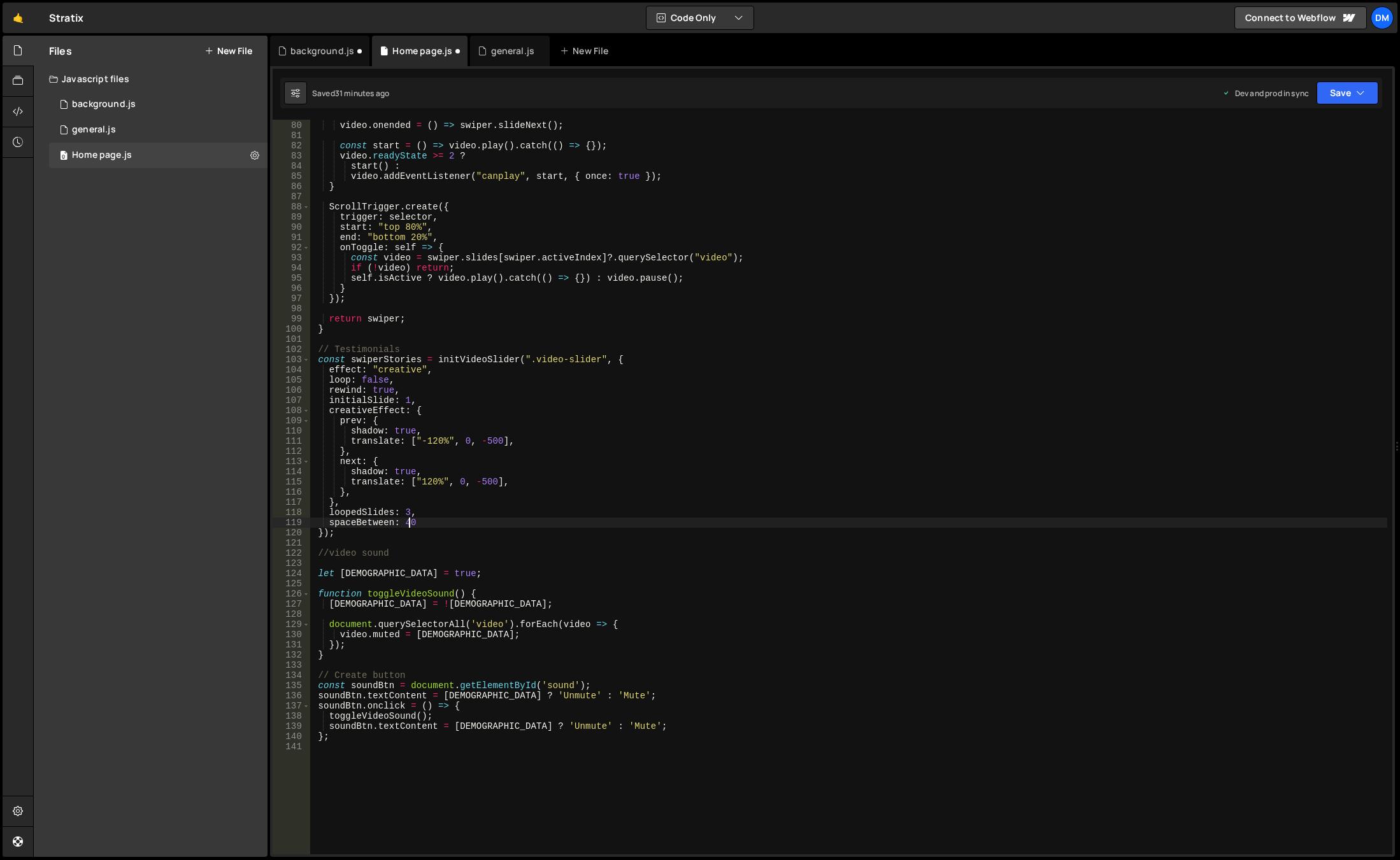
click at [406, 527] on div "video . onended = ( ) => swiper . slideNext ( ) ; const start = ( ) => video . …" at bounding box center [848, 488] width 1077 height 755
click at [666, 391] on div "video . onended = ( ) => swiper . slideNext ( ) ; const start = ( ) => video . …" at bounding box center [848, 488] width 1077 height 755
drag, startPoint x: 1348, startPoint y: 99, endPoint x: 1325, endPoint y: 125, distance: 34.7
click at [1348, 99] on button "Save" at bounding box center [1347, 92] width 61 height 23
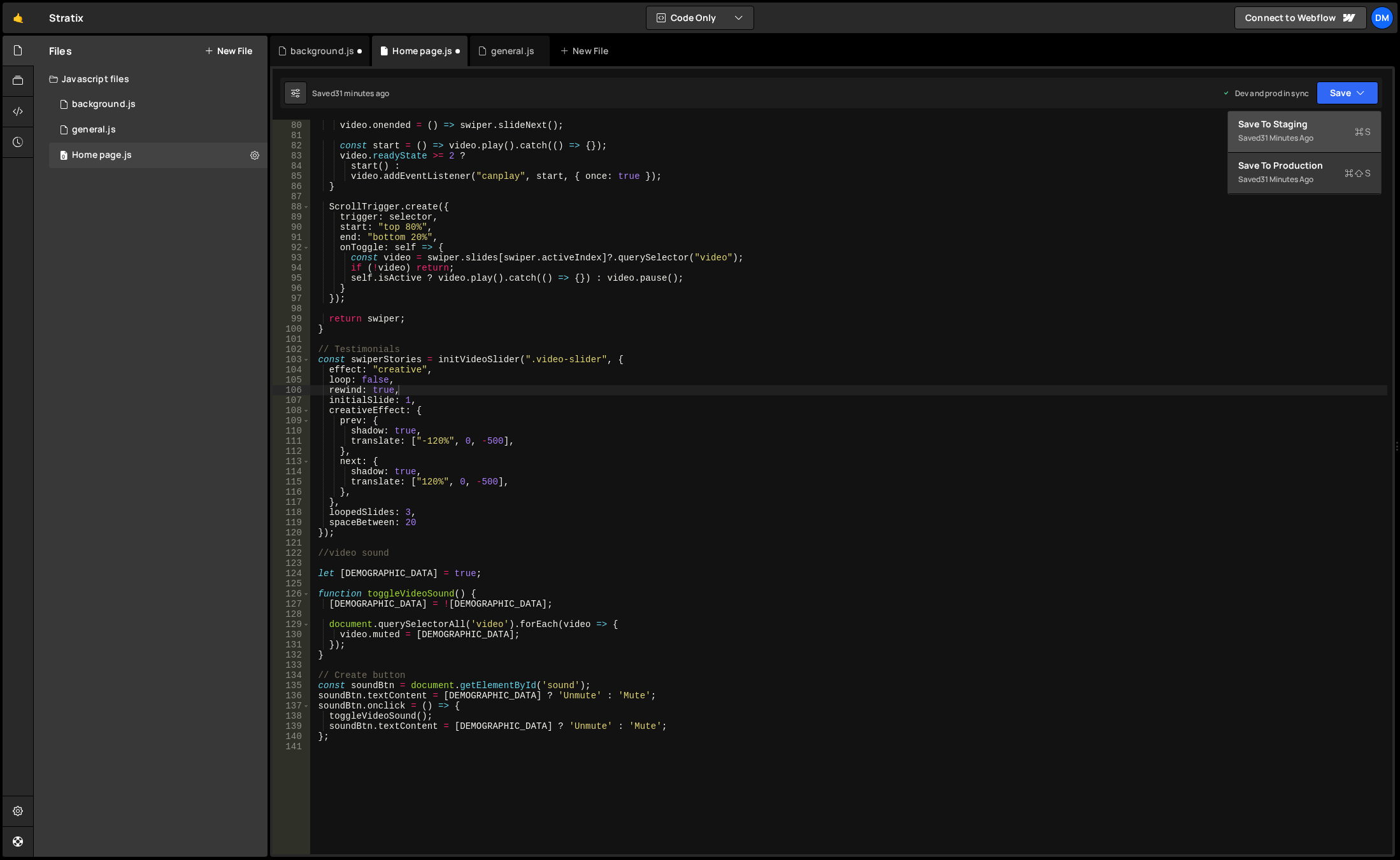
click at [1306, 125] on div "Save to Staging S" at bounding box center [1304, 124] width 132 height 13
type textarea "loopedSlides: 3,"
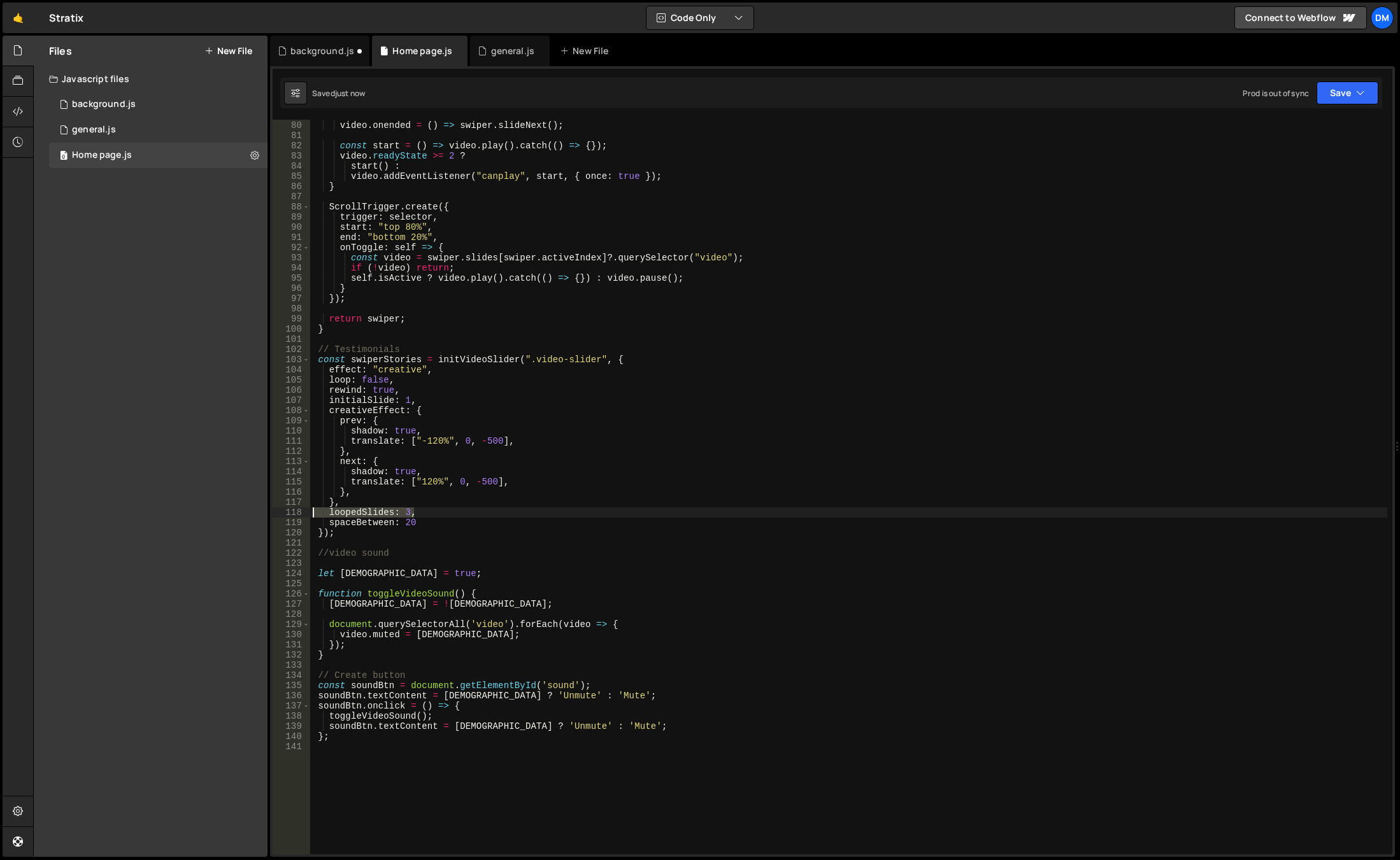
drag, startPoint x: 426, startPoint y: 515, endPoint x: 219, endPoint y: 512, distance: 207.0
click at [219, 512] on div "Files New File Javascript files 0 background.js 0 0 general.js 0 0 Home page.js…" at bounding box center [717, 446] width 1367 height 822
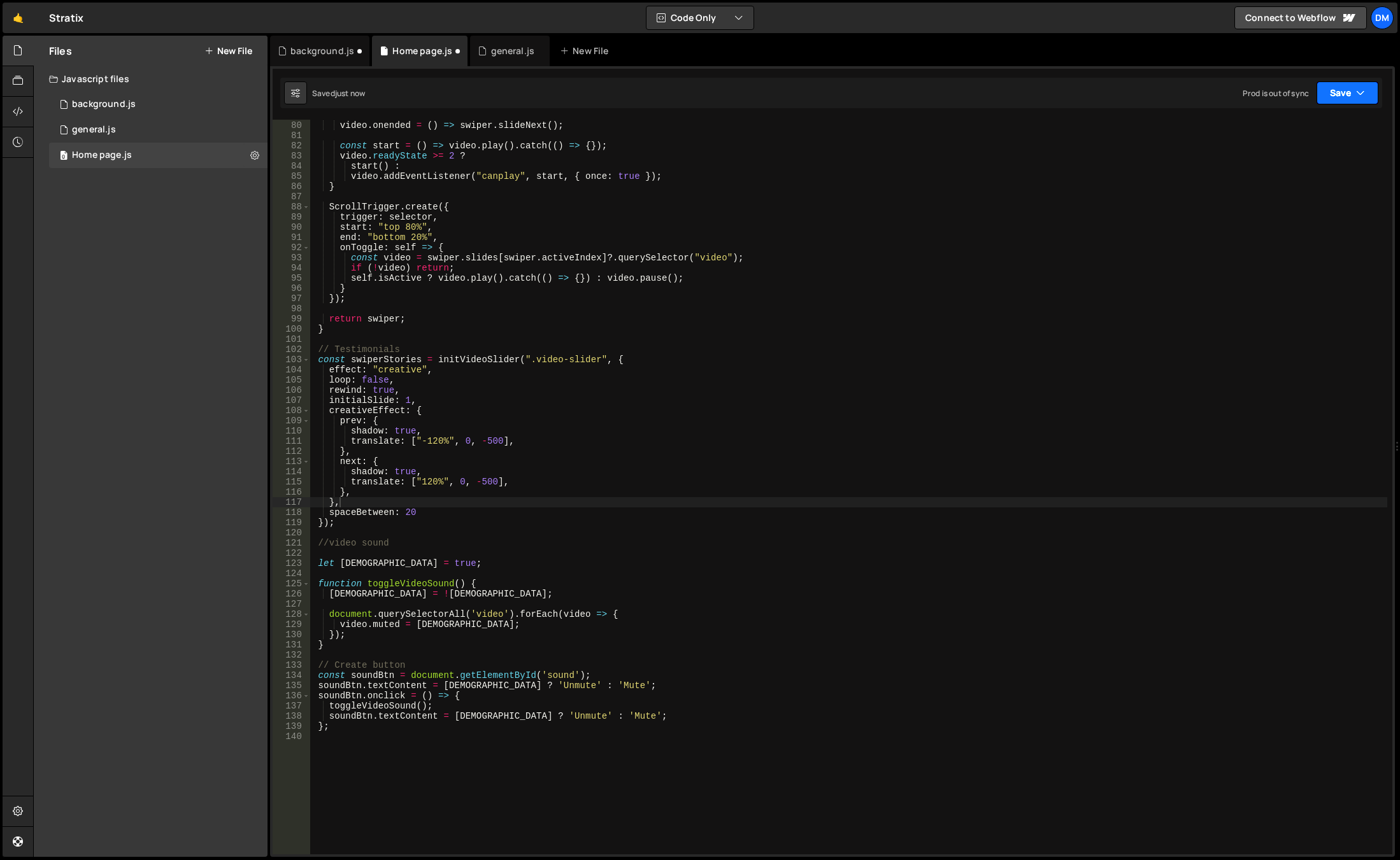
click at [1341, 87] on button "Save" at bounding box center [1347, 92] width 61 height 23
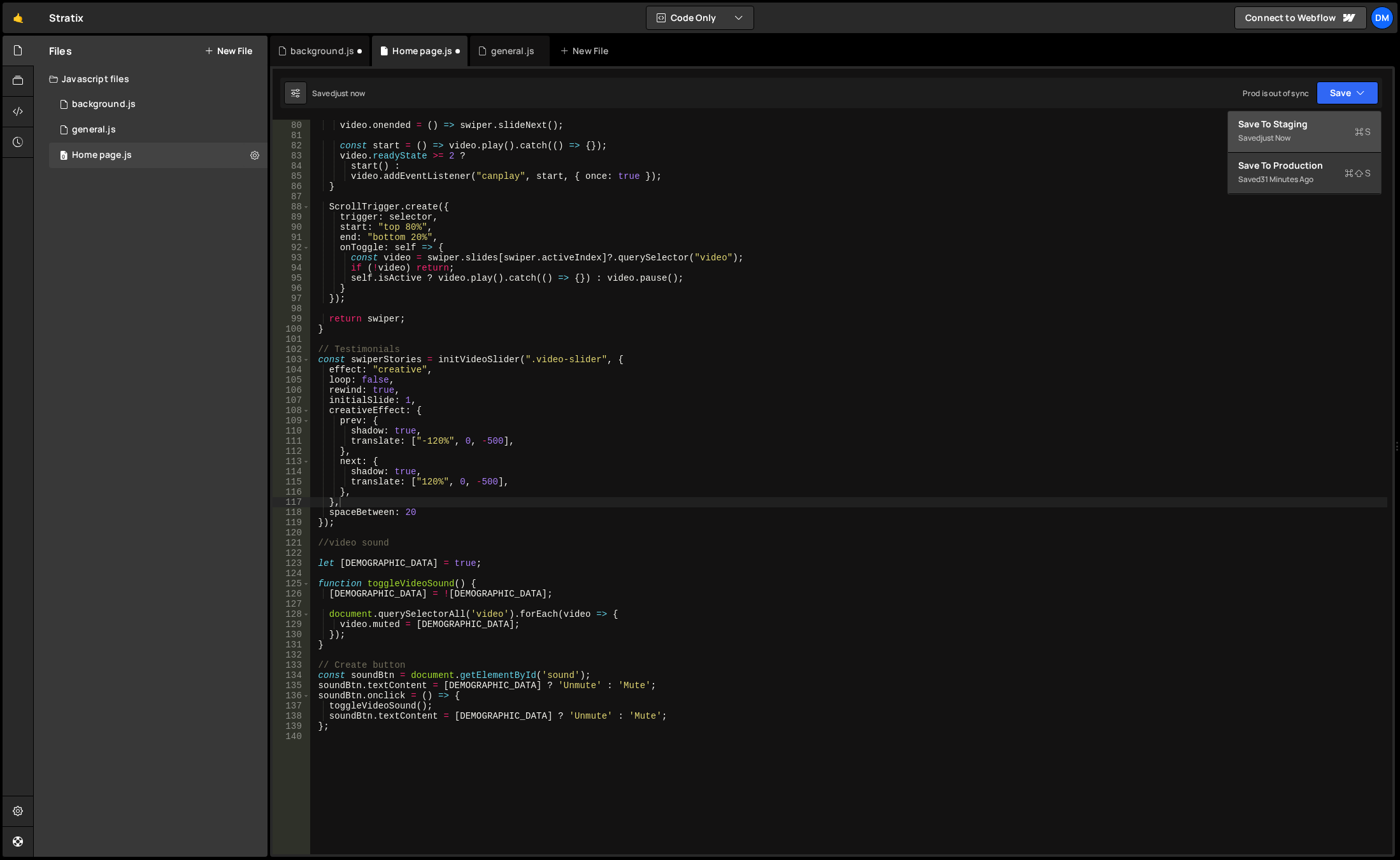
click at [1312, 120] on div "Save to Staging S" at bounding box center [1304, 124] width 132 height 13
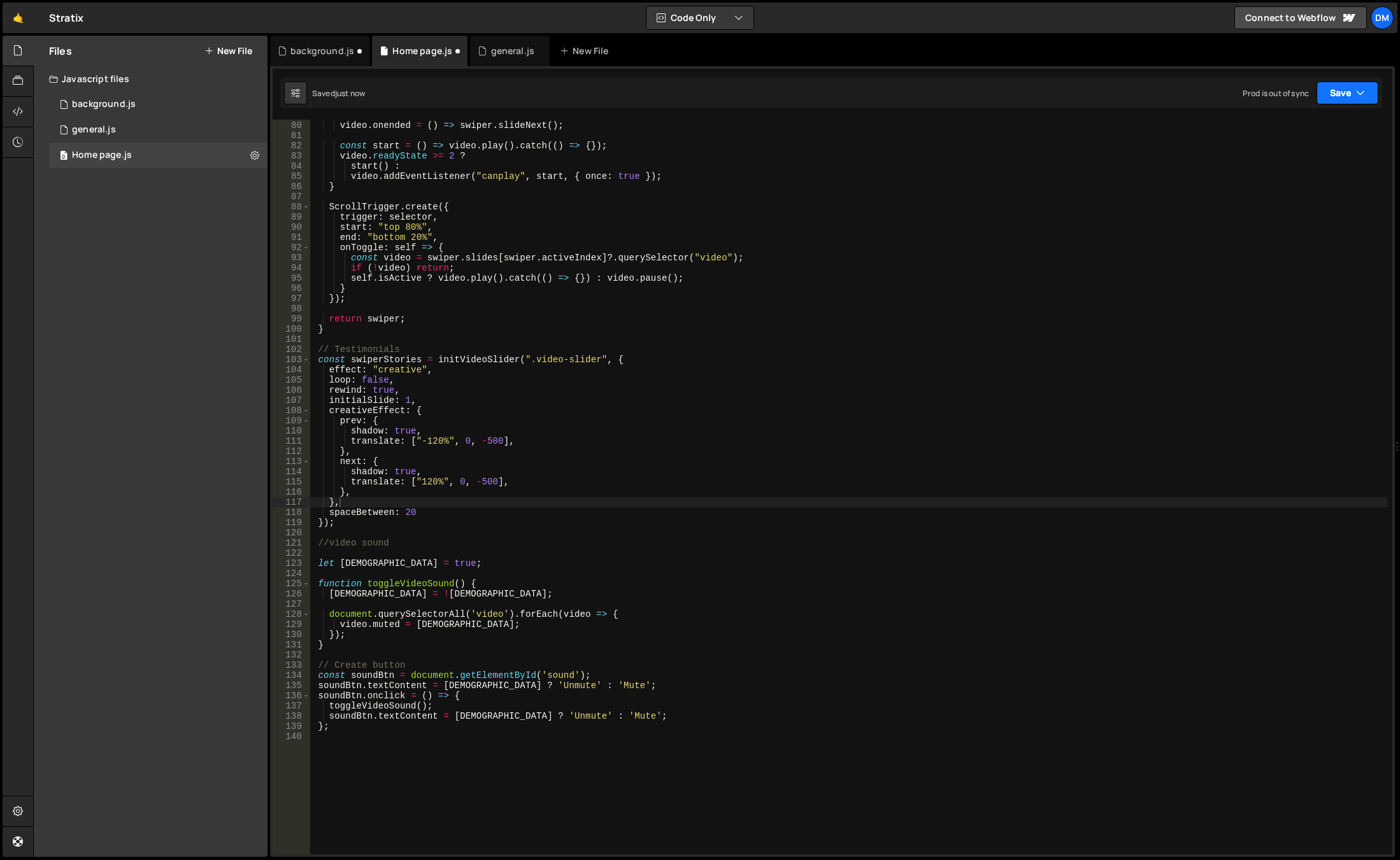
click at [1331, 91] on button "Save" at bounding box center [1347, 92] width 61 height 23
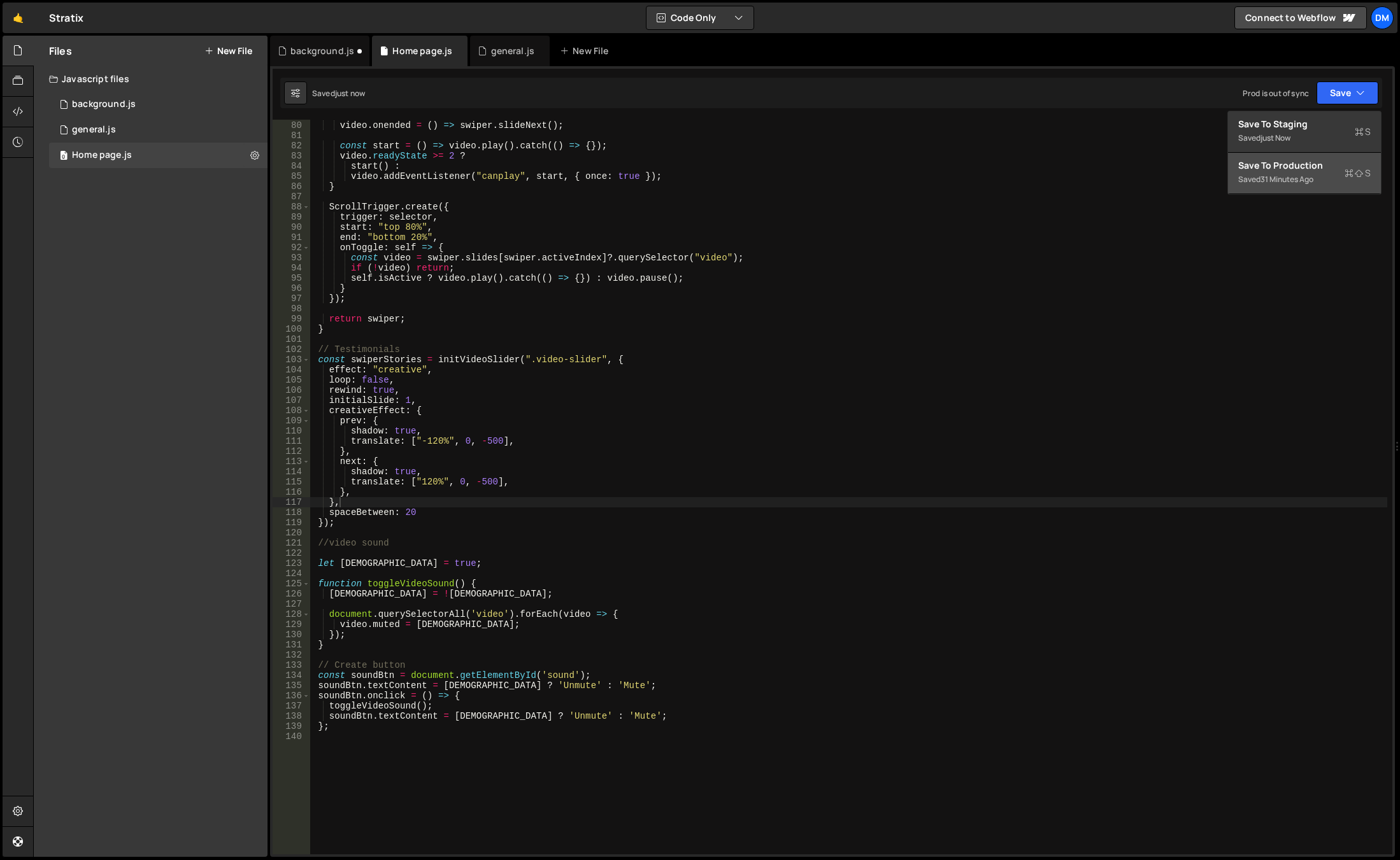
click at [1287, 158] on button "Save to Production S Saved 31 minutes ago" at bounding box center [1305, 173] width 153 height 42
click at [416, 510] on div "video . onended = ( ) => swiper . slideNext ( ) ; const start = ( ) => video . …" at bounding box center [848, 488] width 1077 height 755
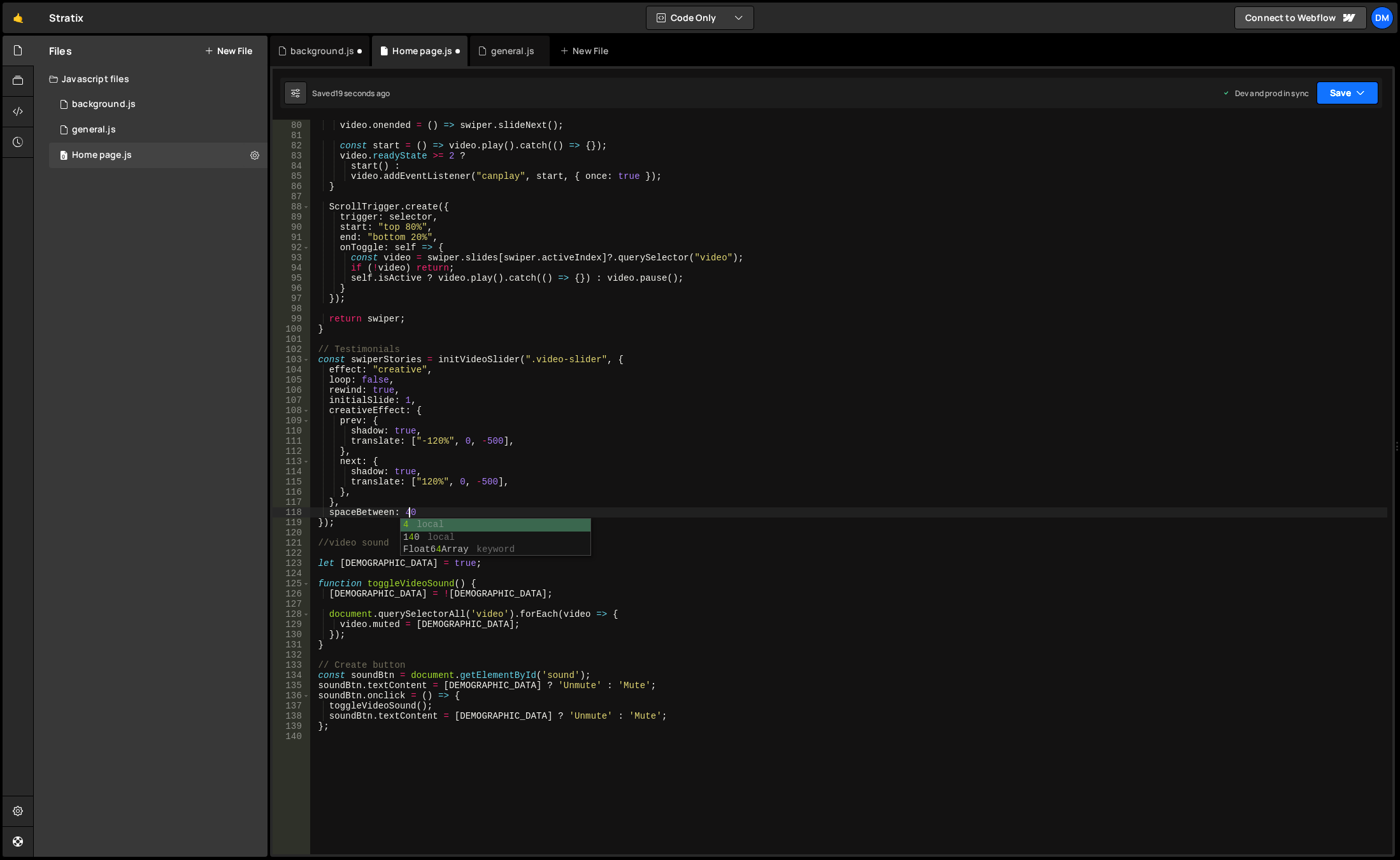
type textarea "spaceBetween: 40"
drag, startPoint x: 1343, startPoint y: 84, endPoint x: 1338, endPoint y: 91, distance: 8.6
click at [1343, 85] on button "Save" at bounding box center [1347, 92] width 61 height 23
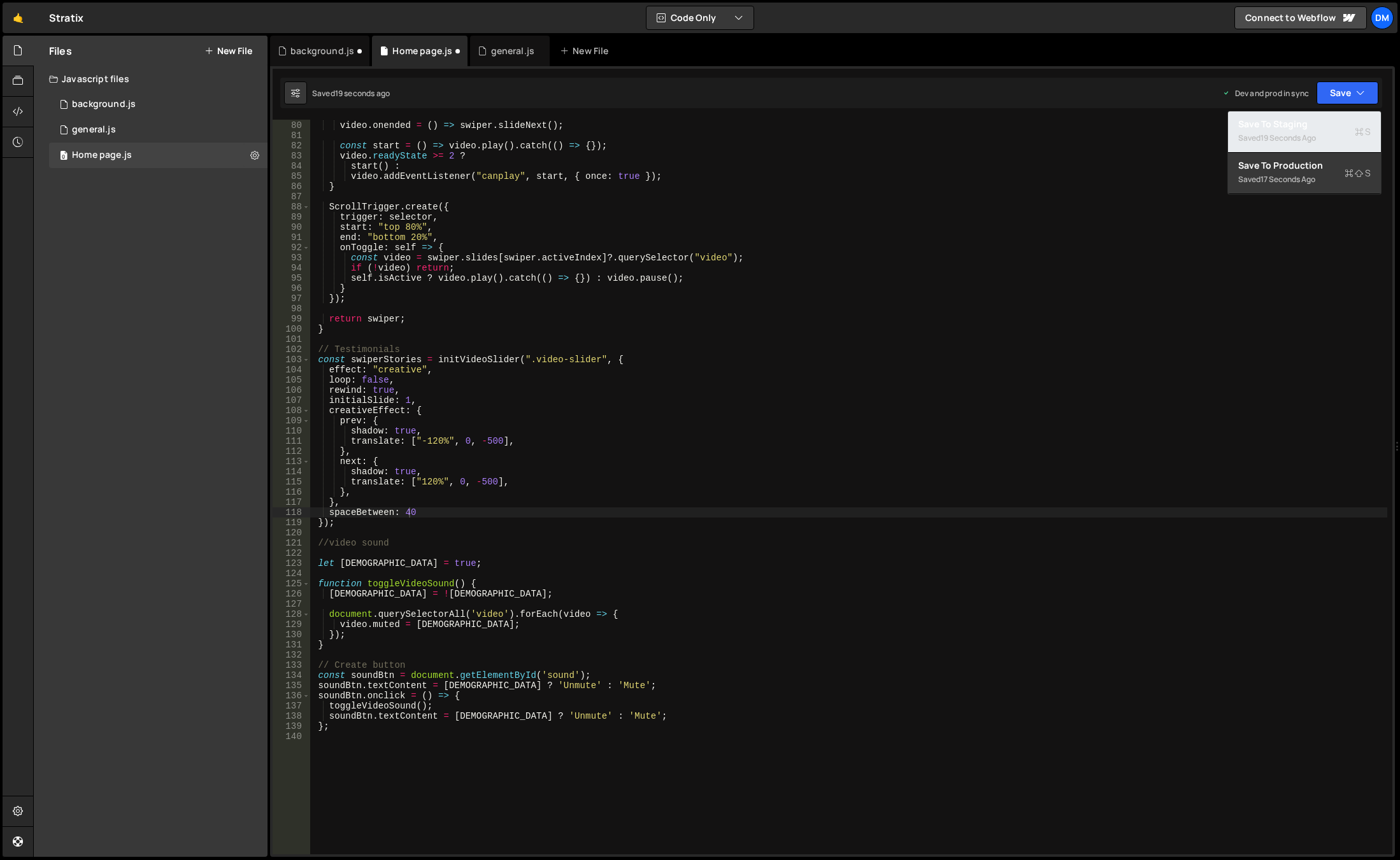
click at [1288, 132] on div "19 seconds ago" at bounding box center [1288, 138] width 55 height 11
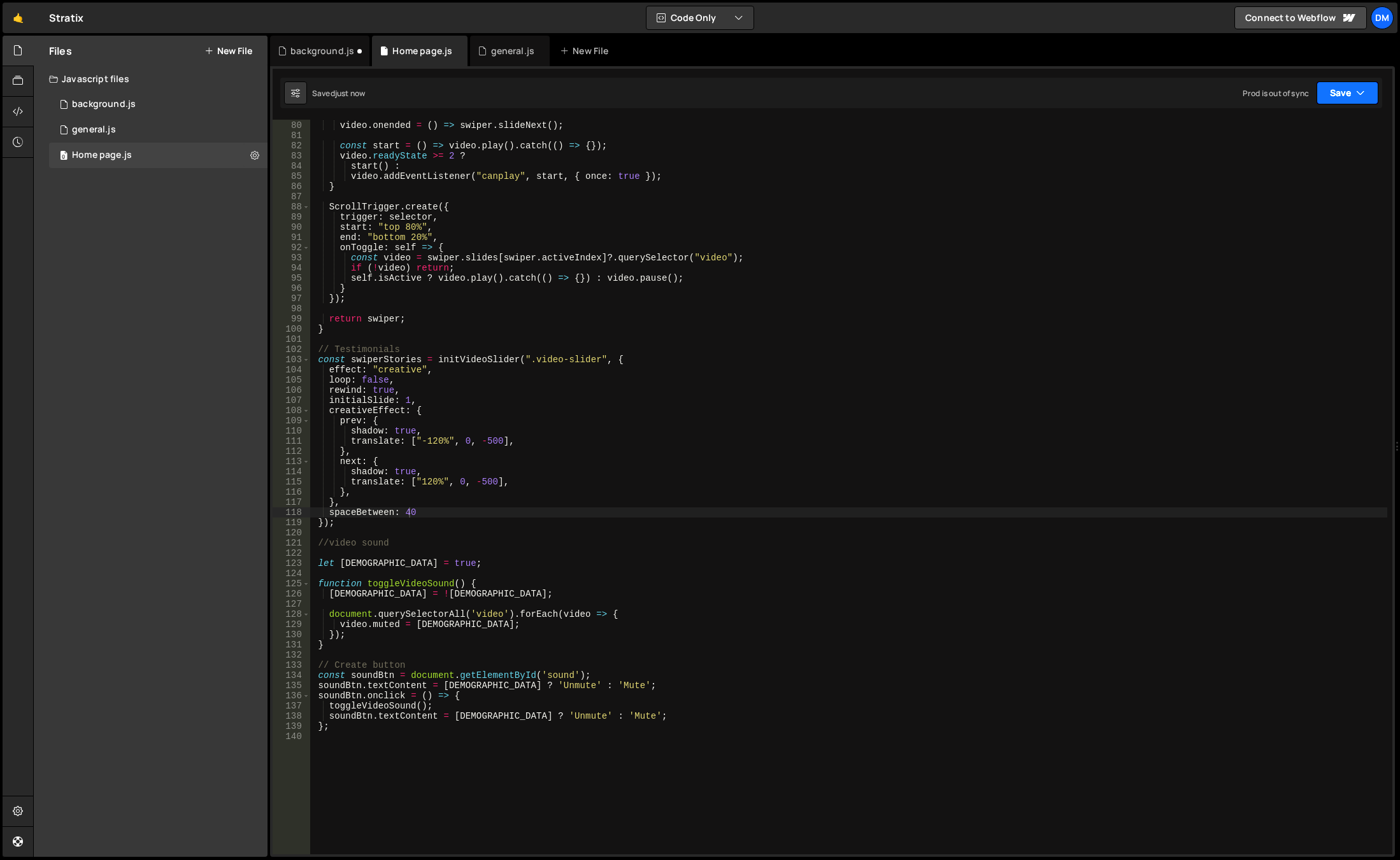
click at [1346, 95] on button "Save" at bounding box center [1347, 92] width 61 height 23
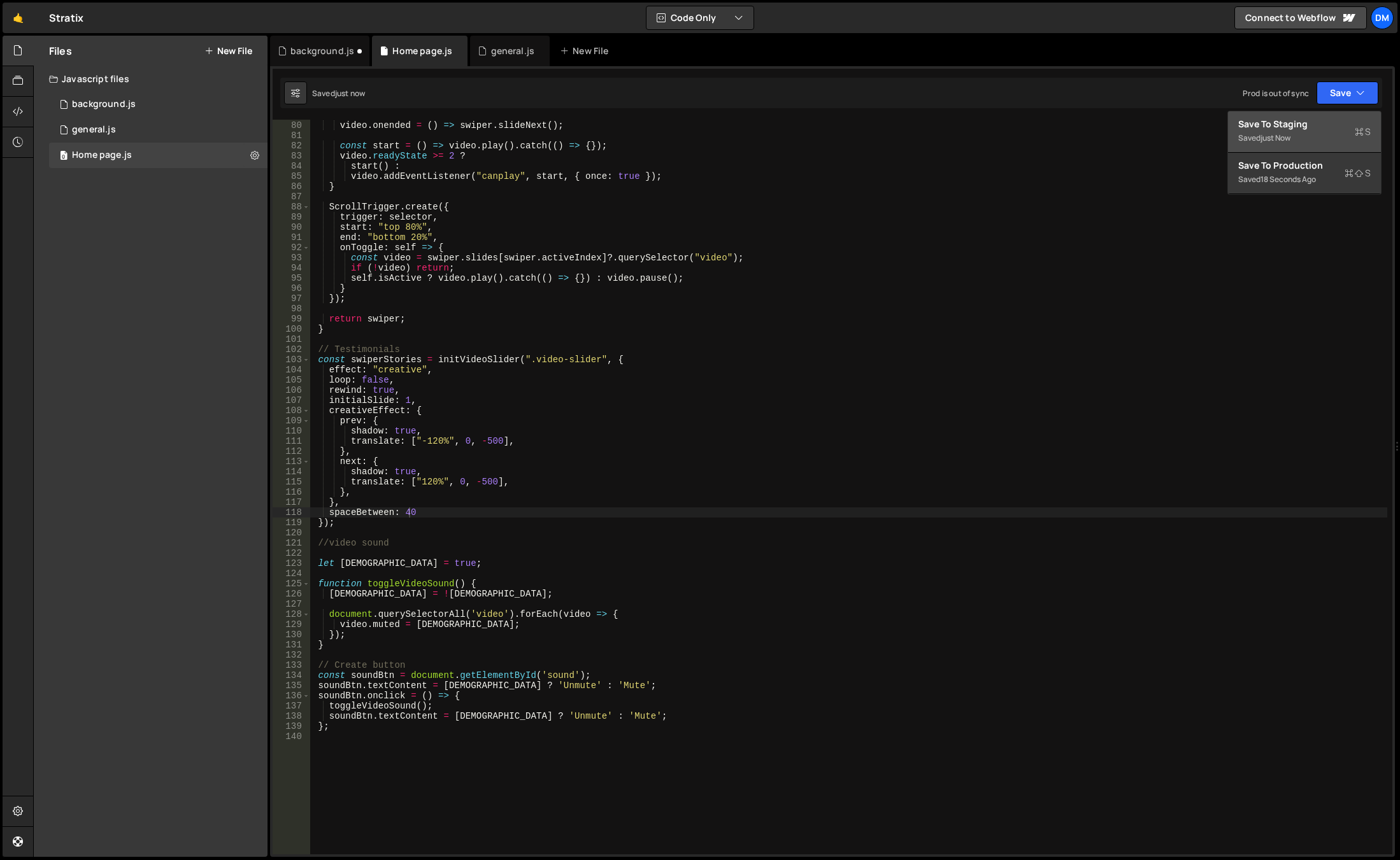
click at [1289, 151] on button "Save to Staging S Saved just now" at bounding box center [1305, 132] width 153 height 42
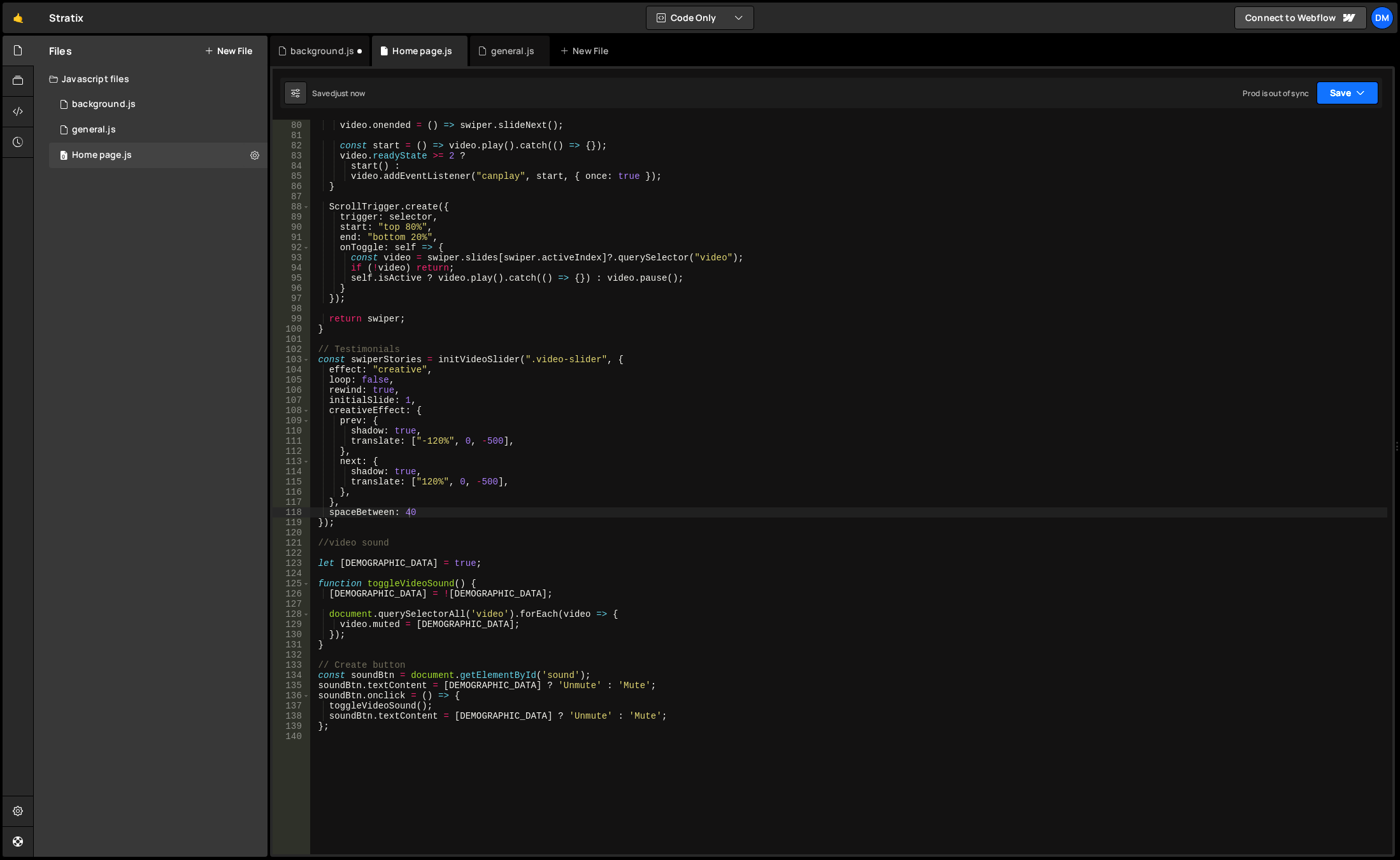
click at [1320, 95] on button "Save" at bounding box center [1347, 92] width 61 height 23
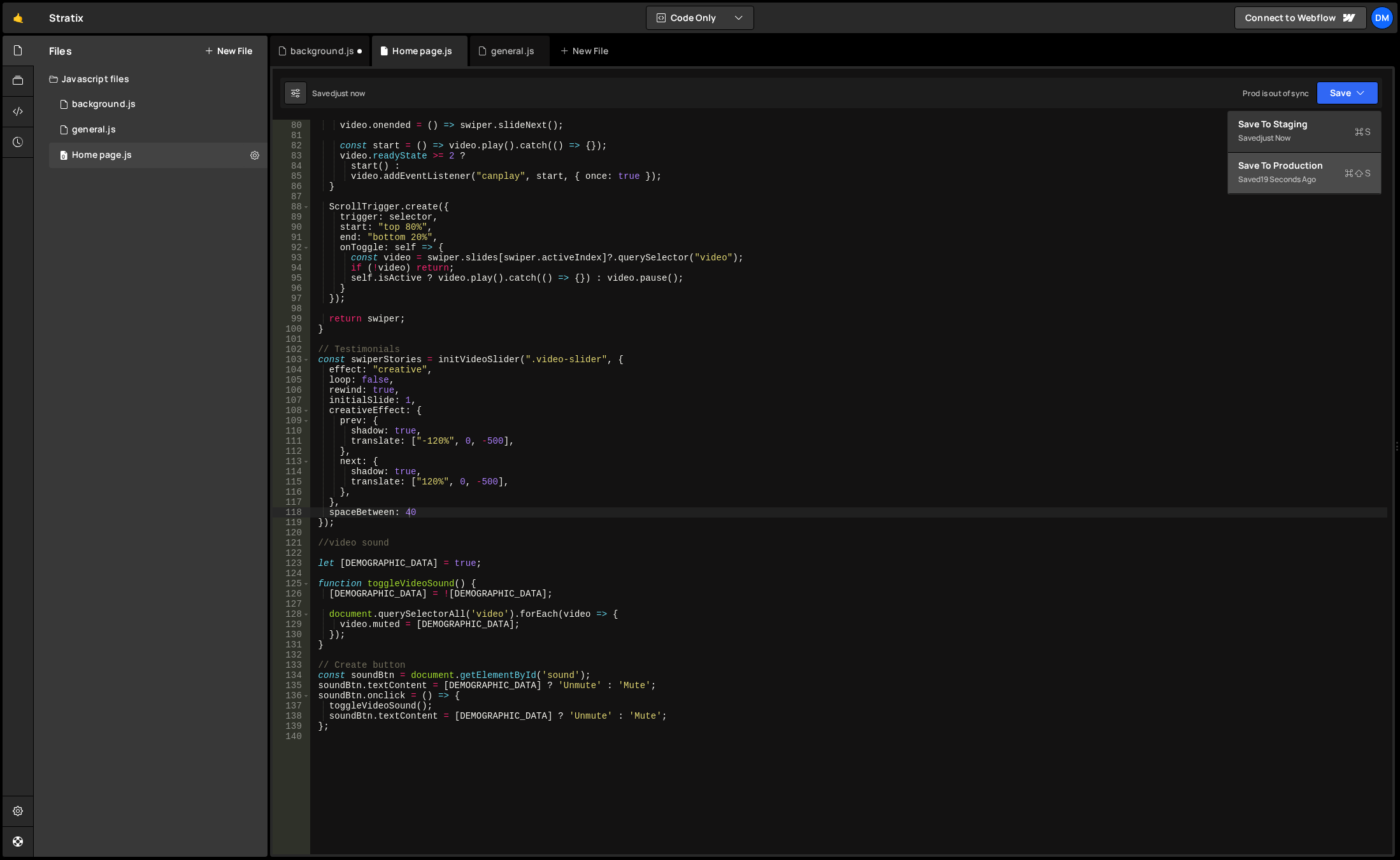
click at [1281, 174] on div "19 seconds ago" at bounding box center [1288, 180] width 55 height 11
click at [510, 602] on div "video . onended = ( ) => swiper . slideNext ( ) ; const start = ( ) => video . …" at bounding box center [848, 488] width 1077 height 755
click at [429, 442] on div "video . onended = ( ) => swiper . slideNext ( ) ; const start = ( ) => video . …" at bounding box center [848, 488] width 1077 height 755
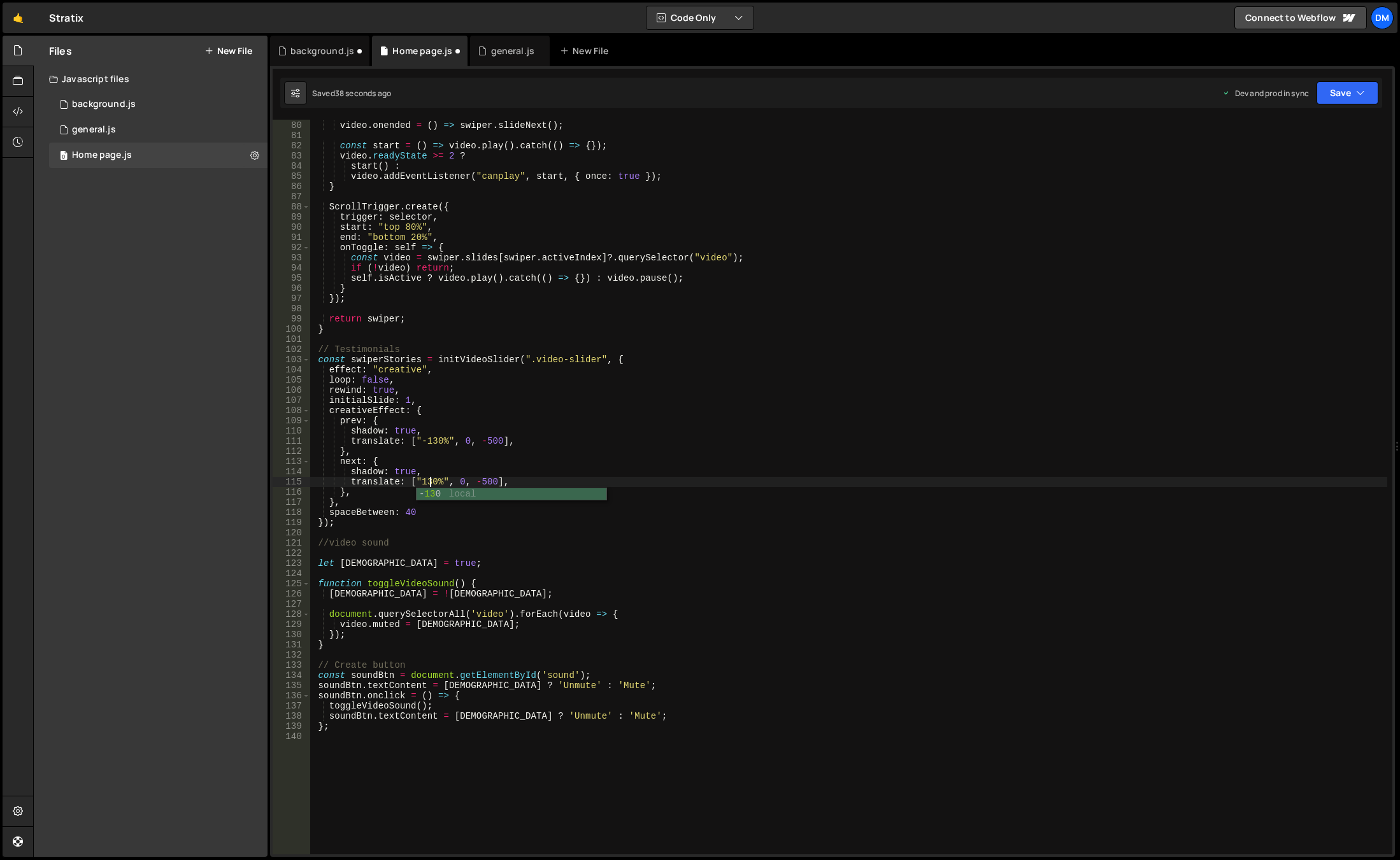
click at [424, 538] on div "video . onended = ( ) => swiper . slideNext ( ) ; const start = ( ) => video . …" at bounding box center [848, 488] width 1077 height 755
drag, startPoint x: 423, startPoint y: 512, endPoint x: 267, endPoint y: 511, distance: 156.0
click at [267, 511] on div "Files New File Javascript files 0 background.js 0 0 general.js 0 0 Home page.js…" at bounding box center [717, 446] width 1367 height 822
type textarea "spaceBetween: 40"
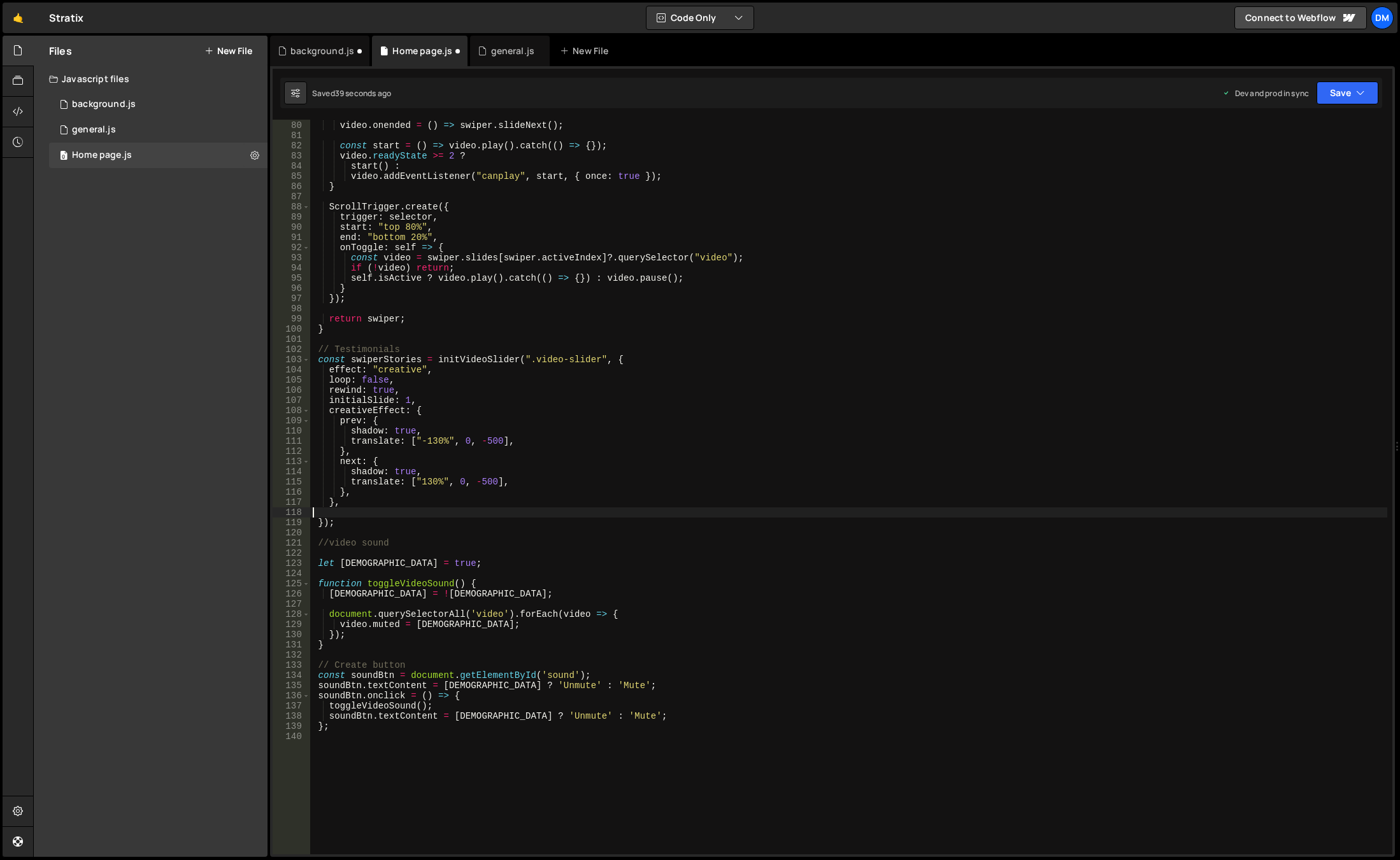
scroll to position [0, 0]
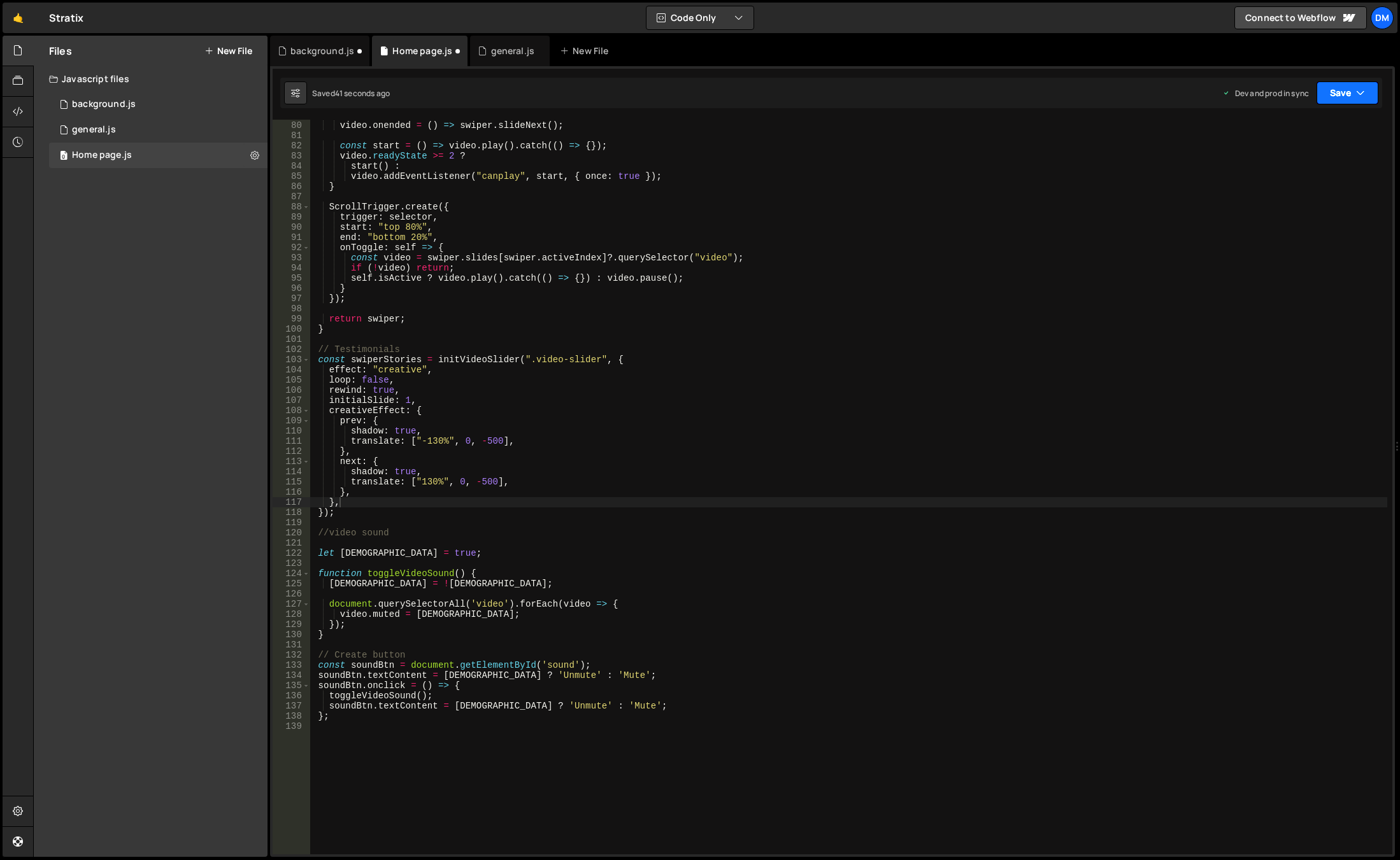
drag, startPoint x: 1350, startPoint y: 87, endPoint x: 1332, endPoint y: 108, distance: 27.7
click at [1350, 87] on button "Save" at bounding box center [1347, 92] width 61 height 23
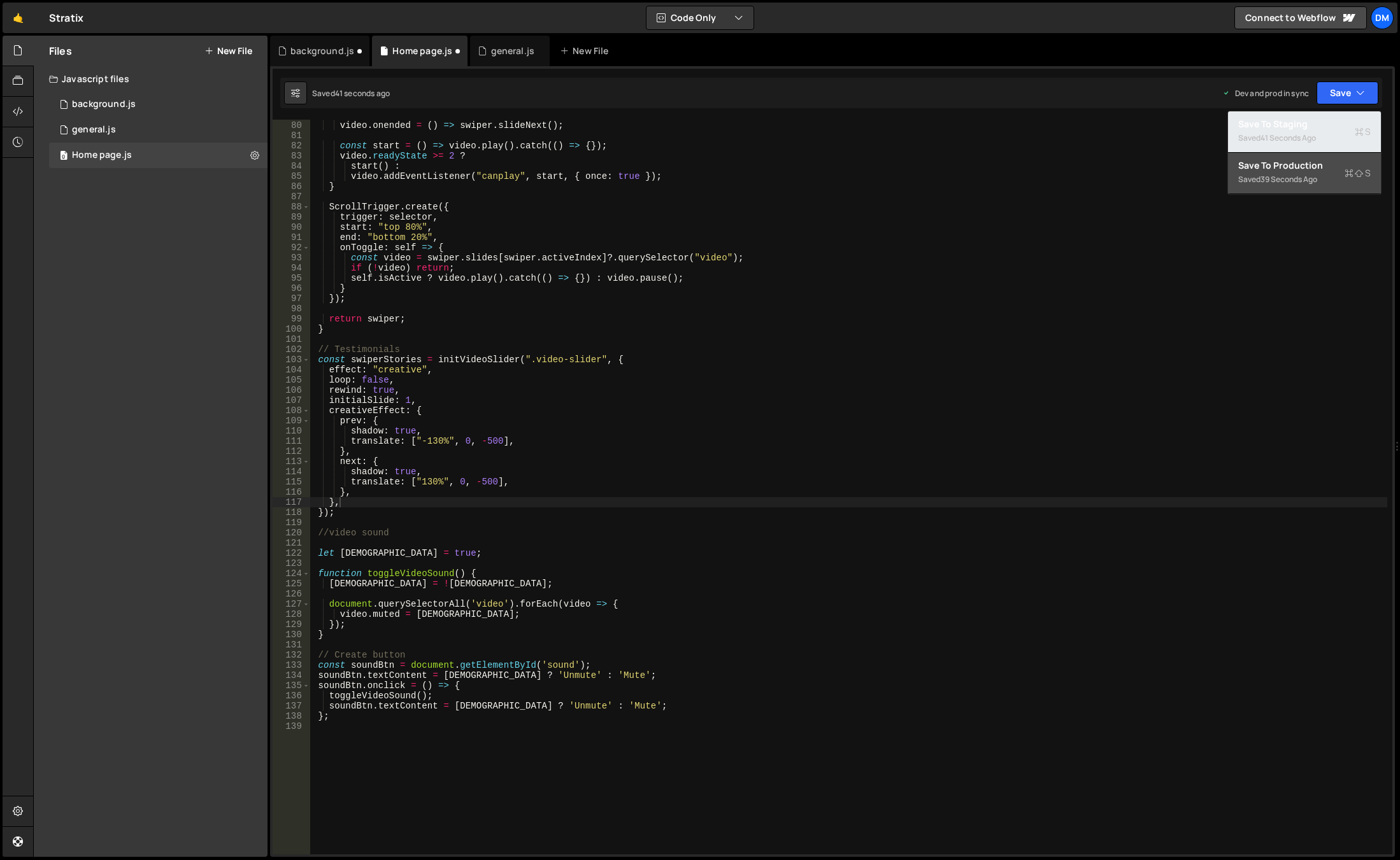
click at [1311, 118] on div "Save to Staging S" at bounding box center [1304, 124] width 132 height 13
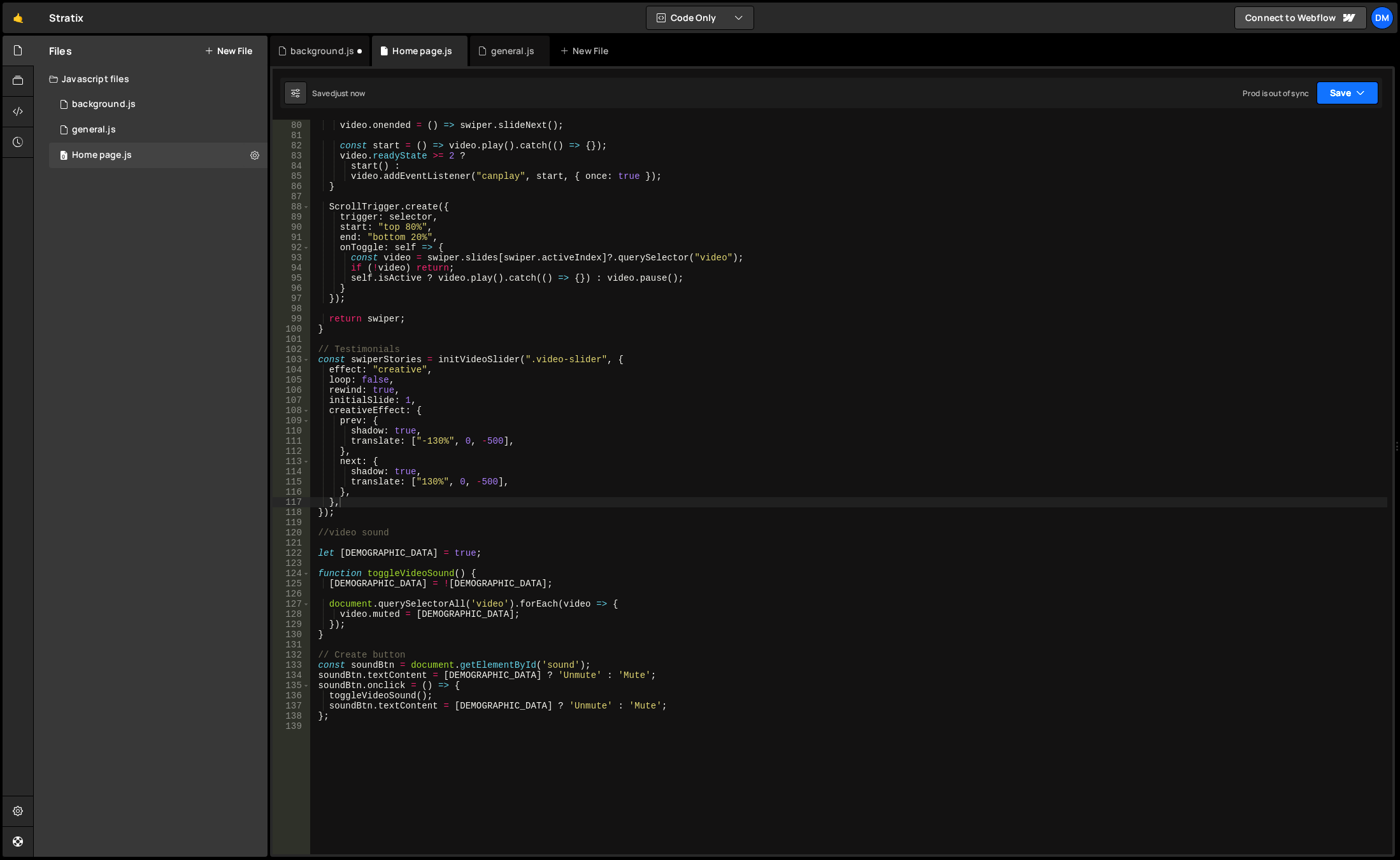
click at [1342, 89] on button "Save" at bounding box center [1347, 92] width 61 height 23
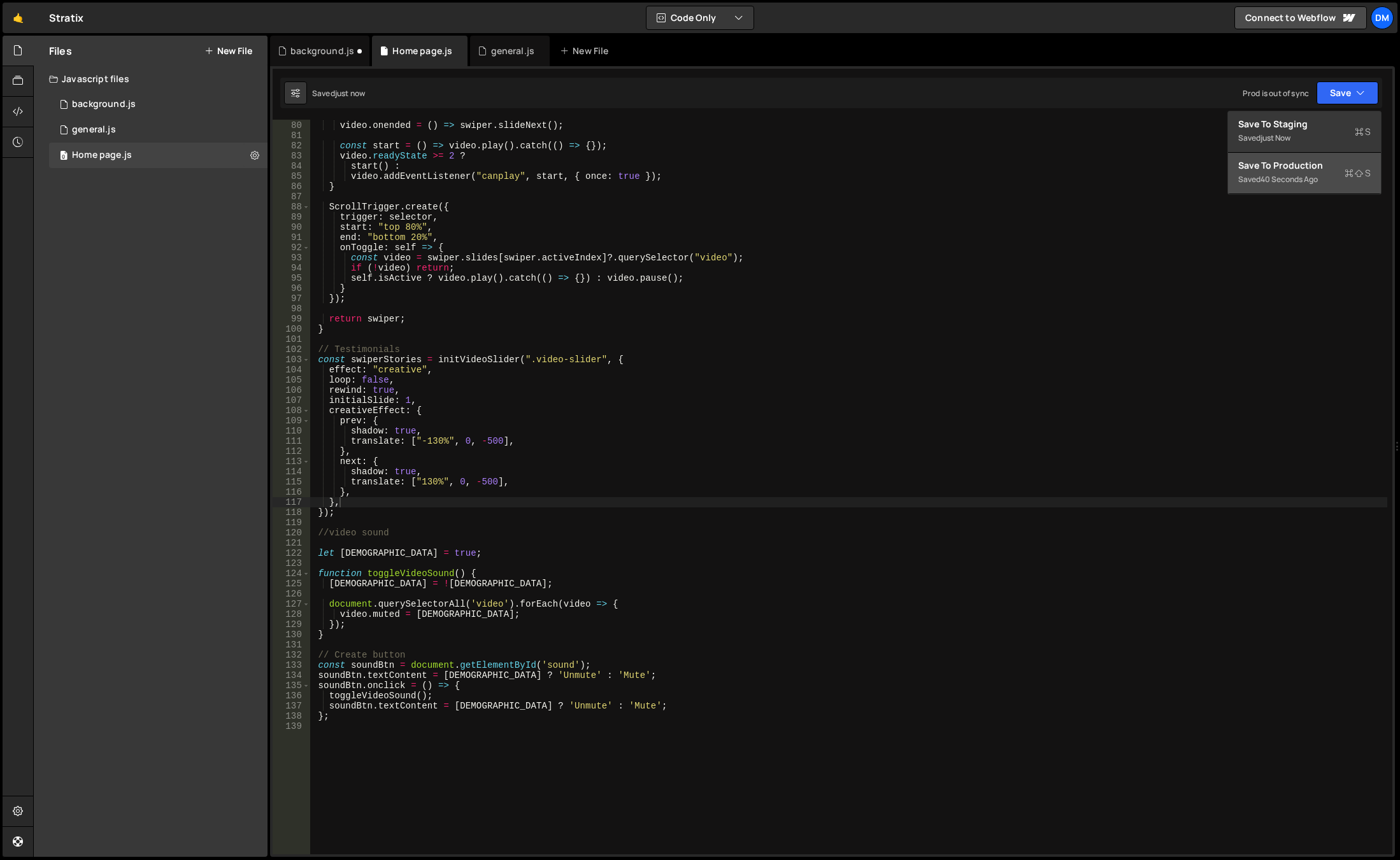
click at [1283, 162] on div "Save to Production S" at bounding box center [1304, 166] width 132 height 13
drag, startPoint x: 426, startPoint y: 482, endPoint x: 427, endPoint y: 489, distance: 7.1
click at [426, 482] on div "video . onended = ( ) => swiper . slideNext ( ) ; const start = ( ) => video . …" at bounding box center [848, 488] width 1077 height 755
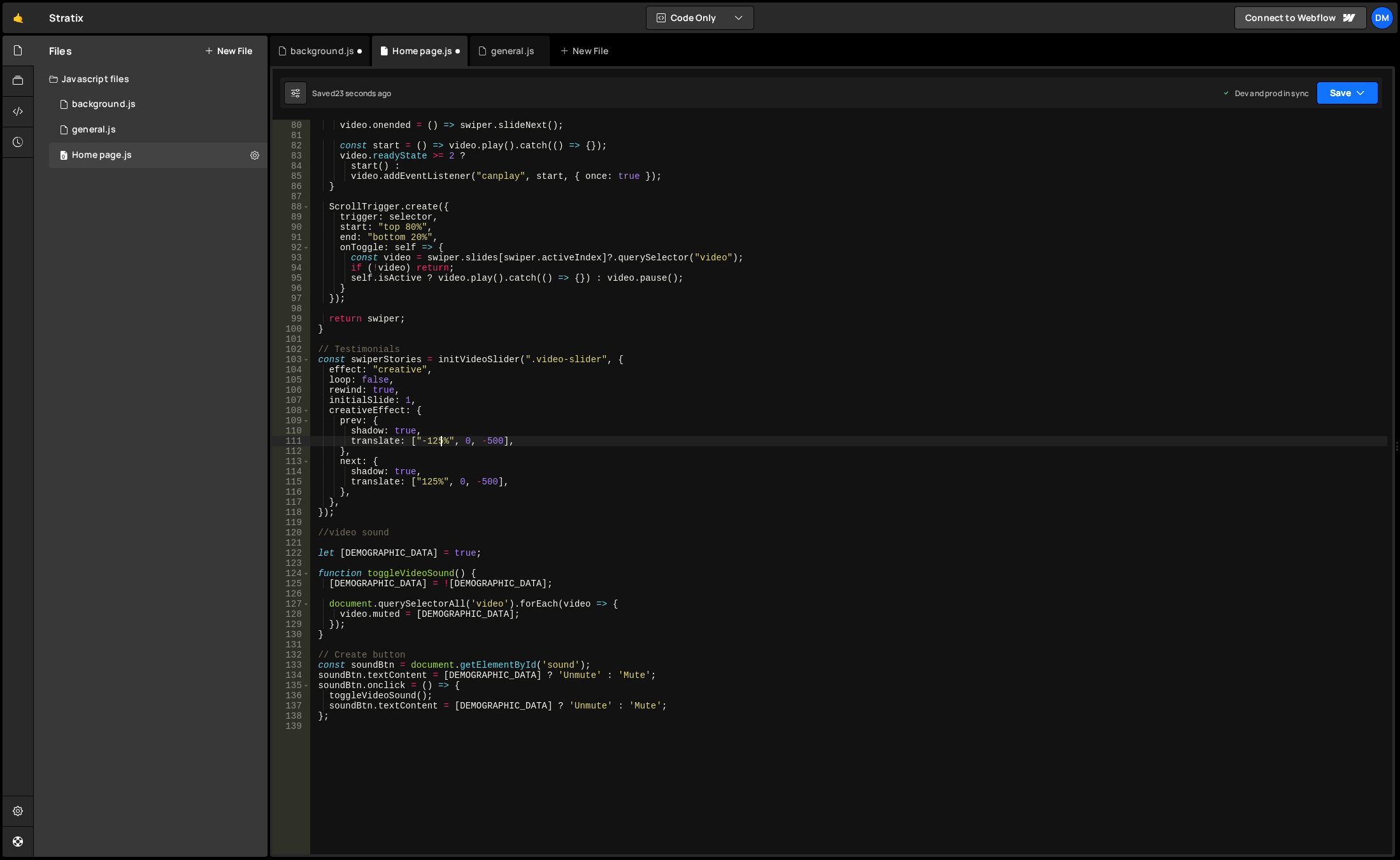
type textarea "translate: ["-125%", 0, -500],"
click at [1342, 95] on button "Save" at bounding box center [1347, 92] width 61 height 23
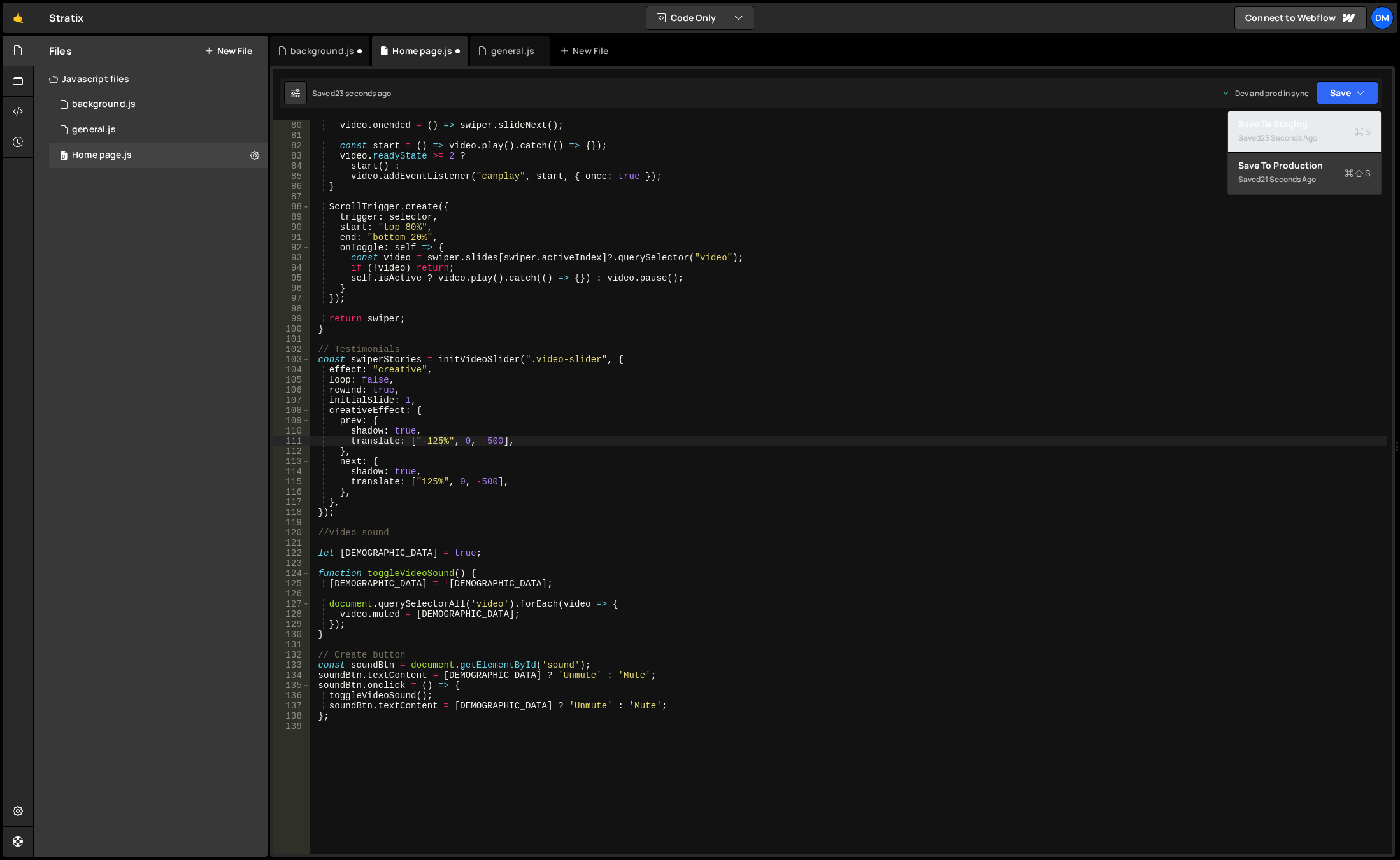
click at [1302, 134] on div "23 seconds ago" at bounding box center [1289, 138] width 57 height 11
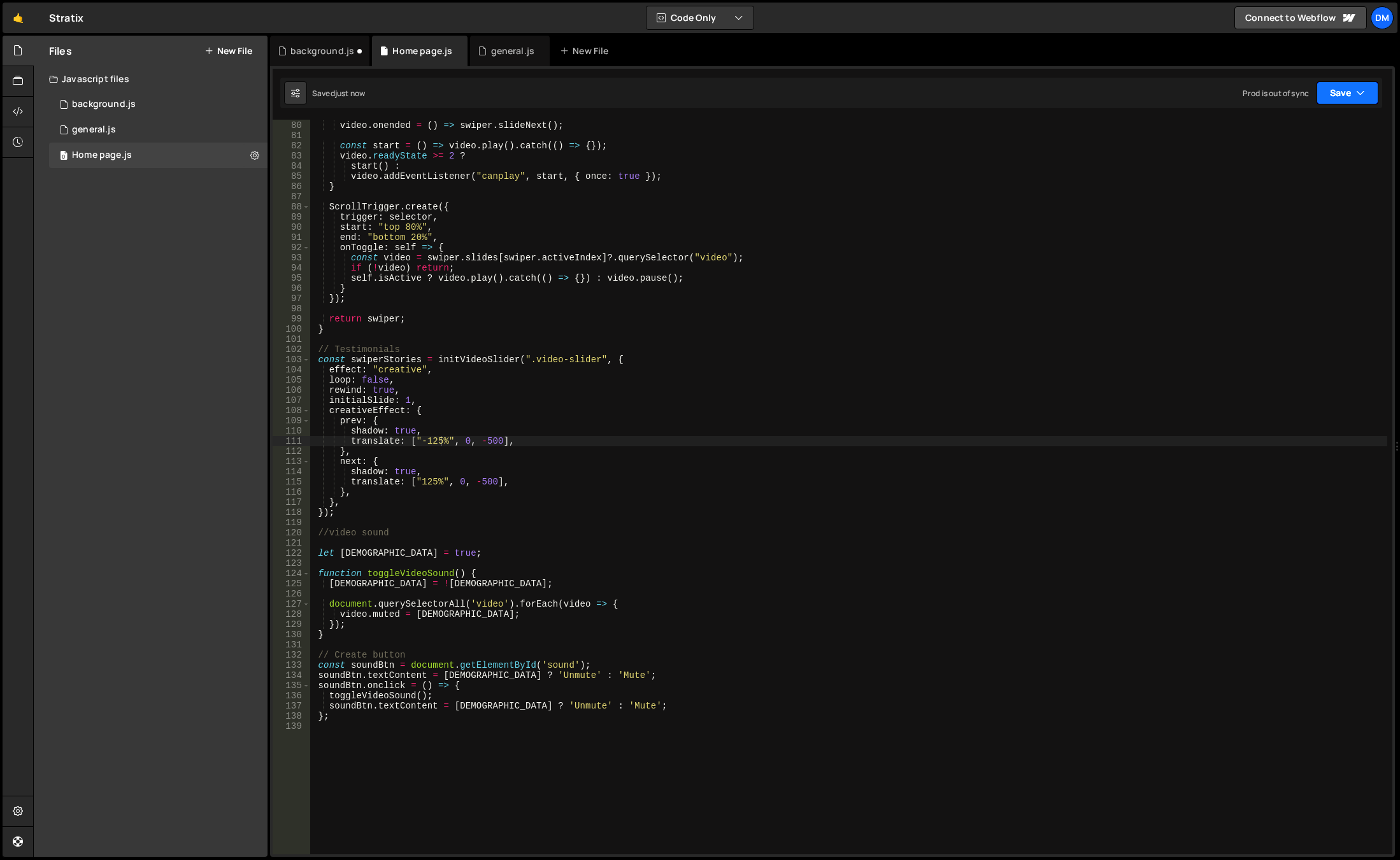
drag, startPoint x: 1342, startPoint y: 87, endPoint x: 1330, endPoint y: 121, distance: 36.1
click at [1342, 87] on button "Save" at bounding box center [1347, 92] width 61 height 23
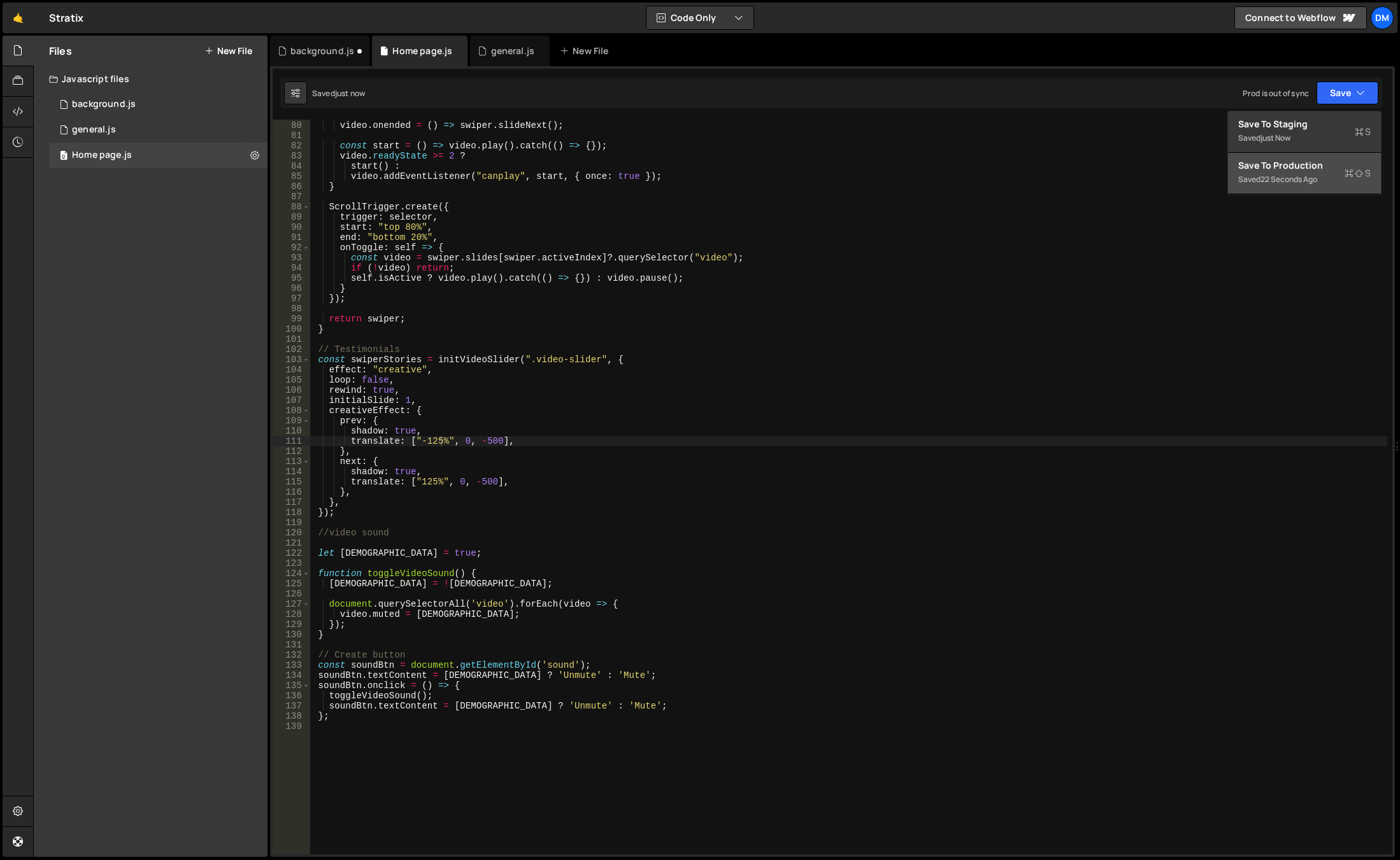
click at [1284, 165] on div "Save to Production S" at bounding box center [1304, 166] width 132 height 13
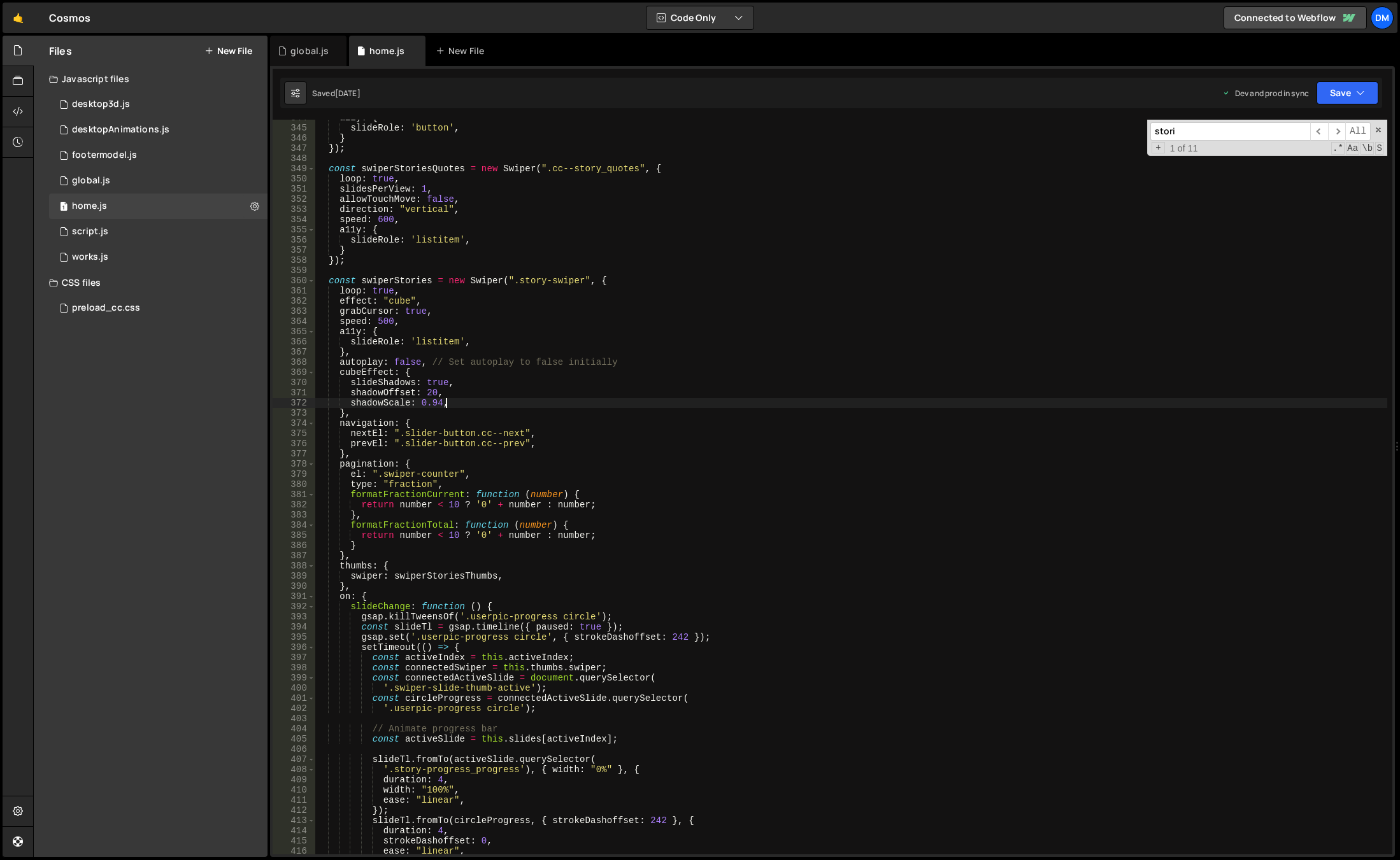
scroll to position [3501, 0]
